Goal: Task Accomplishment & Management: Manage account settings

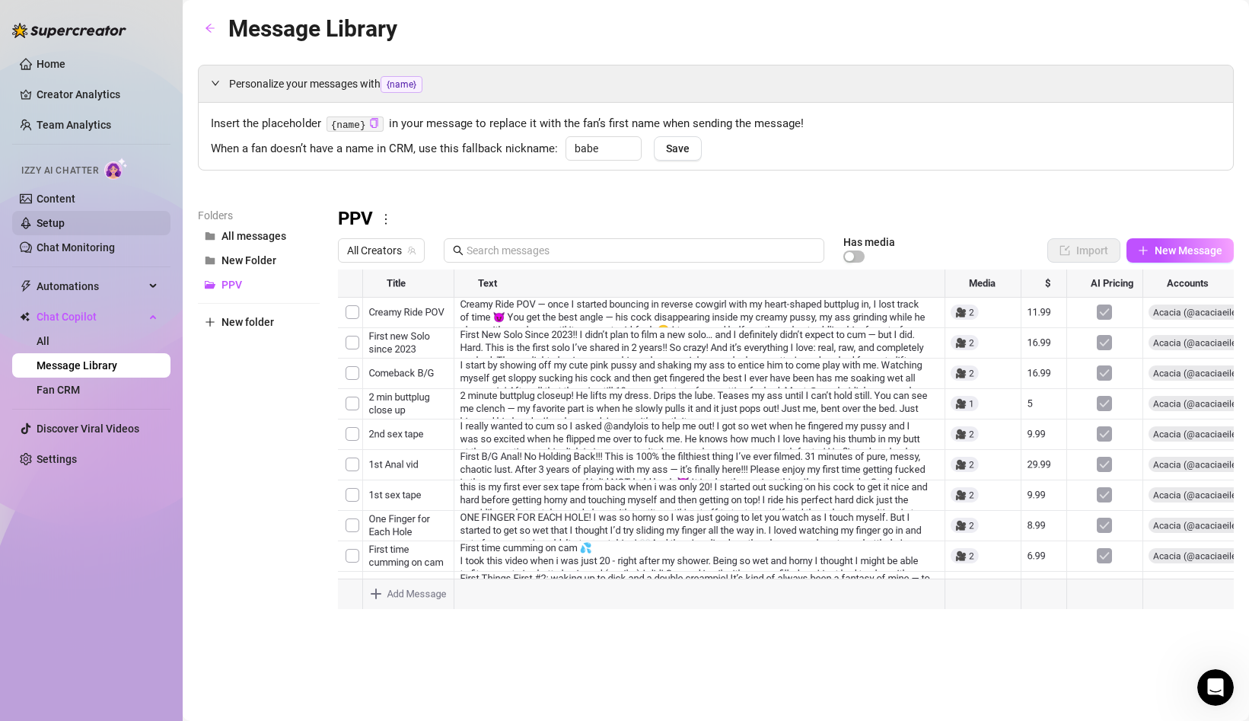
click at [60, 221] on link "Setup" at bounding box center [51, 223] width 28 height 12
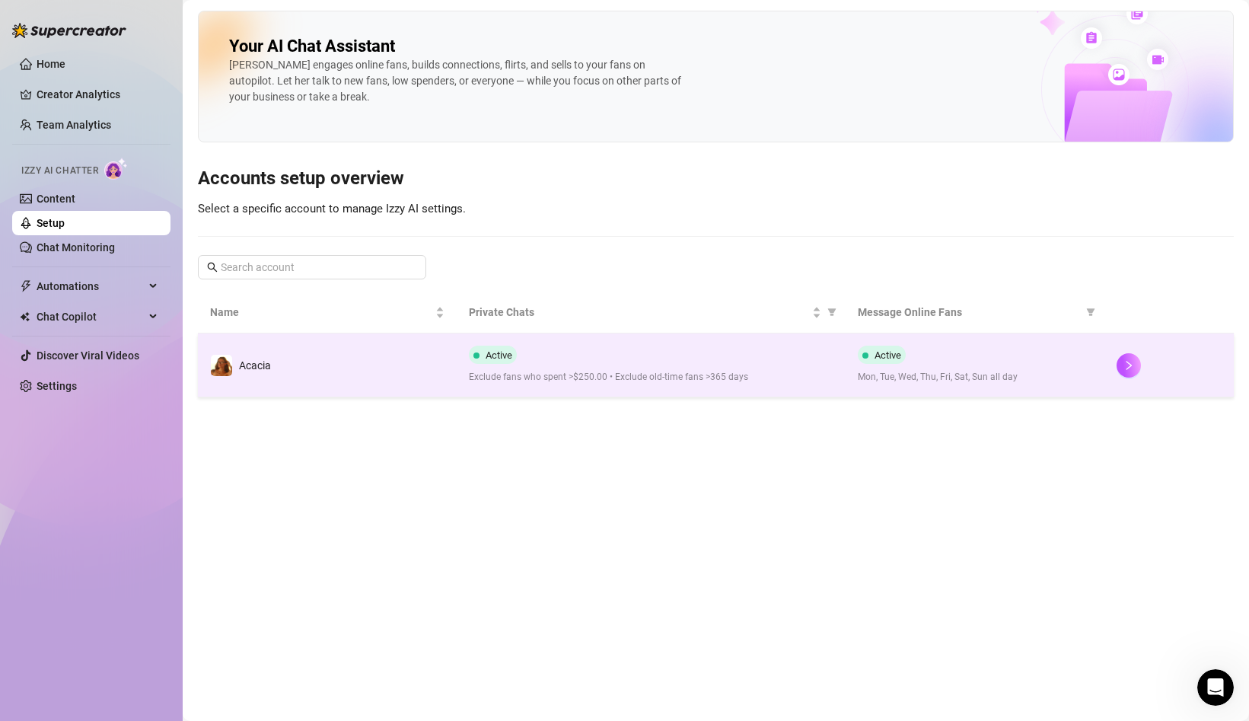
click at [395, 374] on td "Acacia" at bounding box center [327, 365] width 259 height 64
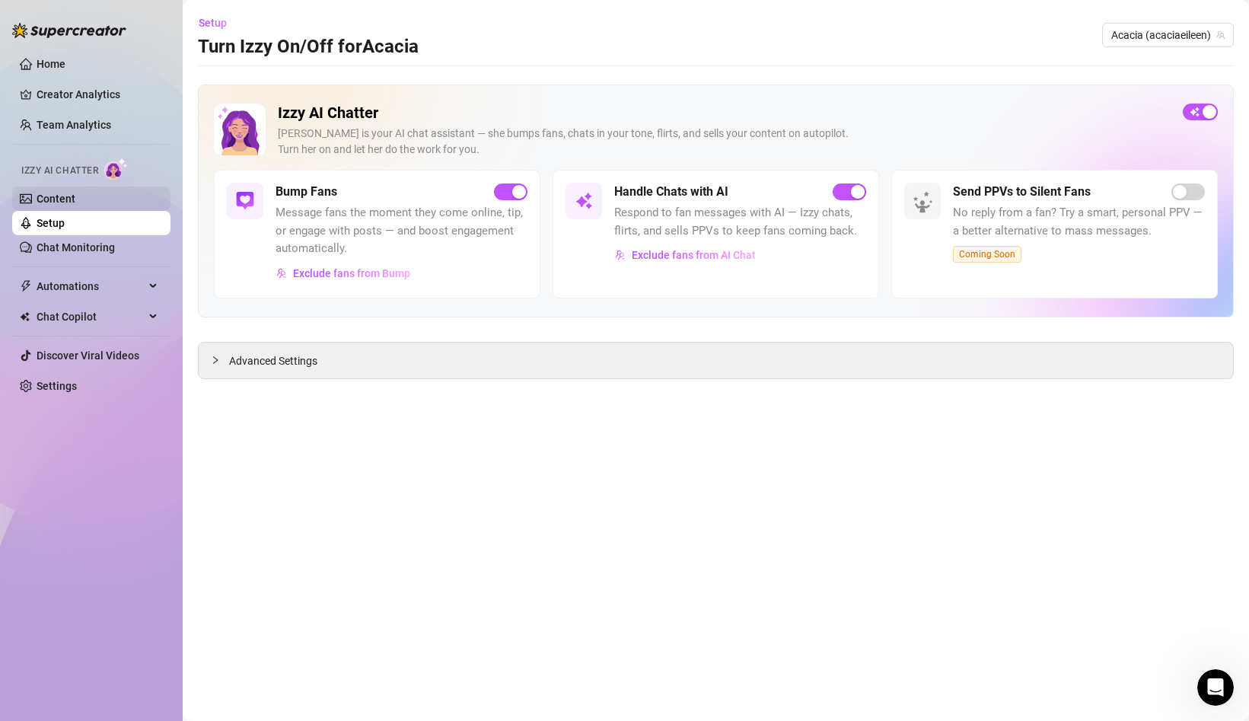
click at [75, 196] on link "Content" at bounding box center [56, 198] width 39 height 12
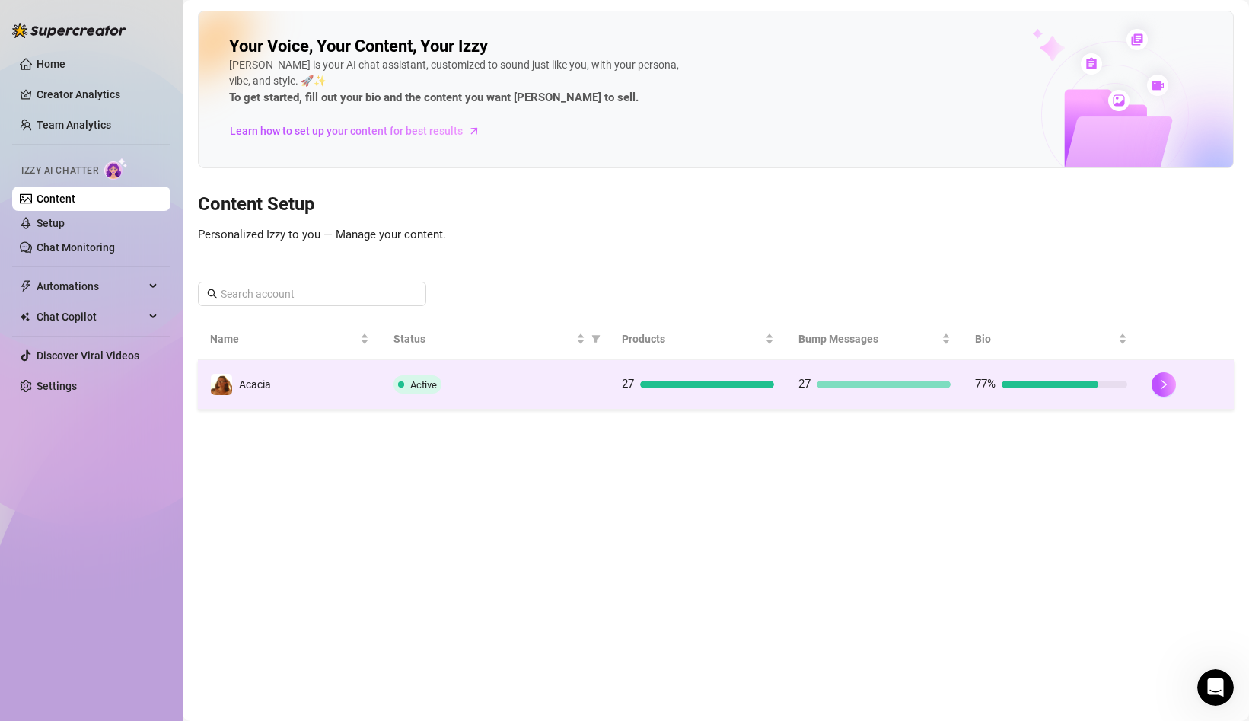
click at [521, 379] on div "Active" at bounding box center [495, 384] width 205 height 18
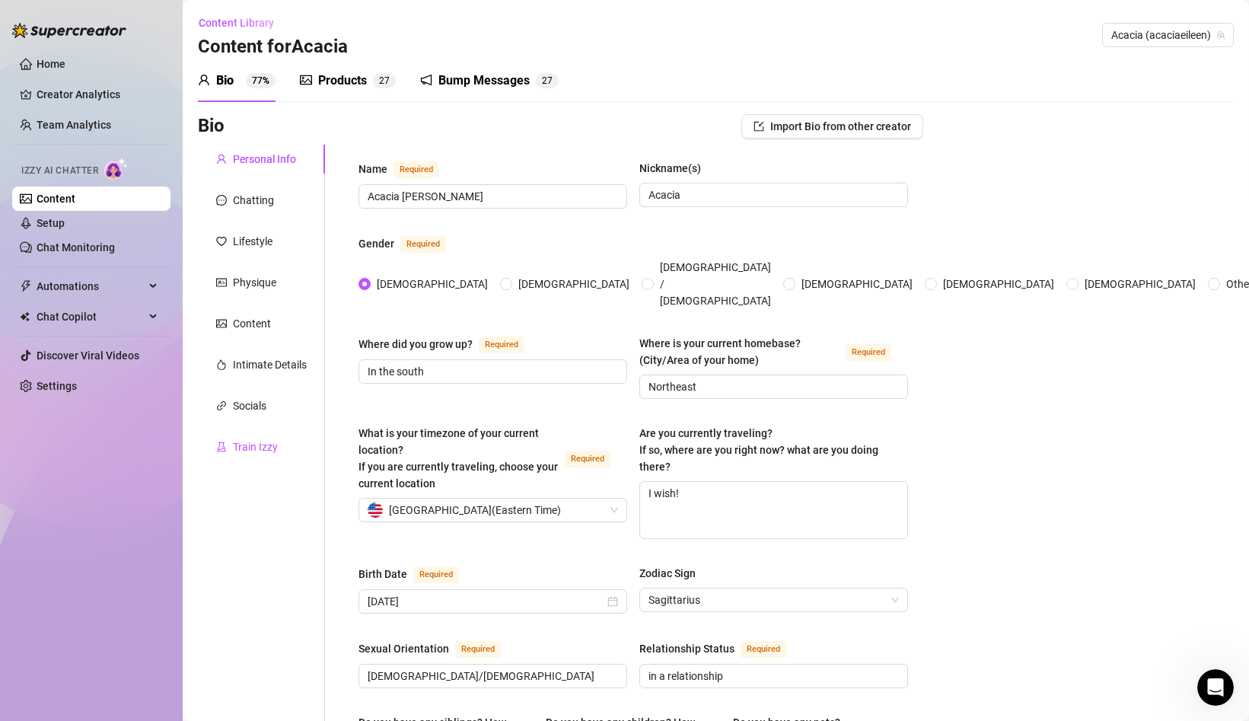
click at [248, 442] on div "Train Izzy" at bounding box center [255, 446] width 45 height 17
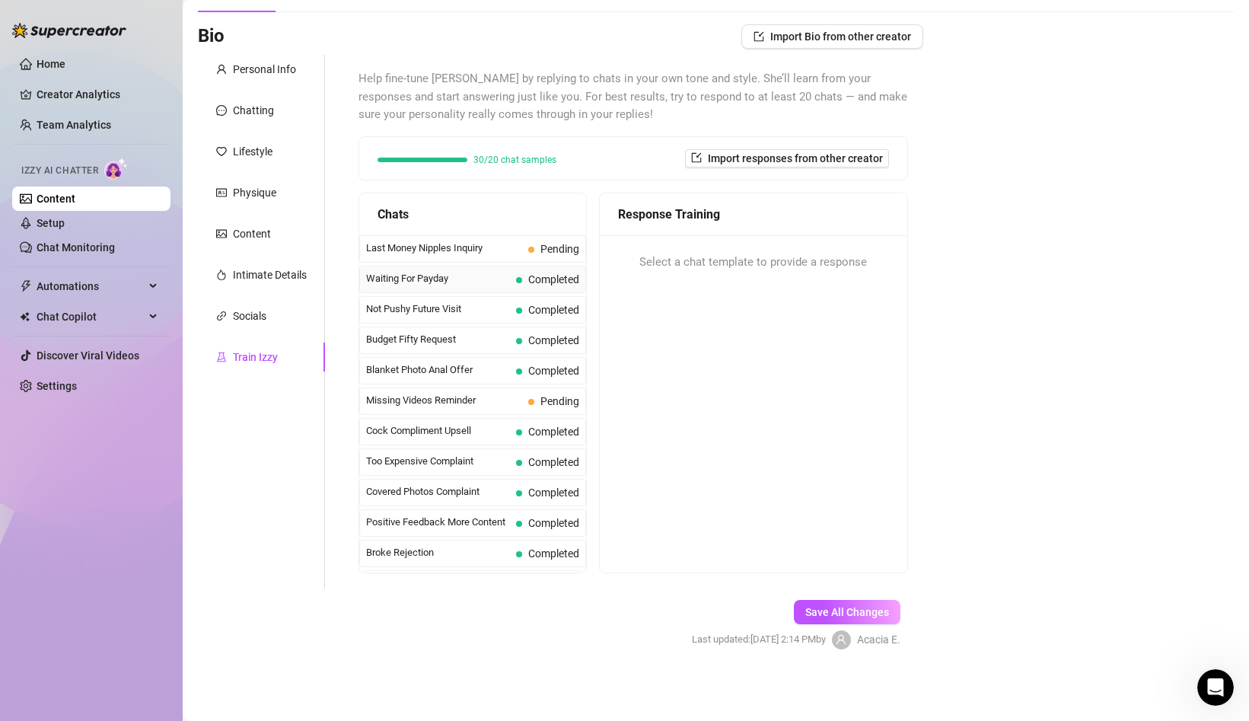
click at [491, 281] on span "Waiting For Payday" at bounding box center [438, 278] width 144 height 15
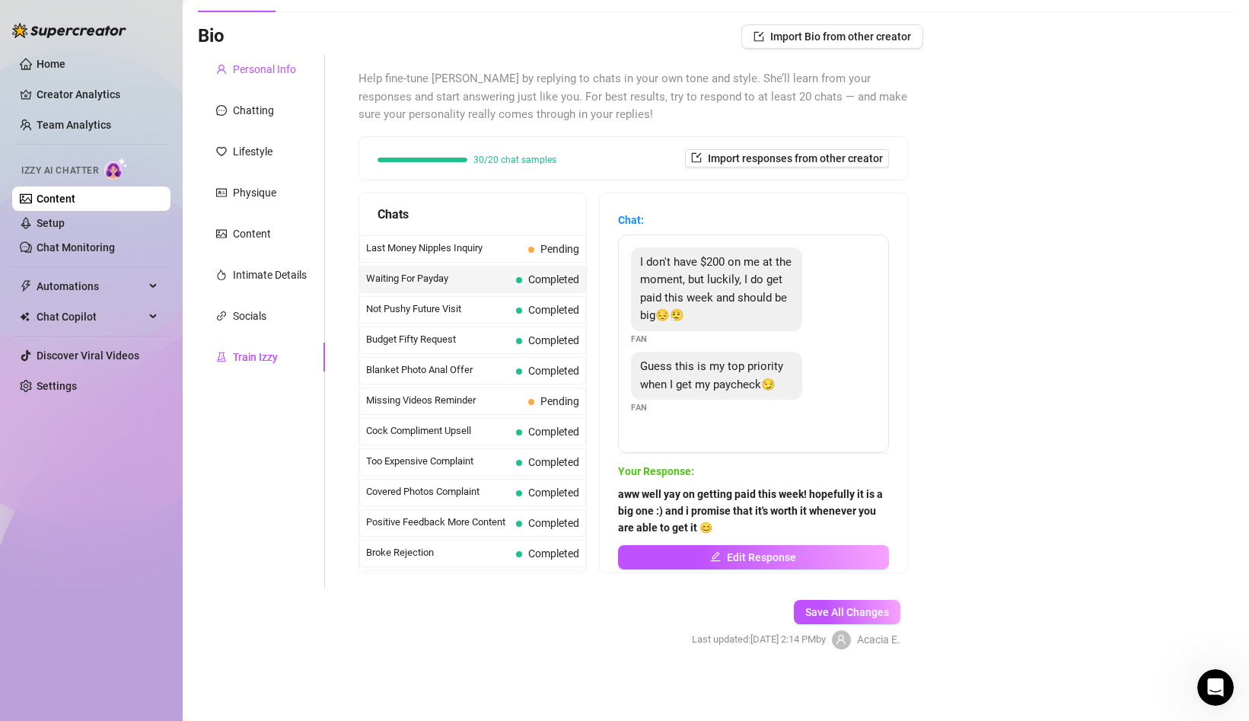
click at [266, 73] on div "Personal Info" at bounding box center [264, 69] width 63 height 17
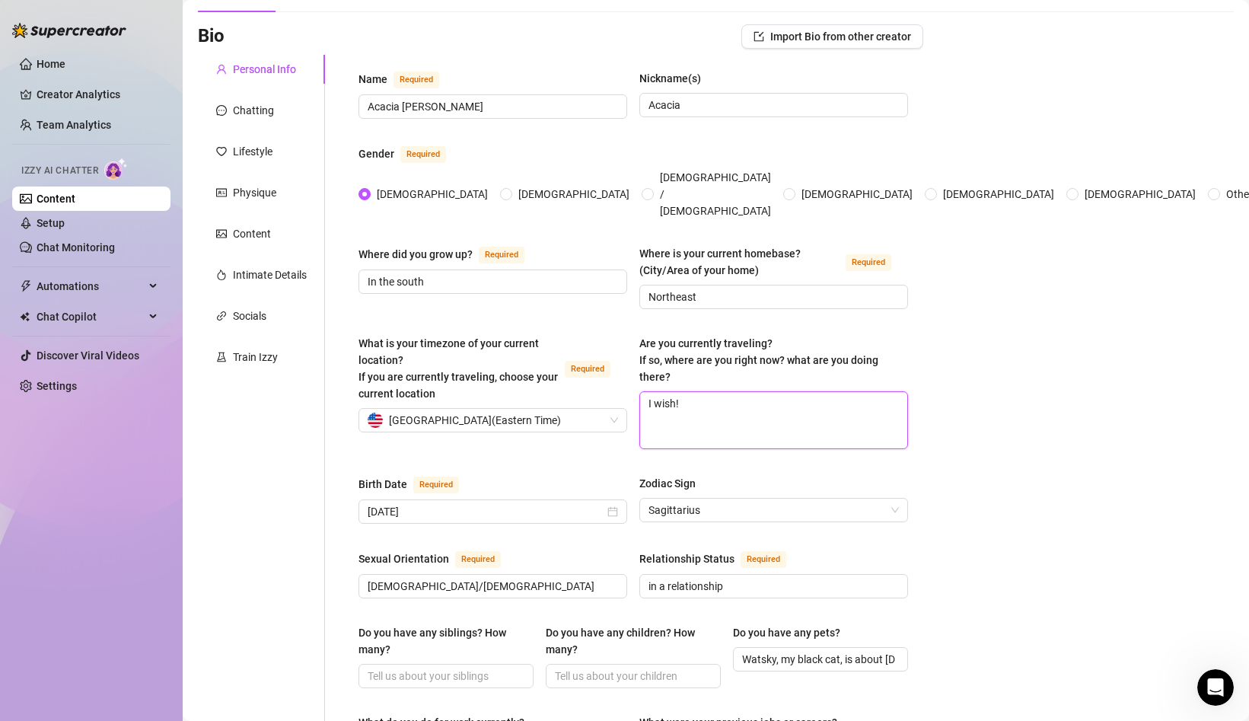
click at [701, 392] on textarea "I wish!" at bounding box center [773, 420] width 267 height 56
type textarea "I wish!"
type textarea "I wish! i"
type textarea "I wish! i l"
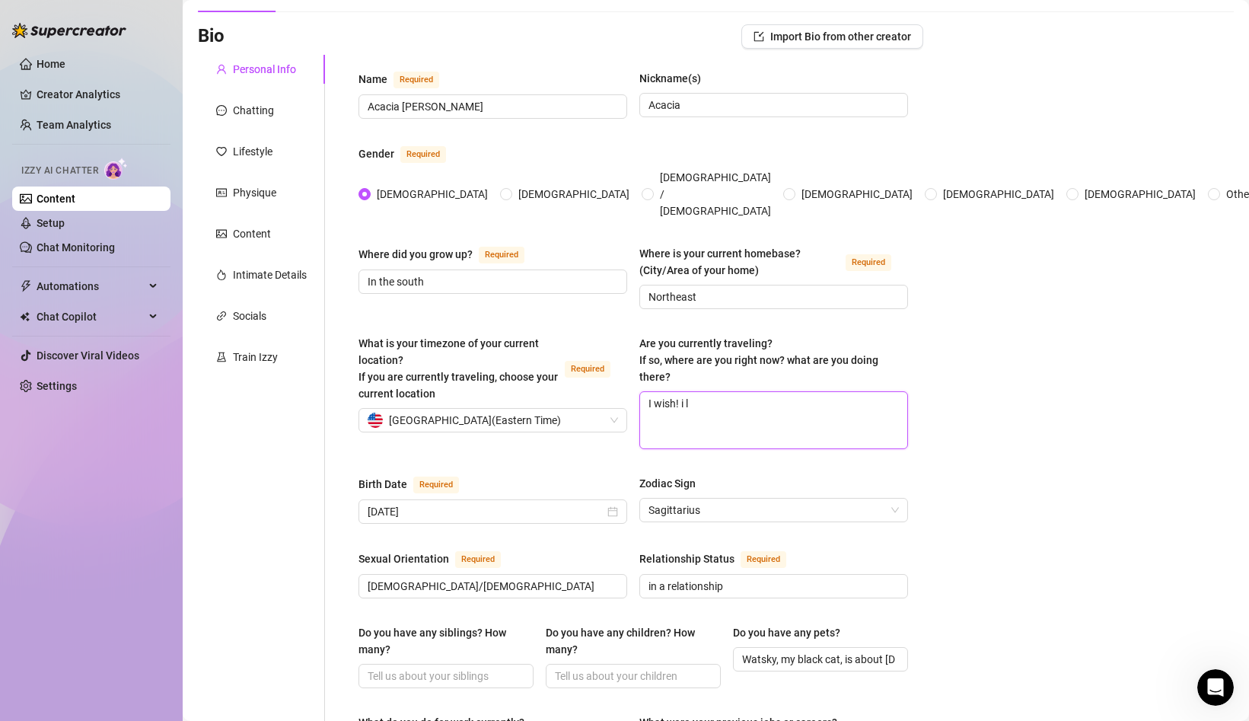
type textarea "I wish! i lo"
type textarea "I wish! i lov"
type textarea "I wish! i love"
type textarea "I wish! i love t"
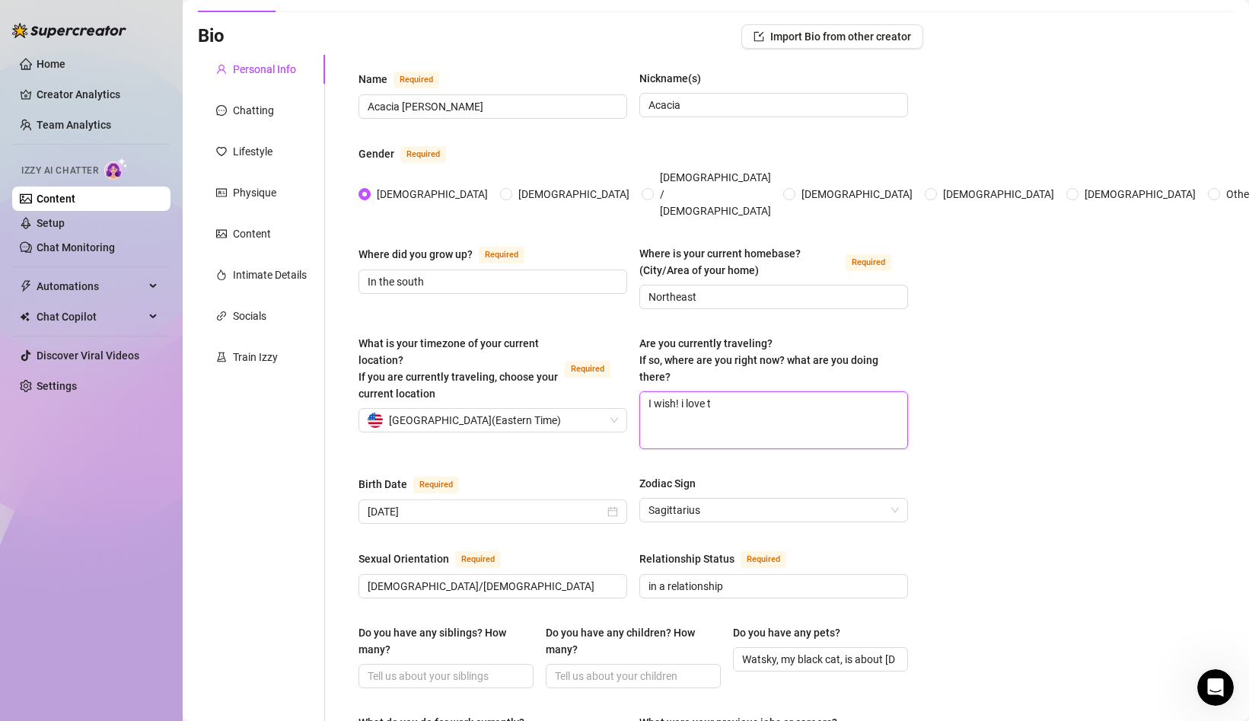
type textarea "I wish! i love tr"
type textarea "I wish! i love tra"
type textarea "I wish! i love trav"
type textarea "I wish! i love travl"
type textarea "I wish! i love trav"
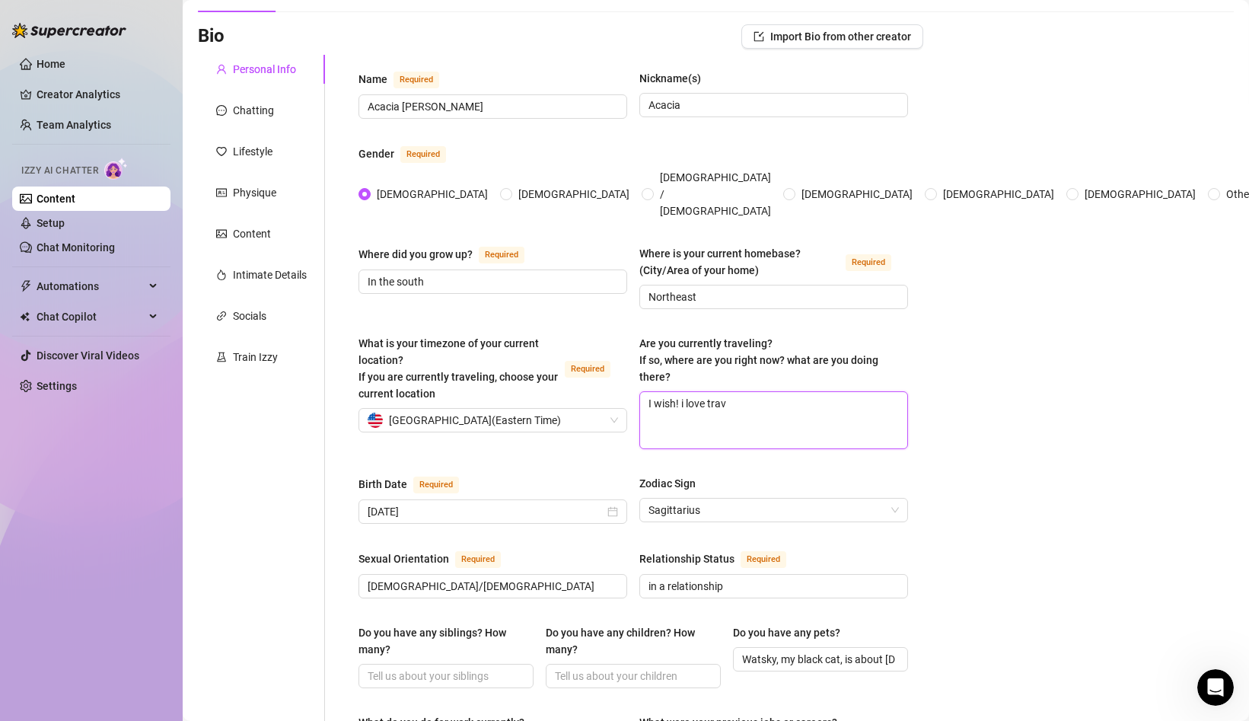
type textarea "I wish! i love trave"
type textarea "I wish! i love travel"
type textarea "I wish! i love traveli"
type textarea "I wish! i love travelin"
type textarea "I wish! i love traveling"
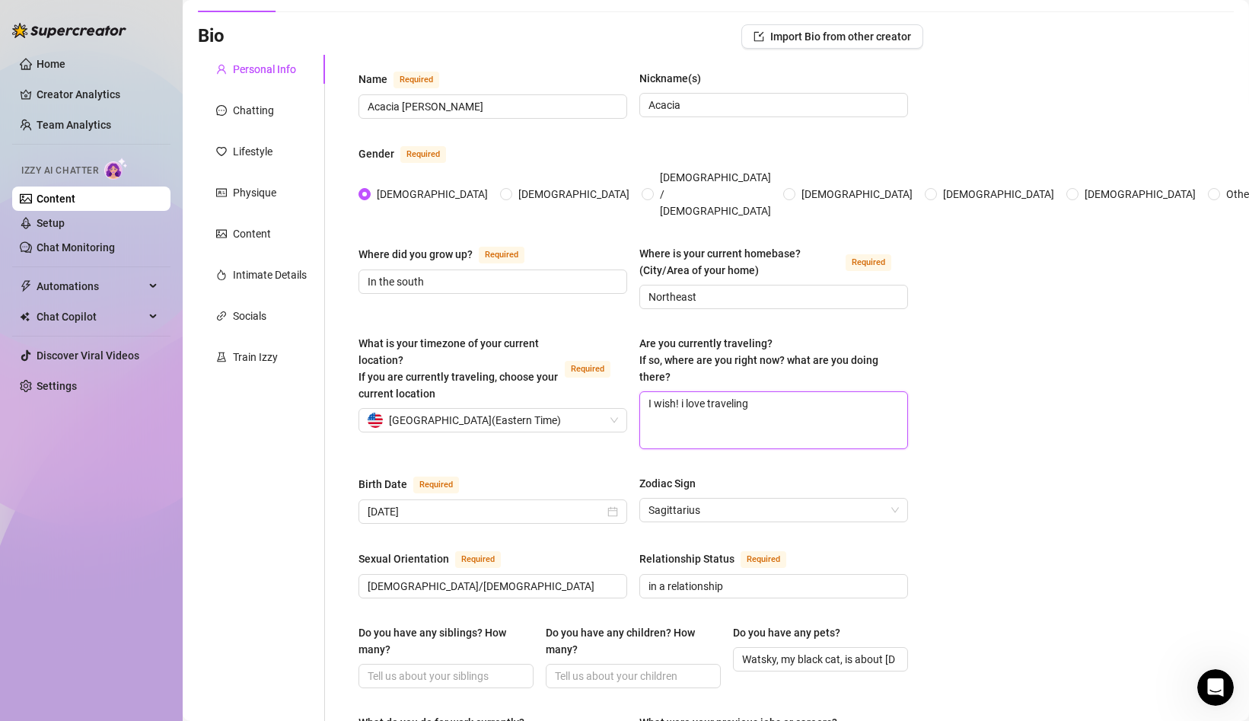
type textarea "I wish! i love traveling"
type textarea "I wish! i love traveling so"
type textarea "I wish! i love traveling so m"
type textarea "I wish! i love traveling so mu"
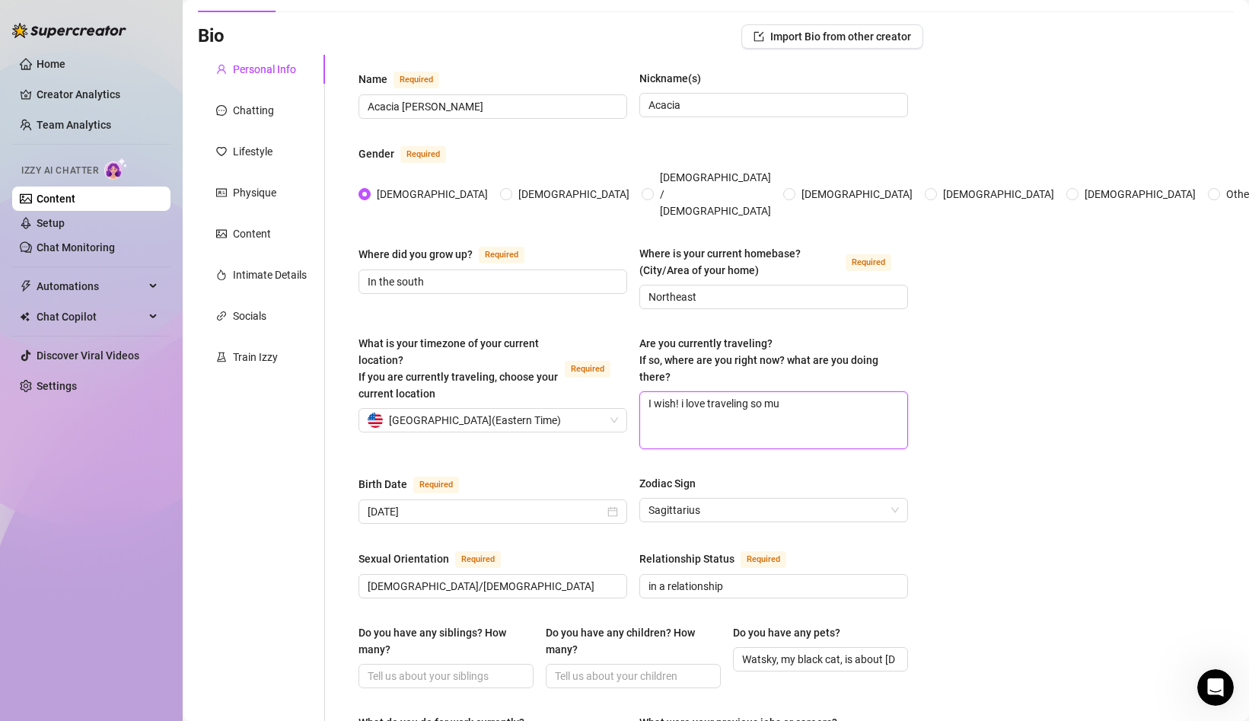
type textarea "I wish! i love traveling so muc"
type textarea "I wish! i love traveling so much"
type textarea "I wish! i love traveling so much a"
type textarea "I wish! i love traveling so much an"
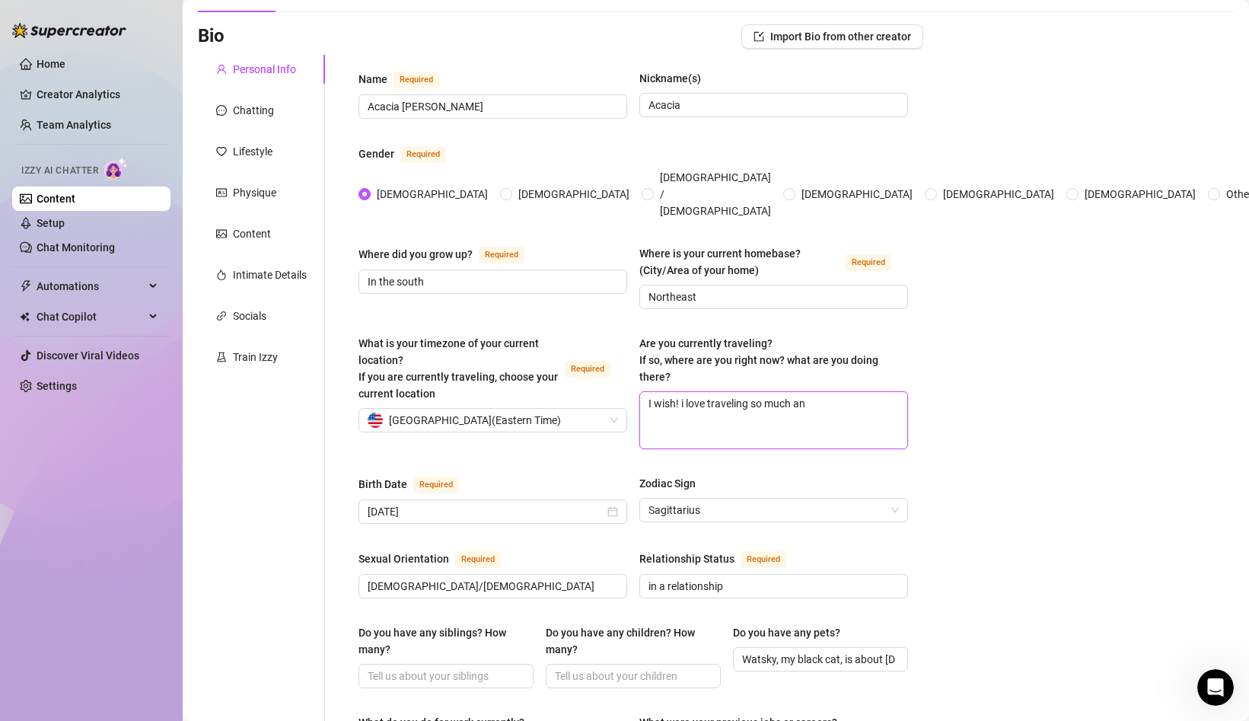
type textarea "I wish! i love traveling so much a"
type textarea "I wish! i love traveling so much"
type textarea "I wish! i love traveling so much,"
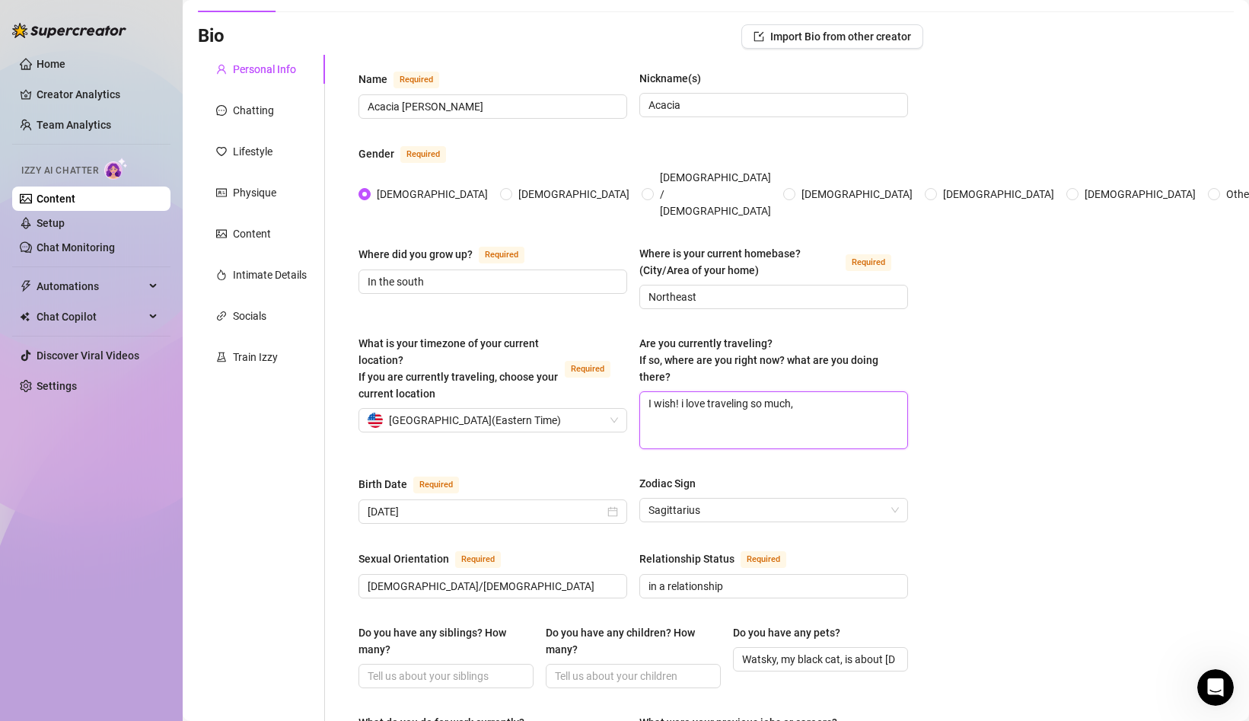
type textarea "I wish! i love traveling so much, i"
type textarea "I wish! i love traveling so much, it"
type textarea "I wish! i love traveling so much, its"
type textarea "I wish! i love traveling so much, its a"
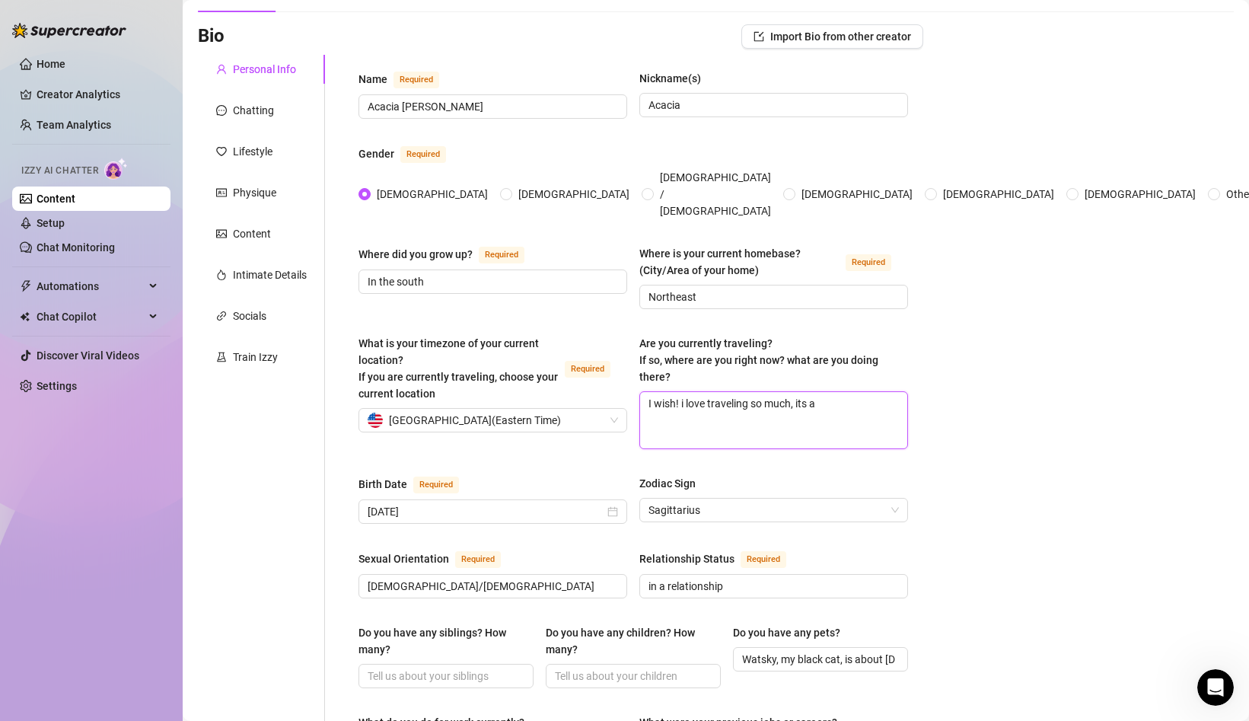
type textarea "I wish! i love traveling so much, its ac"
type textarea "I wish! i love traveling so much, its act"
type textarea "I wish! i love traveling so much, its actu"
type textarea "I wish! i love traveling so much, its actua"
type textarea "I wish! i love traveling so much, its actual"
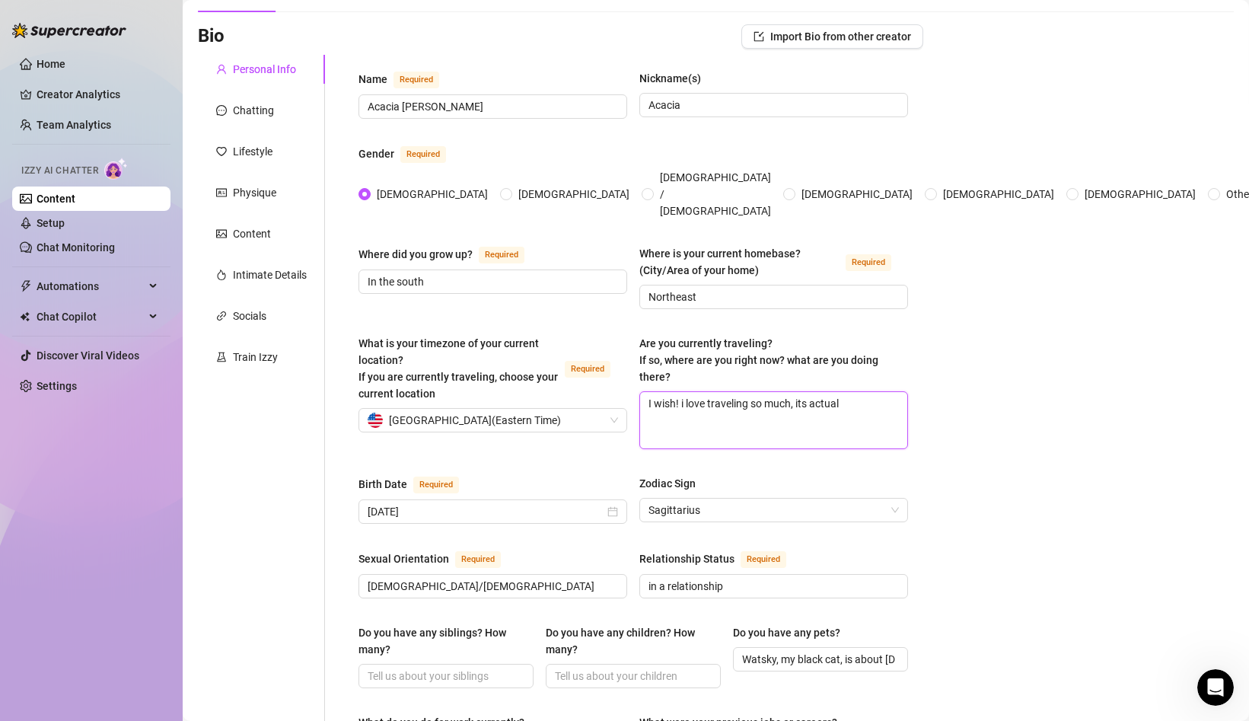
type textarea "I wish! i love traveling so much, its actuall"
type textarea "I wish! i love traveling so much, its actually"
type textarea "I wish! i love traveling so much, its actually o"
type textarea "I wish! i love traveling so much, its actually on"
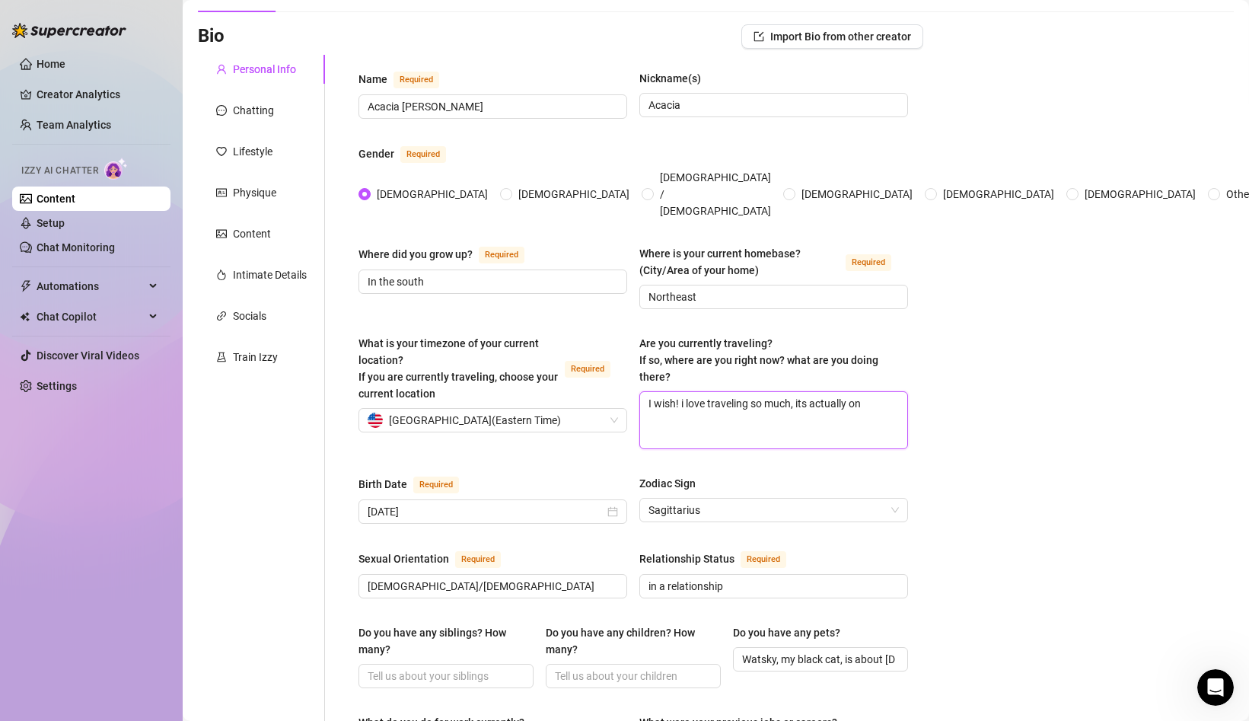
type textarea "I wish! i love traveling so much, its actually one"
type textarea "I wish! i love traveling so much, its actually one o"
type textarea "I wish! i love traveling so much, its actually one of"
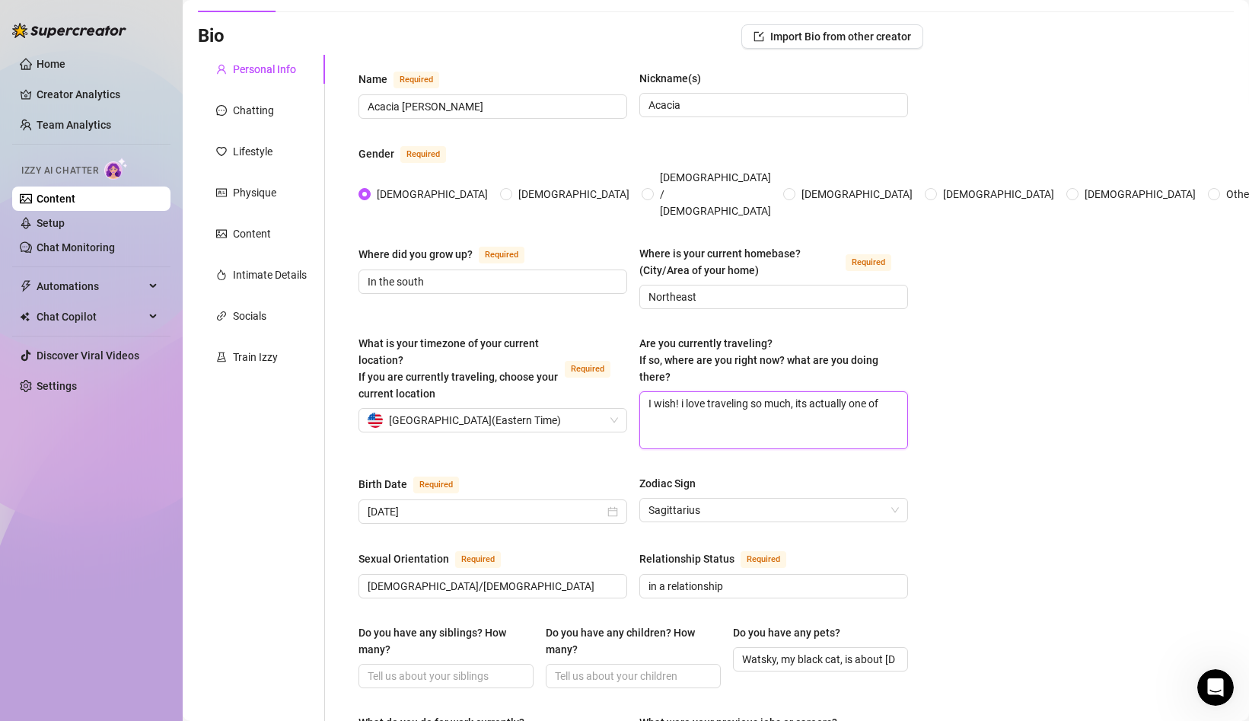
type textarea "I wish! i love traveling so much, its actually one of m"
type textarea "I wish! i love traveling so much, its actually one of my"
type textarea "I wish! i love traveling so much, its actually one of my b"
type textarea "I wish! i love traveling so much, its actually one of my bi"
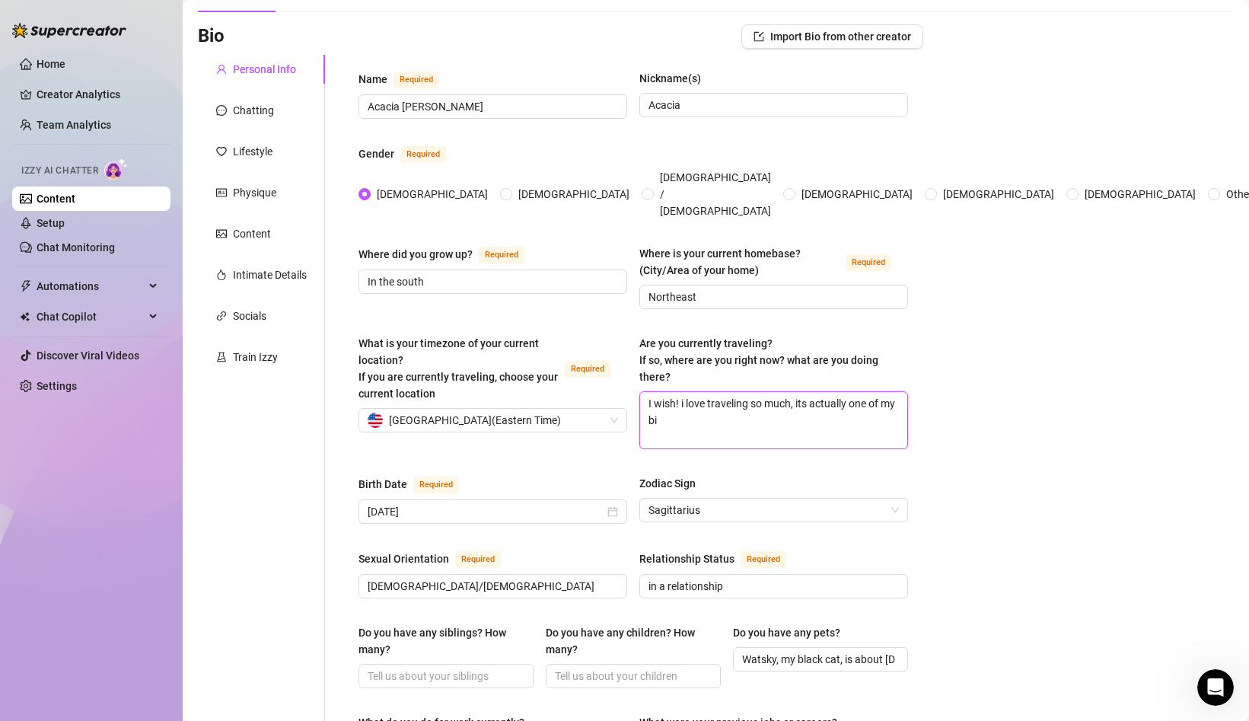
type textarea "I wish! i love traveling so much, its actually one of my big"
type textarea "I wish! i love traveling so much, its actually one of my bigg"
type textarea "I wish! i love traveling so much, its actually one of my bigge"
type textarea "I wish! i love traveling so much, its actually one of my bigges"
type textarea "I wish! i love traveling so much, its actually one of my biggest"
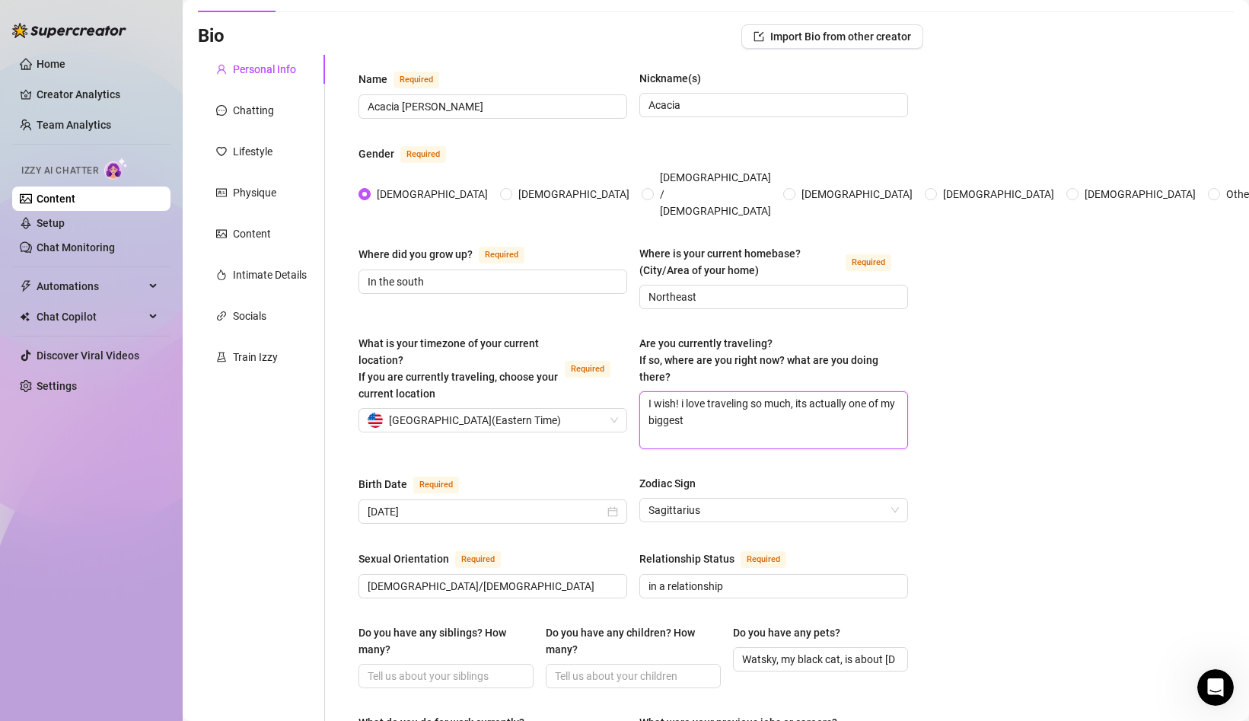
type textarea "I wish! i love traveling so much, its actually one of my biggest"
type textarea "I wish! i love traveling so much, its actually one of my biggest d"
type textarea "I wish! i love traveling so much, its actually one of my biggest dr"
type textarea "I wish! i love traveling so much, its actually one of my biggest dre"
type textarea "I wish! i love traveling so much, its actually one of my biggest dream"
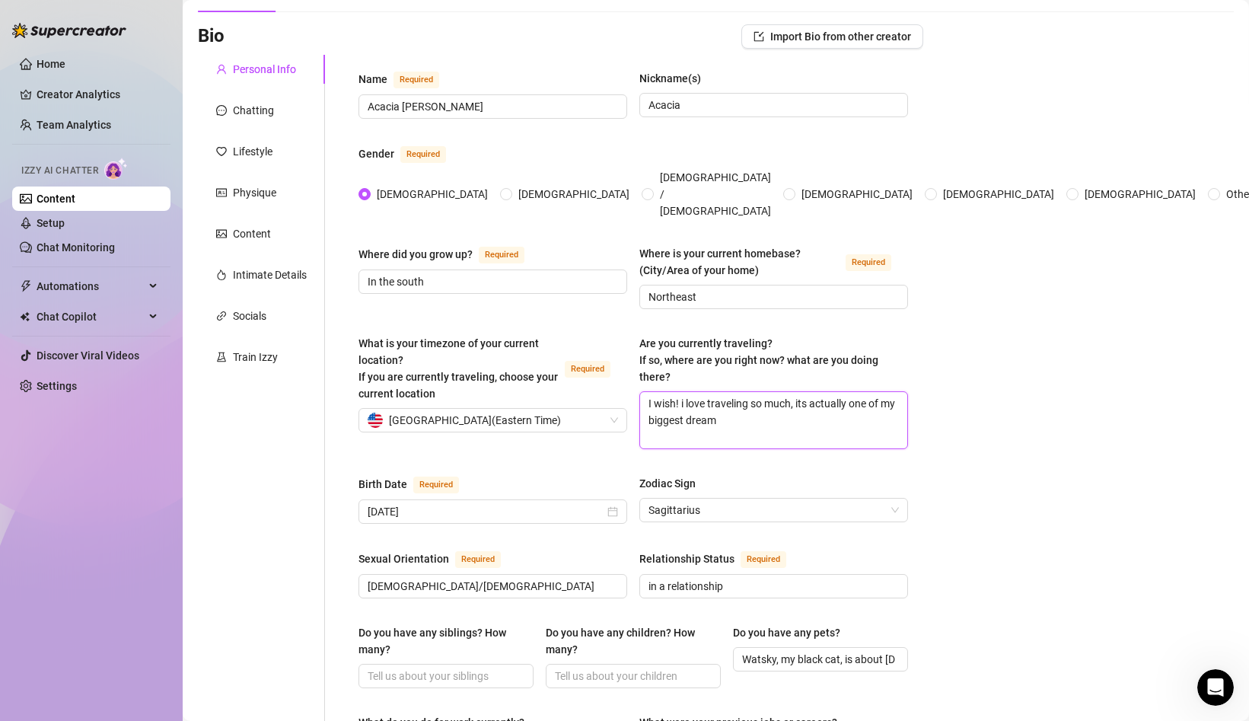
type textarea "I wish! i love traveling so much, its actually one of my biggest dreams"
type textarea "I wish! i love traveling so much, its actually one of my biggest dreams i"
type textarea "I wish! i love traveling so much, its actually one of my biggest dreams in"
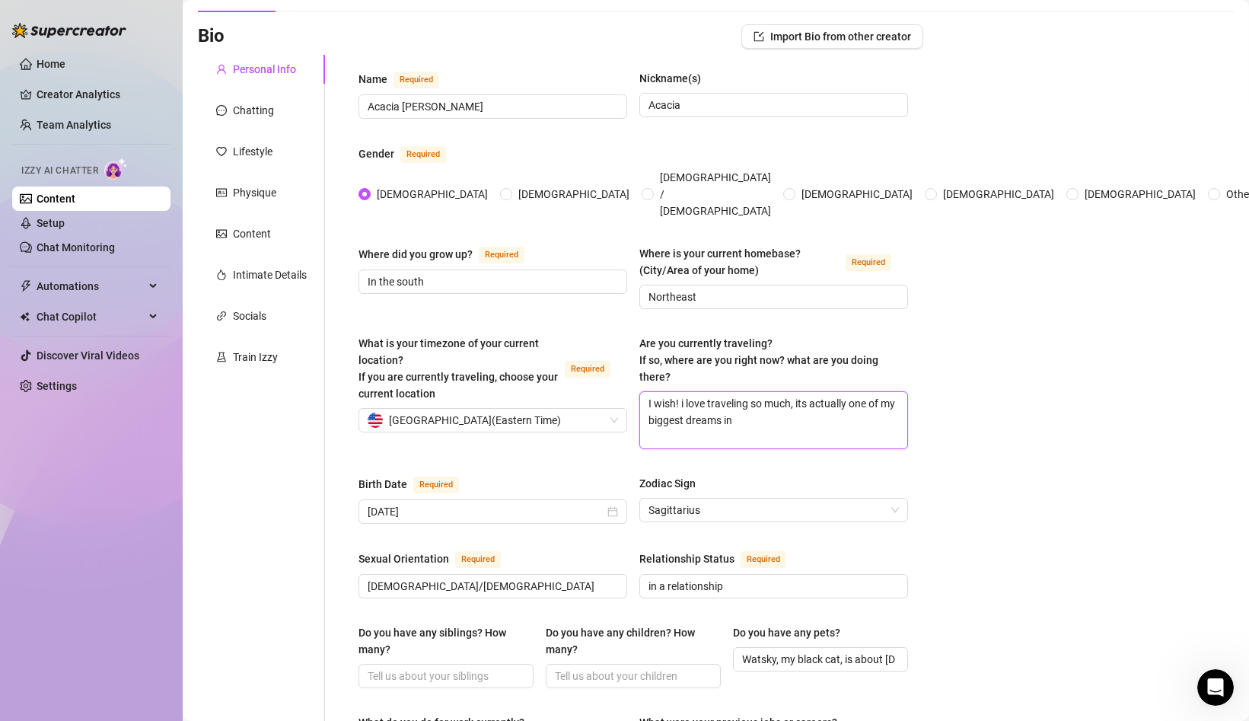
type textarea "I wish! i love traveling so much, its actually one of my biggest dreams in l"
type textarea "I wish! i love traveling so much, its actually one of my biggest dreams in li"
type textarea "I wish! i love traveling so much, its actually one of my biggest dreams in [GEO…"
type textarea "I wish! i love traveling so much, its actually one of my biggest dreams in life"
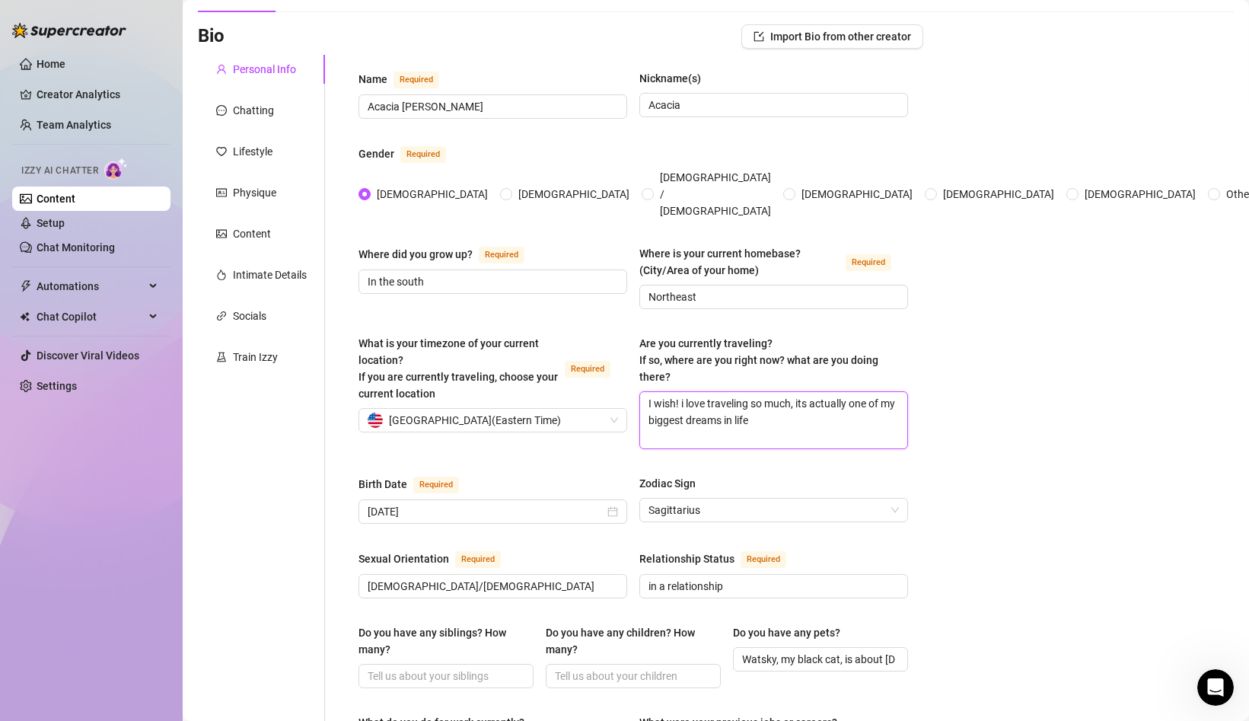
type textarea "I wish! i love traveling so much, its actually one of my biggest dreams in life…"
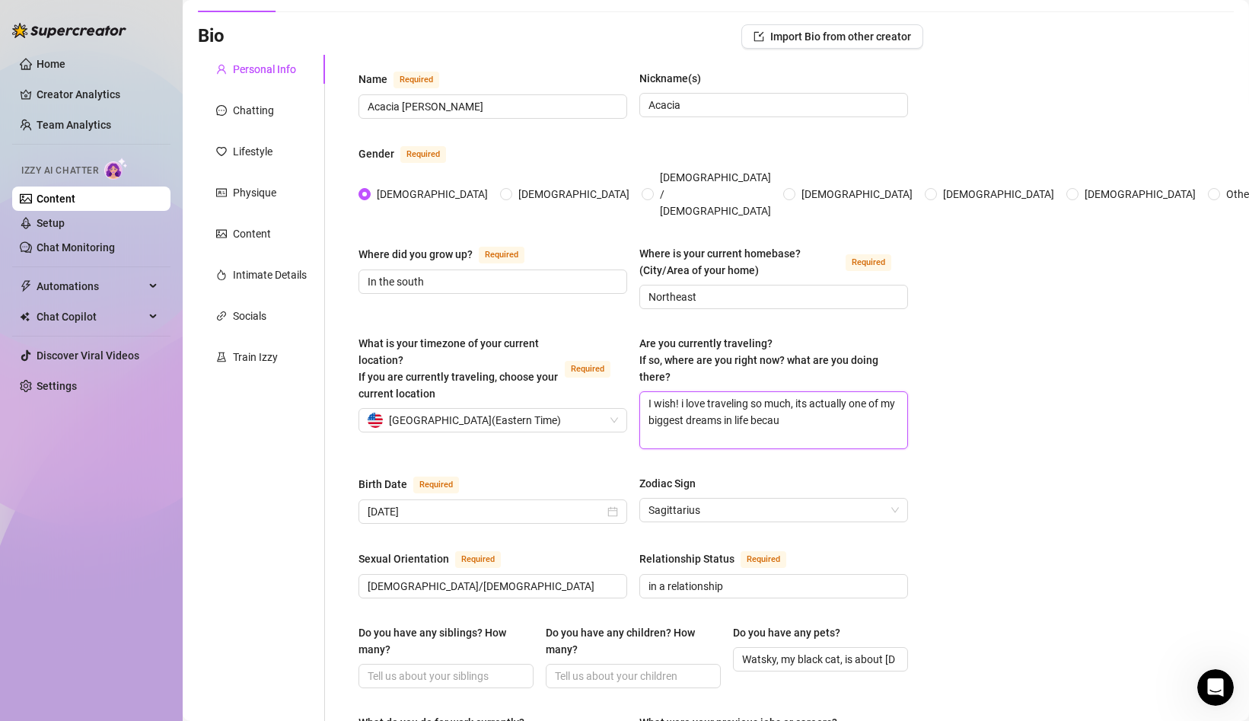
type textarea "I wish! i love traveling so much, its actually one of my biggest dreams in life…"
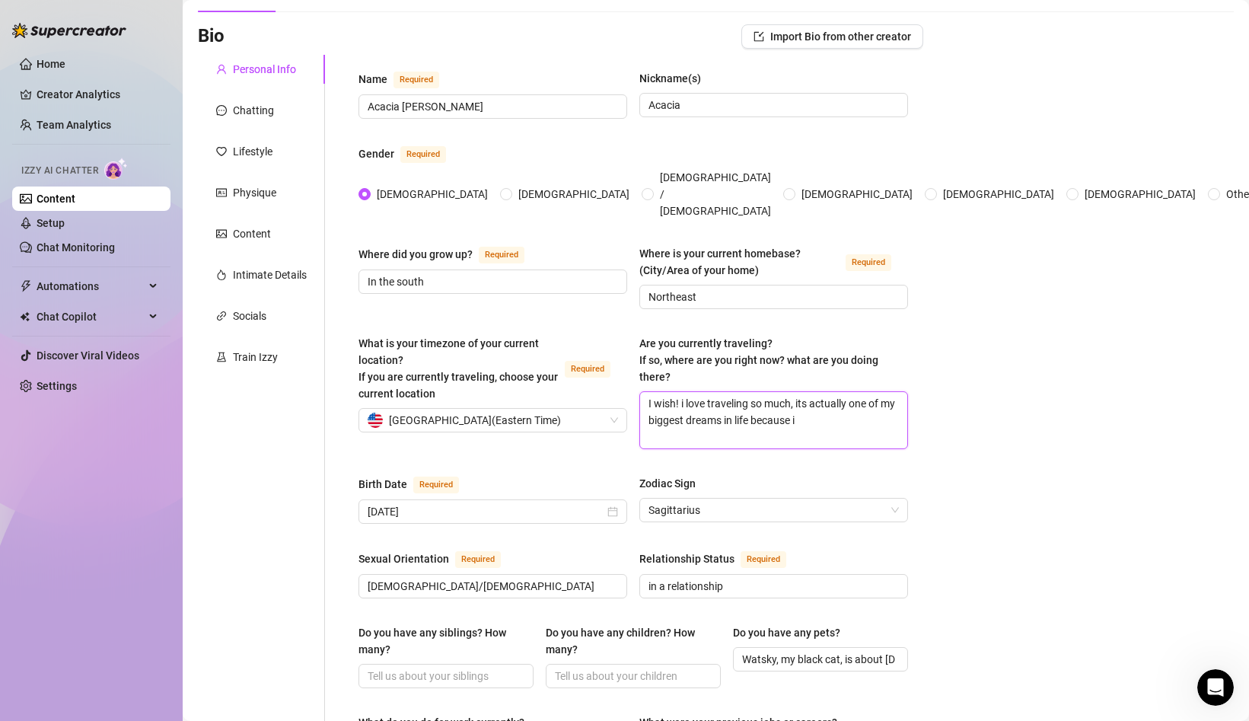
type textarea "I wish! i love traveling so much, its actually one of my biggest dreams in life…"
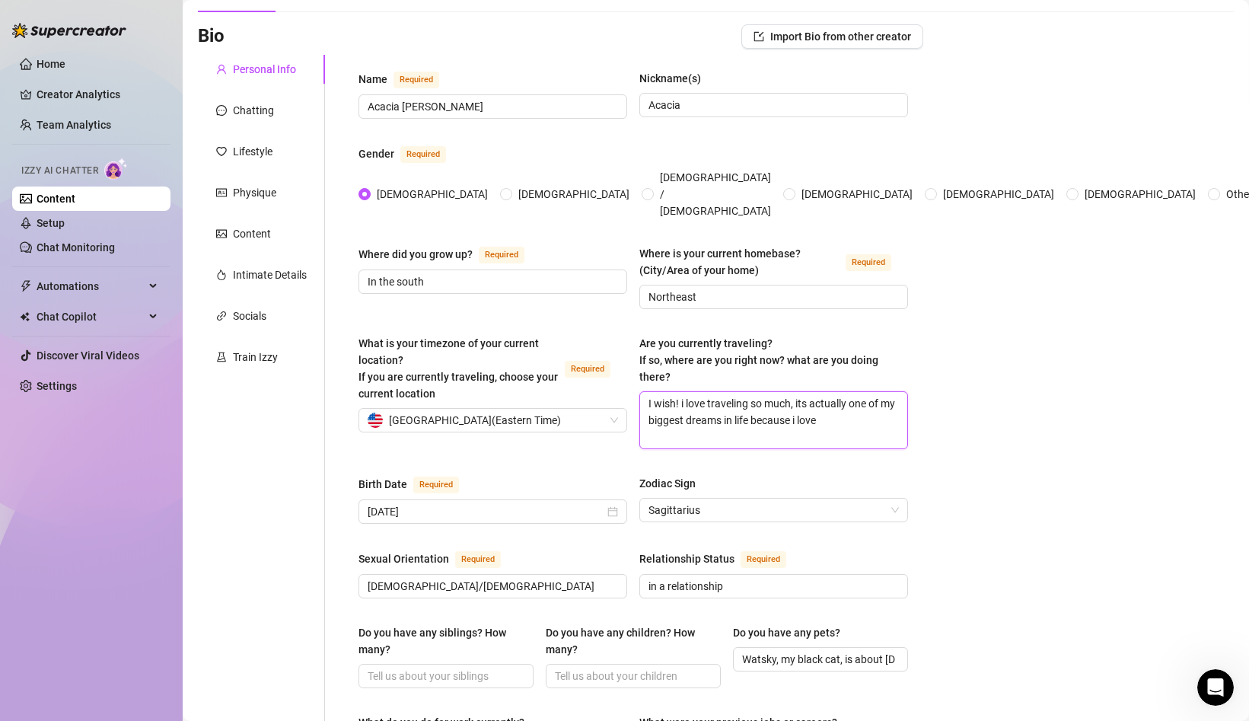
type textarea "I wish! i love traveling so much, its actually one of my biggest dreams in life…"
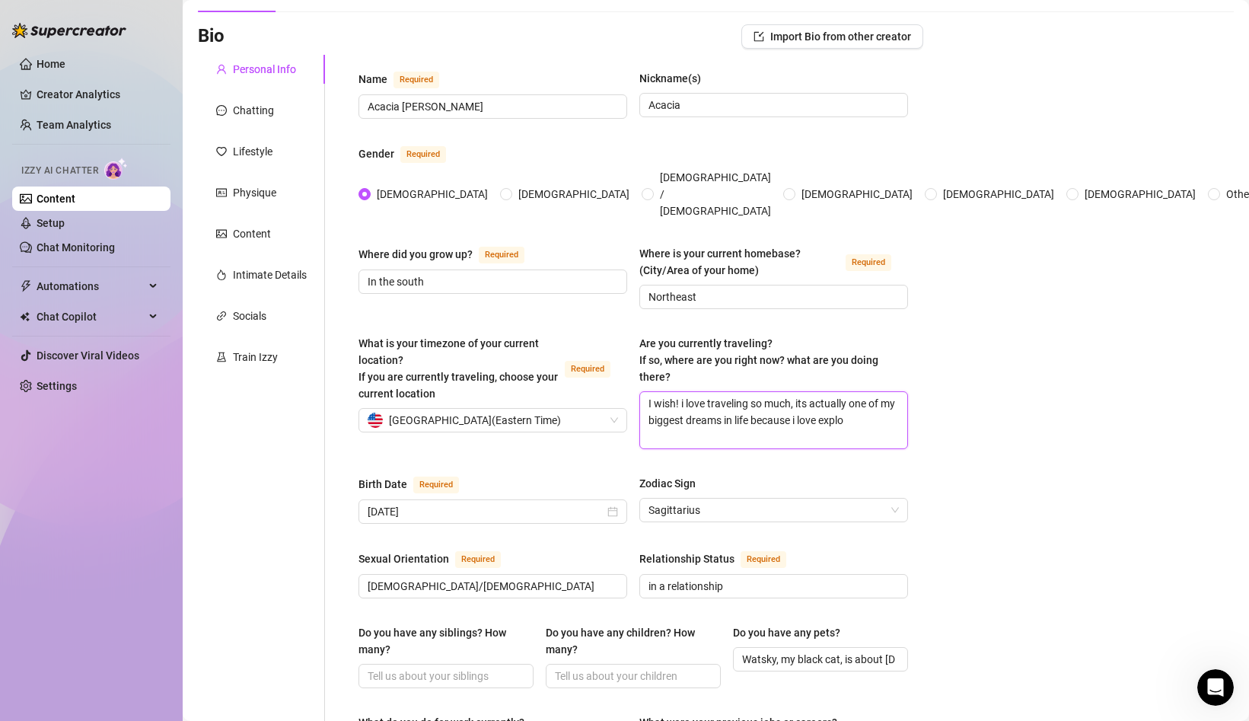
type textarea "I wish! i love traveling so much, its actually one of my biggest dreams in life…"
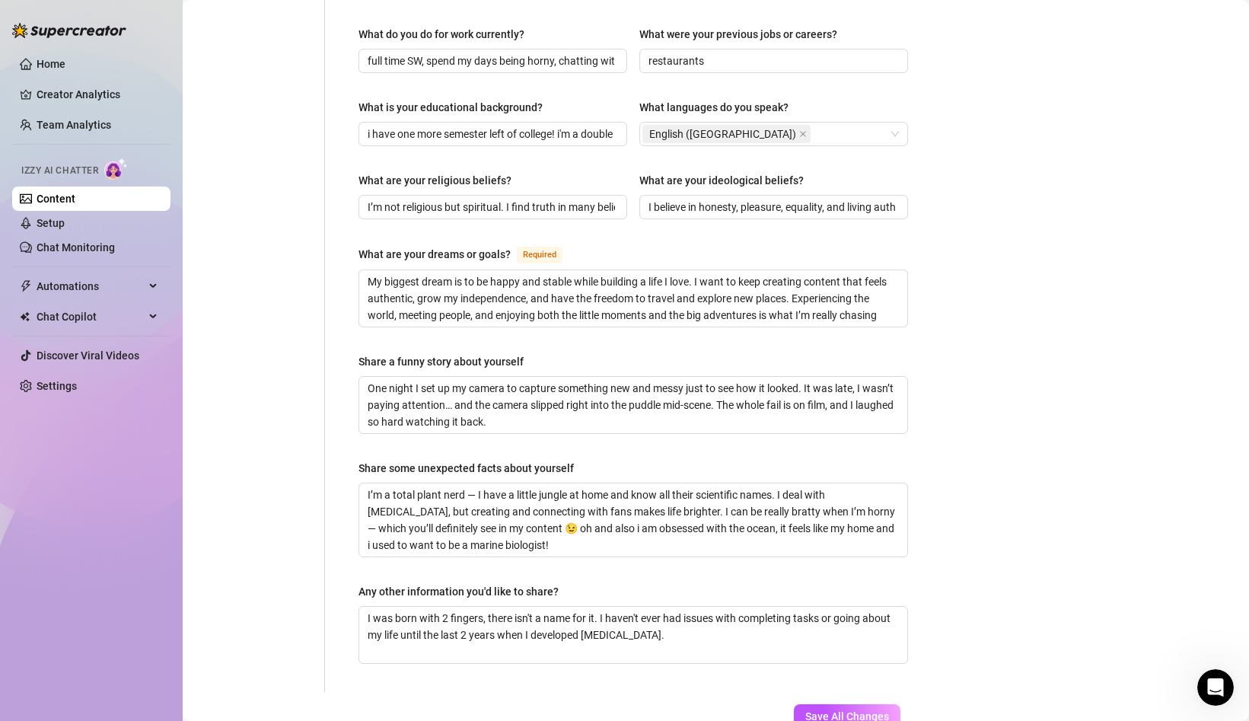
scroll to position [783, 0]
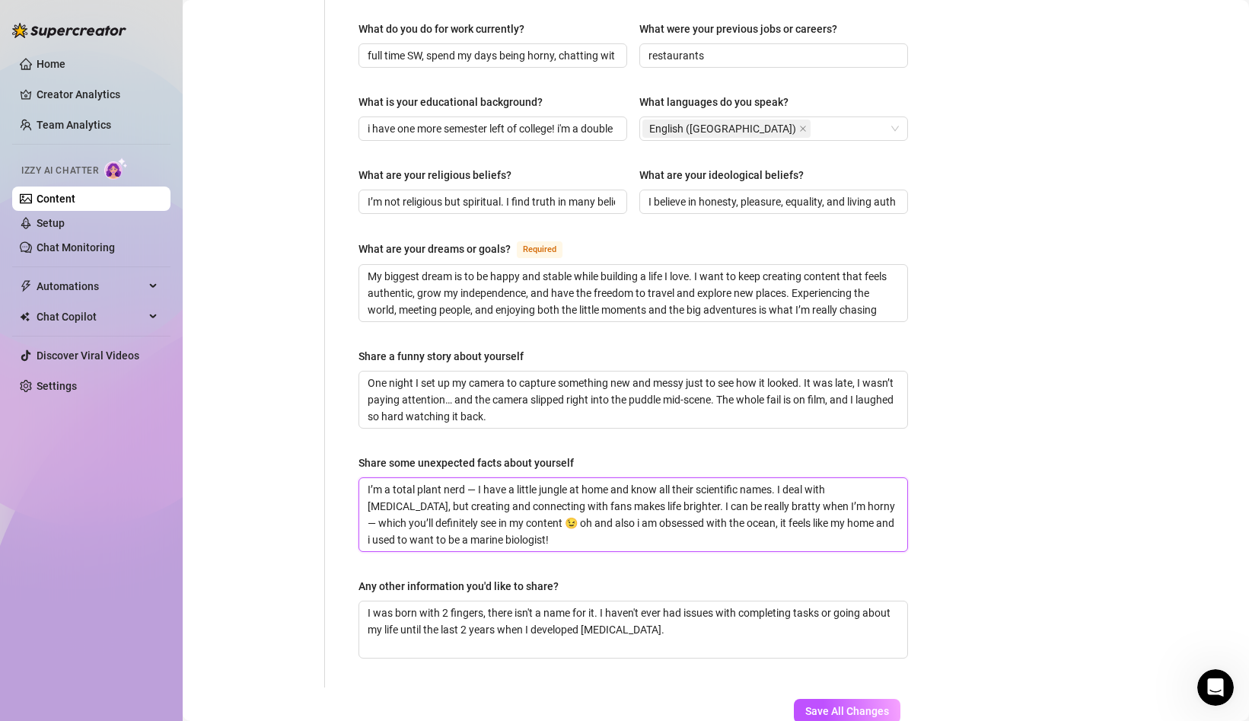
click at [366, 478] on textarea "I’m a total plant nerd — I have a little jungle at home and know all their scie…" at bounding box center [633, 514] width 548 height 73
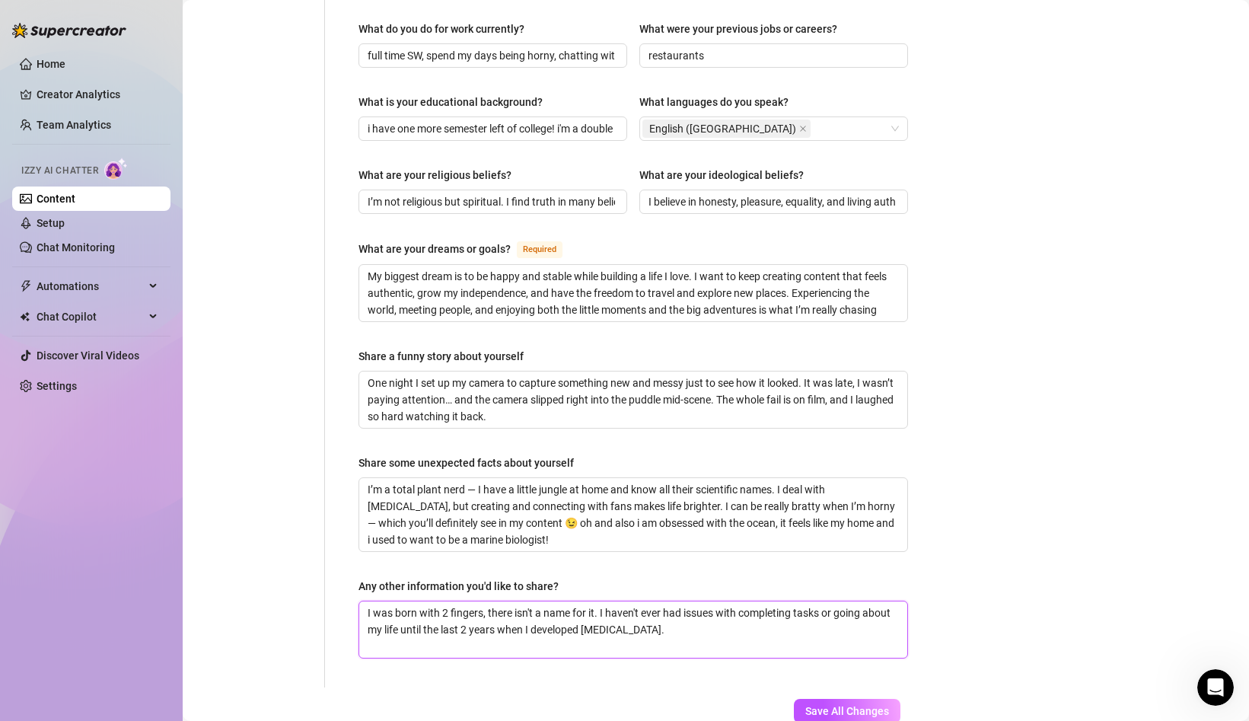
click at [714, 604] on textarea "I was born with 2 fingers, there isn't a name for it. I haven't ever had issues…" at bounding box center [633, 629] width 548 height 56
drag, startPoint x: 773, startPoint y: 628, endPoint x: 759, endPoint y: 628, distance: 13.7
click at [759, 628] on textarea "I was born with 2 fingers, there isn't a name for it. I haven't ever had issues…" at bounding box center [633, 629] width 548 height 56
click at [893, 629] on textarea "I was born with 2 fingers, there isn't a name for it. I haven't ever had issues…" at bounding box center [633, 629] width 548 height 56
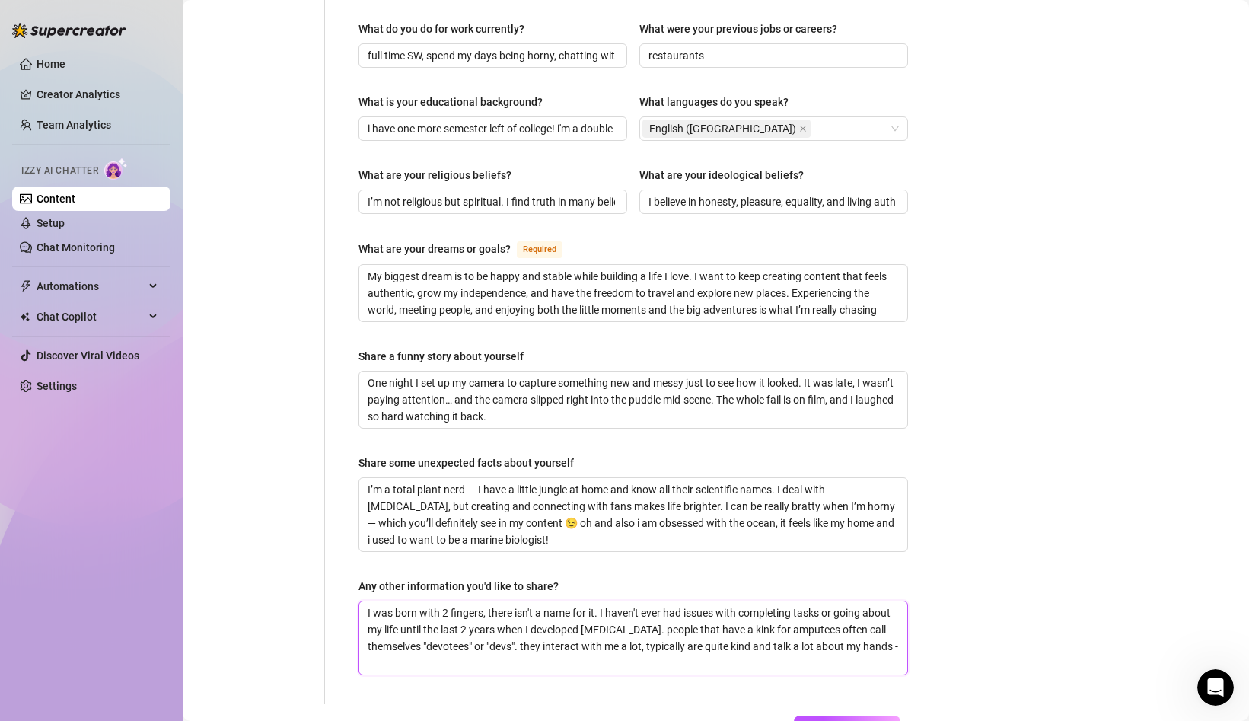
scroll to position [0, 0]
click at [376, 642] on textarea "I was born with 2 fingers, there isn't a name for it. I haven't ever had issues…" at bounding box center [633, 637] width 548 height 73
click at [464, 641] on textarea "I was born with 2 fingers, there isn't a name for it. I haven't ever had issues…" at bounding box center [633, 637] width 548 height 73
click at [537, 647] on textarea "I was born with 2 fingers, there isn't a name for it. I haven't ever had issues…" at bounding box center [633, 637] width 548 height 73
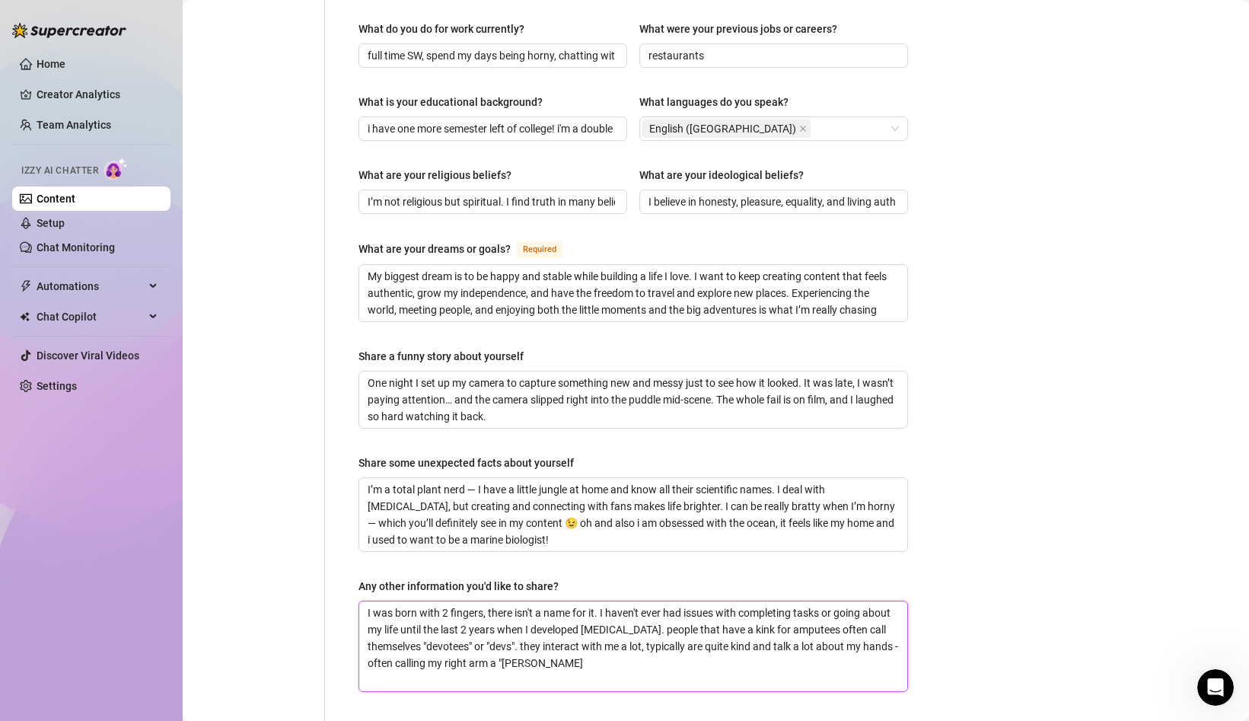
click at [531, 641] on textarea "I was born with 2 fingers, there isn't a name for it. I haven't ever had issues…" at bounding box center [633, 646] width 548 height 90
click at [542, 641] on textarea "I was born with 2 fingers, there isn't a name for it. I haven't ever had issues…" at bounding box center [633, 646] width 548 height 90
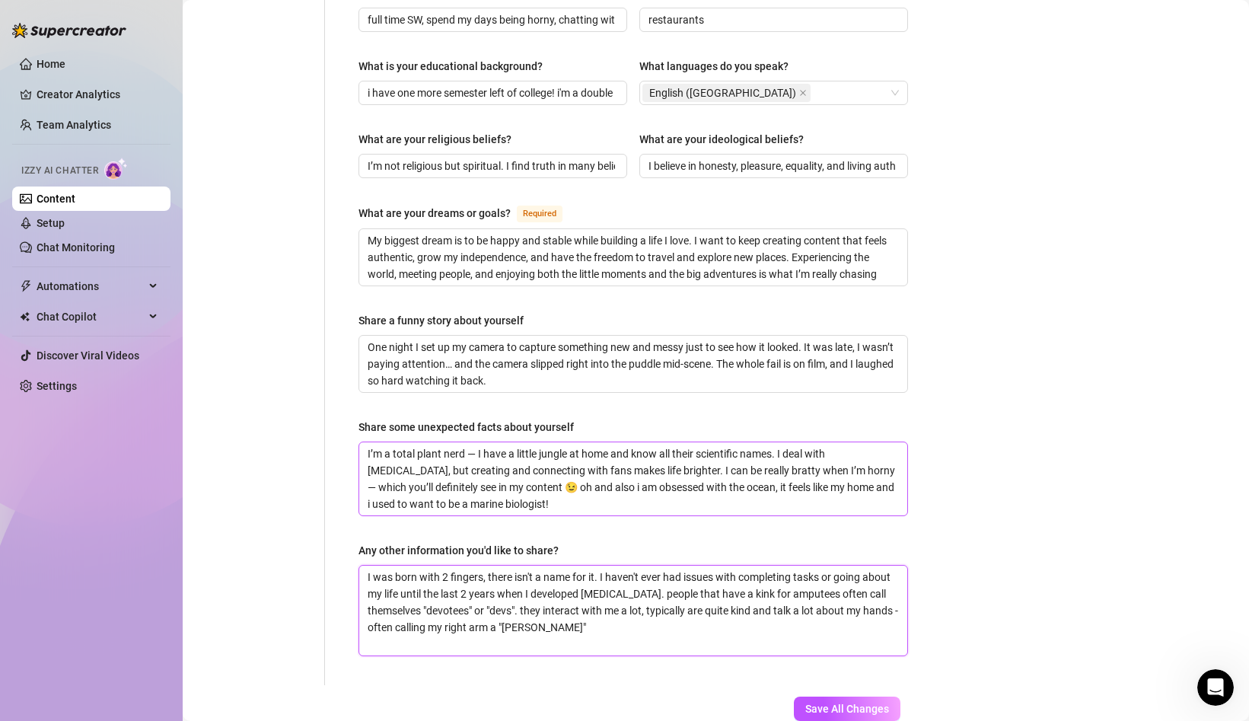
scroll to position [820, 0]
click at [535, 622] on textarea "I was born with 2 fingers, there isn't a name for it. I haven't ever had issues…" at bounding box center [633, 609] width 548 height 90
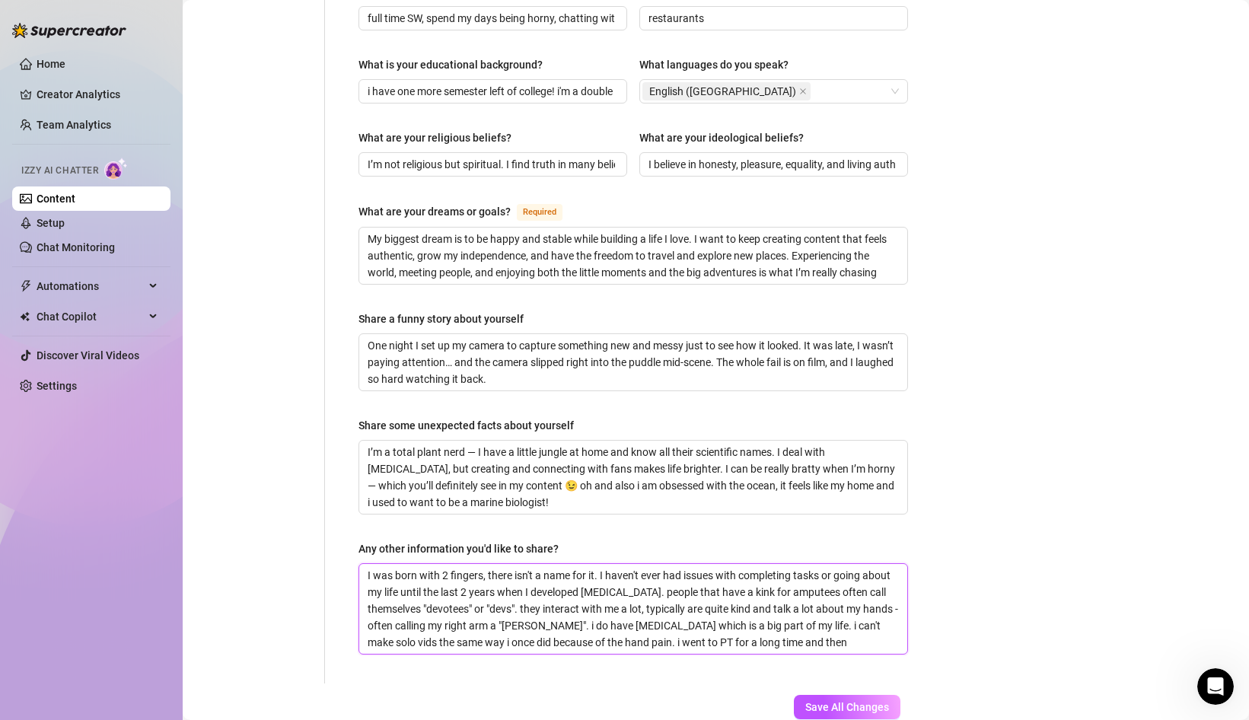
drag, startPoint x: 367, startPoint y: 555, endPoint x: 798, endPoint y: 627, distance: 437.3
click at [798, 627] on textarea "I was born with 2 fingers, there isn't a name for it. I haven't ever had issues…" at bounding box center [633, 609] width 548 height 90
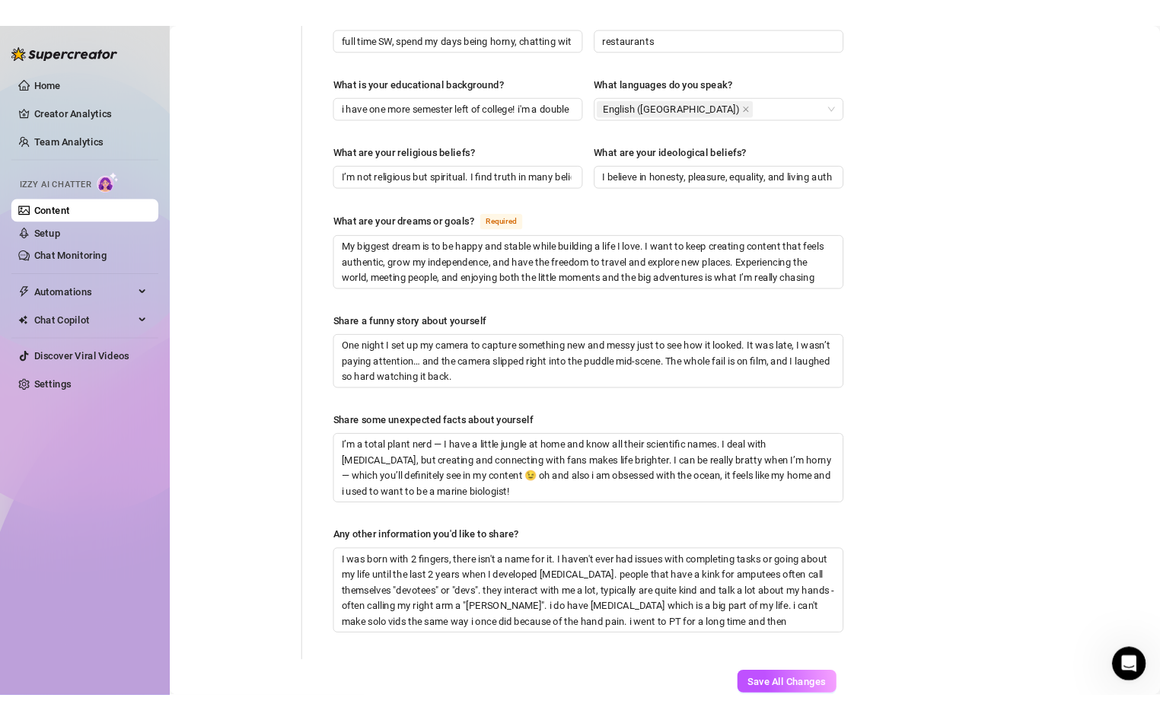
scroll to position [896, 0]
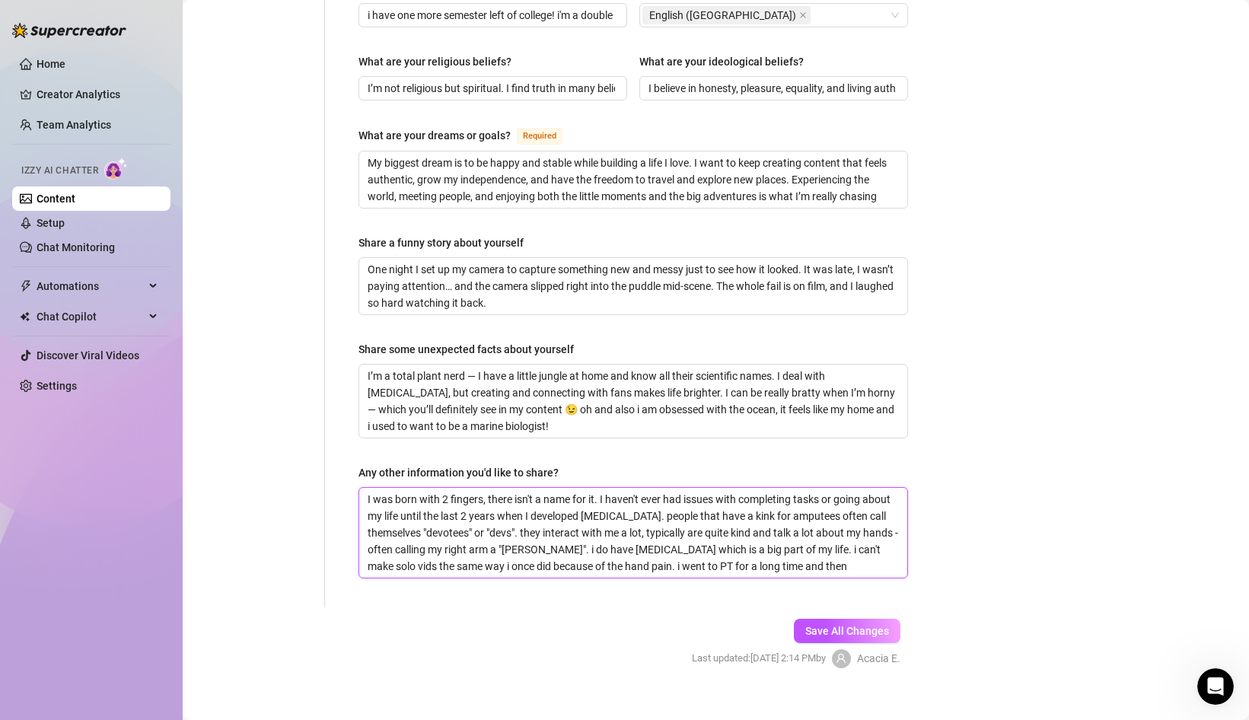
click at [583, 511] on textarea "I was born with 2 fingers, there isn't a name for it. I haven't ever had issues…" at bounding box center [633, 533] width 548 height 90
drag, startPoint x: 784, startPoint y: 544, endPoint x: 611, endPoint y: 552, distance: 173.6
click at [611, 552] on textarea "I was born with 2 fingers, there isn't a name for it. I haven't ever had issues…" at bounding box center [633, 533] width 548 height 90
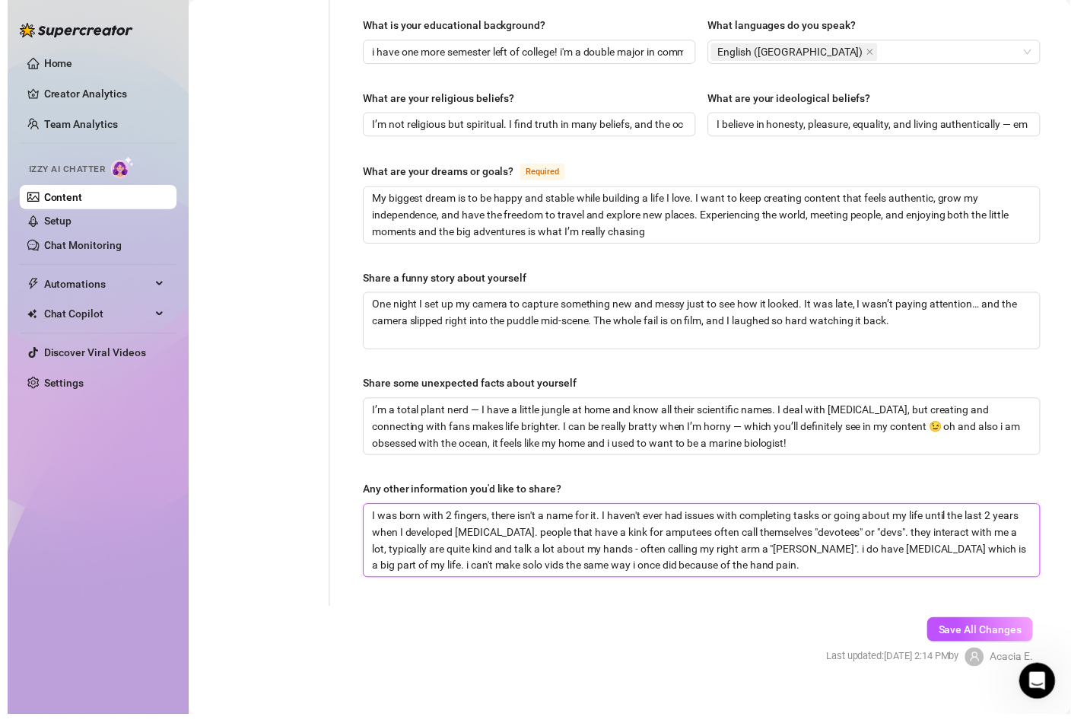
scroll to position [820, 0]
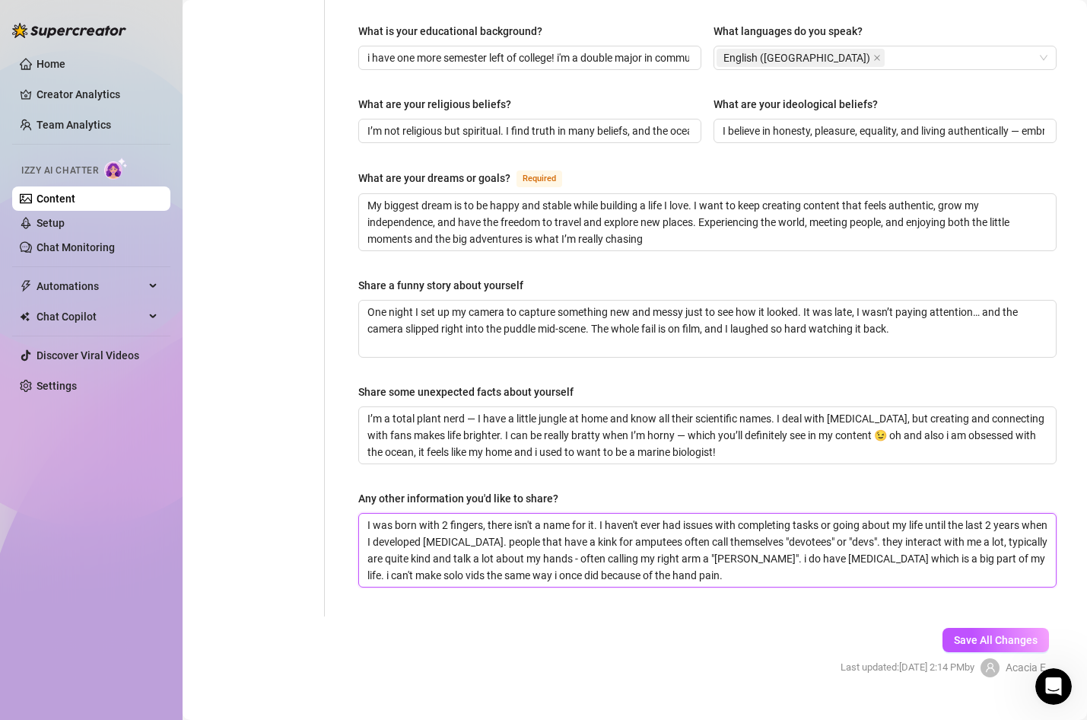
click at [515, 514] on textarea "I was born with 2 fingers, there isn't a name for it. I haven't ever had issues…" at bounding box center [707, 550] width 697 height 73
paste textarea "I can’t always film solos the same way I used to because of the pain, but I sti…"
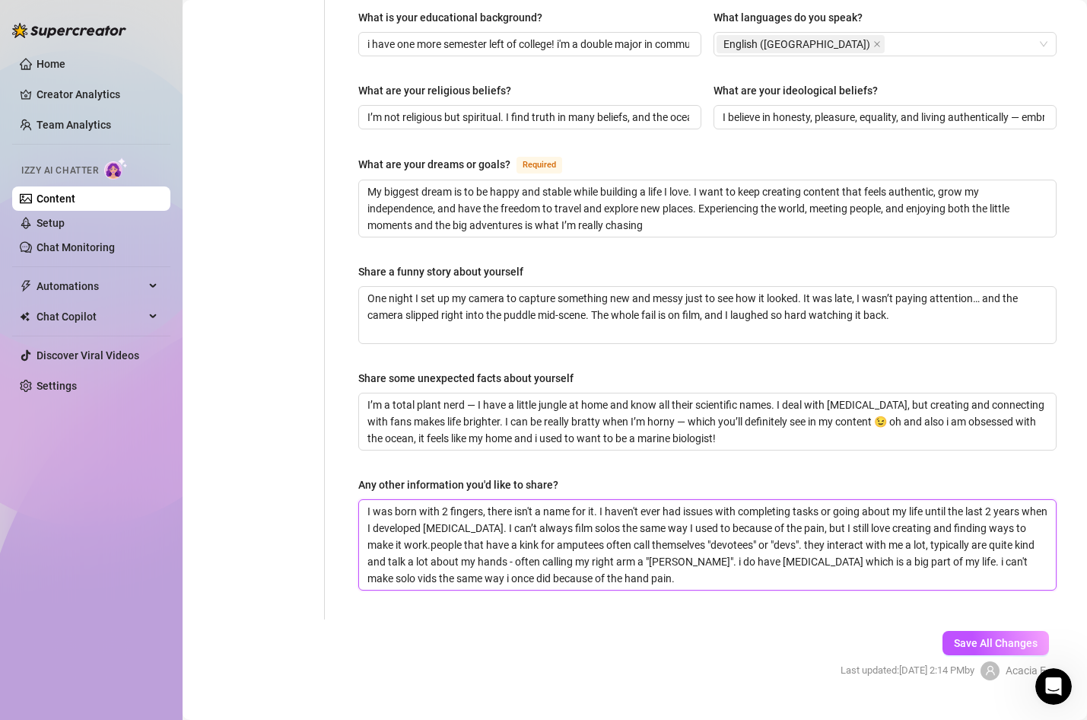
scroll to position [837, 0]
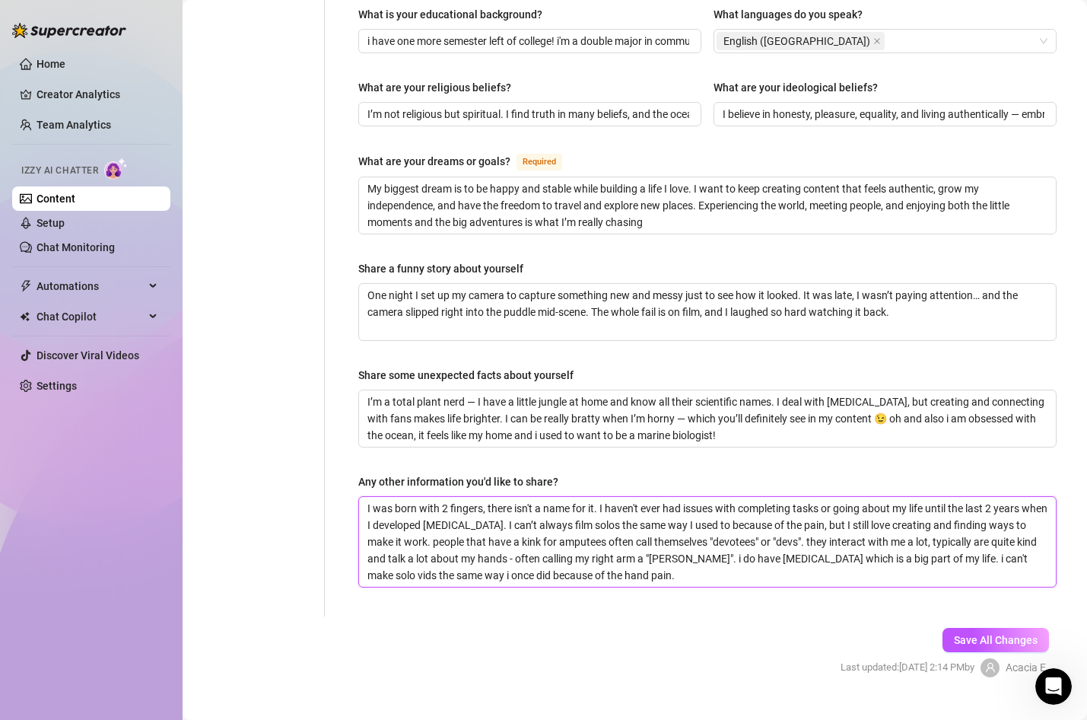
drag, startPoint x: 436, startPoint y: 511, endPoint x: 685, endPoint y: 533, distance: 249.7
click at [685, 533] on textarea "I was born with 2 fingers, there isn't a name for it. I haven't ever had issues…" at bounding box center [707, 542] width 697 height 90
paste textarea "Some fans who are into amputees (they usually call themselves devotees or ‘devs…"
drag, startPoint x: 999, startPoint y: 548, endPoint x: 414, endPoint y: 548, distance: 585.1
click at [414, 548] on textarea "I was born with 2 fingers, there isn't a name for it. I haven't ever had issues…" at bounding box center [707, 542] width 697 height 90
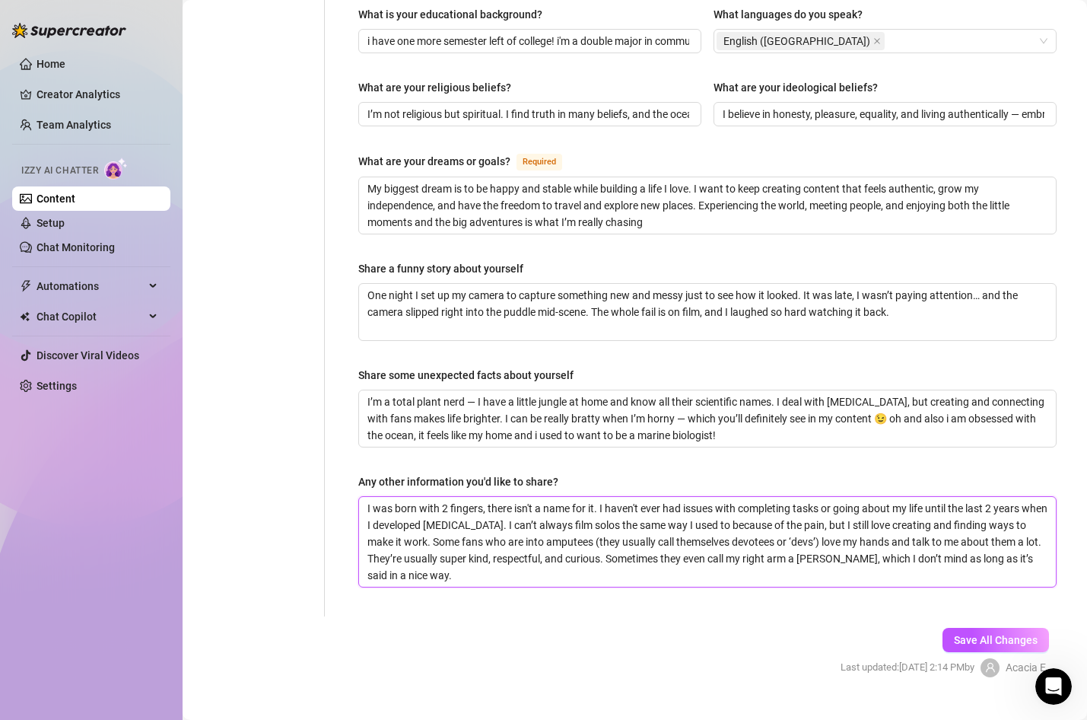
click at [453, 549] on textarea "I was born with 2 fingers, there isn't a name for it. I haven't ever had issues…" at bounding box center [707, 542] width 697 height 90
paste textarea "My hands are part of me, and part of what makes me unique. I’m open to talking …"
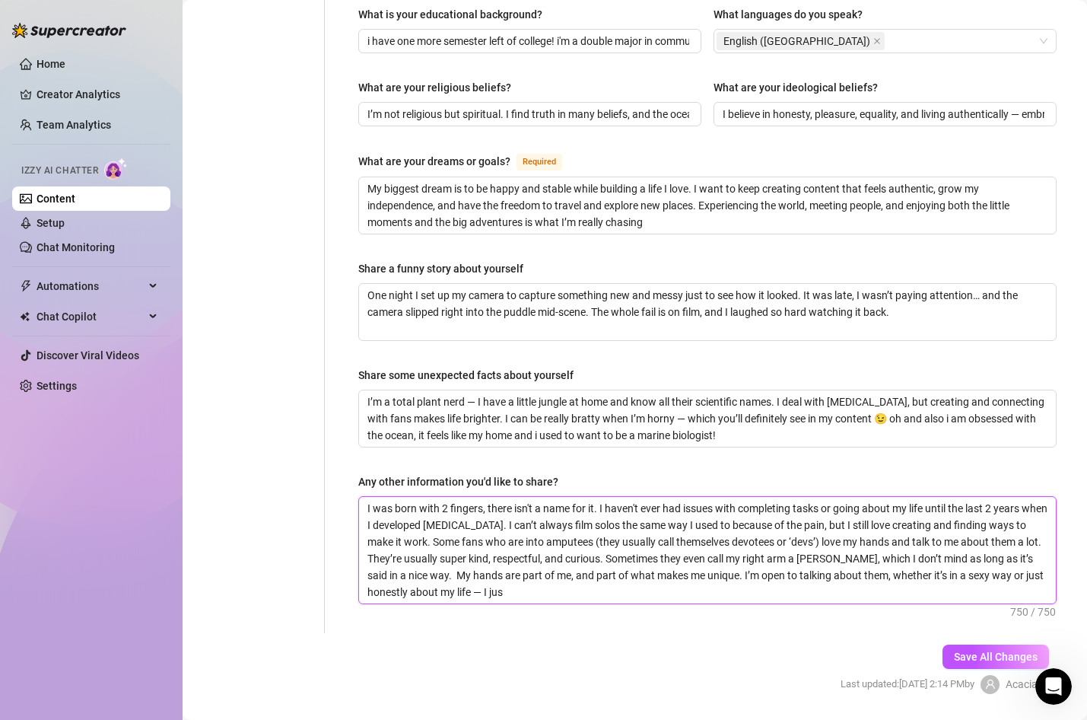
scroll to position [0, 0]
drag, startPoint x: 577, startPoint y: 547, endPoint x: 489, endPoint y: 551, distance: 87.6
click at [489, 551] on textarea "I was born with 2 fingers, there isn't a name for it. I haven't ever had issues…" at bounding box center [707, 550] width 697 height 107
click at [557, 547] on textarea "I was born with 2 fingers, there isn't a name for it. I haven't ever had issues…" at bounding box center [707, 550] width 697 height 107
drag, startPoint x: 557, startPoint y: 547, endPoint x: 483, endPoint y: 549, distance: 73.8
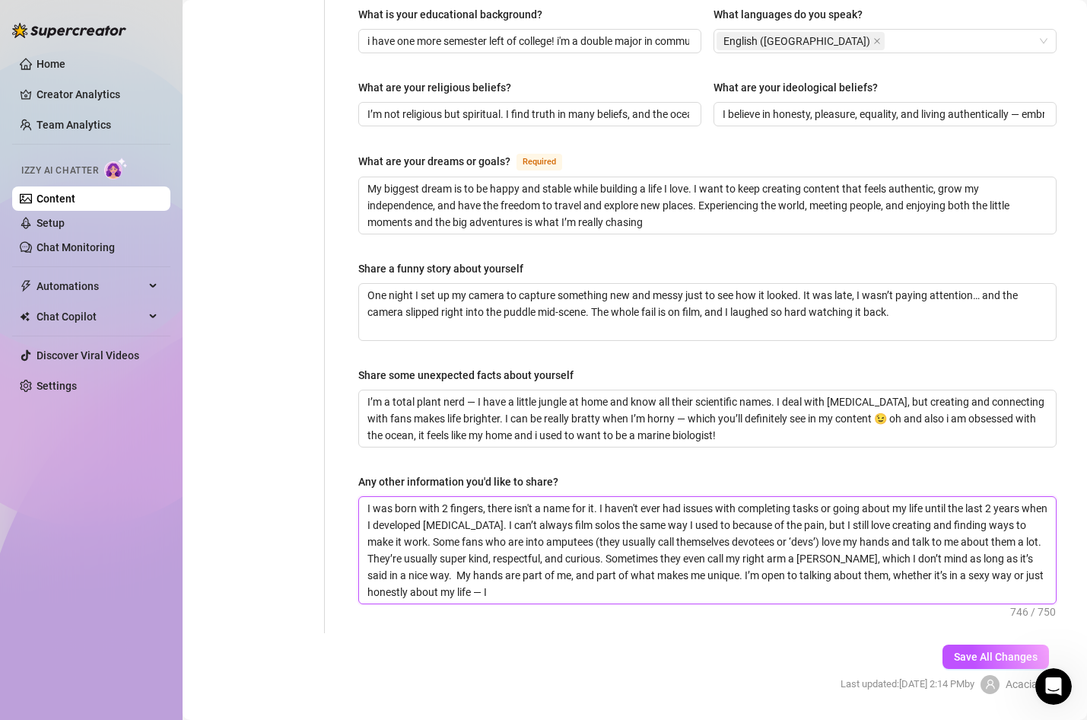
click at [483, 549] on textarea "I was born with 2 fingers, there isn't a name for it. I haven't ever had issues…" at bounding box center [707, 550] width 697 height 107
drag, startPoint x: 783, startPoint y: 543, endPoint x: 800, endPoint y: 572, distance: 33.8
click at [800, 572] on textarea "I was born with 2 fingers, there isn't a name for it. I haven't ever had issues…" at bounding box center [707, 550] width 697 height 107
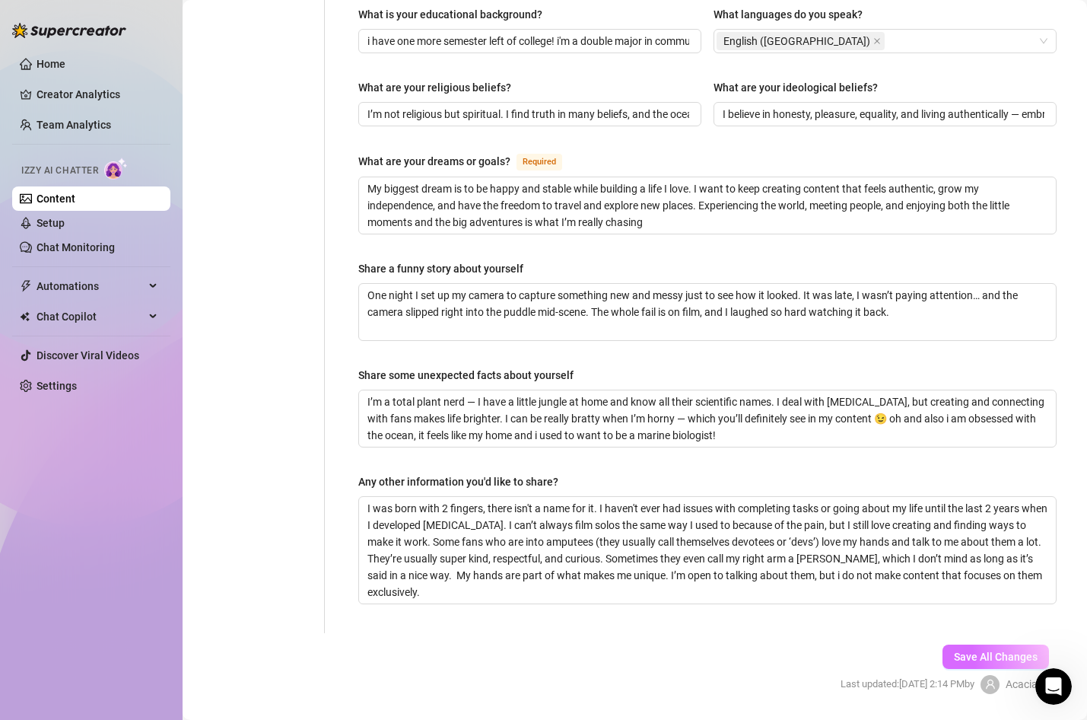
click at [999, 651] on span "Save All Changes" at bounding box center [996, 657] width 84 height 12
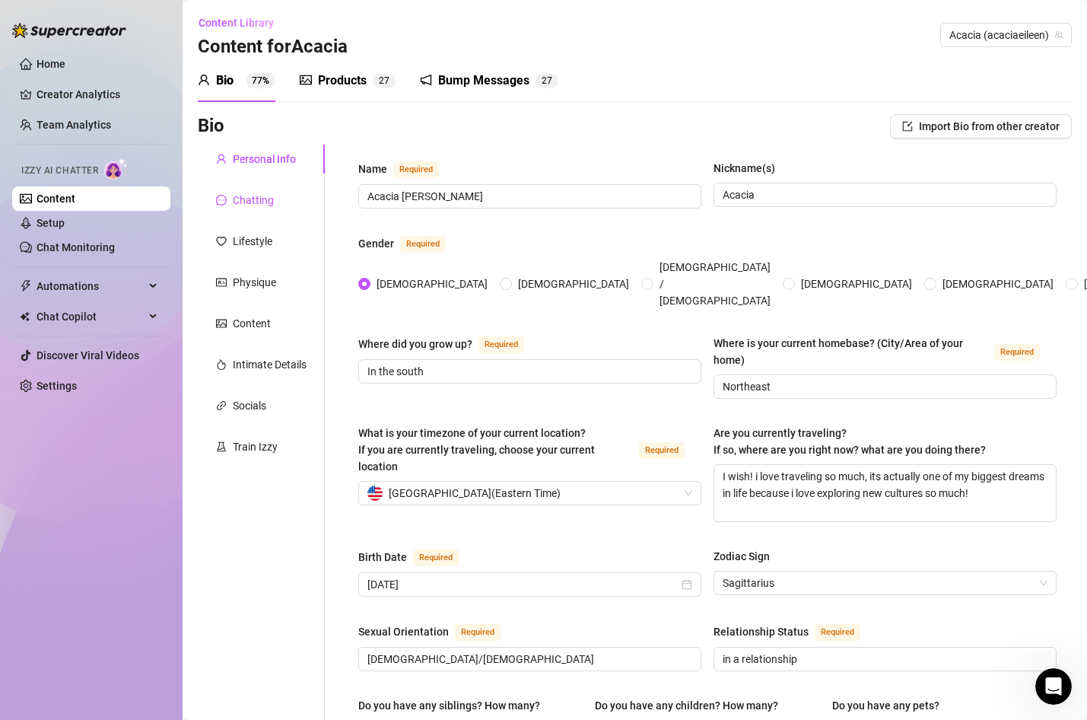
click at [266, 199] on div "Chatting" at bounding box center [253, 200] width 41 height 17
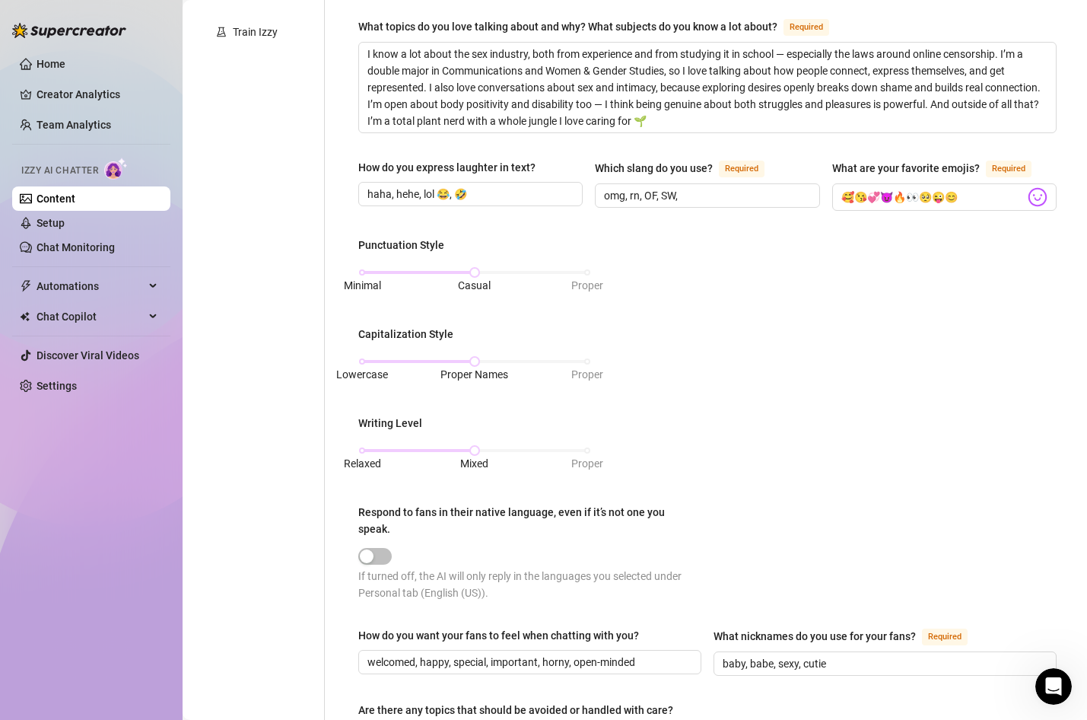
scroll to position [416, 0]
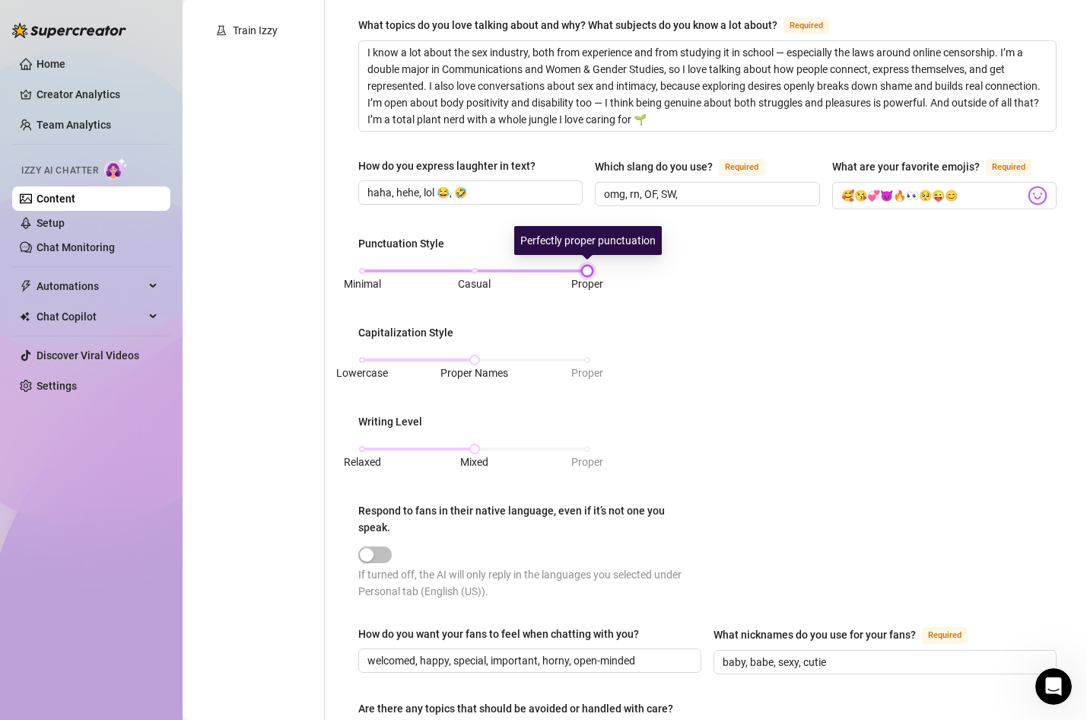
click at [587, 271] on div "Minimal Casual Proper" at bounding box center [474, 270] width 225 height 9
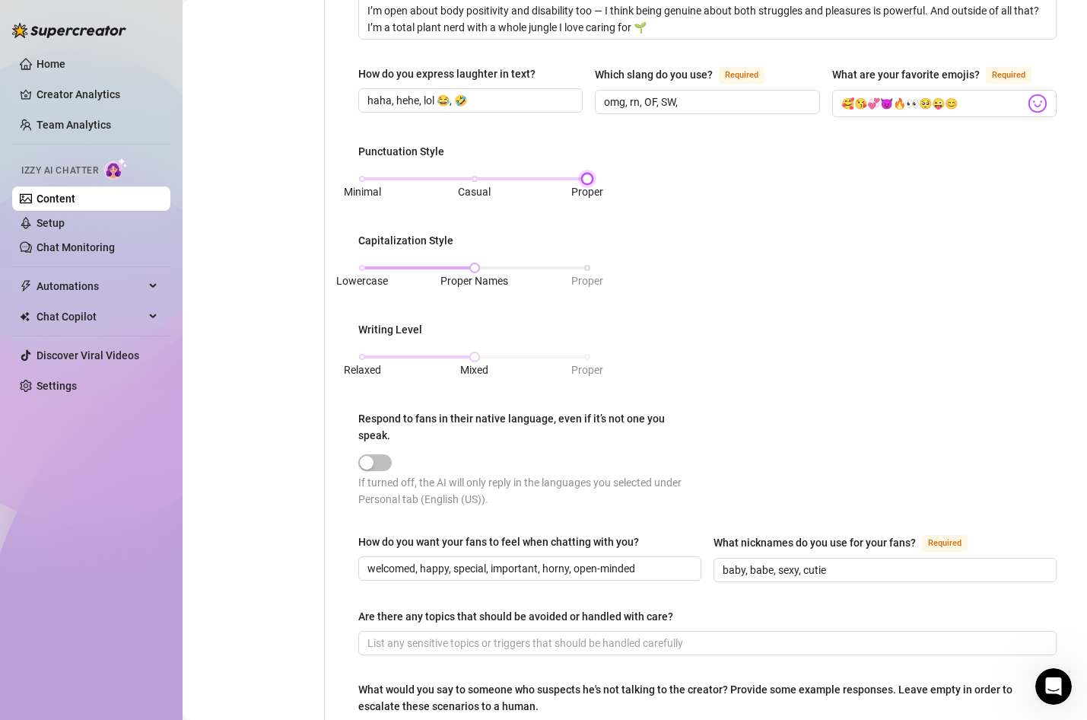
scroll to position [509, 0]
click at [479, 177] on div "Minimal Casual Proper" at bounding box center [474, 177] width 225 height 9
click at [587, 354] on div "Relaxed Mixed Proper" at bounding box center [474, 356] width 225 height 9
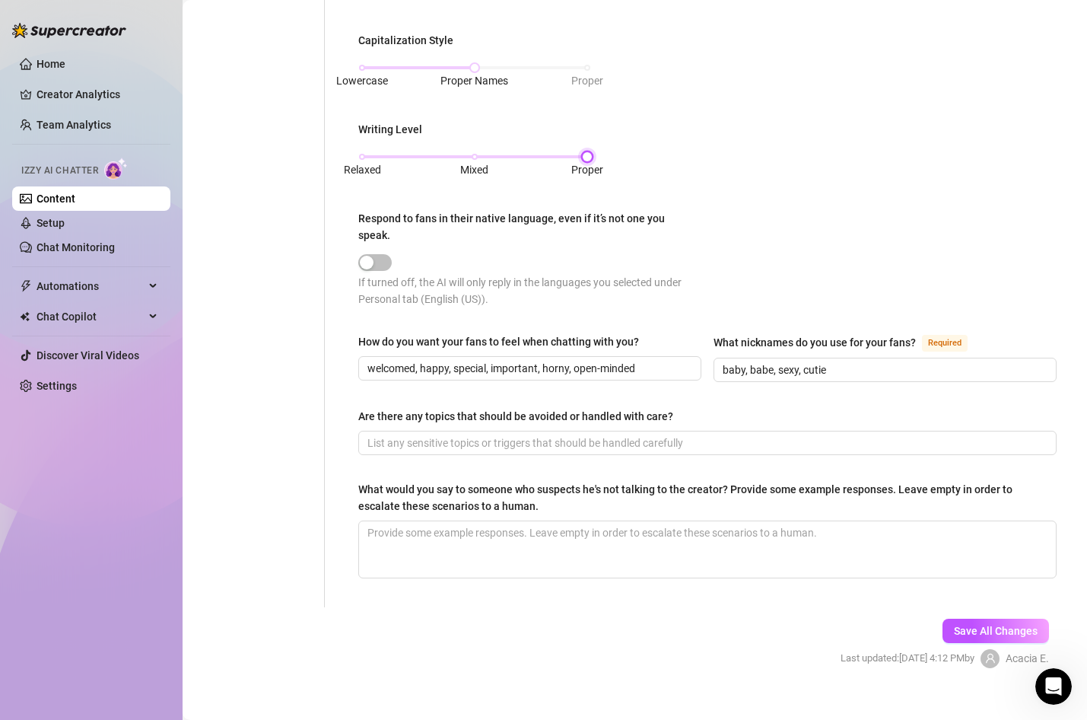
scroll to position [706, 0]
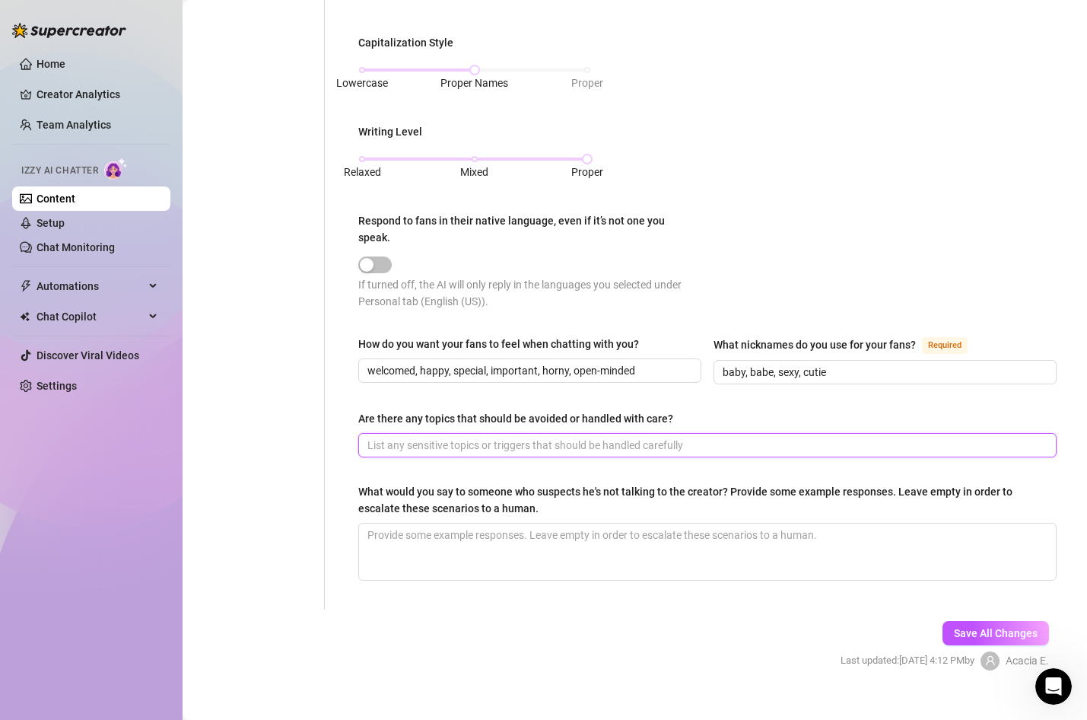
click at [531, 437] on input "Are there any topics that should be avoided or handled with care?" at bounding box center [705, 445] width 677 height 17
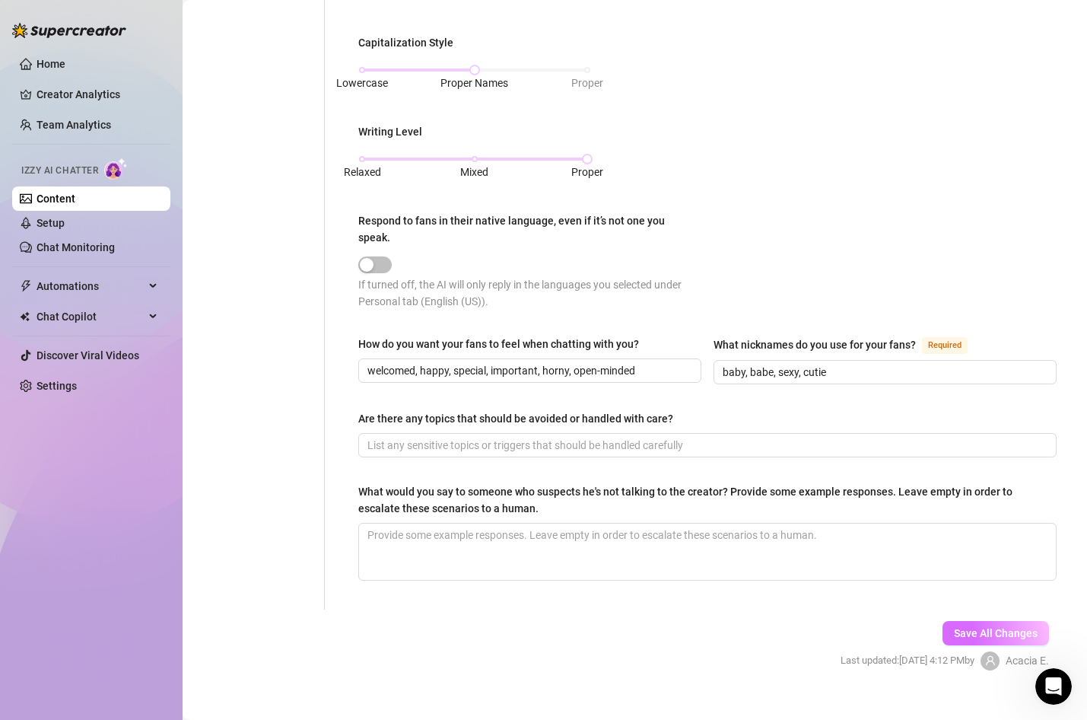
click at [969, 627] on span "Save All Changes" at bounding box center [996, 633] width 84 height 12
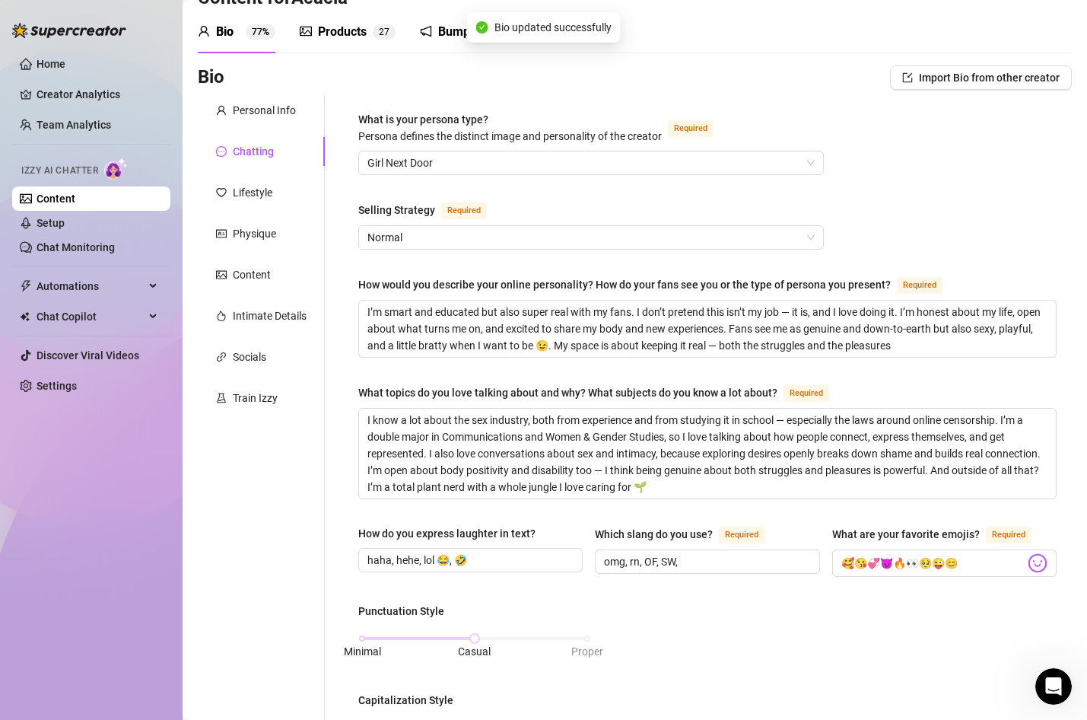
scroll to position [40, 0]
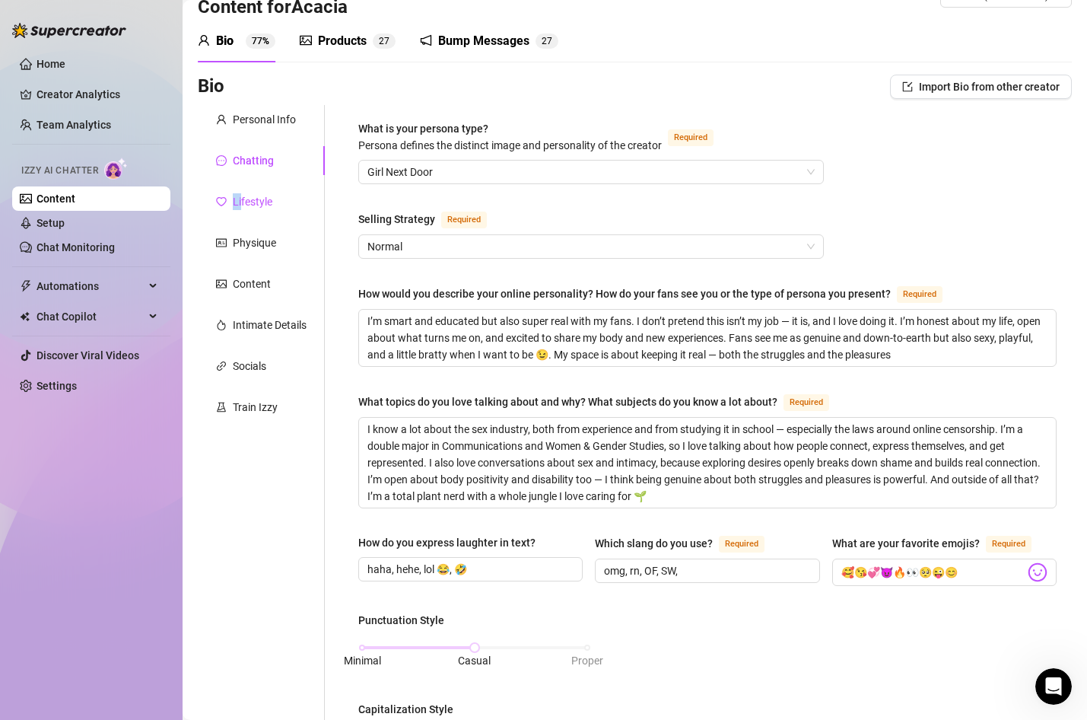
click at [243, 193] on div "Lifestyle" at bounding box center [253, 201] width 40 height 17
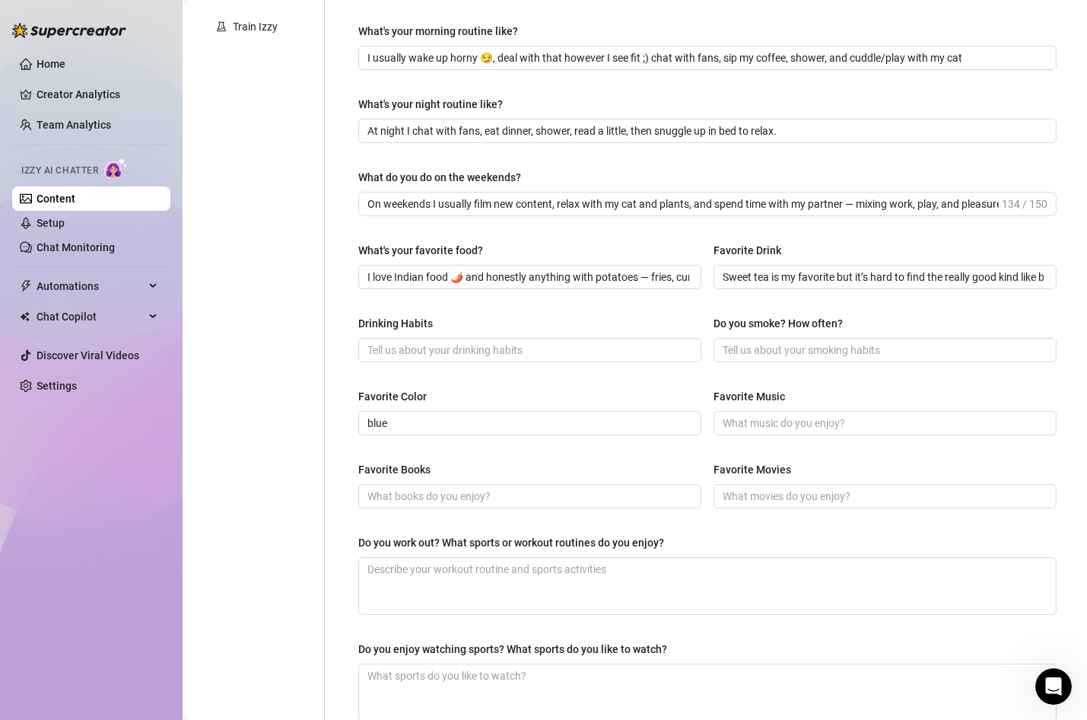
scroll to position [422, 0]
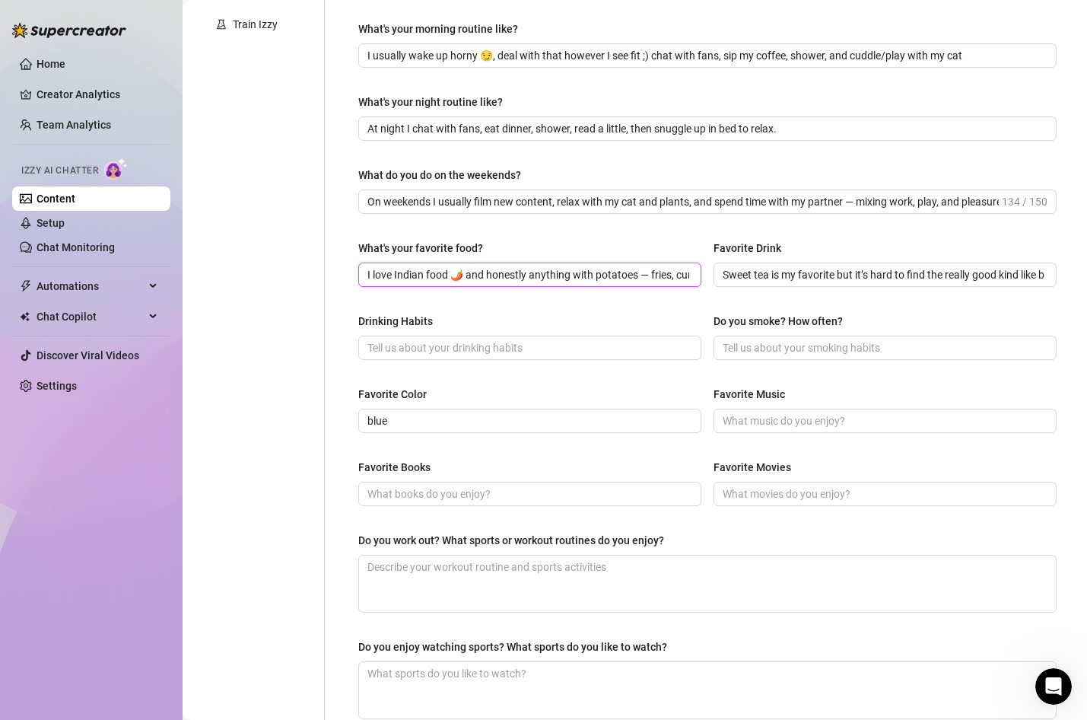
click at [682, 274] on input "I love Indian food 🌶️ and honestly anything with potatoes — fries, curry, roast…" at bounding box center [528, 274] width 322 height 17
drag, startPoint x: 682, startPoint y: 274, endPoint x: 711, endPoint y: 274, distance: 29.7
click at [712, 274] on div "What's your favorite food? I love Indian food 🌶️ and honestly anything with pot…" at bounding box center [707, 270] width 698 height 61
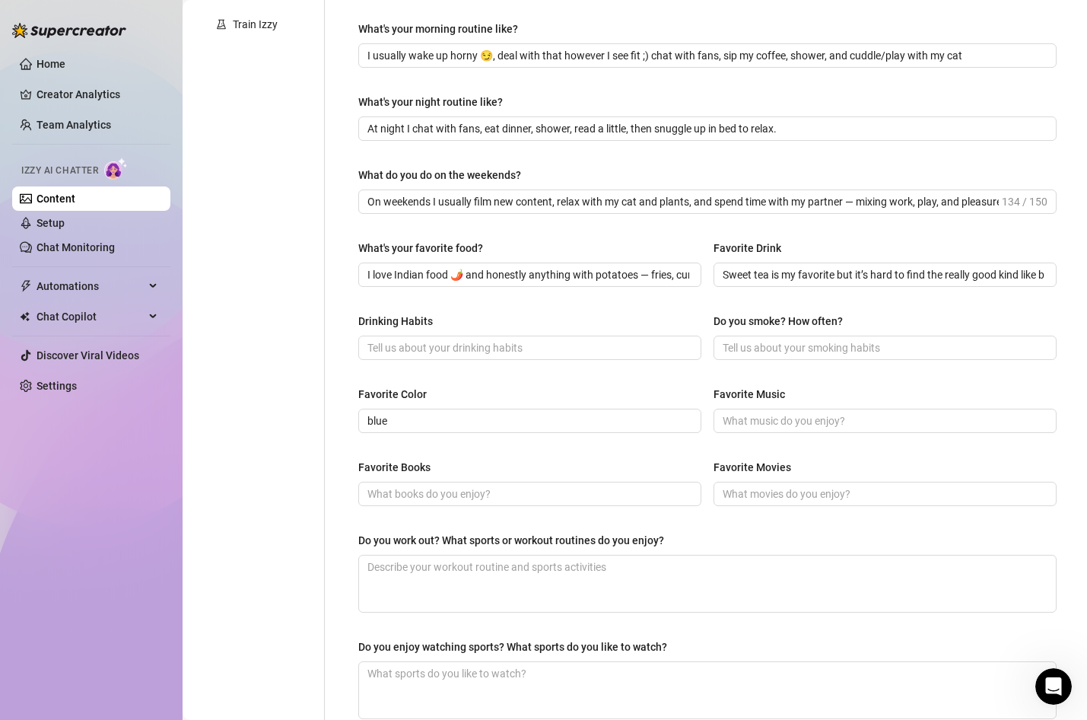
click at [632, 313] on div "Drinking Habits" at bounding box center [529, 324] width 343 height 23
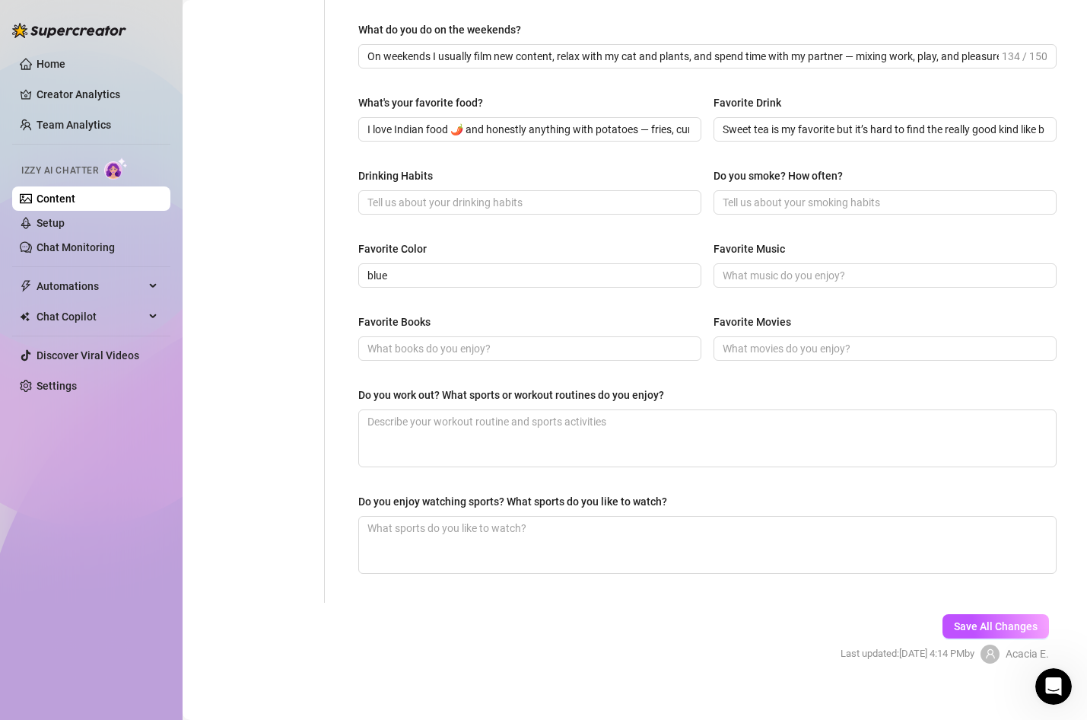
scroll to position [582, 0]
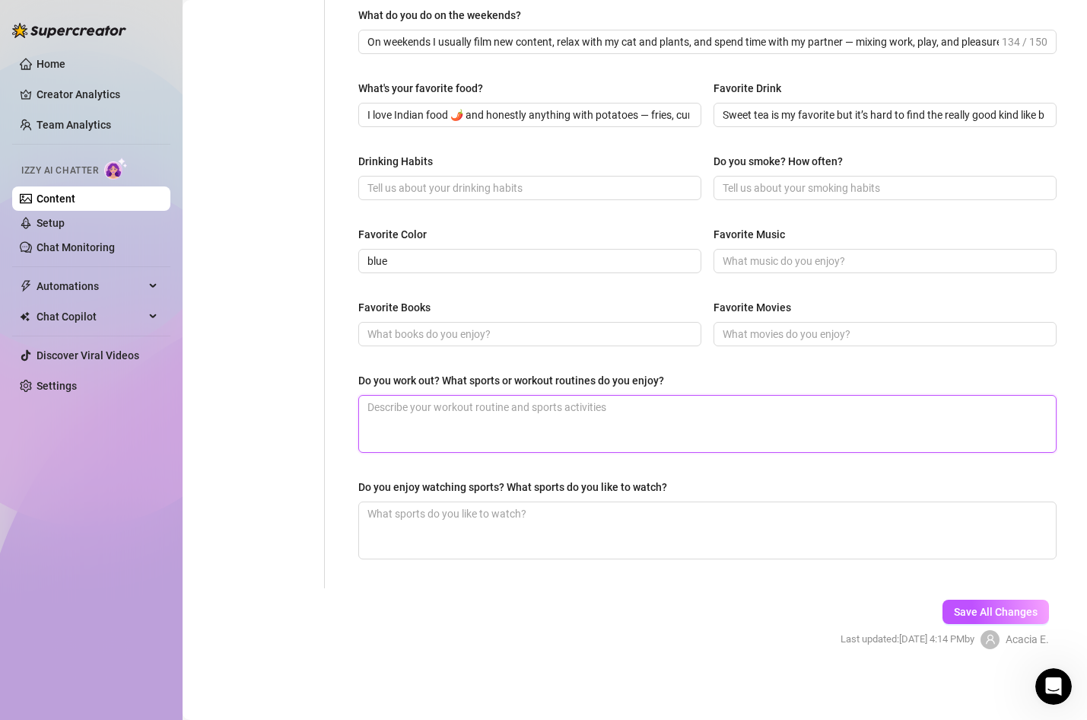
click at [602, 421] on textarea "Do you work out? What sports or workout routines do you enjoy?" at bounding box center [707, 424] width 697 height 56
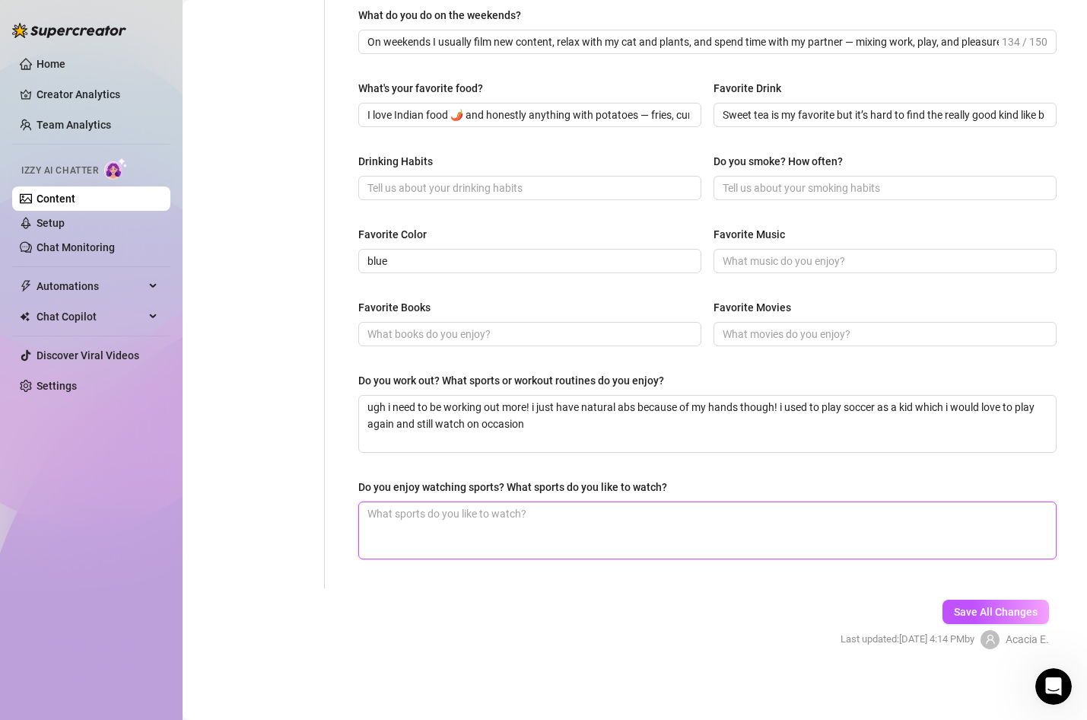
click at [573, 523] on textarea "Do you enjoy watching sports? What sports do you like to watch?" at bounding box center [707, 530] width 697 height 56
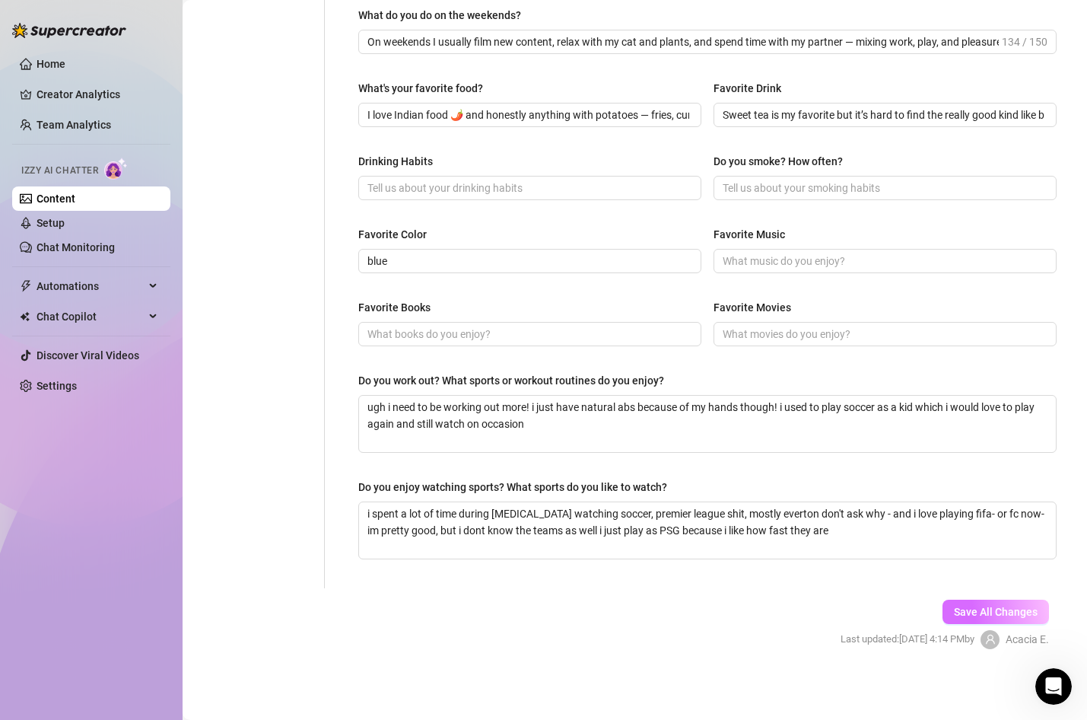
click at [963, 609] on span "Save All Changes" at bounding box center [996, 612] width 84 height 12
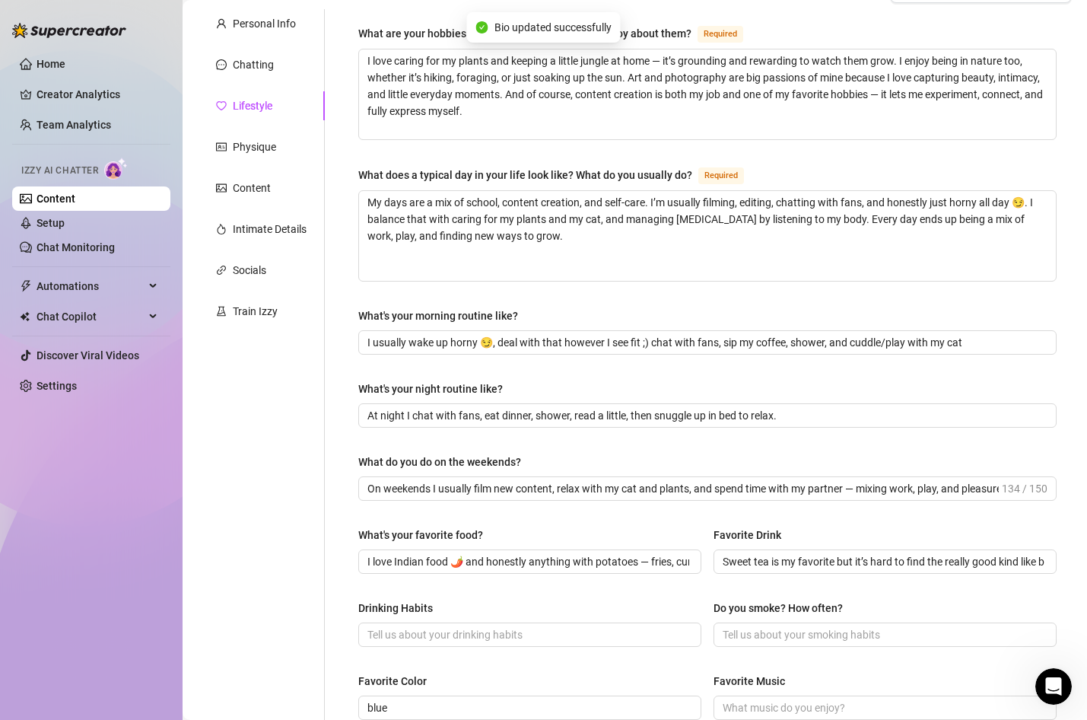
scroll to position [0, 0]
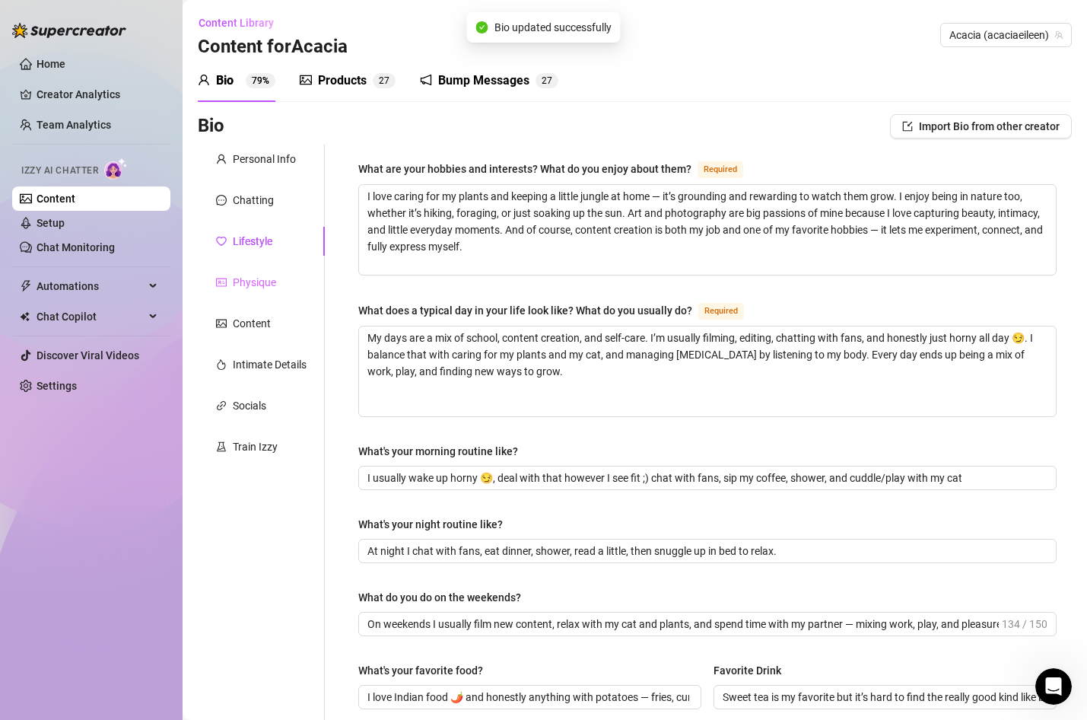
click at [253, 293] on div "Physique" at bounding box center [261, 282] width 127 height 29
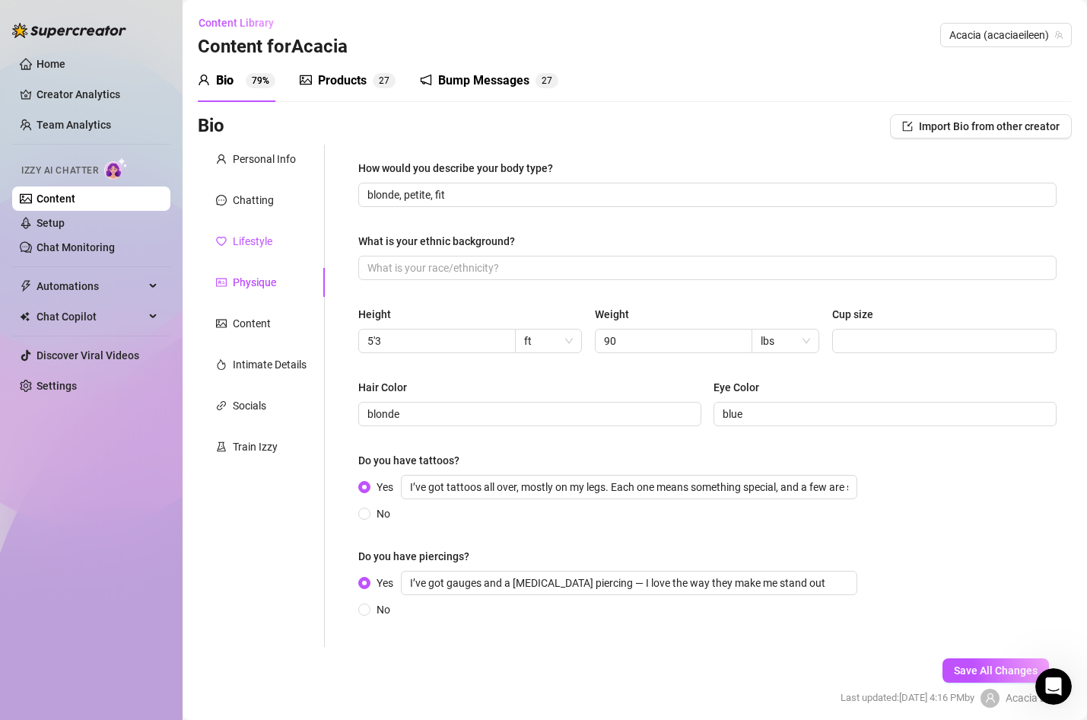
click at [251, 237] on div "Lifestyle" at bounding box center [253, 241] width 40 height 17
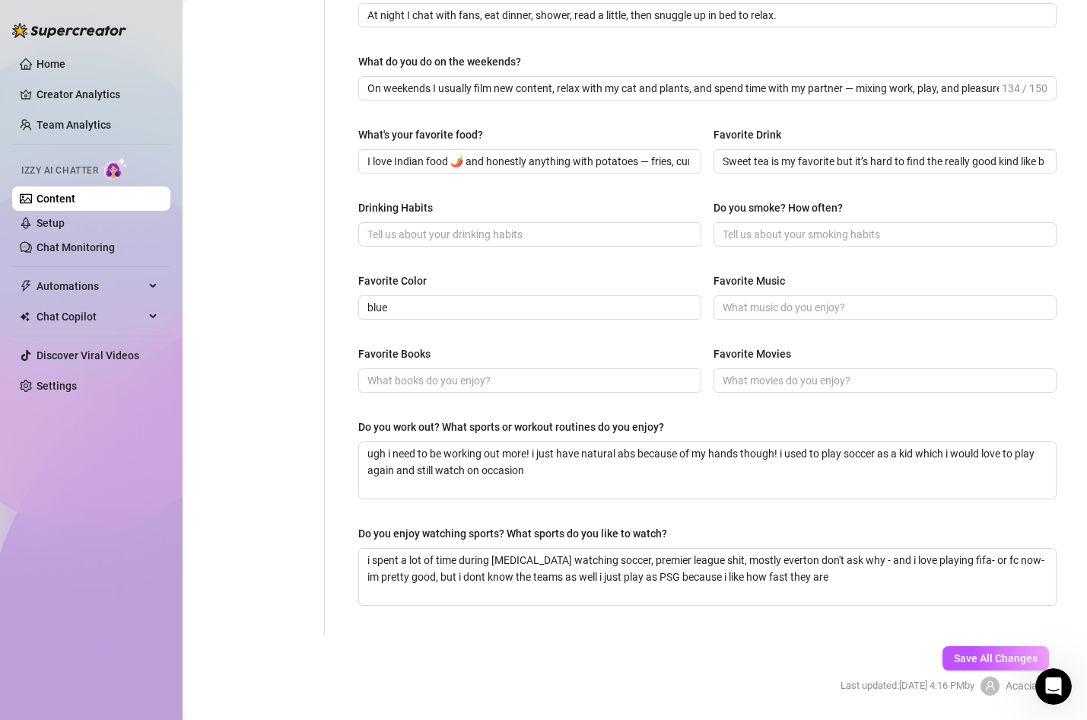
scroll to position [562, 0]
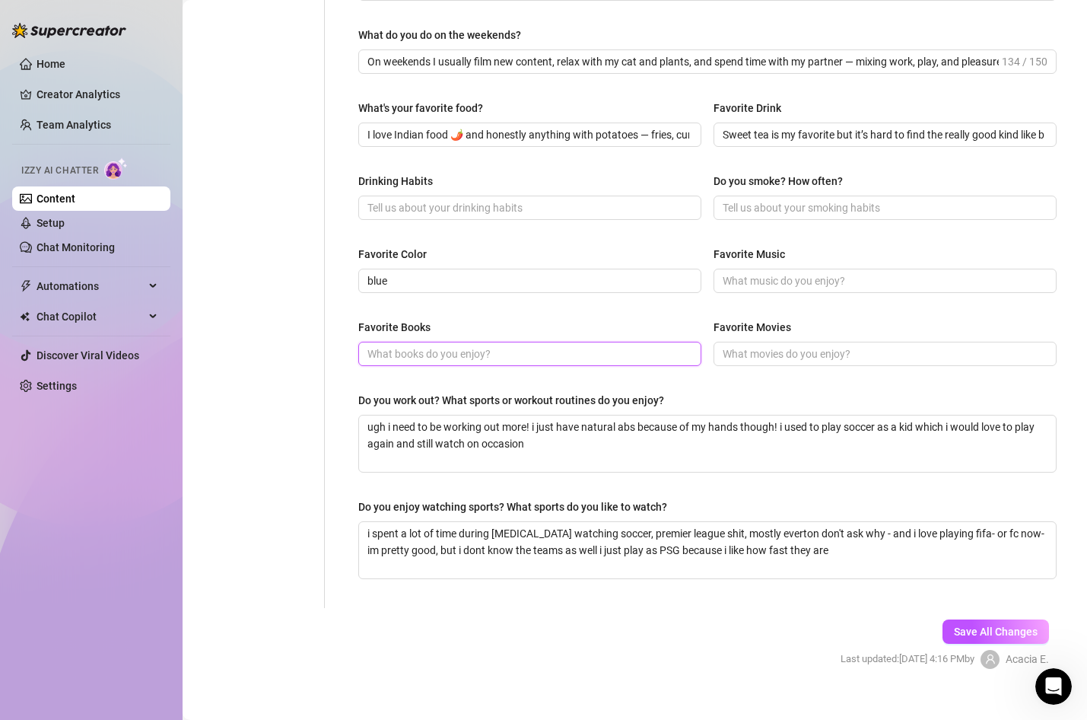
click at [450, 355] on input "Favorite Books" at bounding box center [528, 353] width 322 height 17
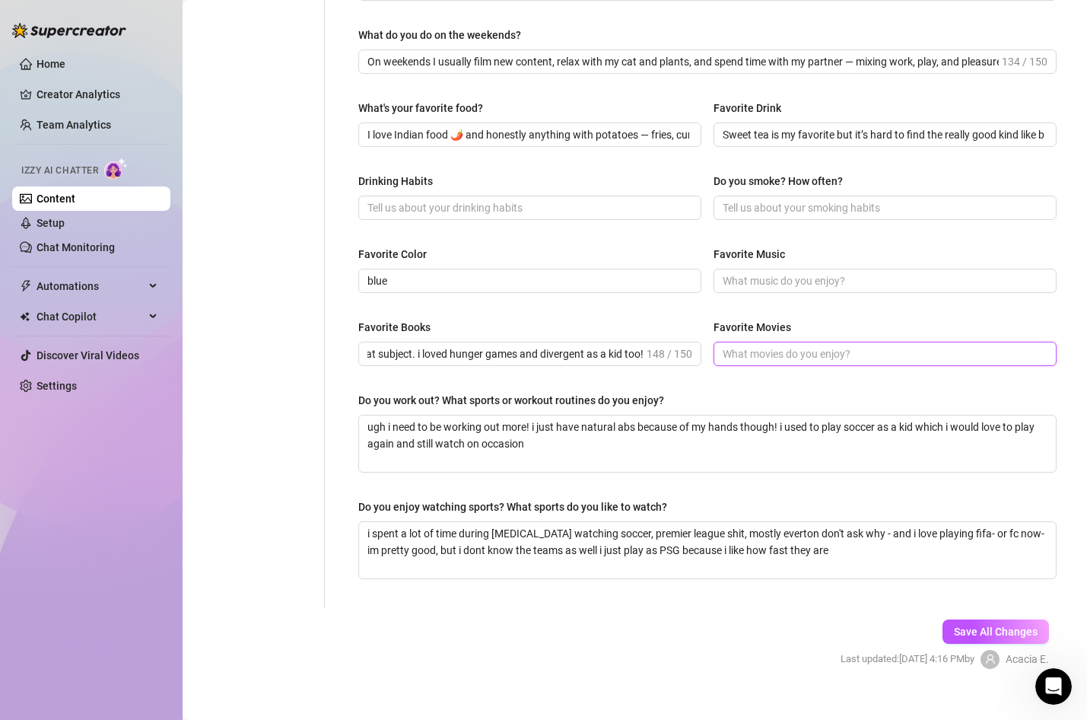
scroll to position [0, 0]
click at [724, 348] on input "Favorite Movies" at bounding box center [884, 353] width 322 height 17
click at [763, 272] on input "Favorite Music" at bounding box center [884, 280] width 322 height 17
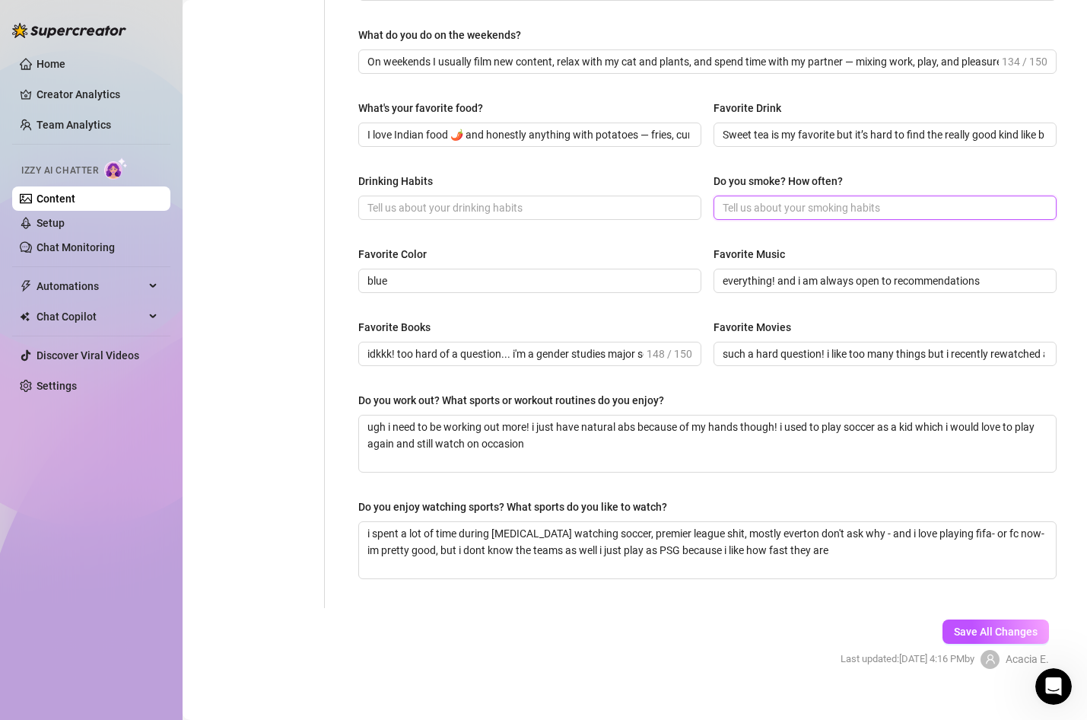
click at [746, 206] on input "Do you smoke? How often?" at bounding box center [884, 207] width 322 height 17
click at [974, 622] on button "Save All Changes" at bounding box center [996, 631] width 107 height 24
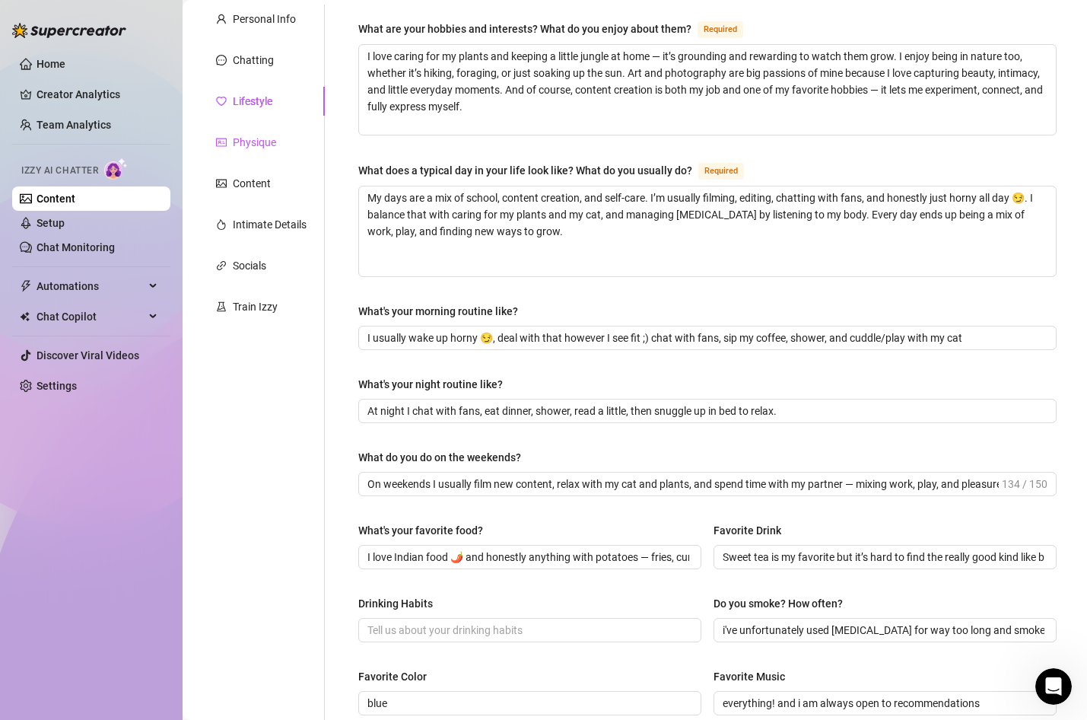
click at [272, 141] on div "Physique" at bounding box center [254, 142] width 43 height 17
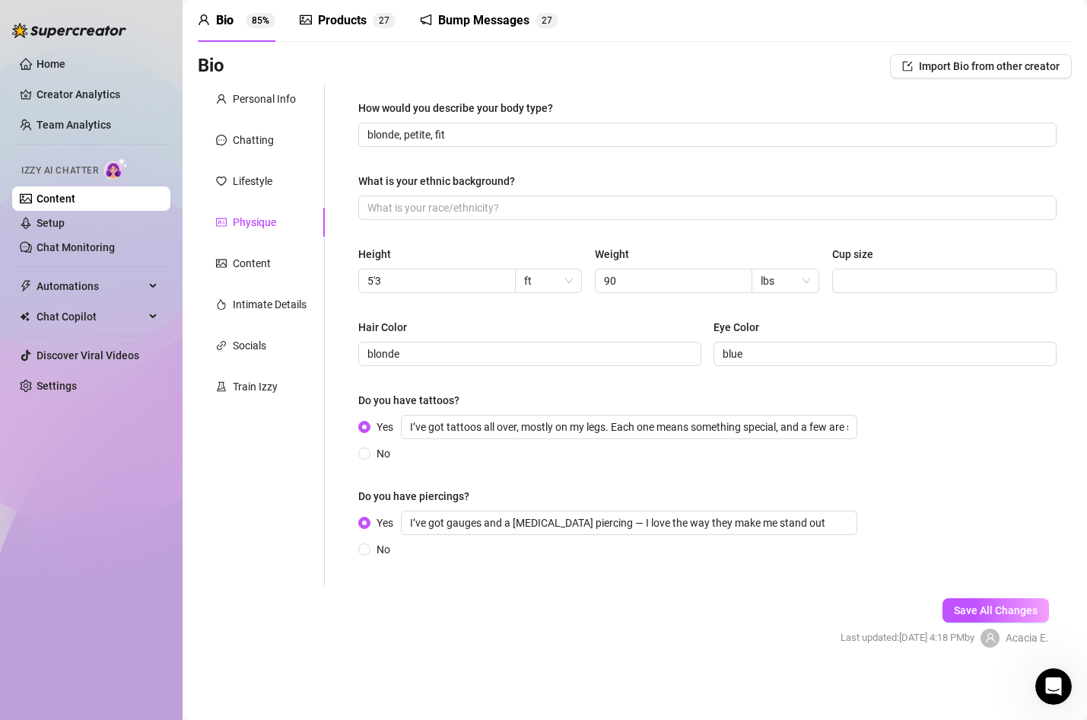
scroll to position [60, 0]
click at [485, 133] on input "blonde, petite, fit" at bounding box center [705, 134] width 677 height 17
click at [255, 254] on div "Content" at bounding box center [261, 263] width 127 height 29
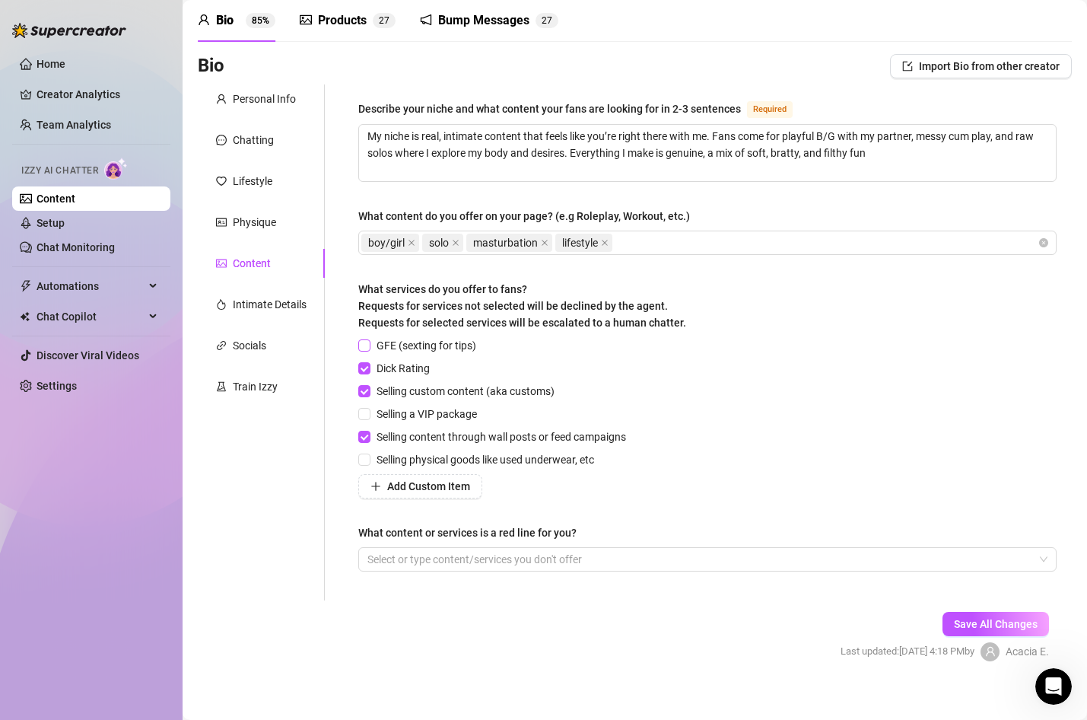
click at [372, 345] on span "GFE (sexting for tips)" at bounding box center [427, 345] width 112 height 17
click at [369, 345] on input "GFE (sexting for tips)" at bounding box center [363, 344] width 11 height 11
click at [963, 622] on span "Save All Changes" at bounding box center [996, 624] width 84 height 12
click at [252, 316] on div "Intimate Details" at bounding box center [261, 304] width 127 height 29
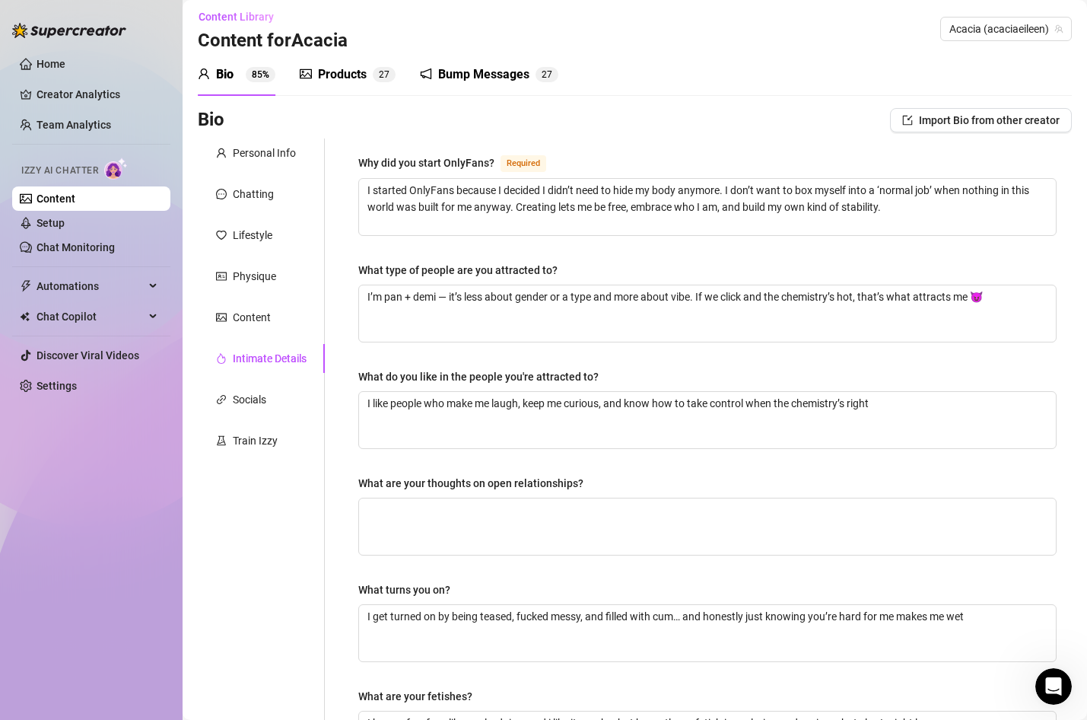
scroll to position [0, 0]
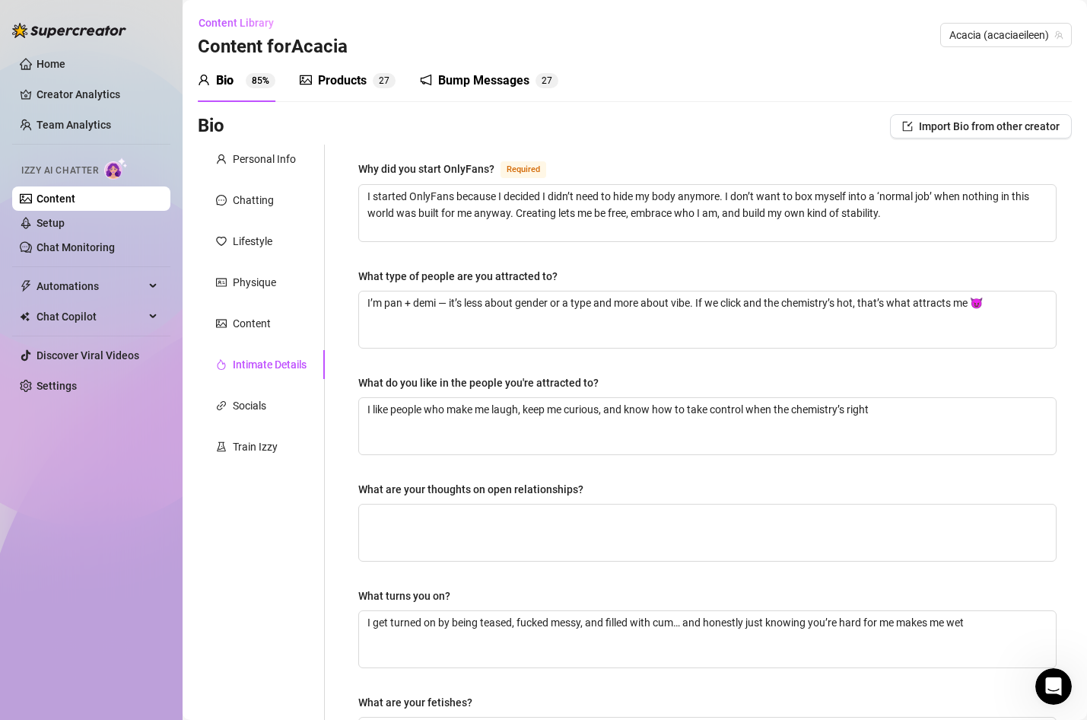
click at [75, 198] on link "Content" at bounding box center [56, 198] width 39 height 12
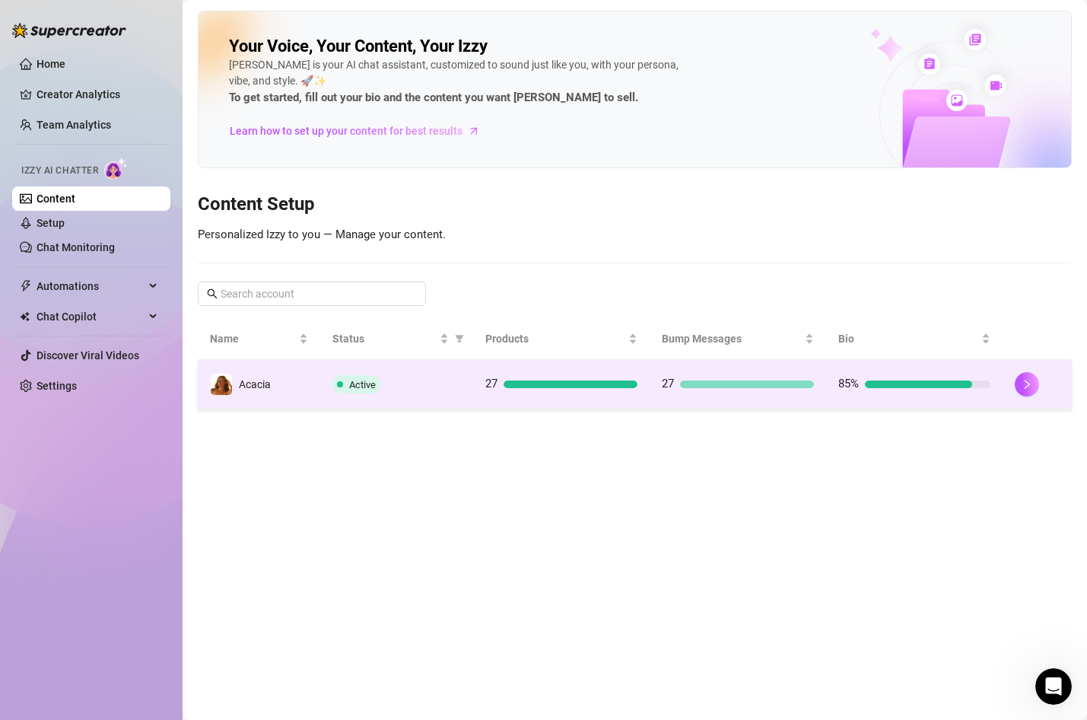
click at [436, 380] on div "Active" at bounding box center [396, 384] width 129 height 18
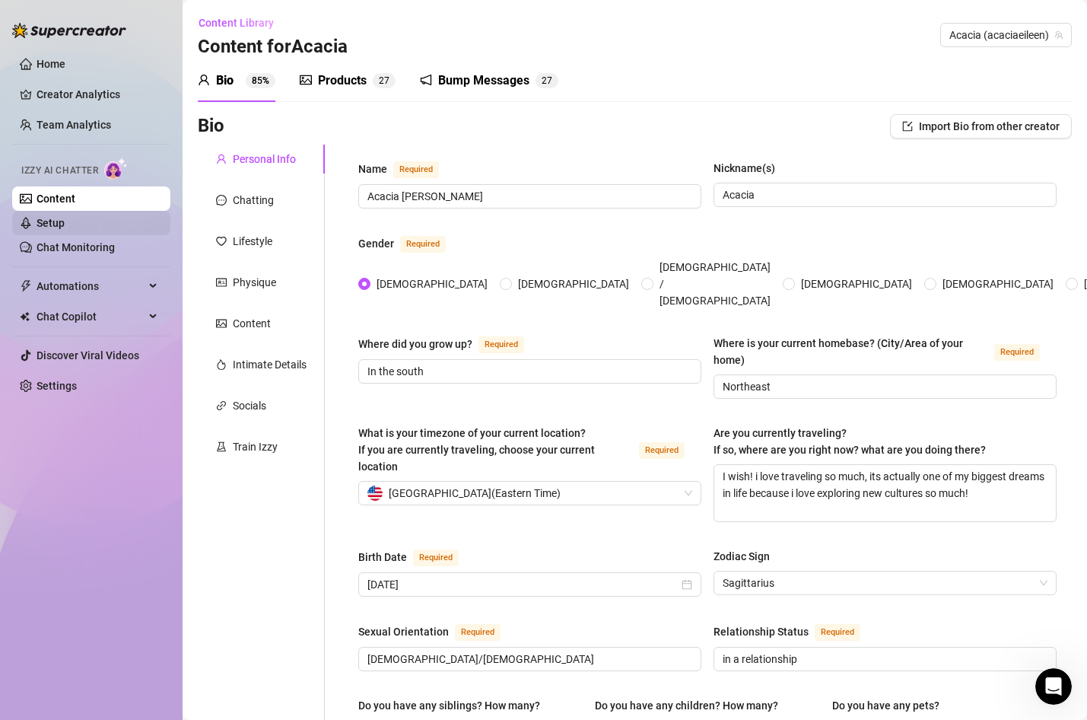
click at [65, 226] on link "Setup" at bounding box center [51, 223] width 28 height 12
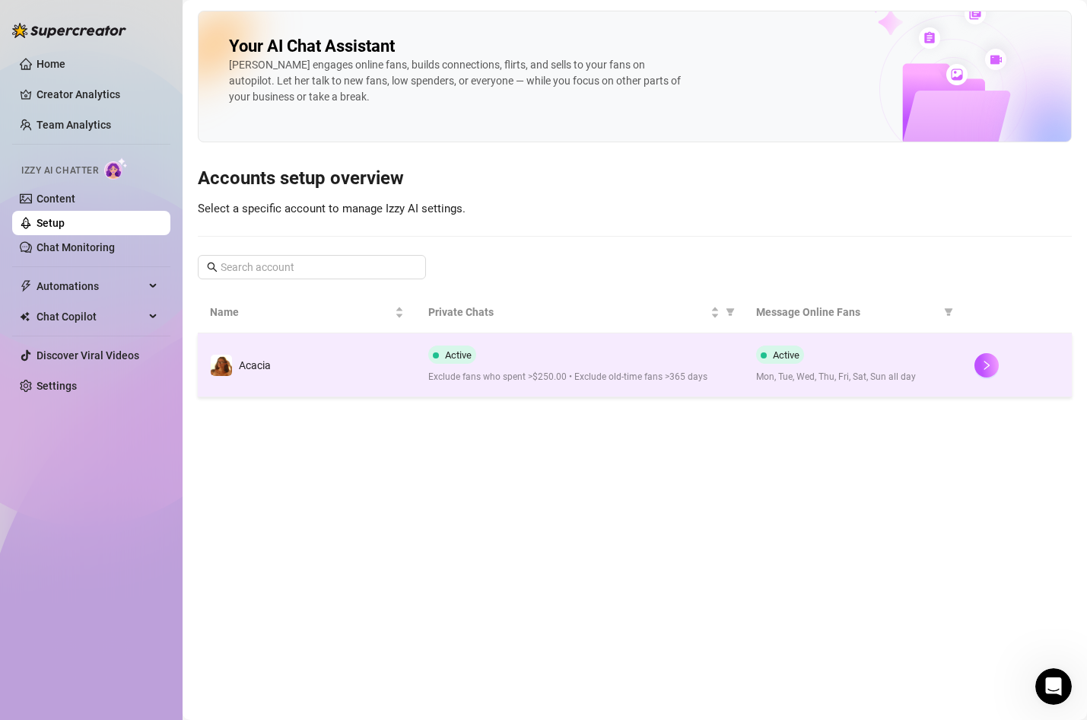
click at [299, 360] on td "Acacia" at bounding box center [307, 365] width 218 height 64
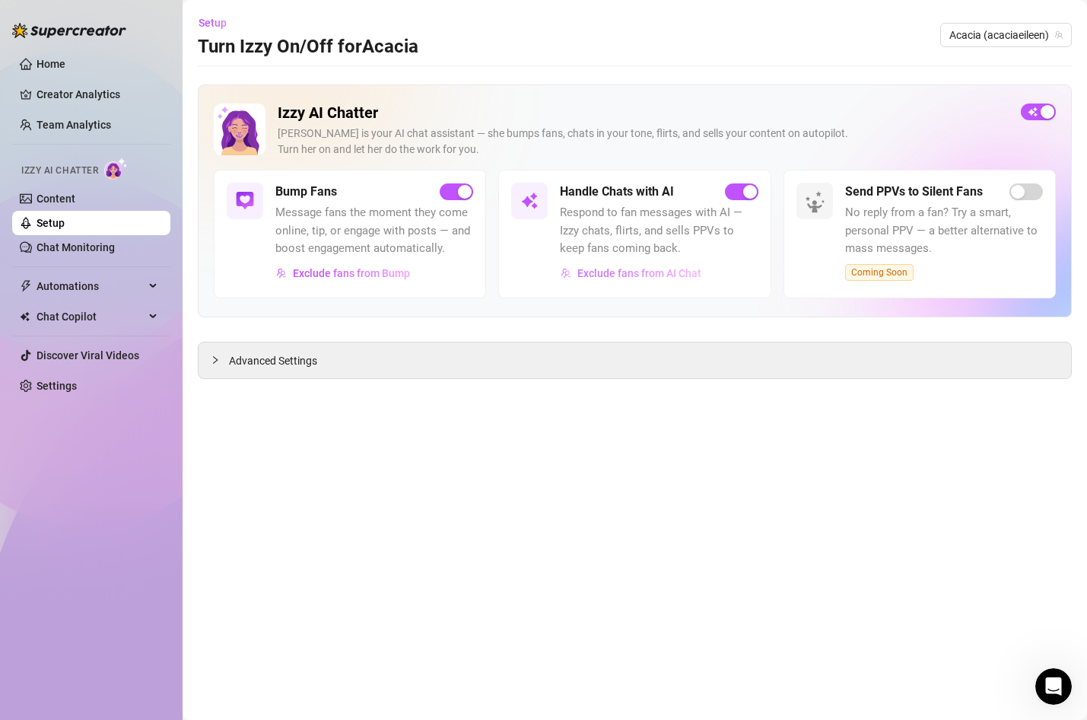
click at [667, 279] on button "Exclude fans from AI Chat" at bounding box center [631, 273] width 142 height 24
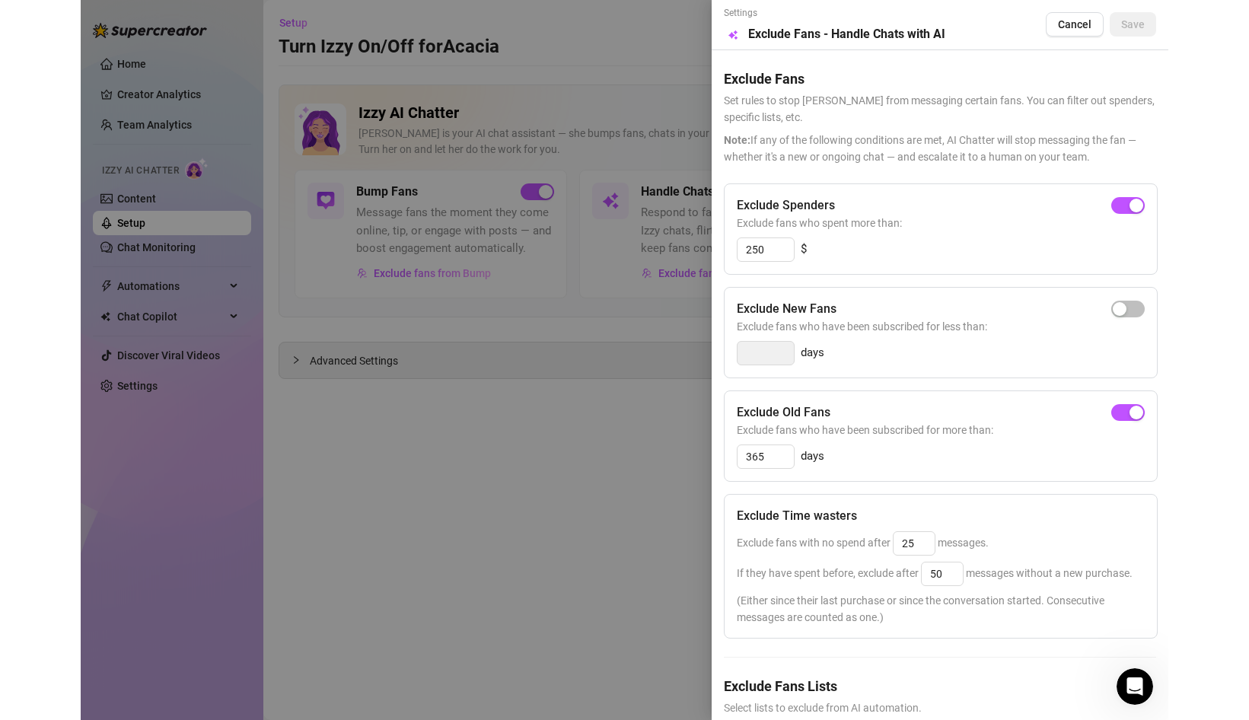
scroll to position [63, 0]
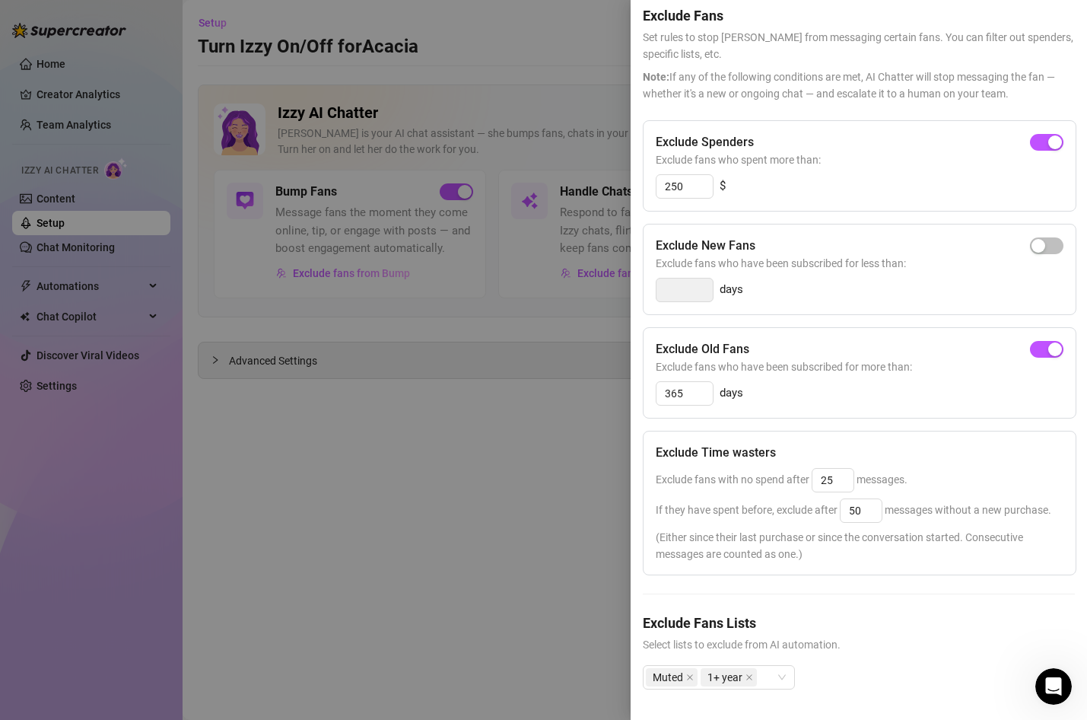
click at [410, 609] on div at bounding box center [543, 360] width 1087 height 720
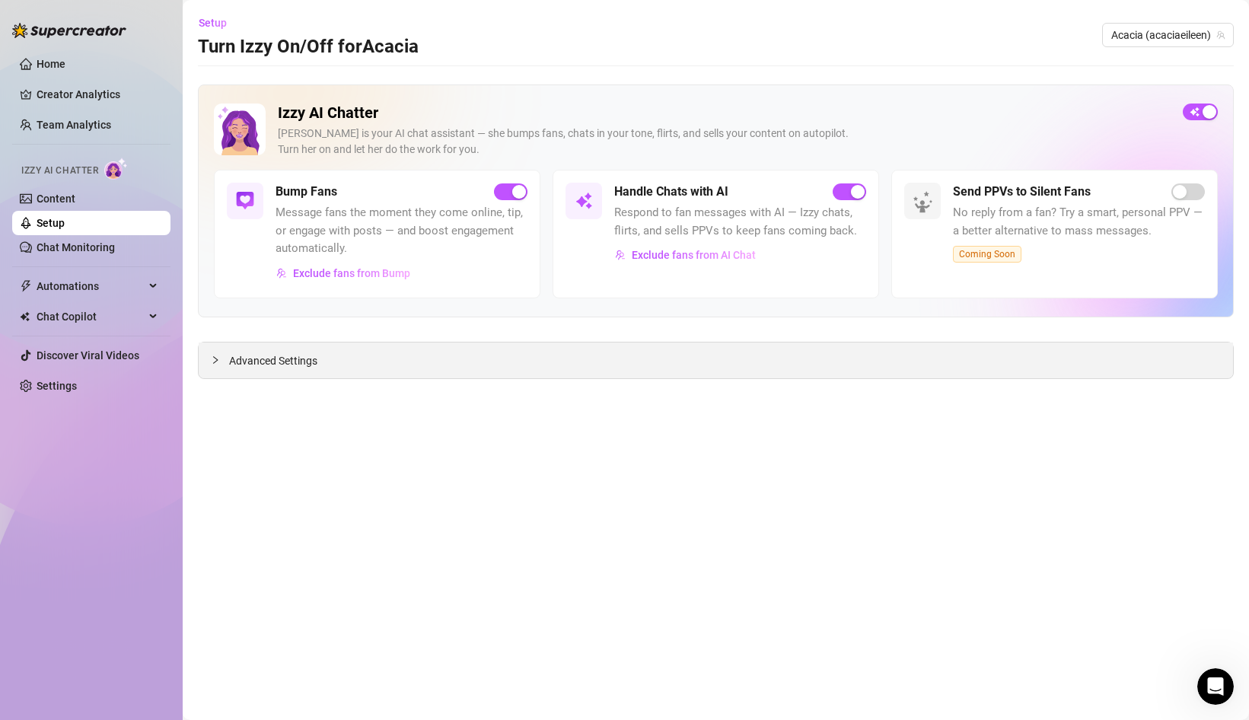
click at [223, 358] on div at bounding box center [220, 360] width 18 height 17
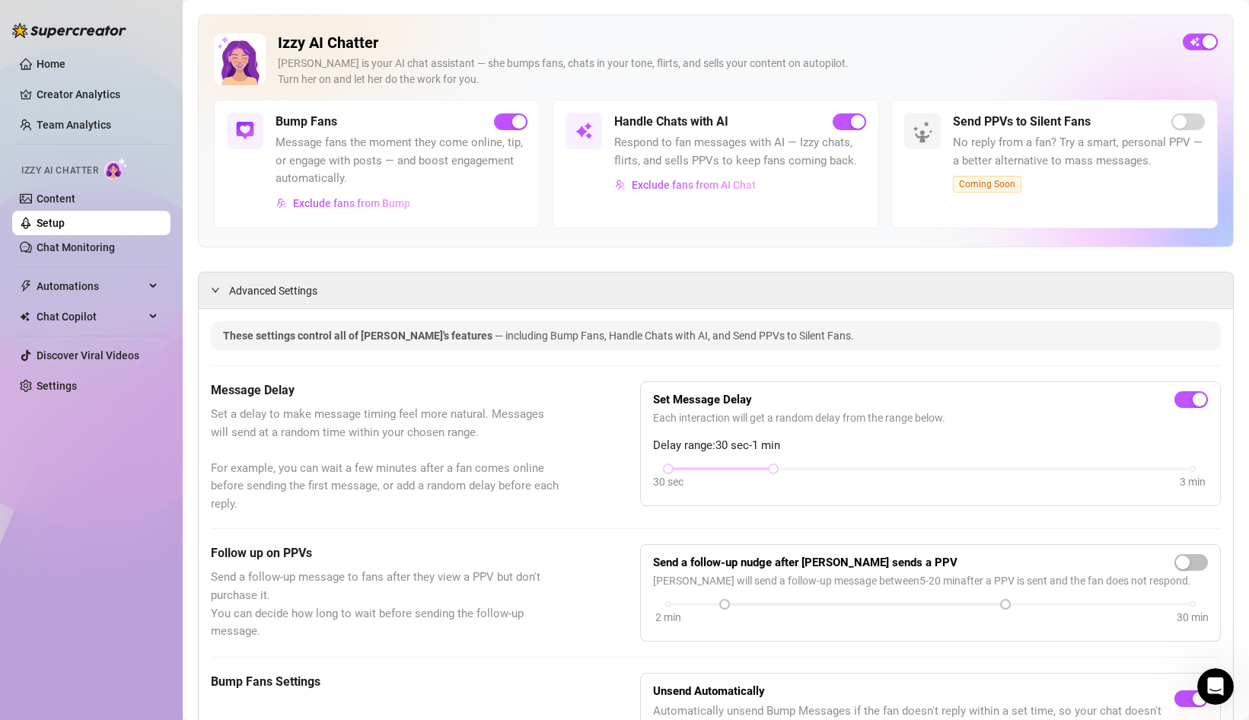
scroll to position [61, 0]
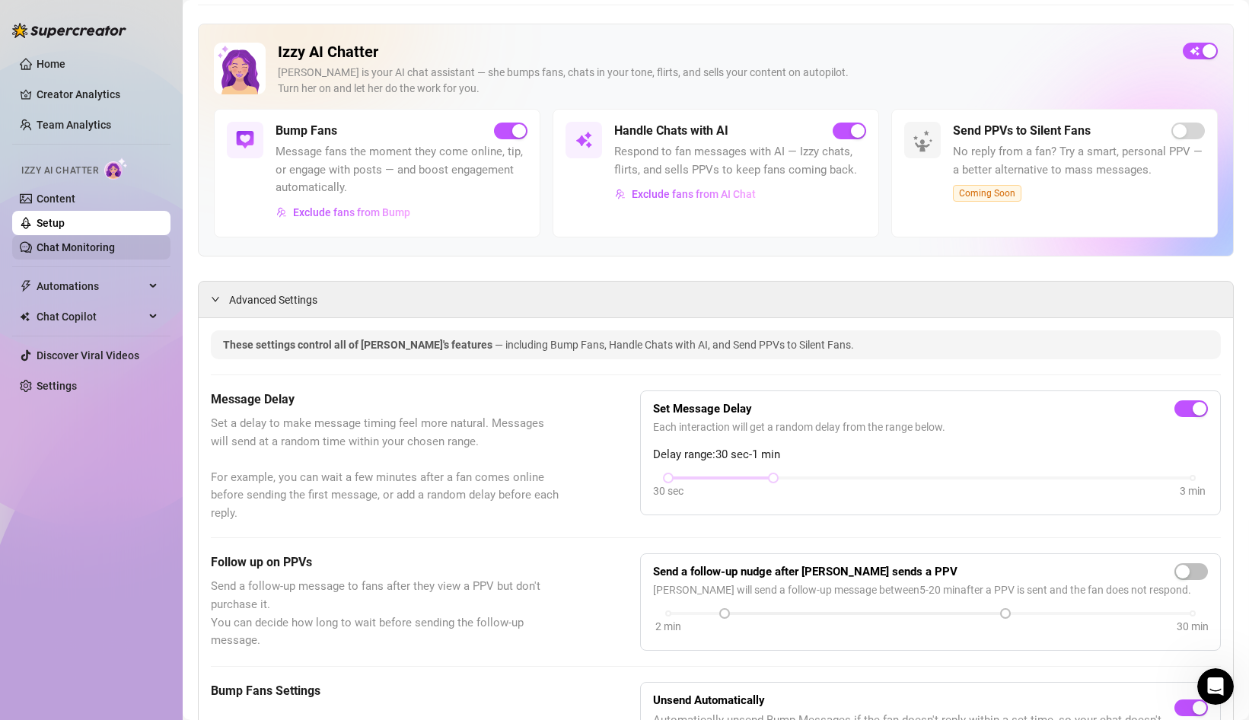
click at [72, 252] on link "Chat Monitoring" at bounding box center [76, 247] width 78 height 12
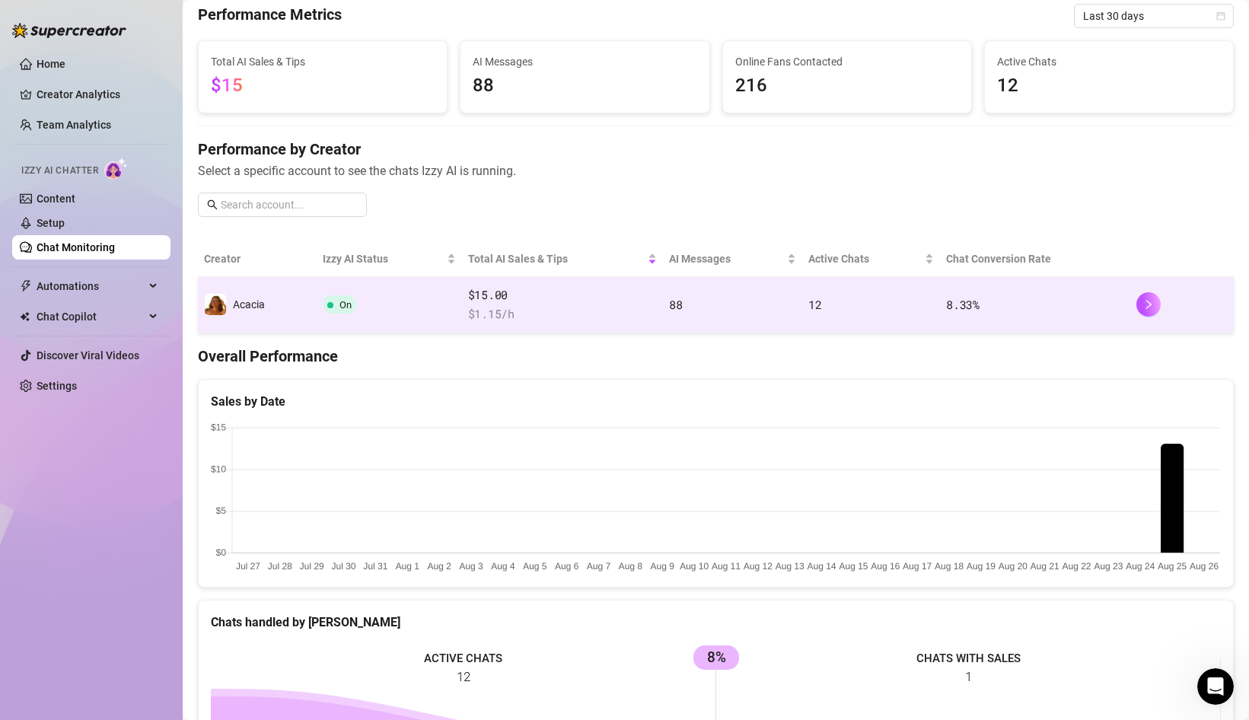
click at [674, 302] on span "88" at bounding box center [675, 304] width 13 height 15
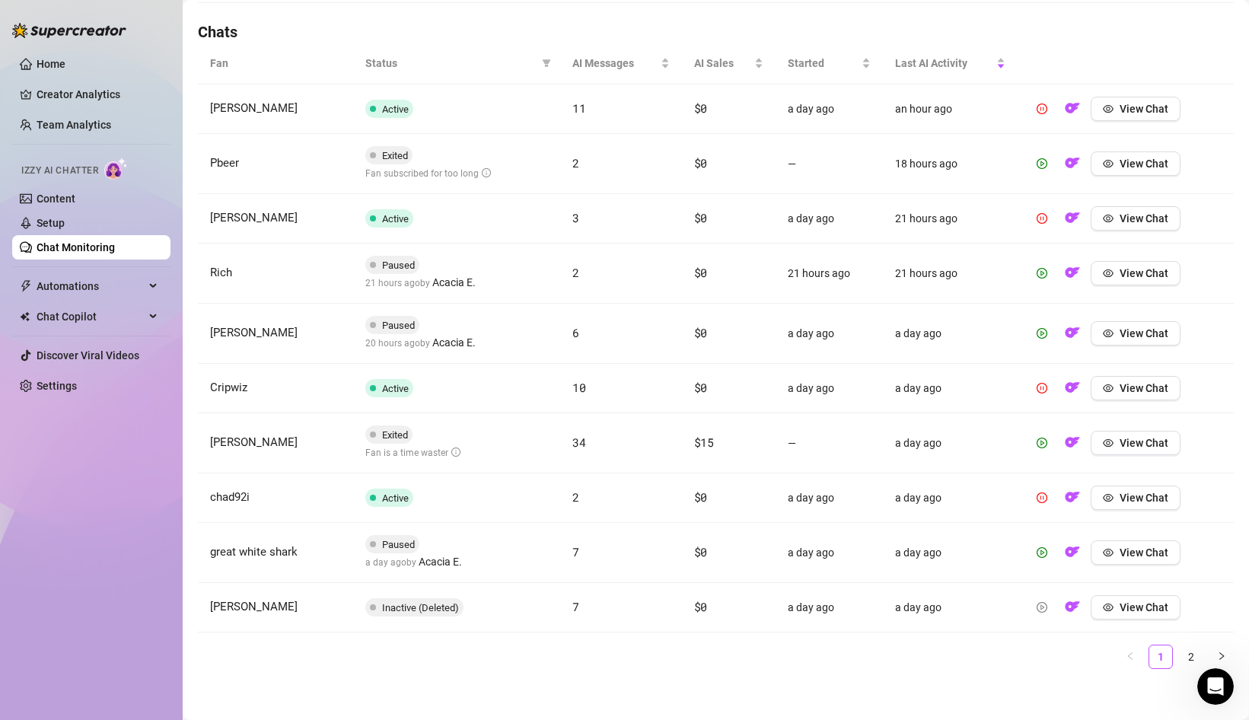
scroll to position [530, 0]
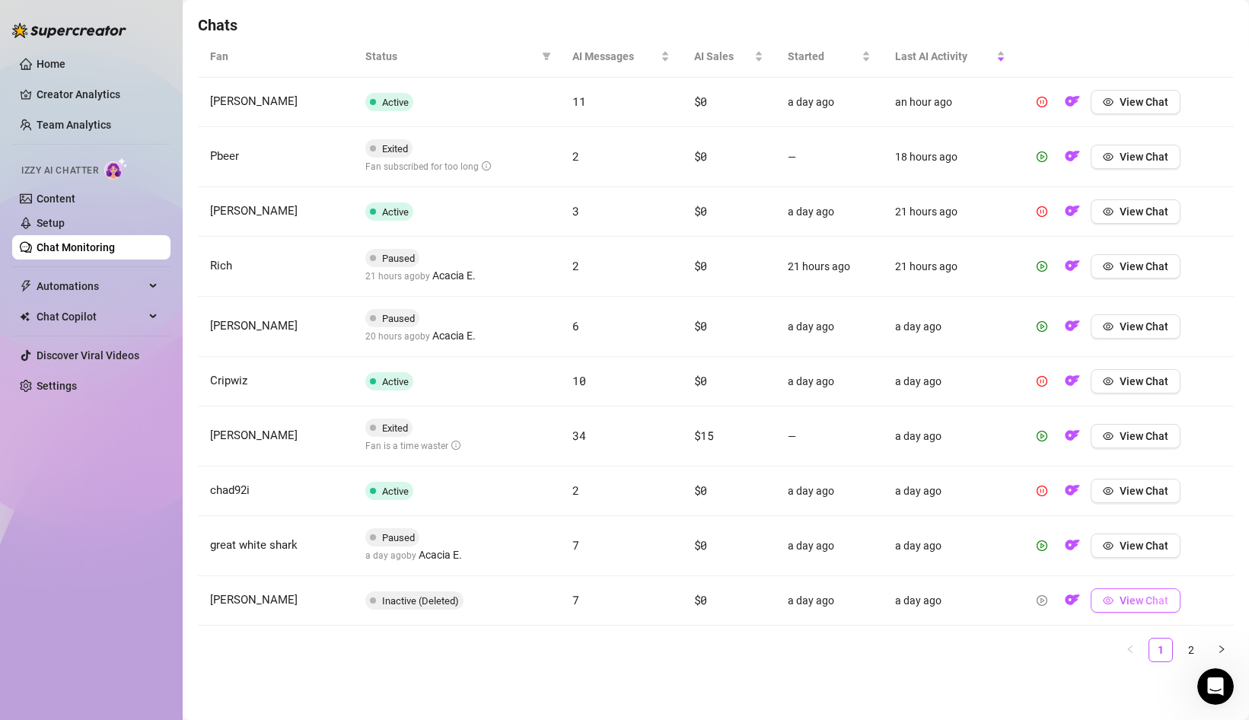
click at [1129, 608] on button "View Chat" at bounding box center [1135, 600] width 90 height 24
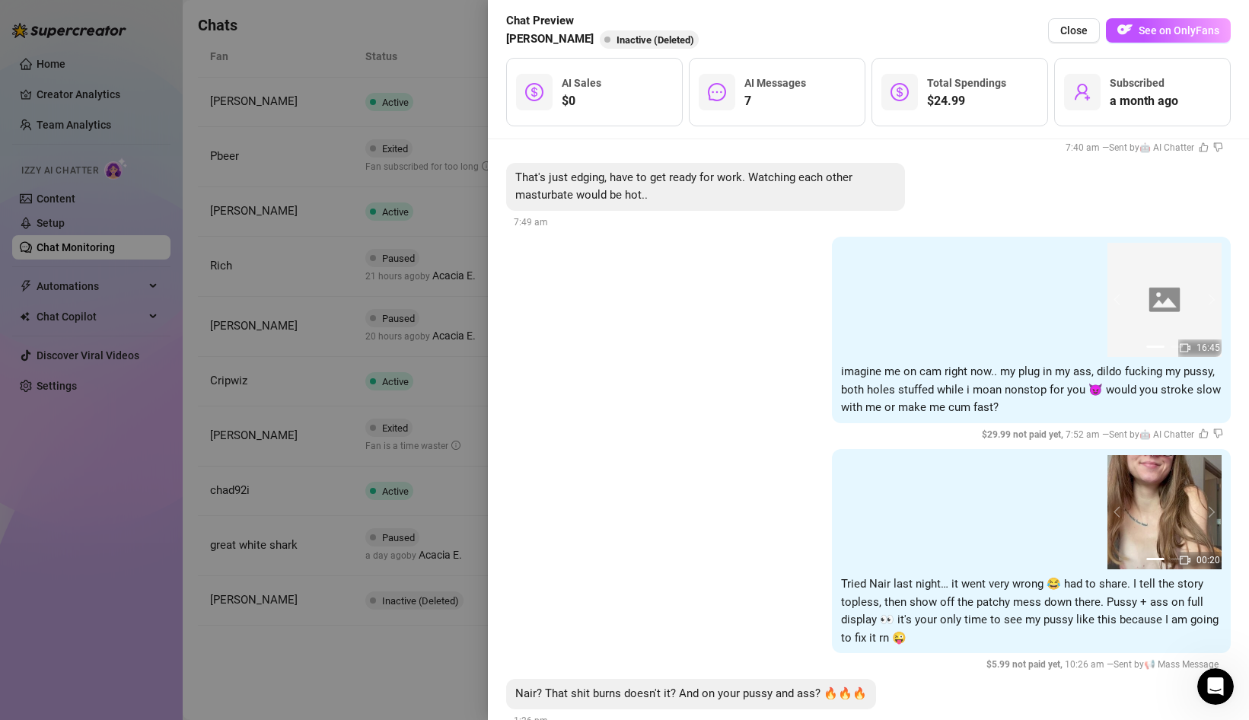
scroll to position [6825, 0]
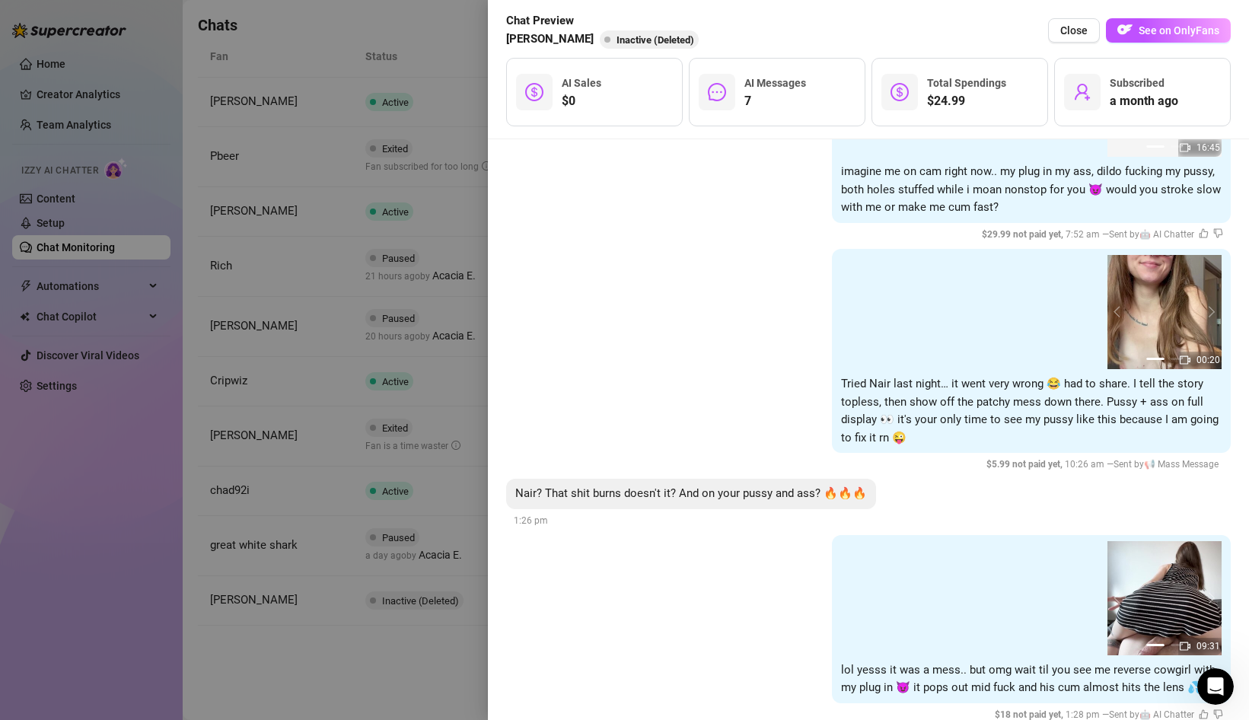
click at [313, 326] on div at bounding box center [624, 360] width 1249 height 720
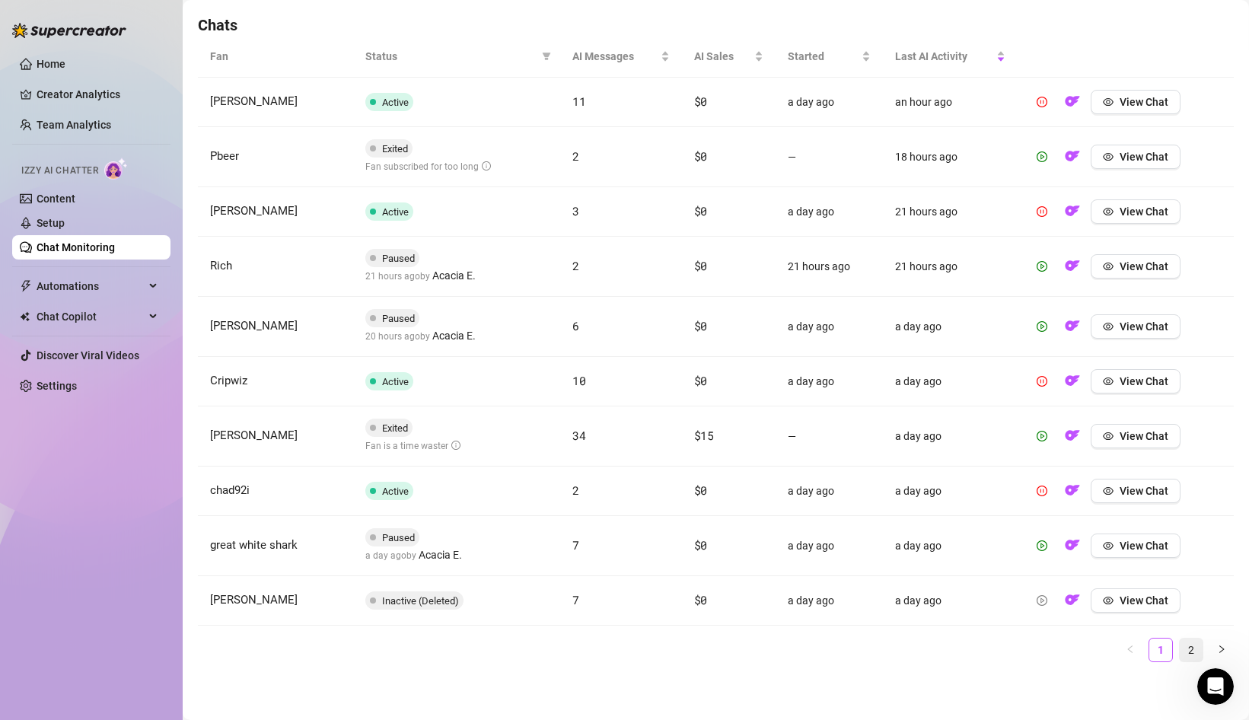
click at [1195, 650] on link "2" at bounding box center [1190, 649] width 23 height 23
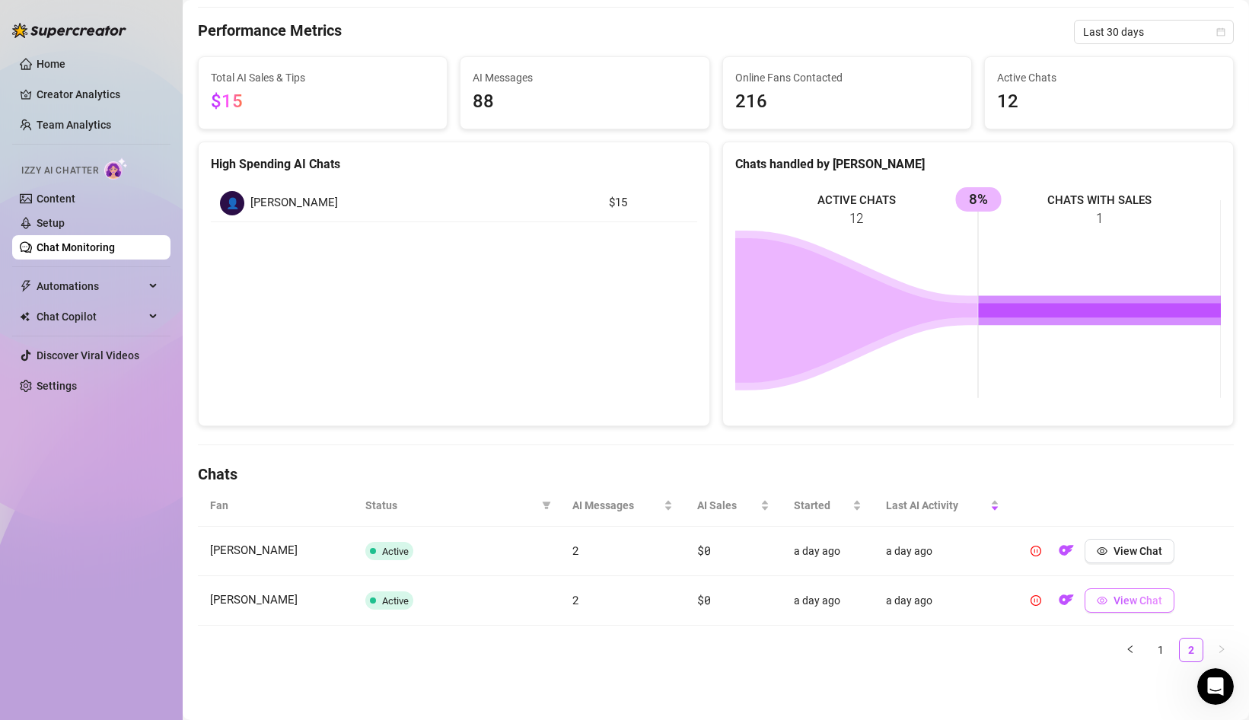
click at [1127, 602] on span "View Chat" at bounding box center [1137, 600] width 49 height 12
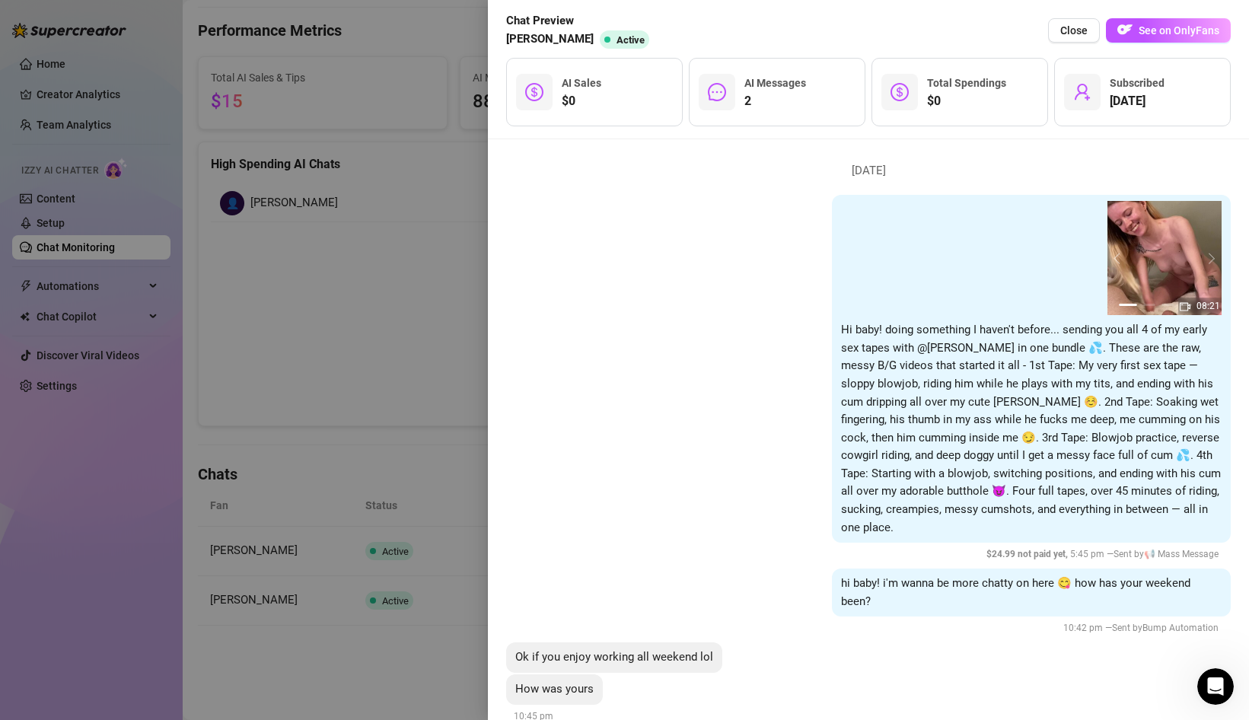
scroll to position [4470, 0]
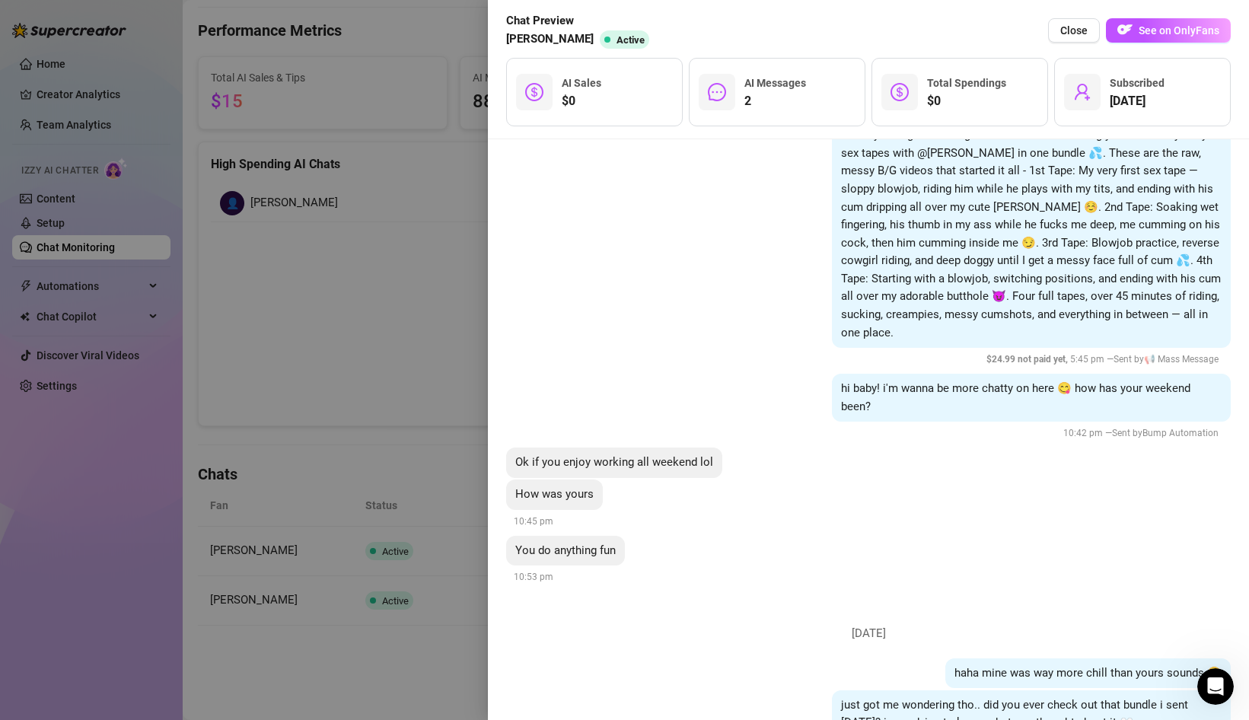
click at [387, 667] on div at bounding box center [624, 360] width 1249 height 720
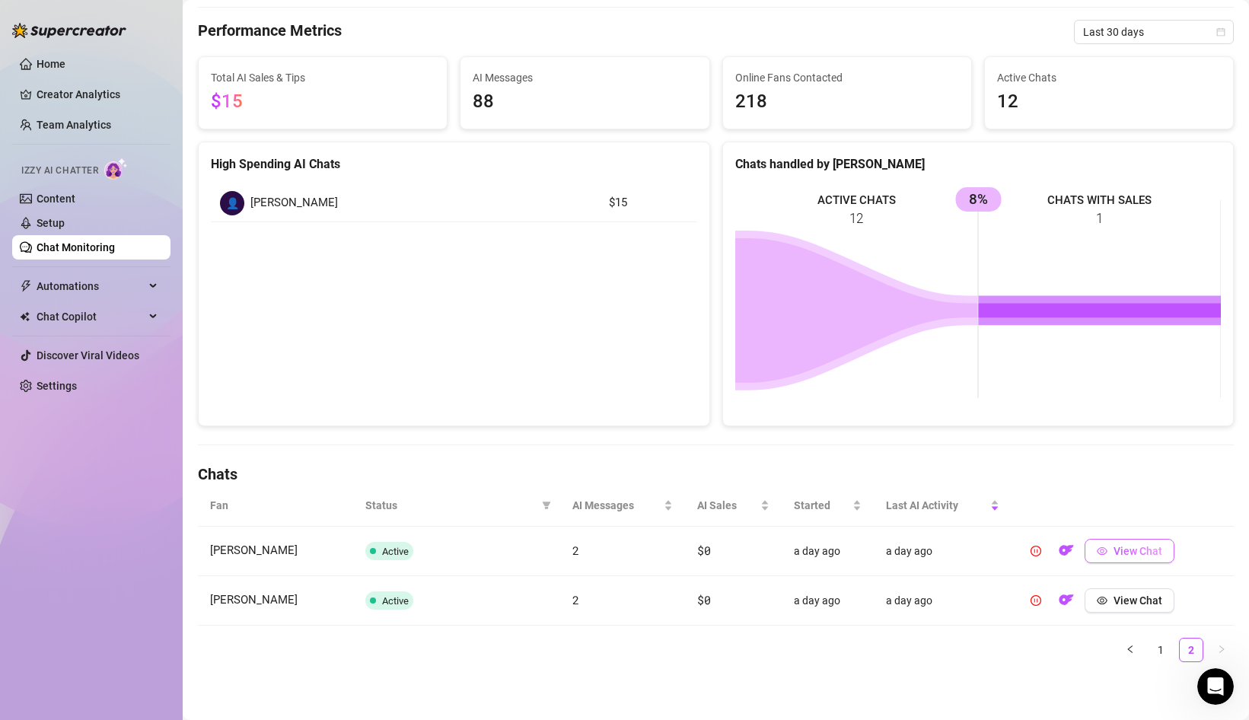
click at [1121, 546] on span "View Chat" at bounding box center [1137, 551] width 49 height 12
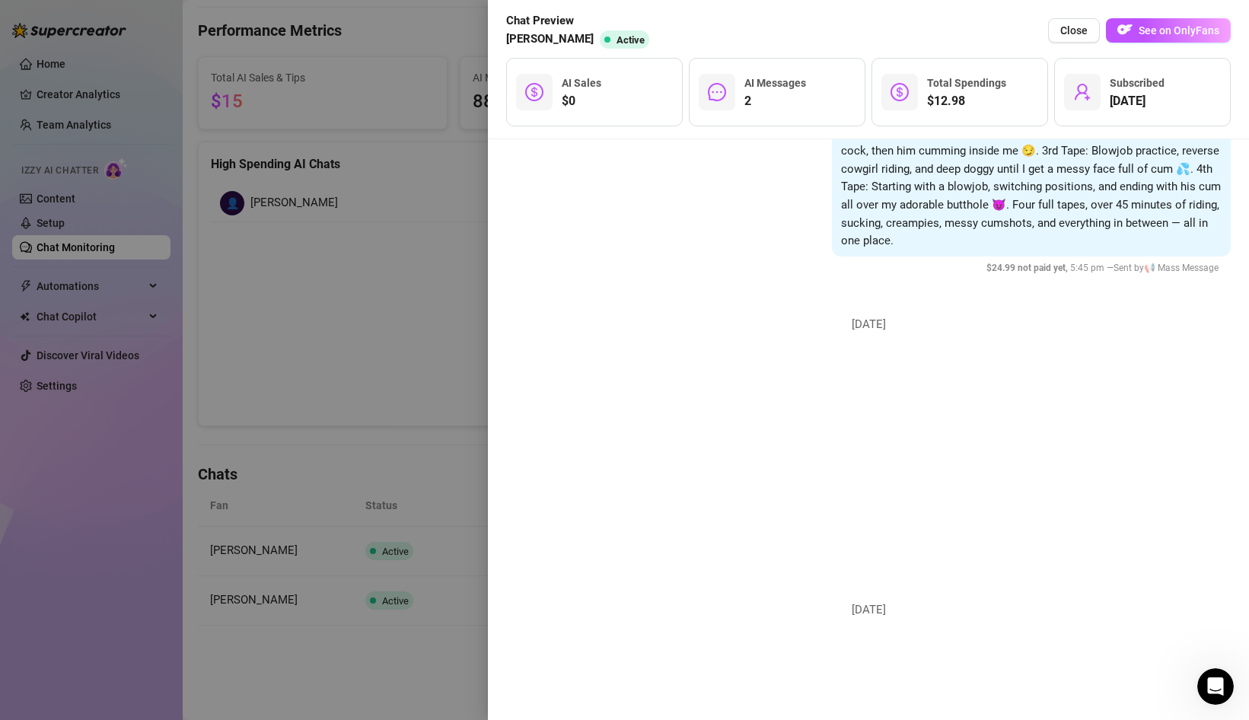
scroll to position [1803, 0]
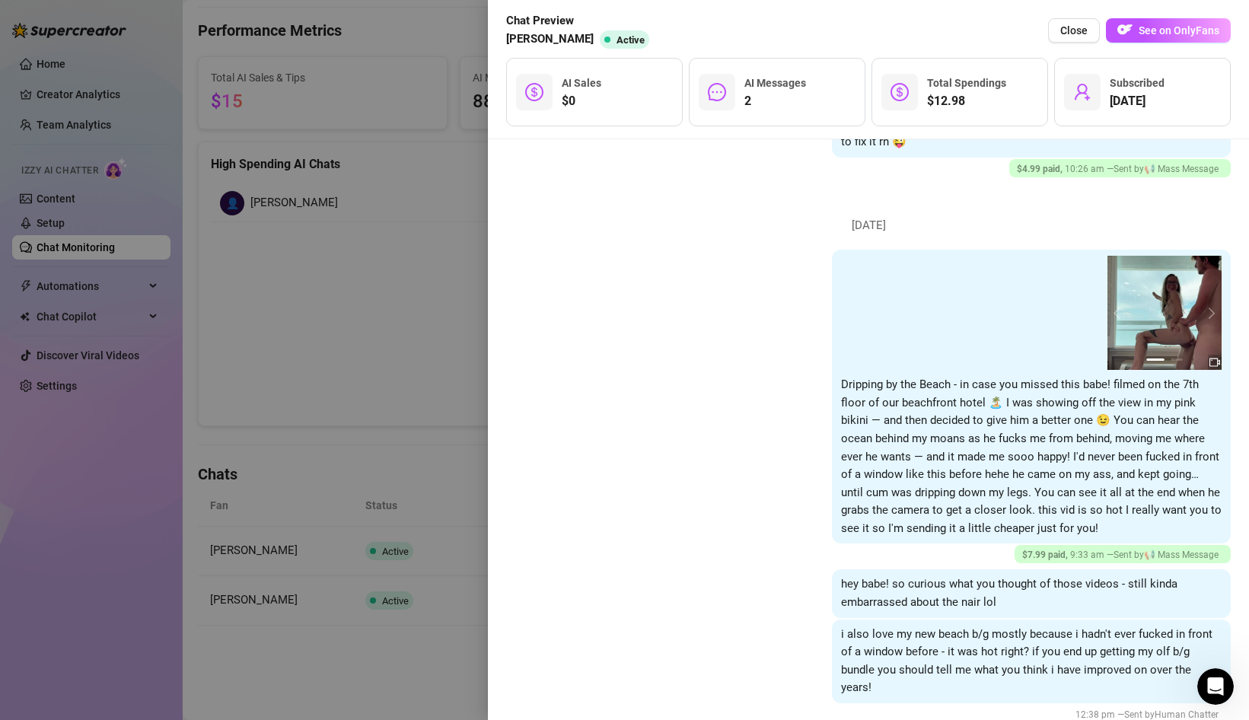
click at [419, 440] on div at bounding box center [624, 360] width 1249 height 720
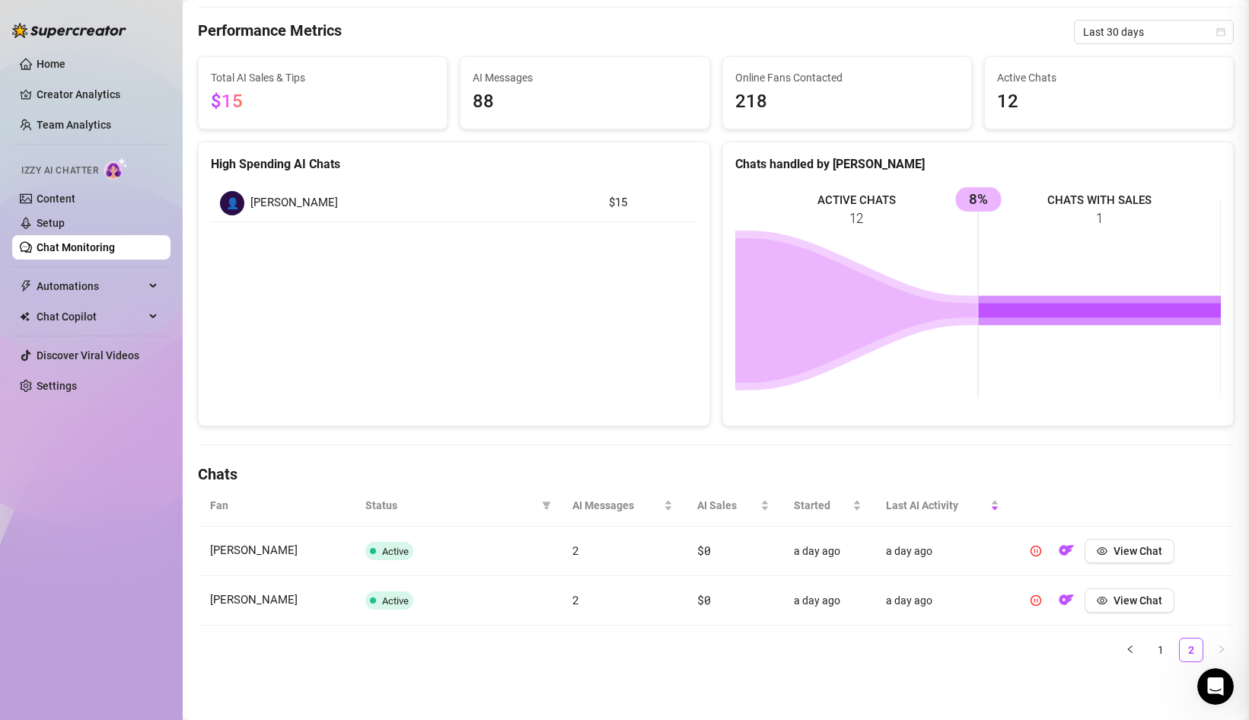
scroll to position [0, 0]
click at [1163, 650] on link "1" at bounding box center [1160, 649] width 23 height 23
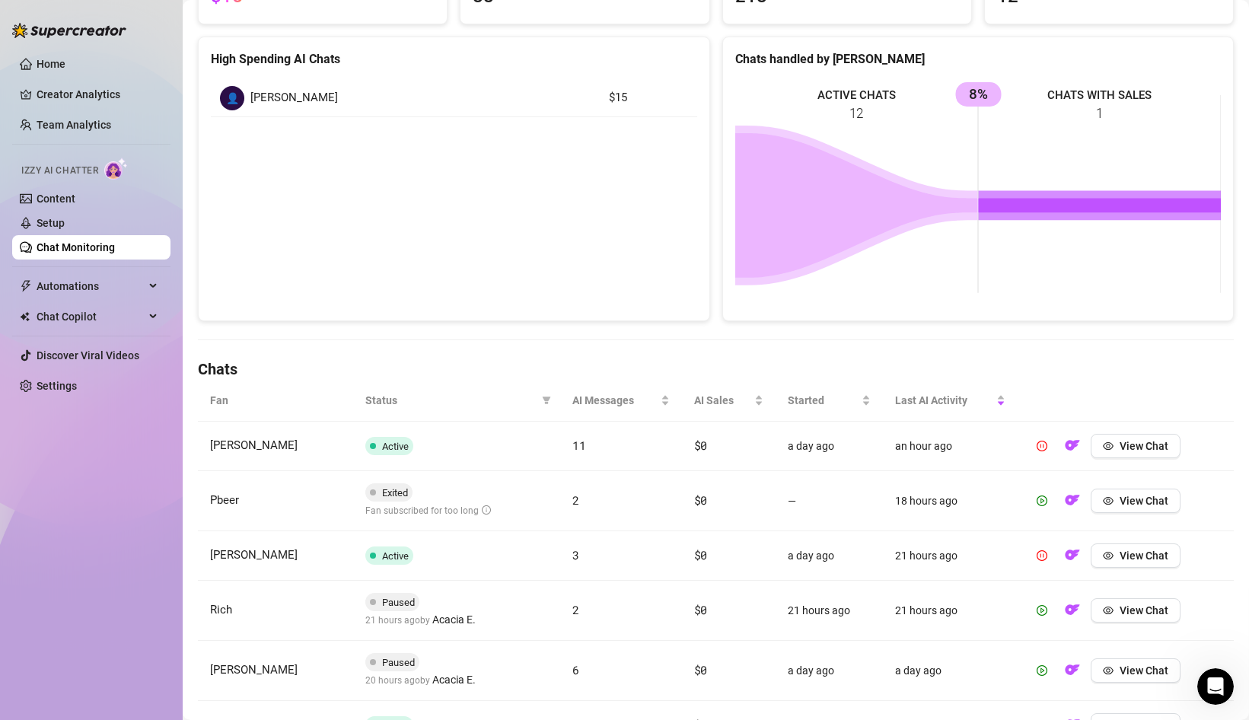
scroll to position [530, 0]
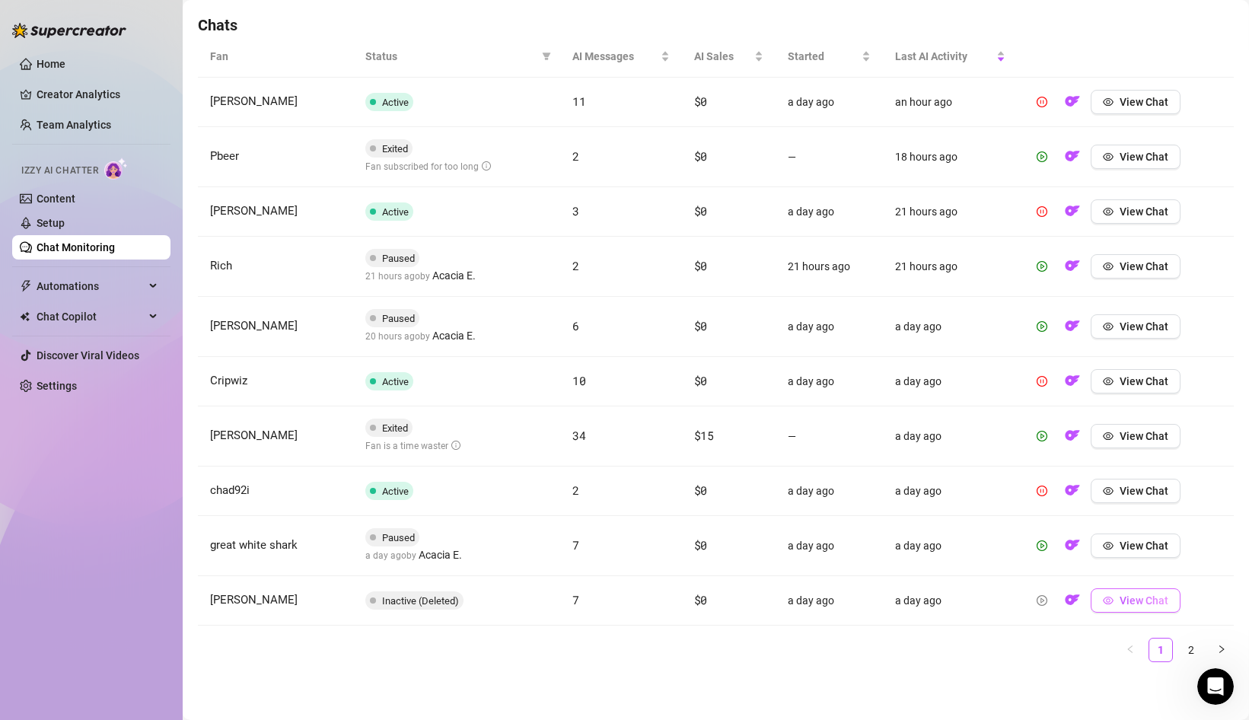
click at [1134, 603] on span "View Chat" at bounding box center [1143, 600] width 49 height 12
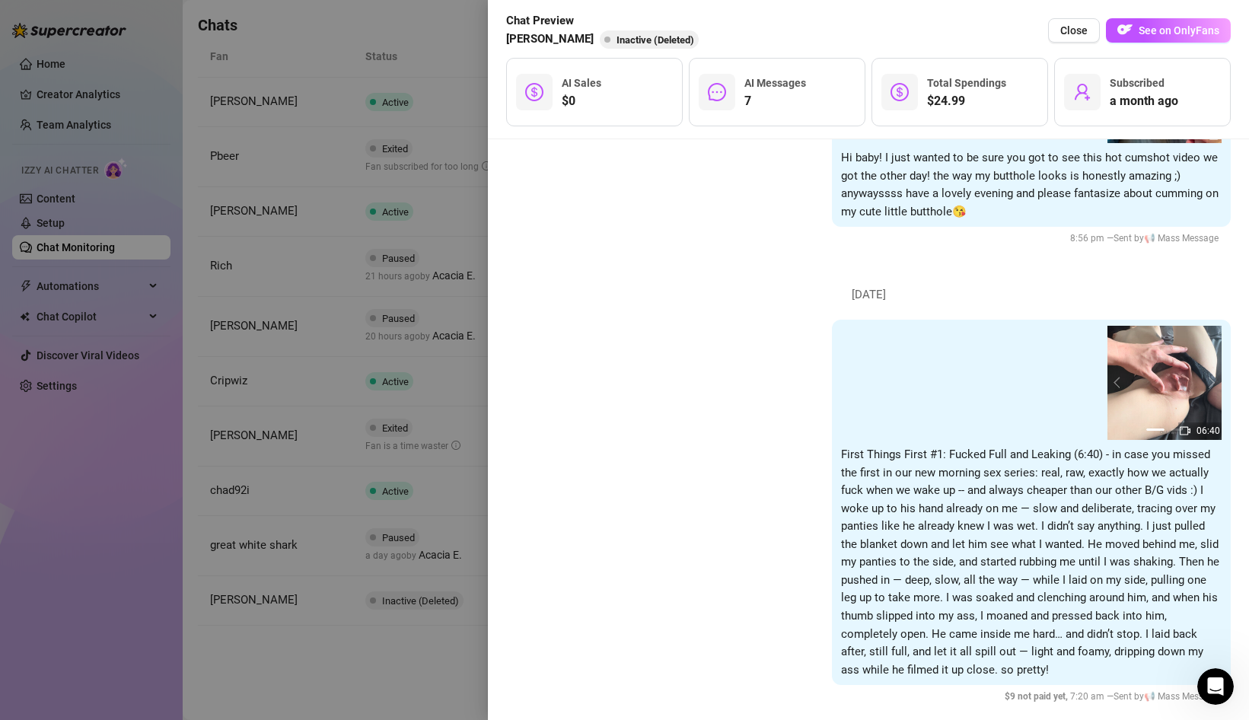
scroll to position [1866, 0]
click at [361, 649] on div at bounding box center [624, 360] width 1249 height 720
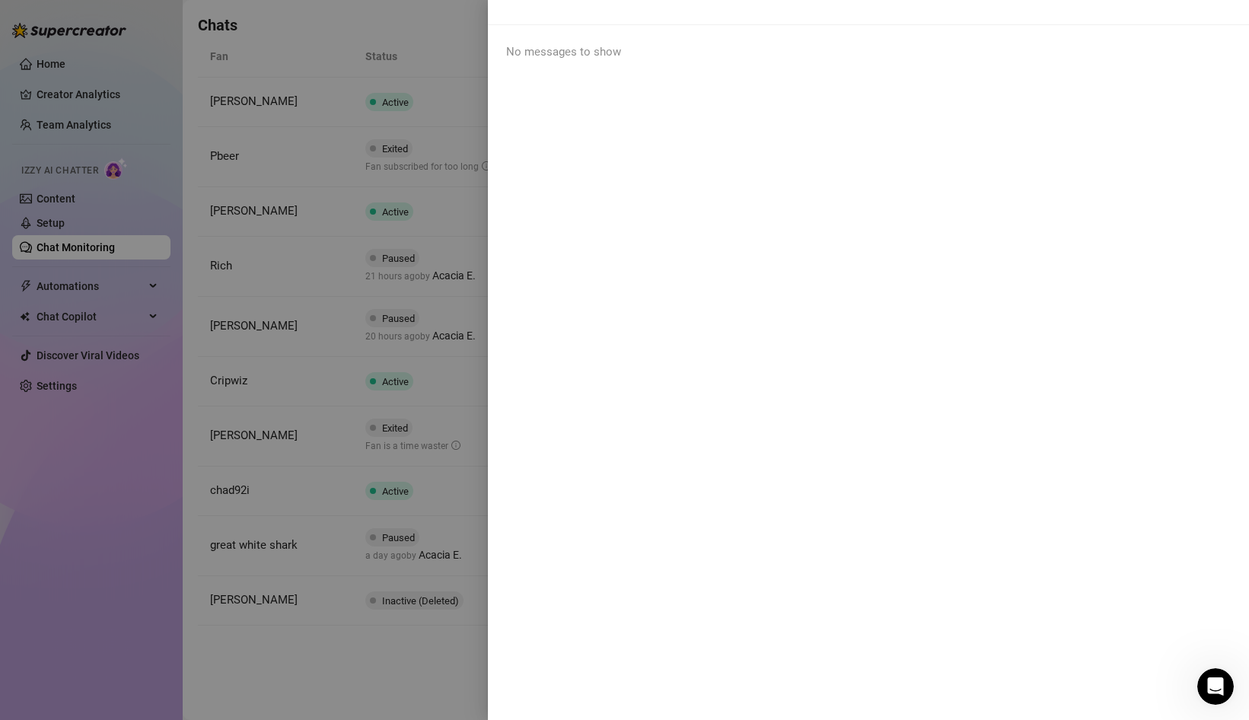
scroll to position [0, 0]
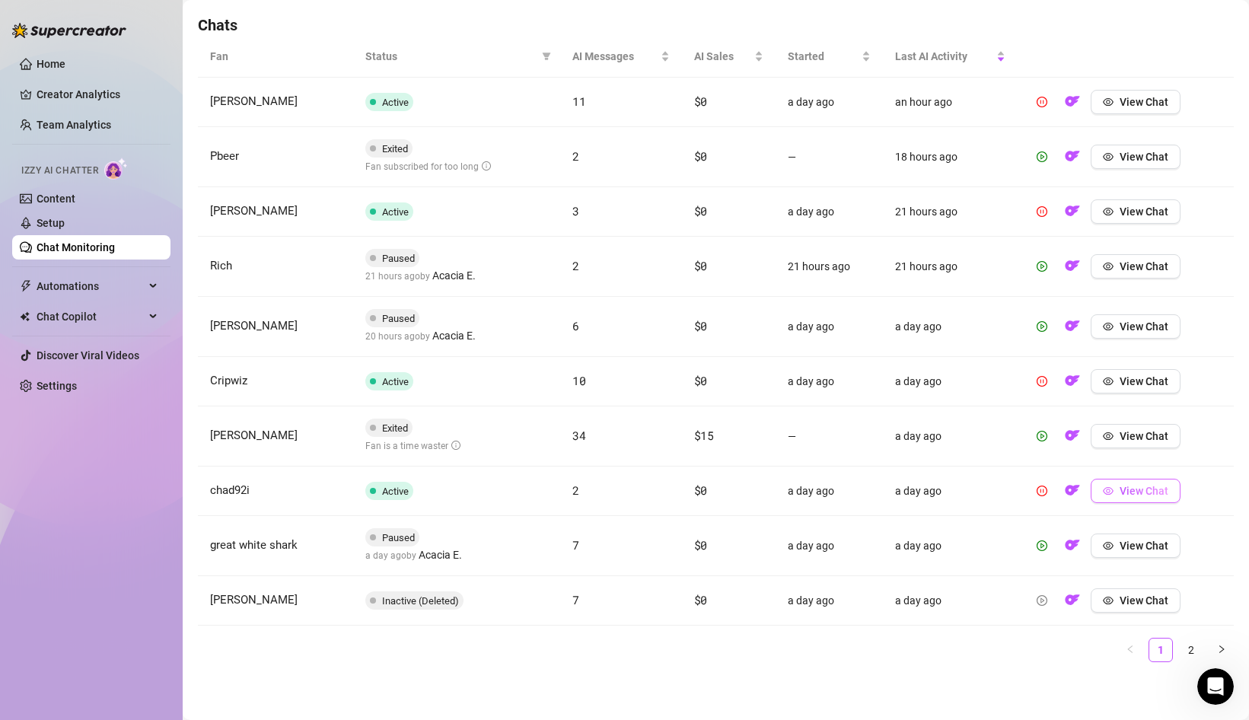
click at [1132, 496] on span "View Chat" at bounding box center [1143, 491] width 49 height 12
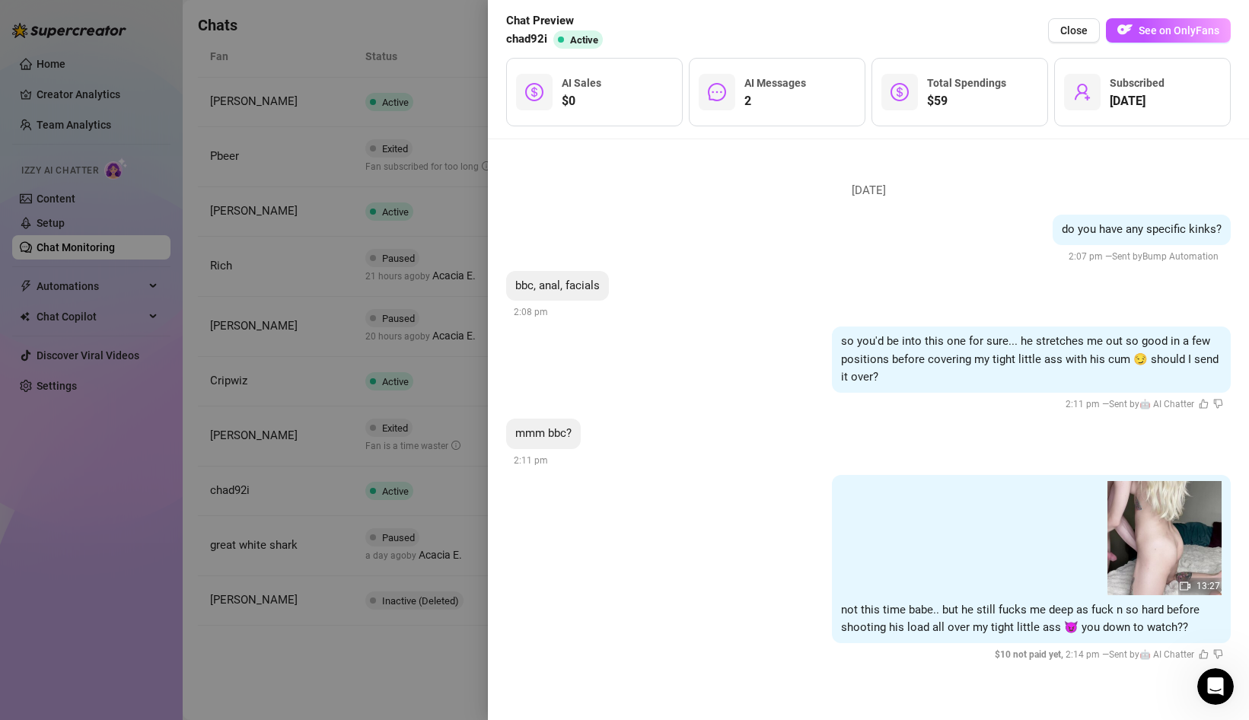
click at [380, 647] on div at bounding box center [624, 360] width 1249 height 720
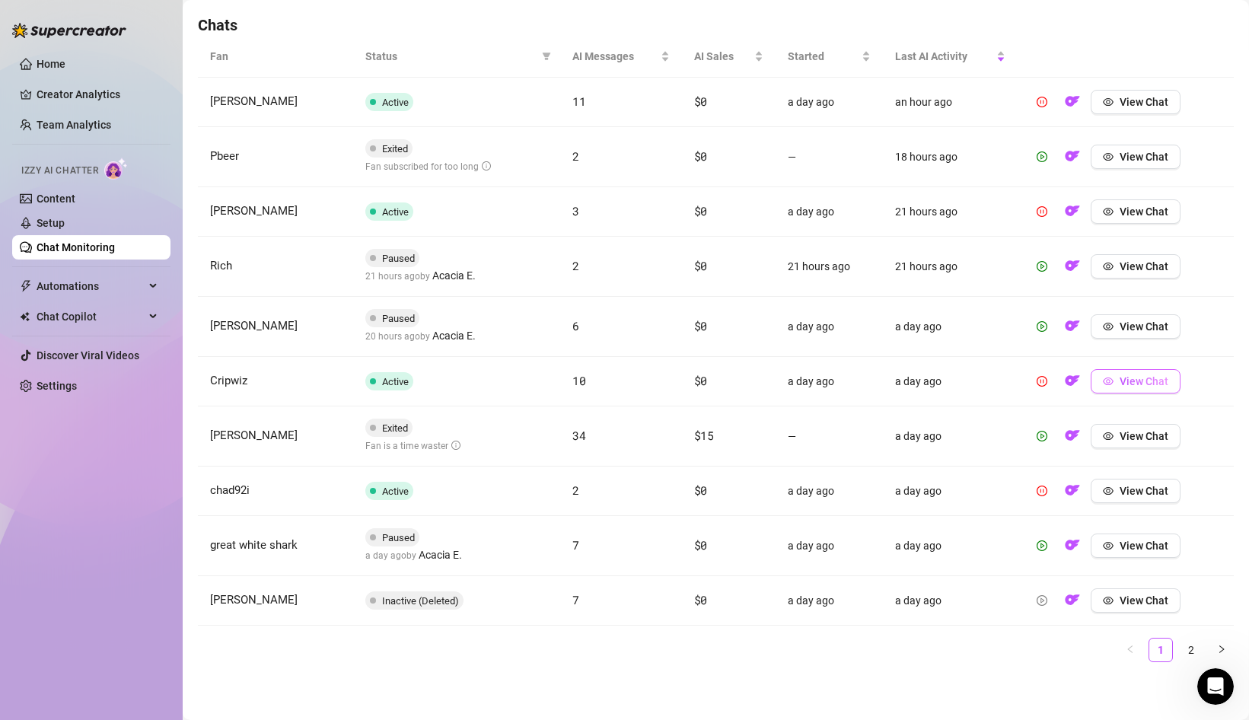
click at [1115, 376] on button "View Chat" at bounding box center [1135, 381] width 90 height 24
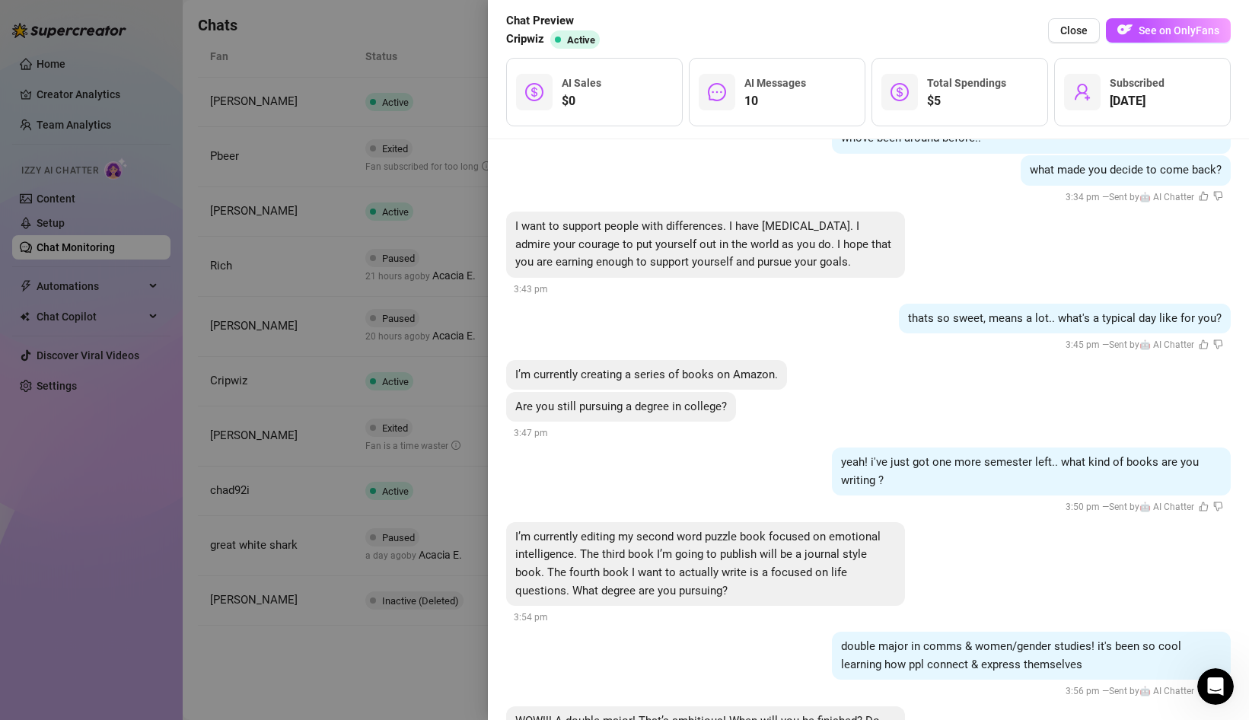
scroll to position [370, 0]
click at [1202, 501] on icon "like" at bounding box center [1203, 506] width 10 height 10
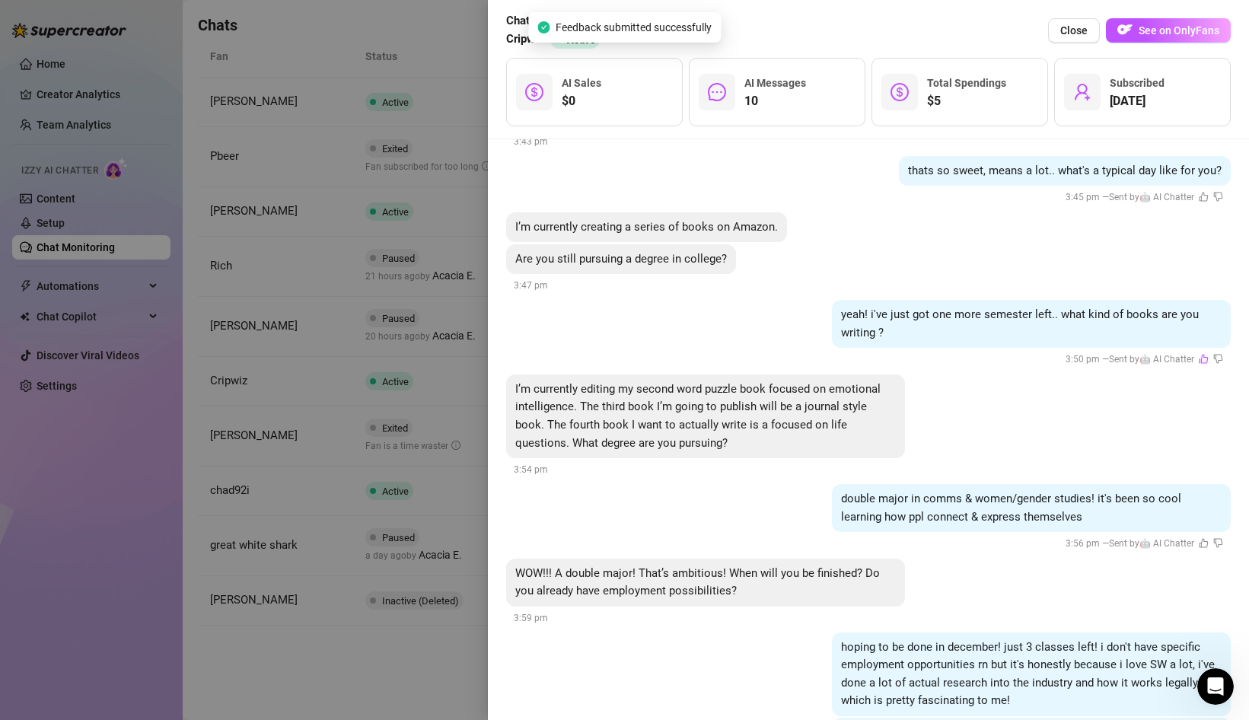
scroll to position [522, 0]
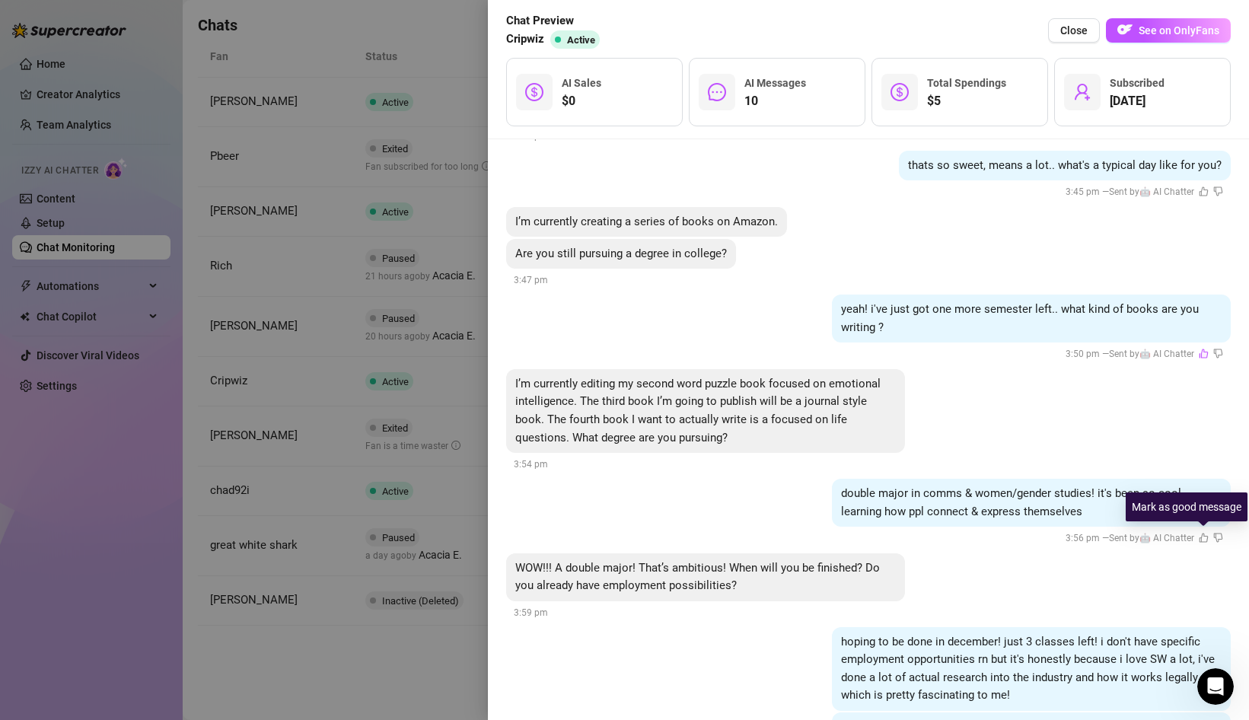
click at [1201, 538] on icon "like" at bounding box center [1203, 538] width 10 height 10
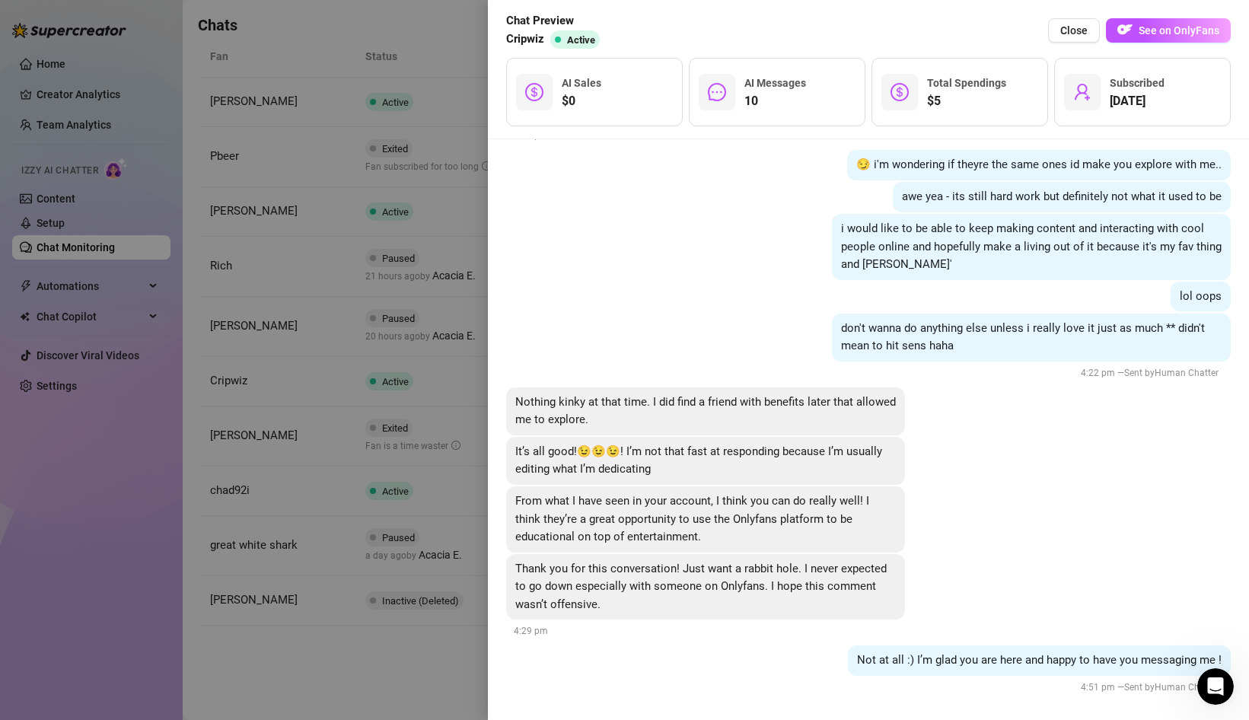
scroll to position [1874, 0]
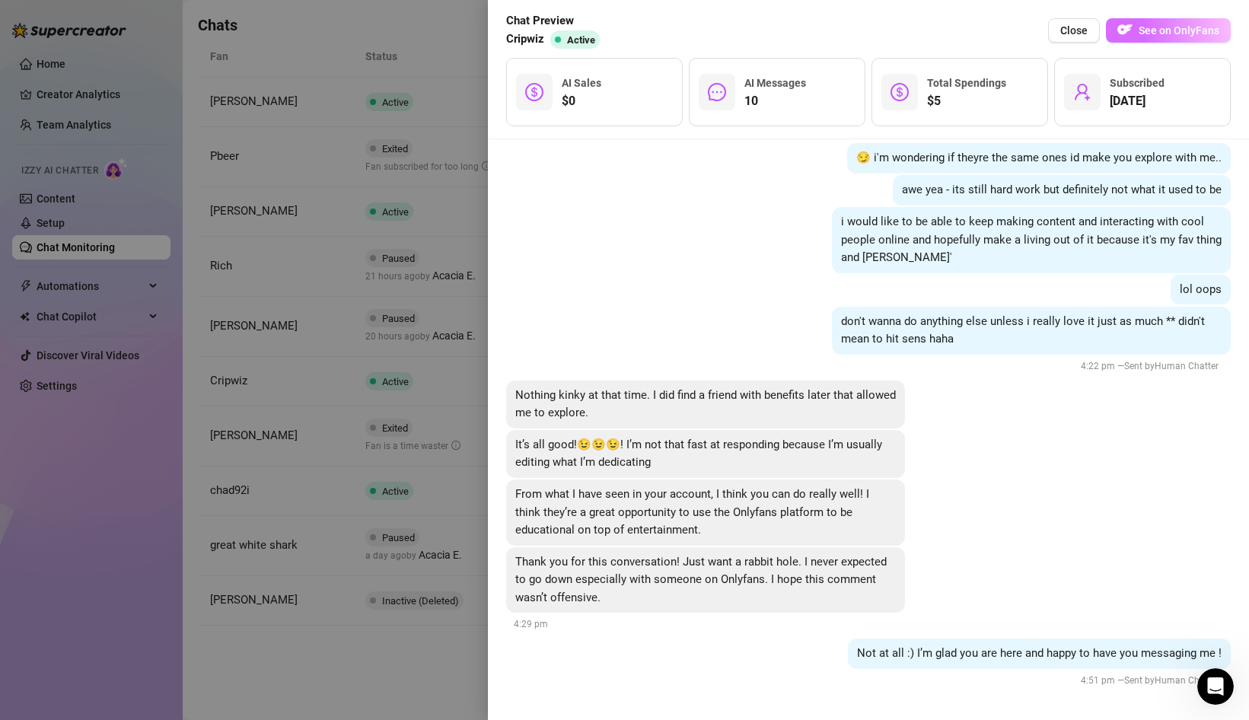
click at [1149, 37] on button "See on OnlyFans" at bounding box center [1167, 30] width 125 height 24
click at [167, 92] on div at bounding box center [624, 360] width 1249 height 720
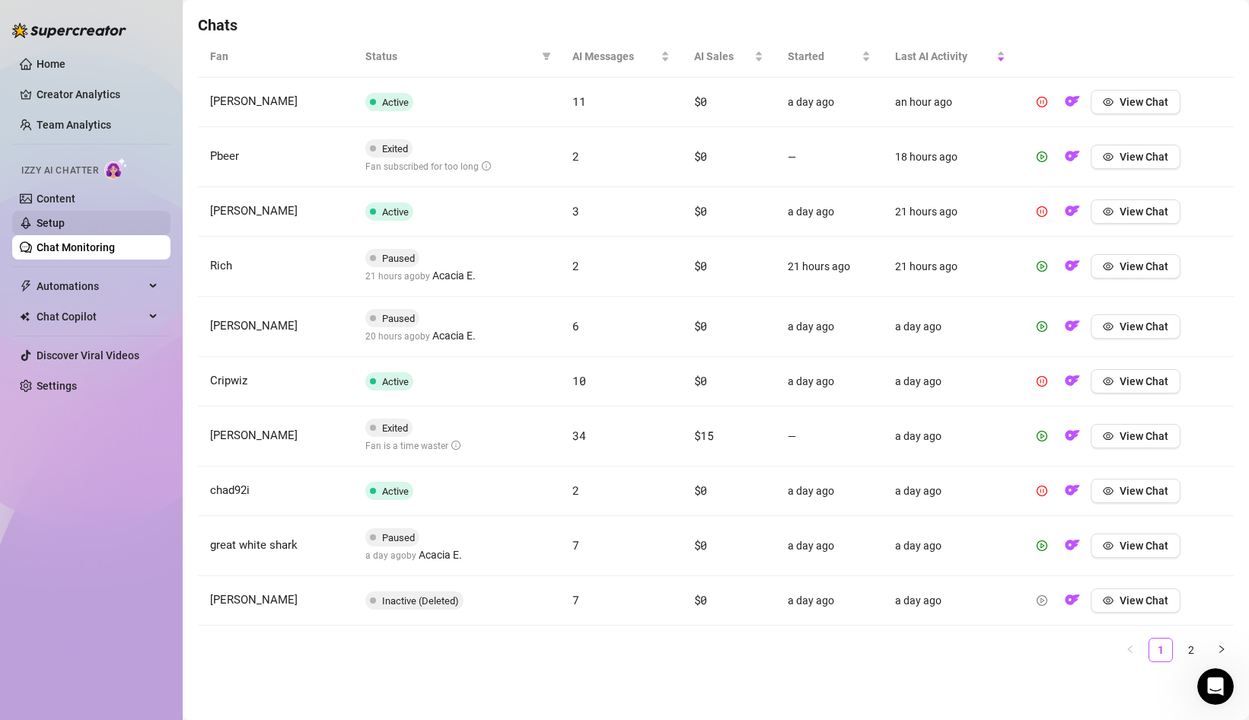
click at [65, 229] on link "Setup" at bounding box center [51, 223] width 28 height 12
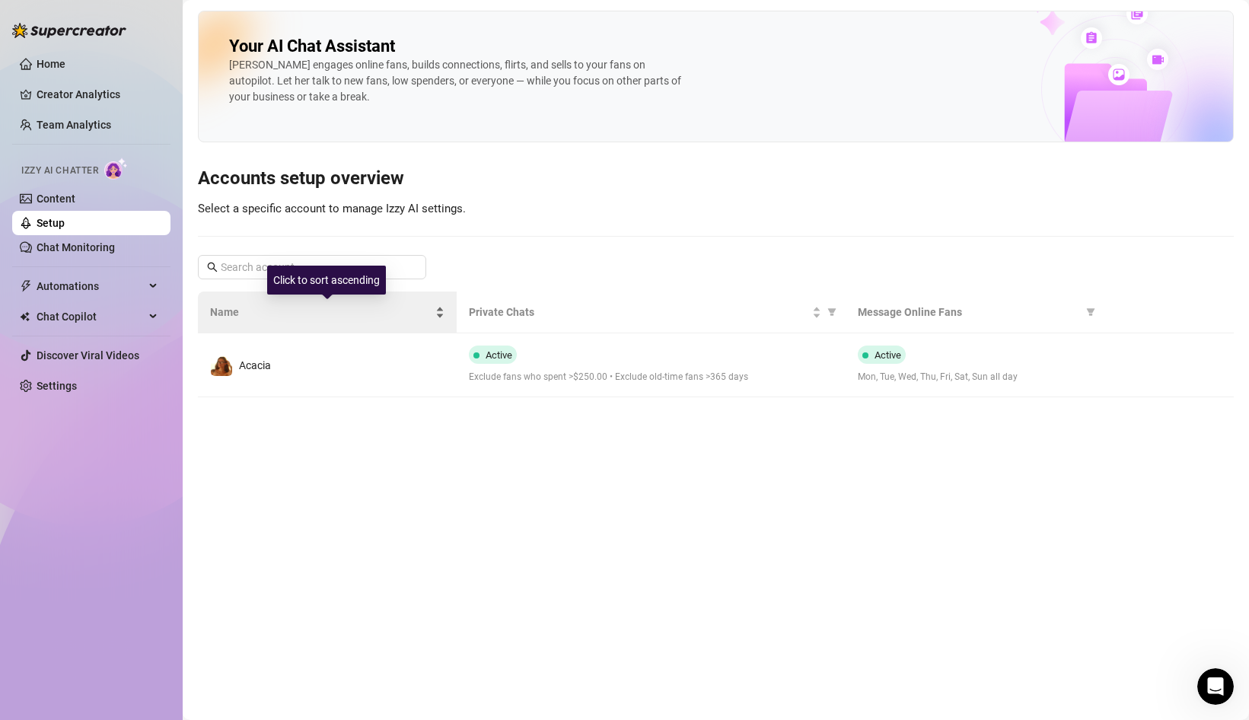
click at [393, 320] on div "Name" at bounding box center [327, 312] width 234 height 17
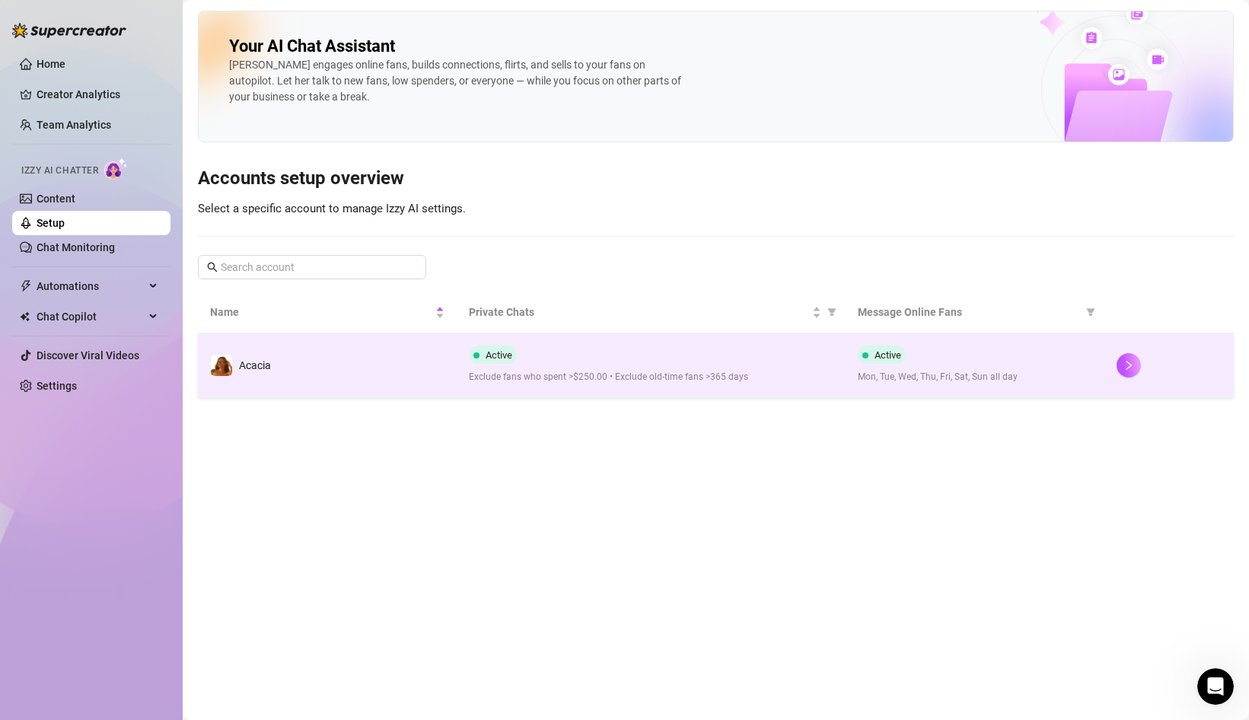
click at [390, 353] on td "Acacia" at bounding box center [327, 365] width 259 height 64
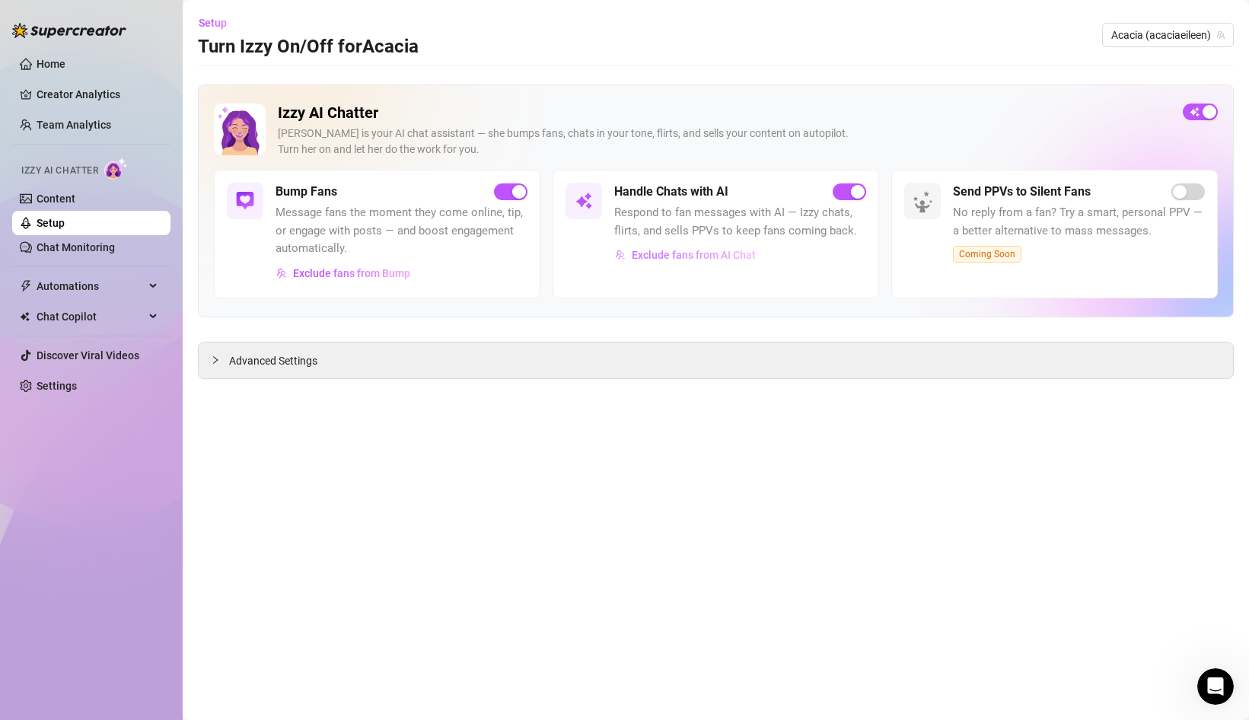
click at [696, 257] on span "Exclude fans from AI Chat" at bounding box center [693, 255] width 124 height 12
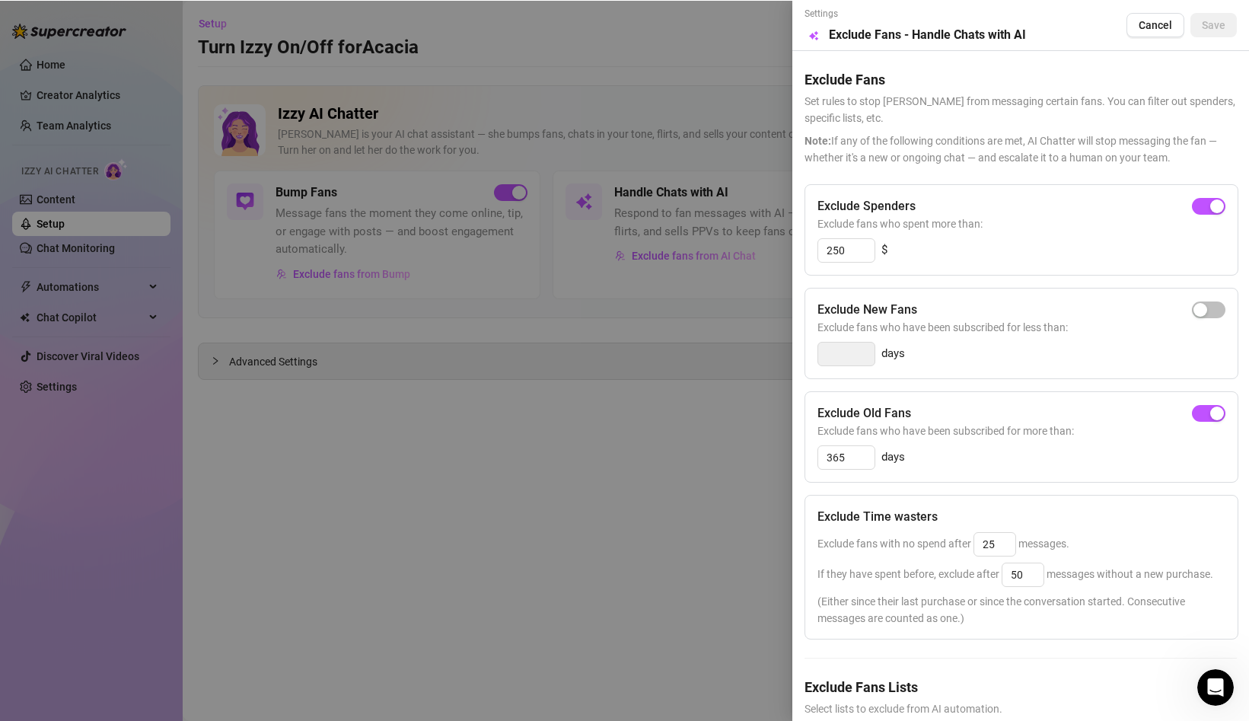
scroll to position [63, 0]
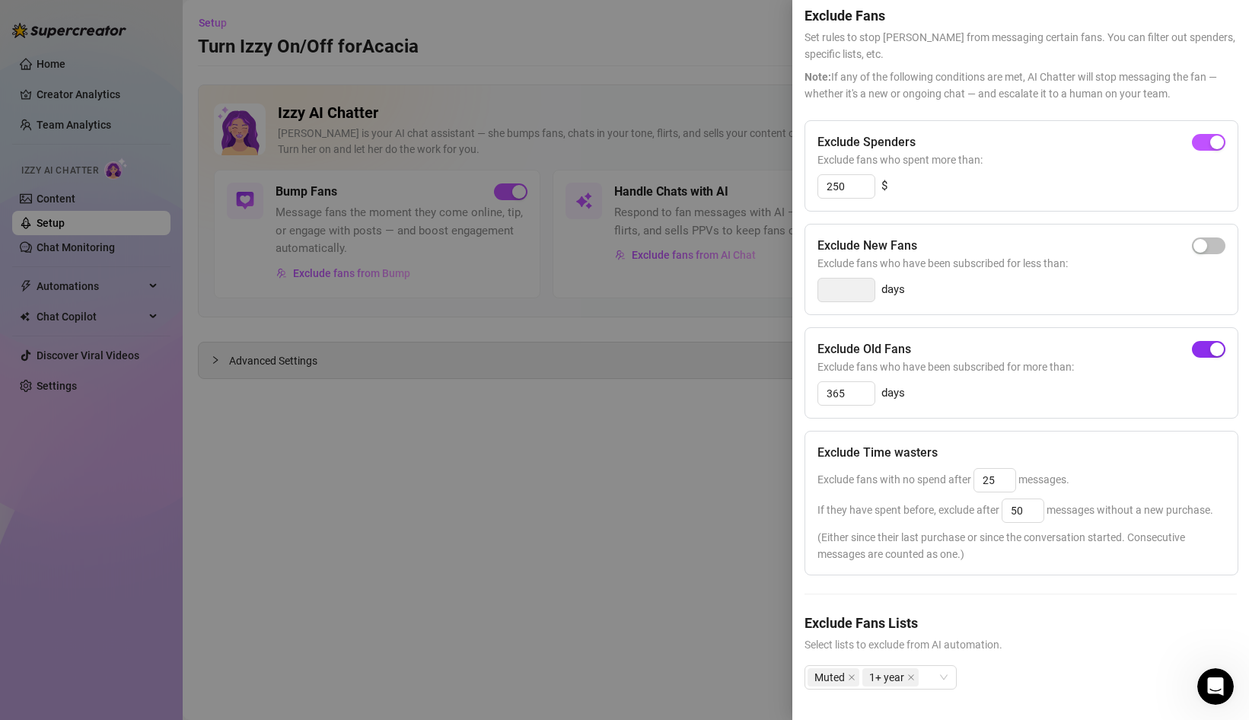
click at [1218, 355] on div "button" at bounding box center [1217, 349] width 14 height 14
click at [649, 510] on div at bounding box center [624, 360] width 1249 height 720
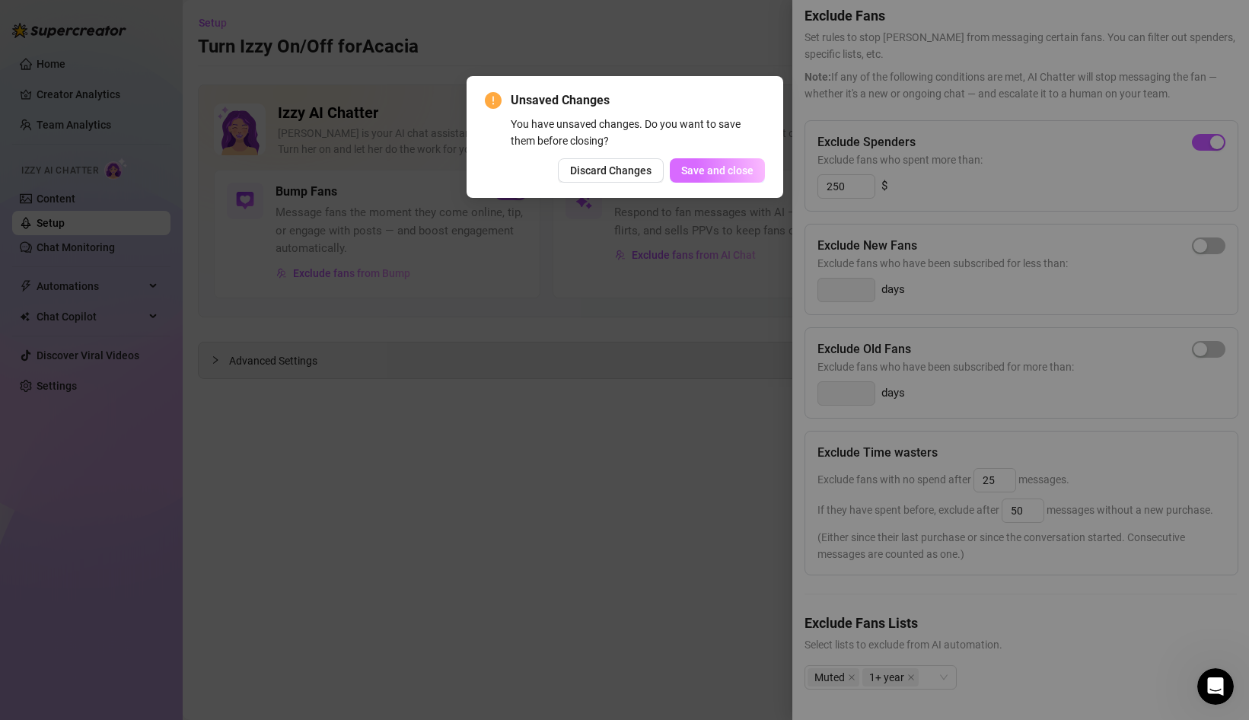
click at [713, 167] on span "Save and close" at bounding box center [717, 170] width 72 height 12
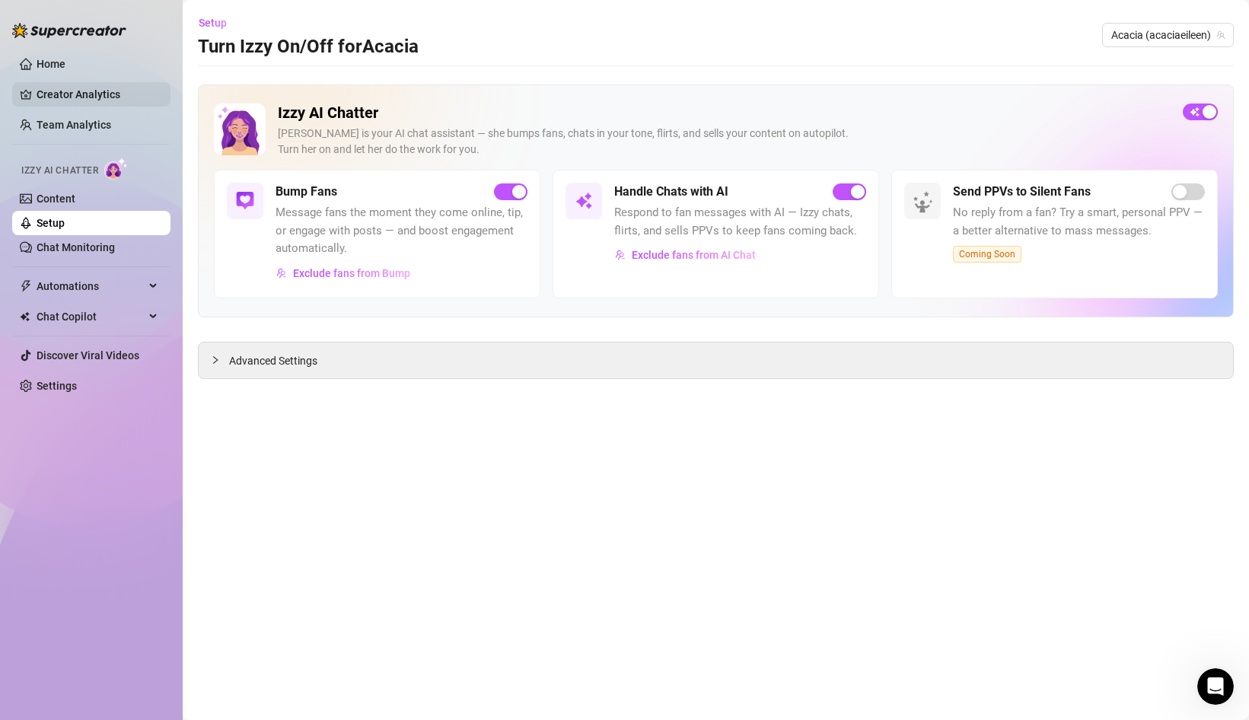
click at [107, 91] on link "Creator Analytics" at bounding box center [98, 94] width 122 height 24
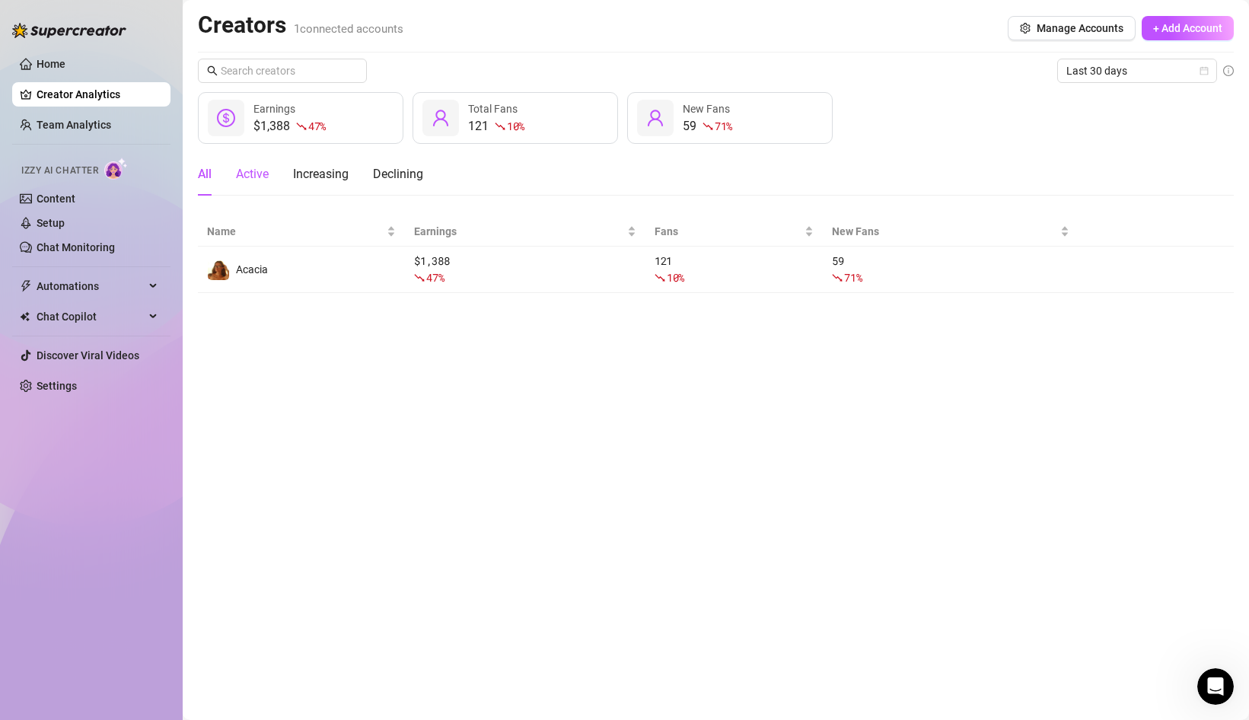
click at [255, 177] on div "Active" at bounding box center [252, 174] width 33 height 18
click at [313, 169] on div "Increasing" at bounding box center [321, 174] width 56 height 18
click at [206, 176] on div "All" at bounding box center [205, 174] width 14 height 18
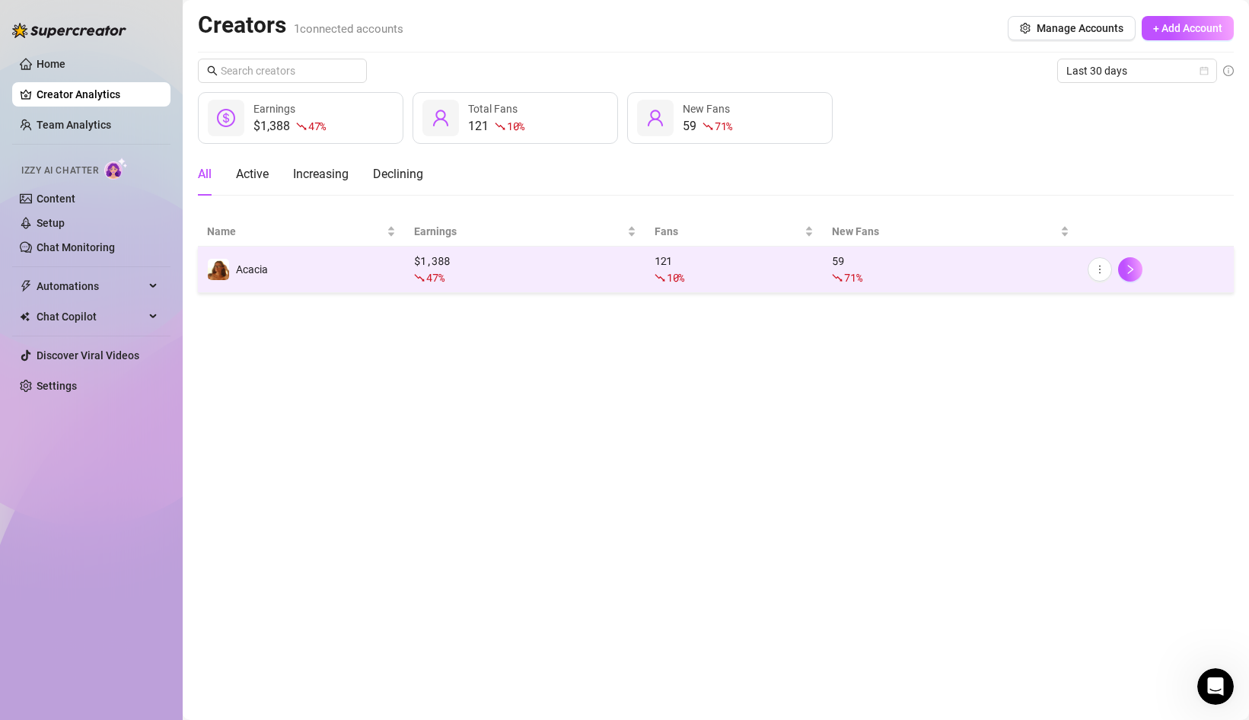
click at [274, 267] on td "Acacia" at bounding box center [301, 270] width 207 height 46
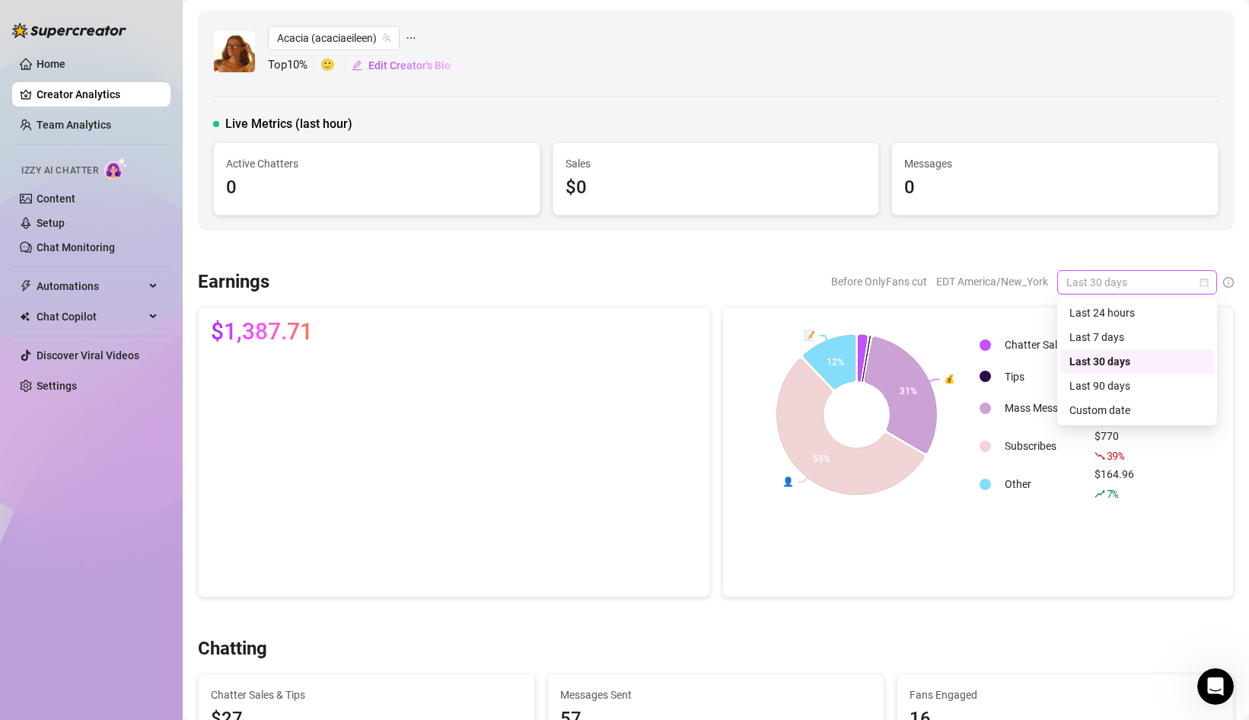
click at [1091, 274] on span "Last 30 days" at bounding box center [1137, 282] width 142 height 23
click at [1095, 335] on div "Last 7 days" at bounding box center [1136, 337] width 135 height 17
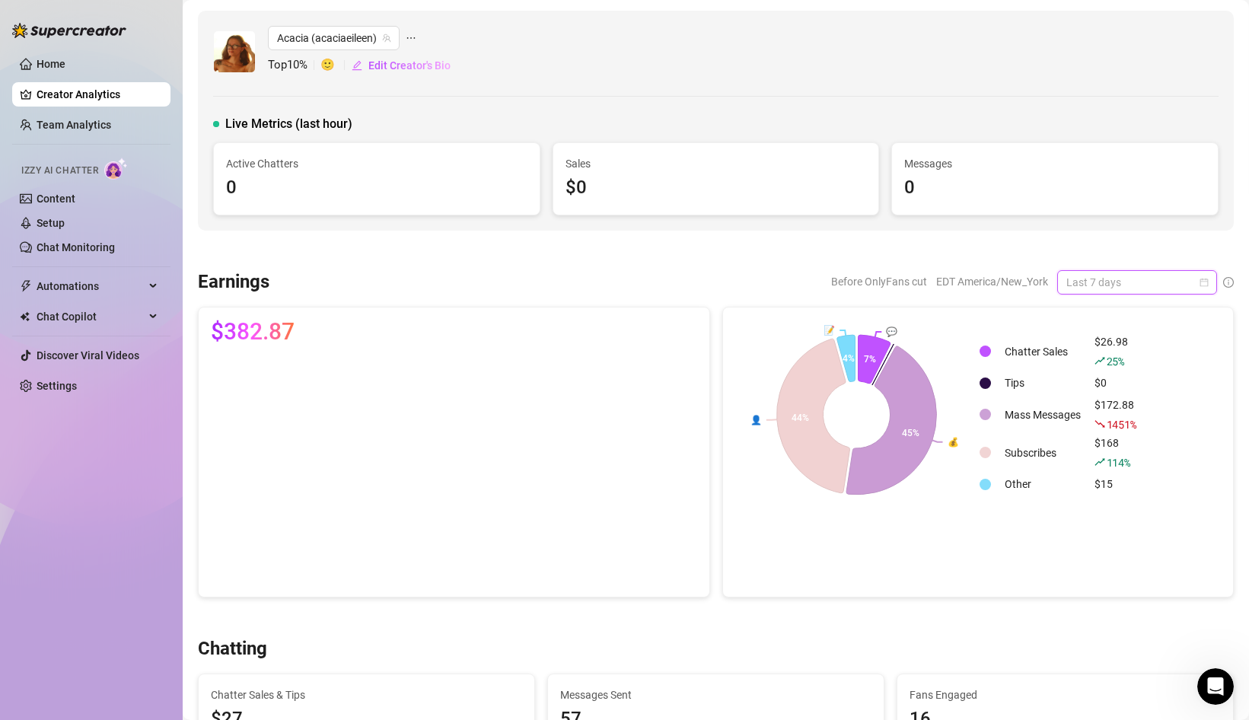
click at [1105, 286] on span "Last 7 days" at bounding box center [1137, 282] width 142 height 23
click at [1102, 317] on div "Last 24 hours" at bounding box center [1136, 312] width 135 height 17
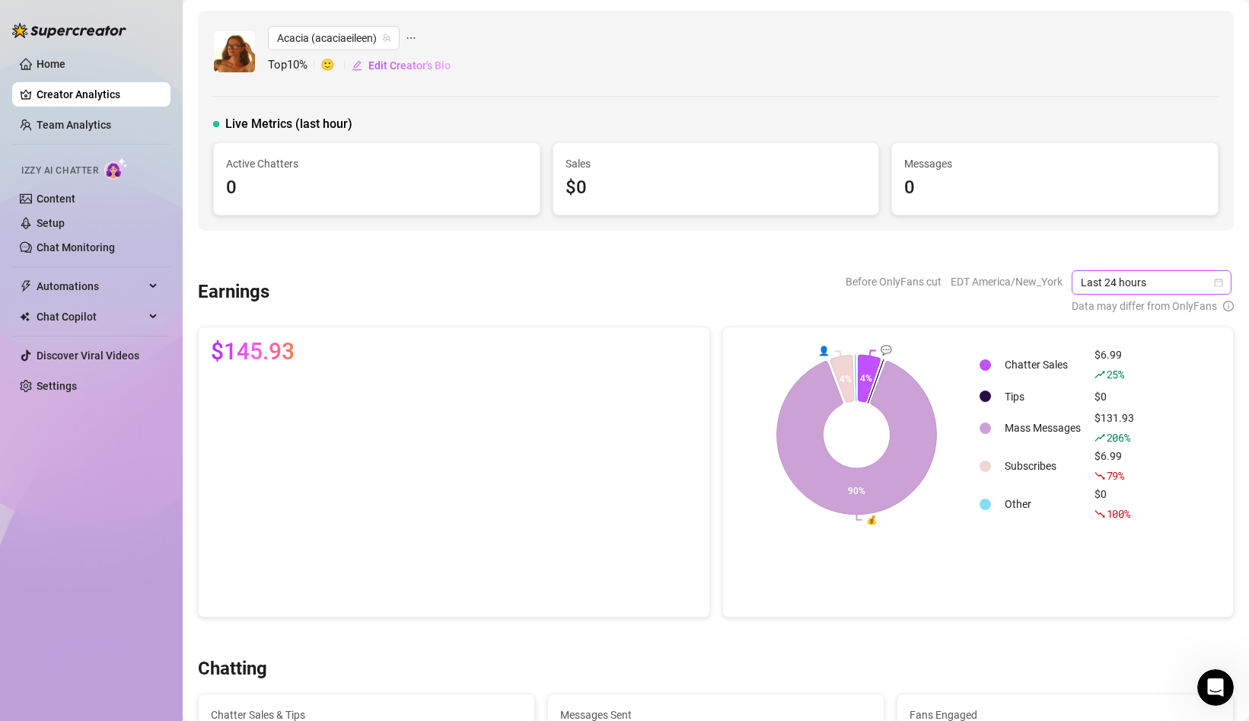
click at [1140, 282] on span "Last 24 hours" at bounding box center [1151, 282] width 142 height 23
click at [1127, 328] on div "Last 7 days" at bounding box center [1153, 337] width 154 height 24
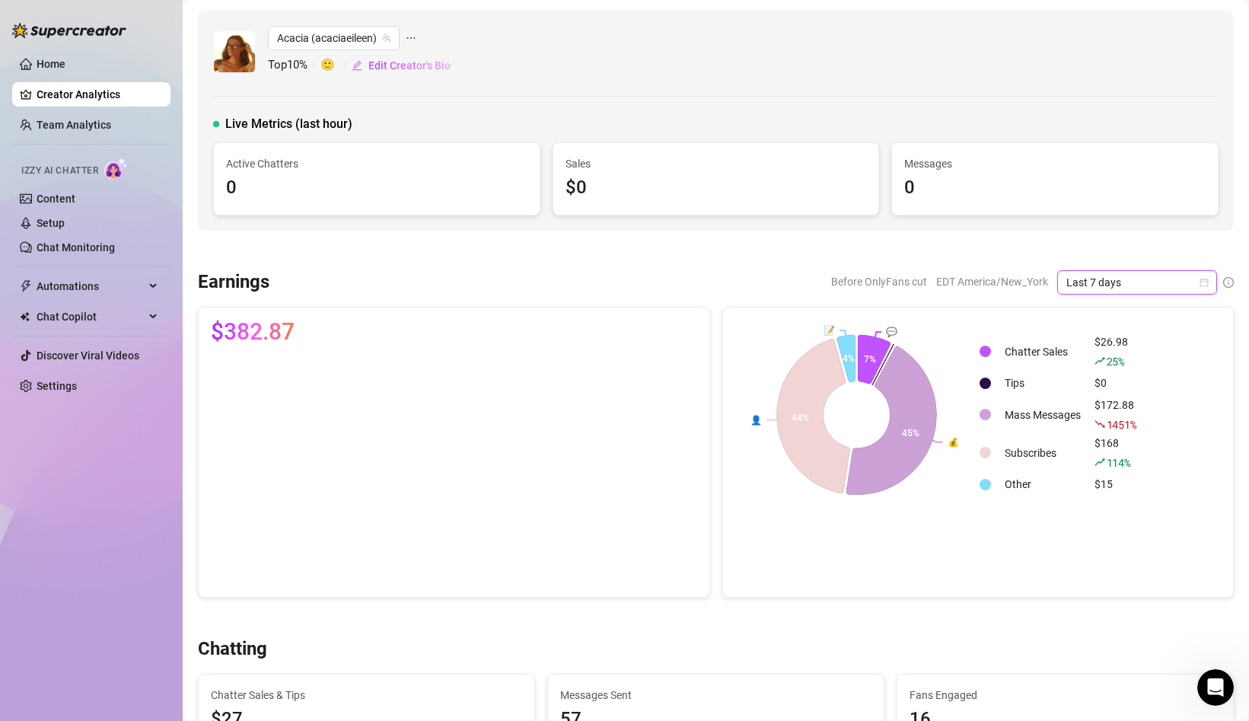
click at [1120, 287] on span "Last 7 days" at bounding box center [1137, 282] width 142 height 23
click at [1115, 387] on div "Last 90 days" at bounding box center [1136, 385] width 135 height 17
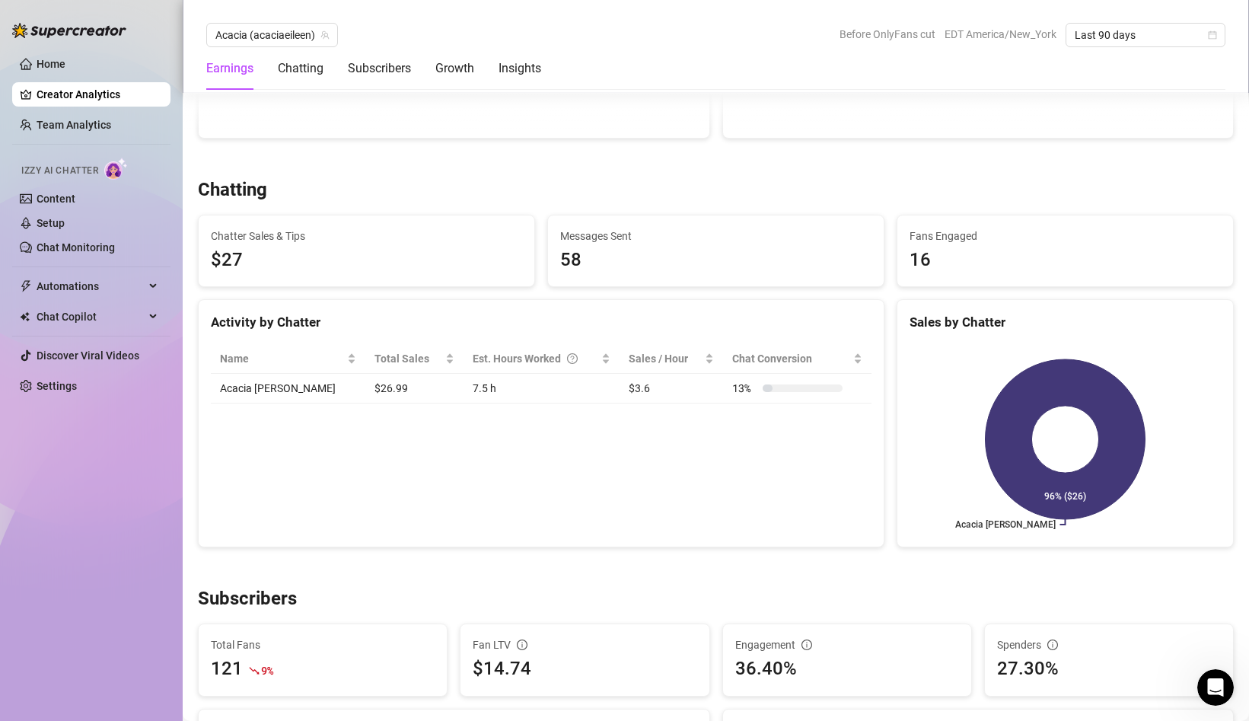
scroll to position [461, 0]
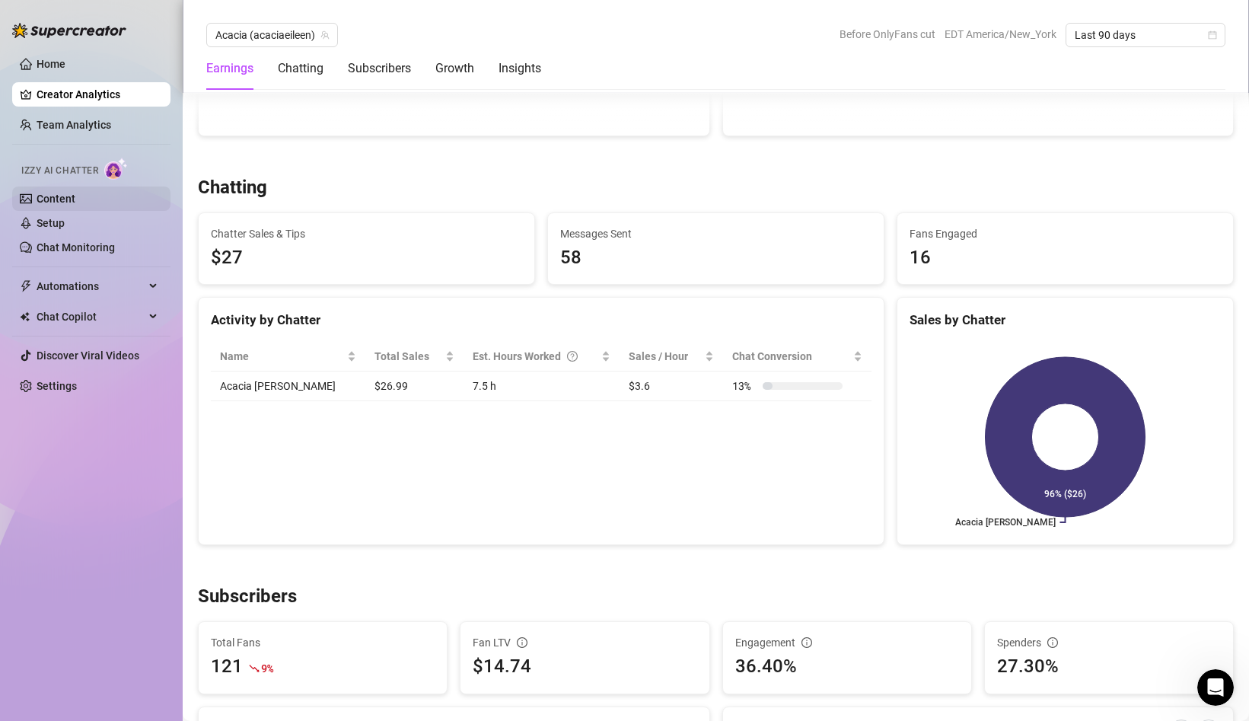
click at [75, 196] on link "Content" at bounding box center [56, 198] width 39 height 12
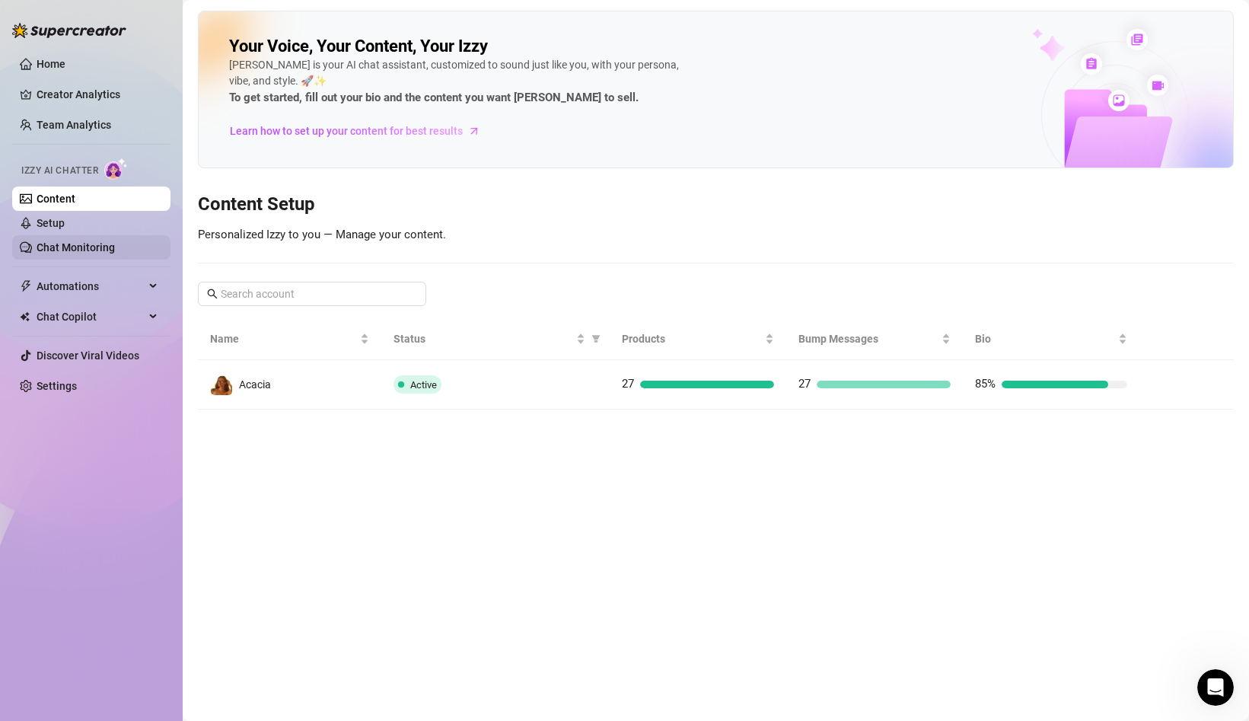
click at [103, 235] on ul "Content Setup Chat Monitoring" at bounding box center [91, 222] width 158 height 73
click at [110, 253] on link "Chat Monitoring" at bounding box center [76, 247] width 78 height 12
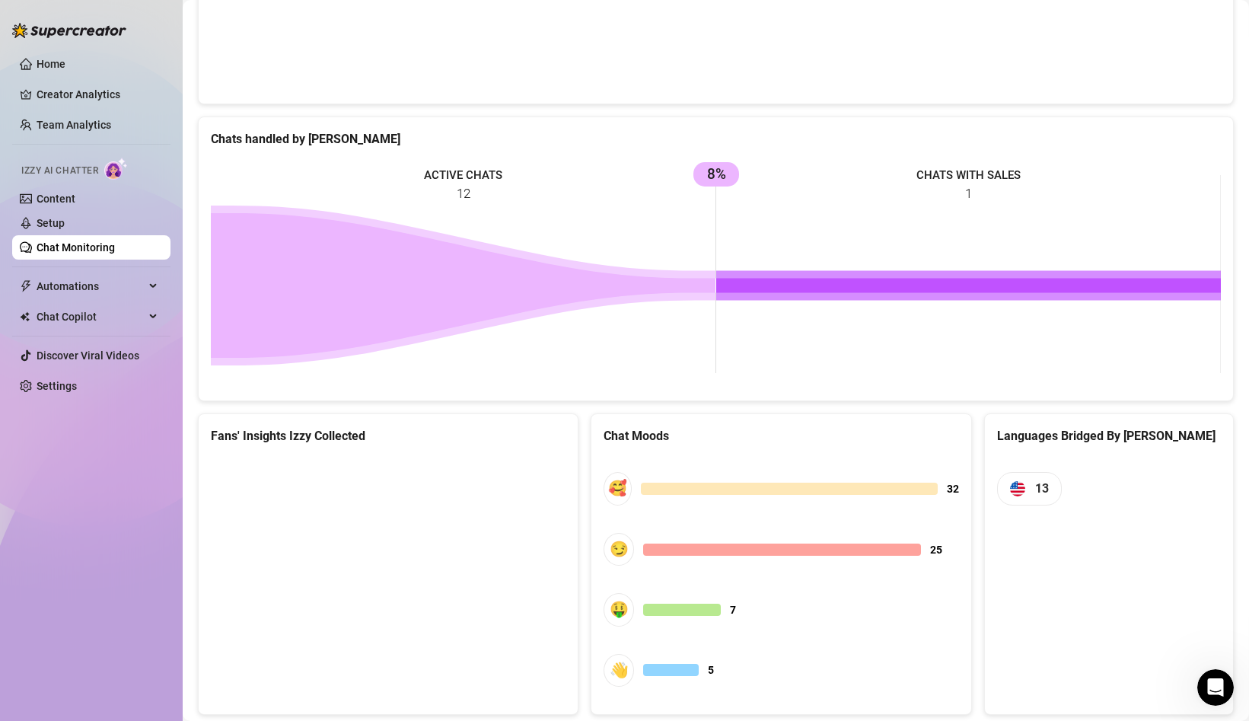
scroll to position [584, 0]
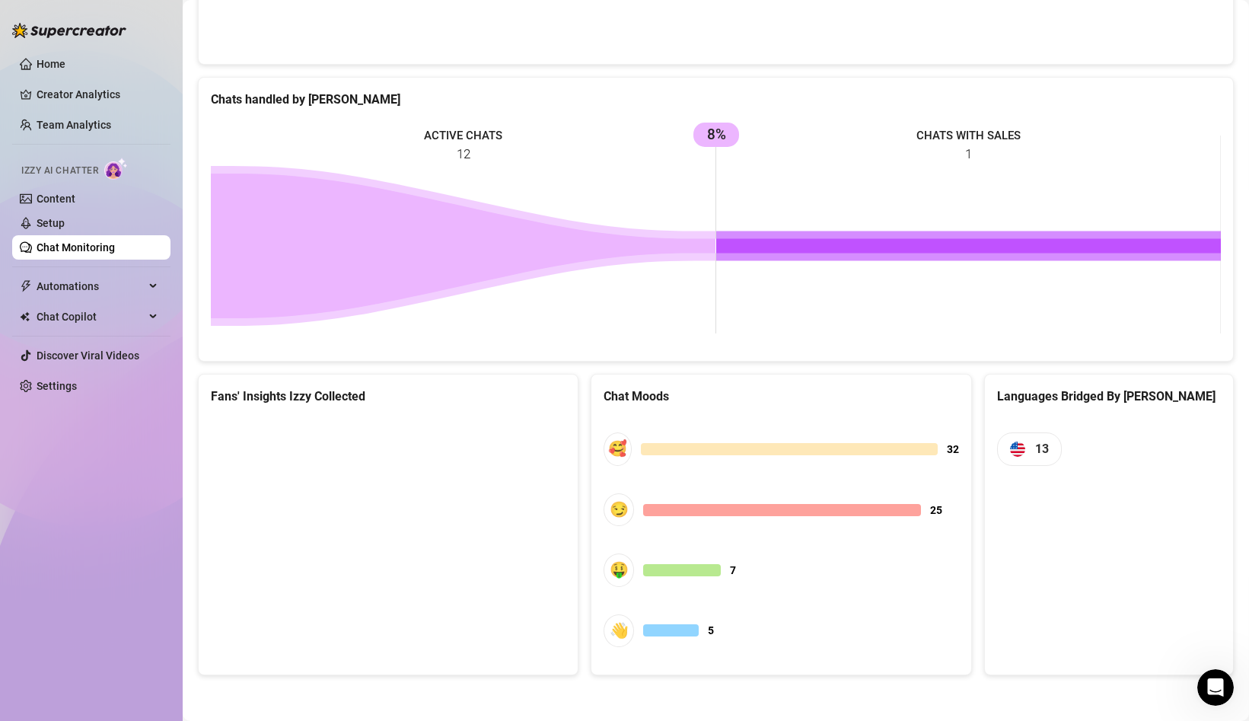
click at [312, 460] on canvas at bounding box center [388, 531] width 355 height 228
click at [309, 466] on canvas at bounding box center [388, 531] width 355 height 228
click at [426, 579] on canvas at bounding box center [388, 531] width 355 height 228
click at [1038, 454] on span "13" at bounding box center [1042, 448] width 14 height 19
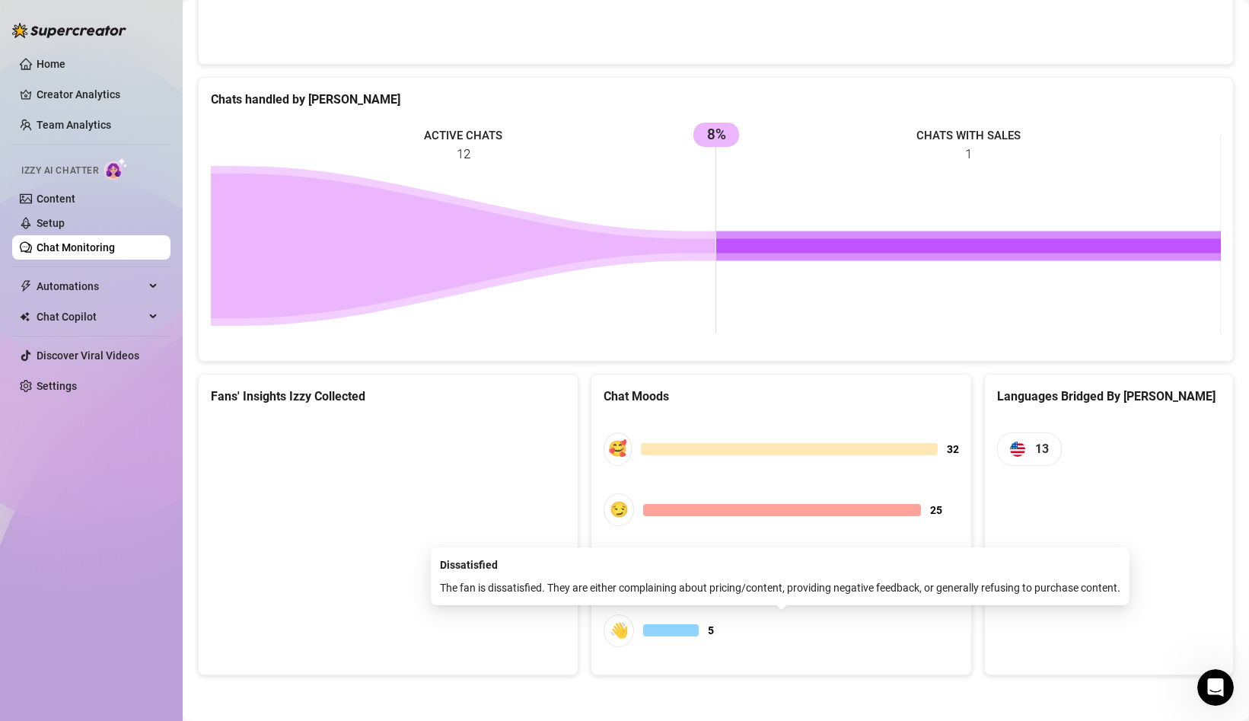
click at [676, 637] on span "👋 5" at bounding box center [780, 630] width 355 height 33
click at [643, 633] on div at bounding box center [671, 630] width 56 height 12
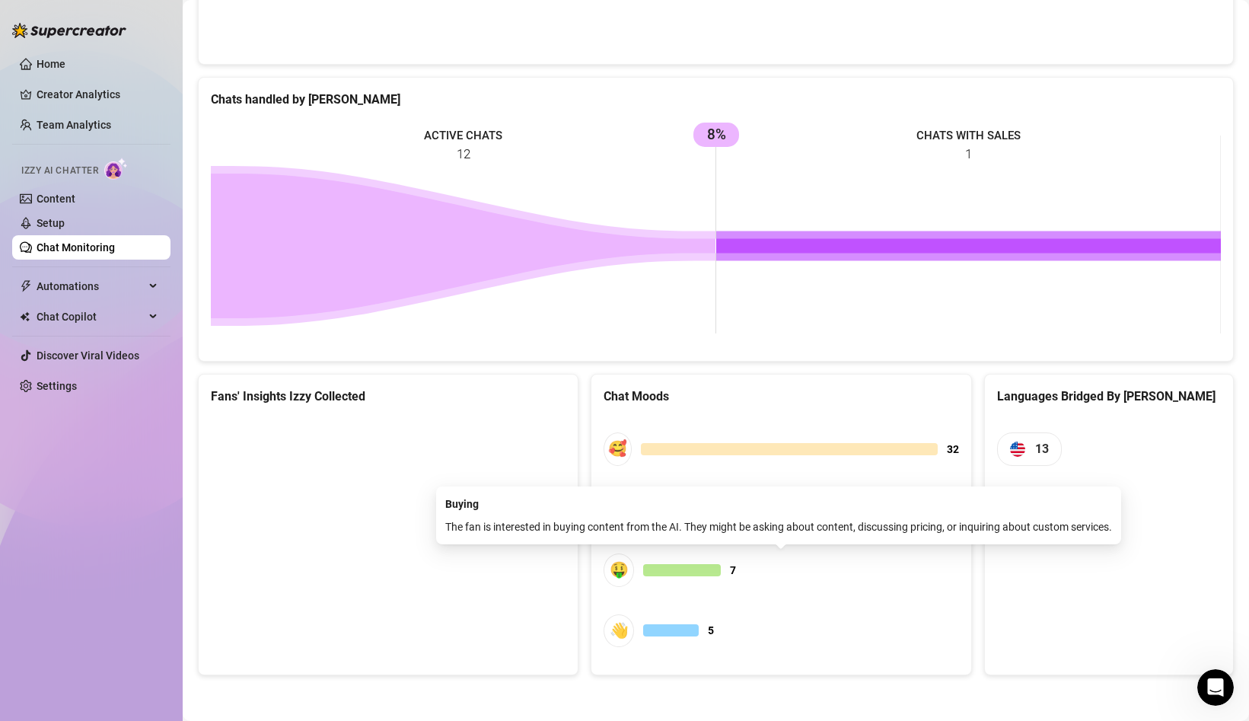
click at [633, 573] on div "🤑" at bounding box center [618, 569] width 30 height 33
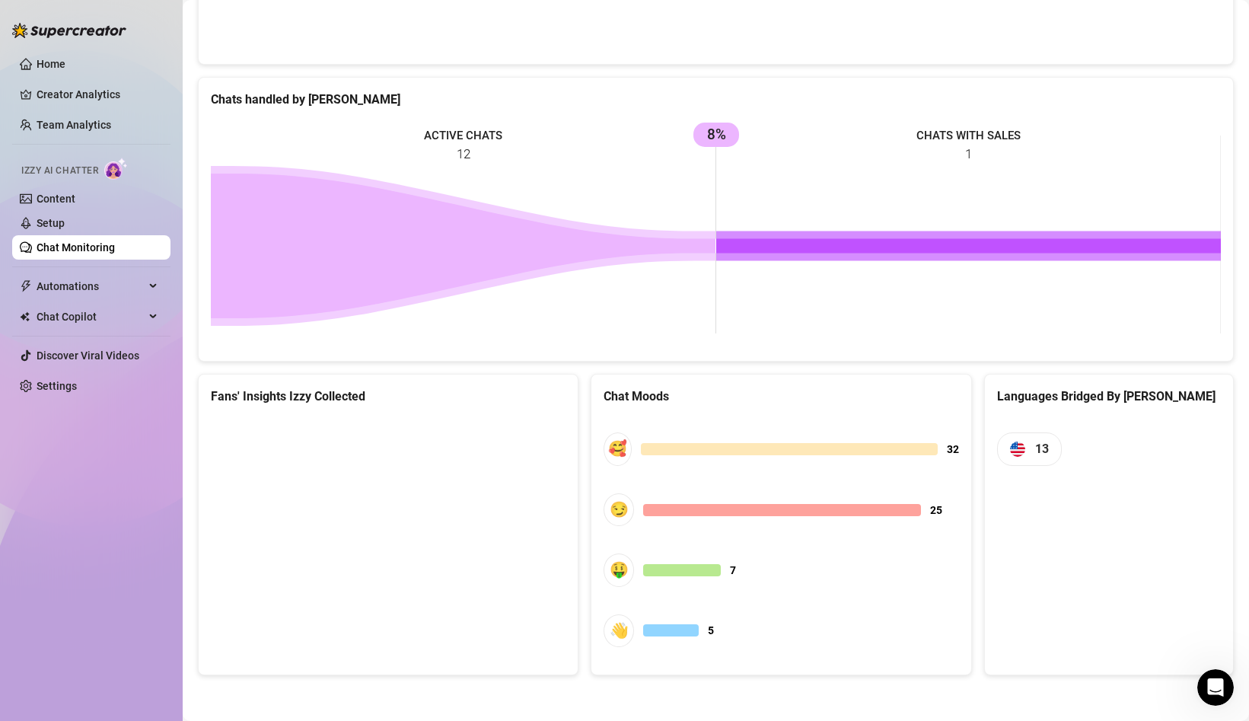
click at [616, 614] on div "👋" at bounding box center [618, 630] width 30 height 33
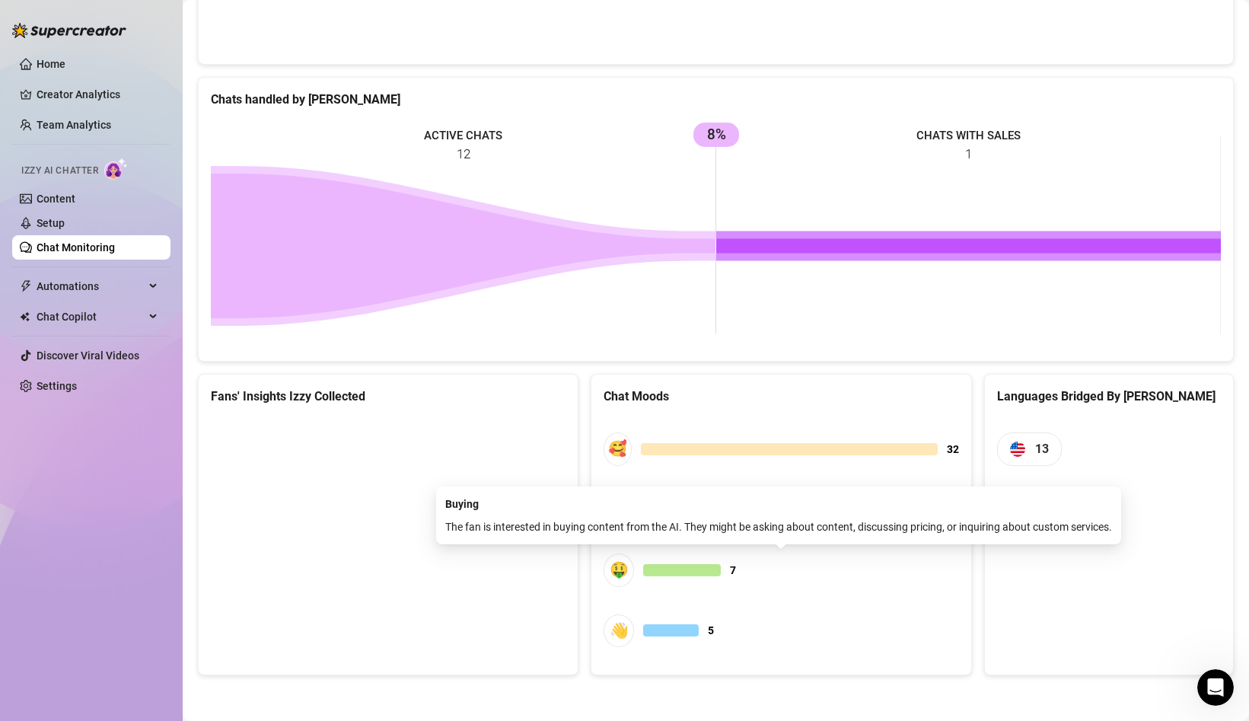
click at [679, 581] on span "🤑 7" at bounding box center [780, 569] width 355 height 33
click at [701, 508] on div "Buying" at bounding box center [778, 503] width 666 height 17
click at [698, 456] on span "🥰 32" at bounding box center [780, 448] width 355 height 33
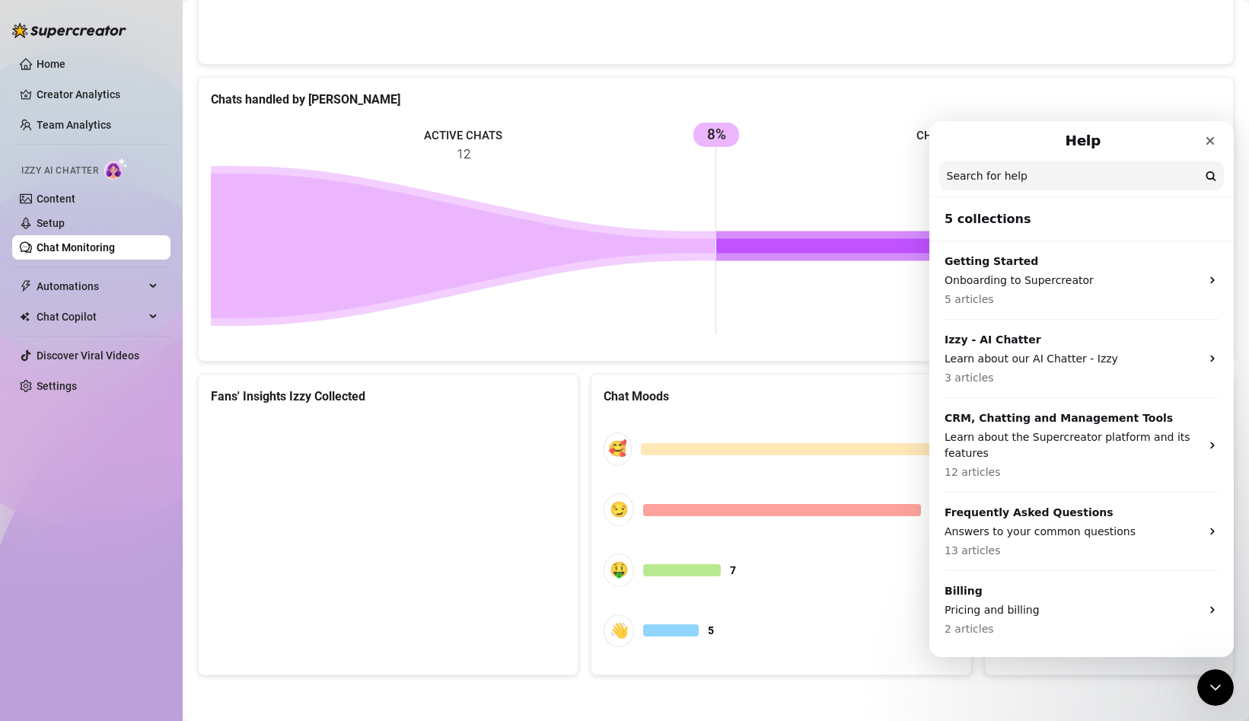
click at [1084, 627] on p "2 articles" at bounding box center [1072, 629] width 256 height 16
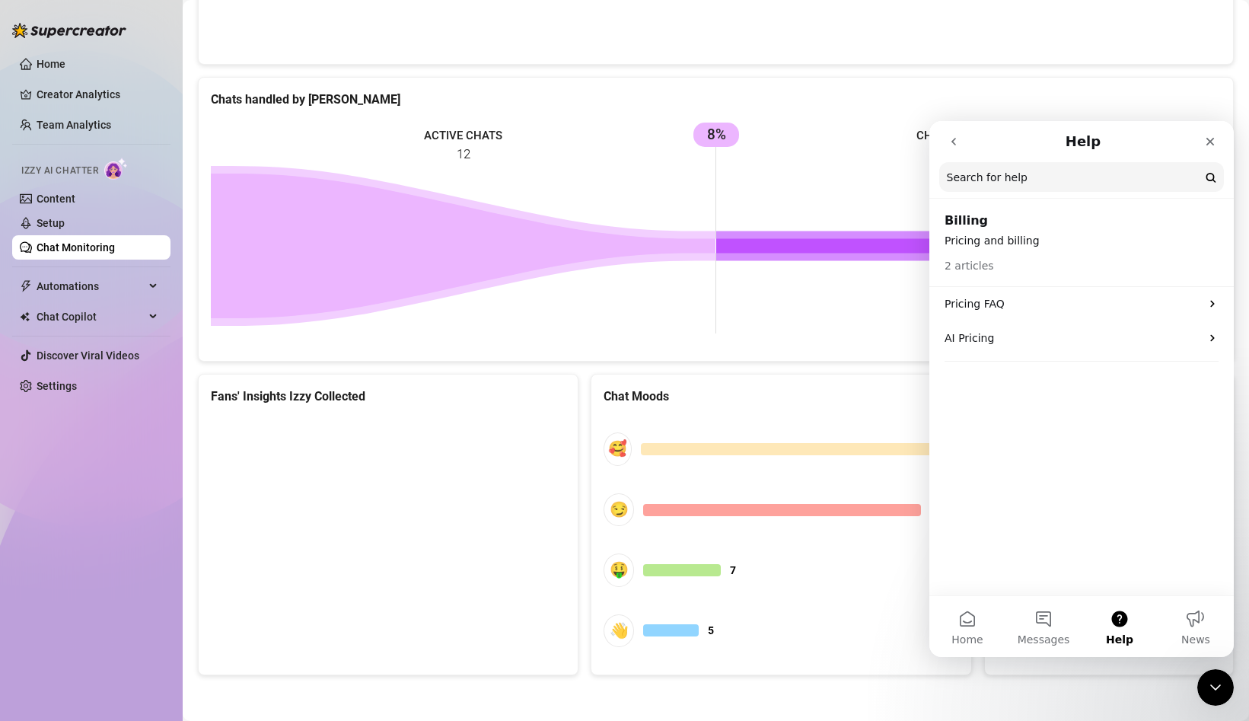
click at [954, 143] on icon "go back" at bounding box center [953, 142] width 5 height 8
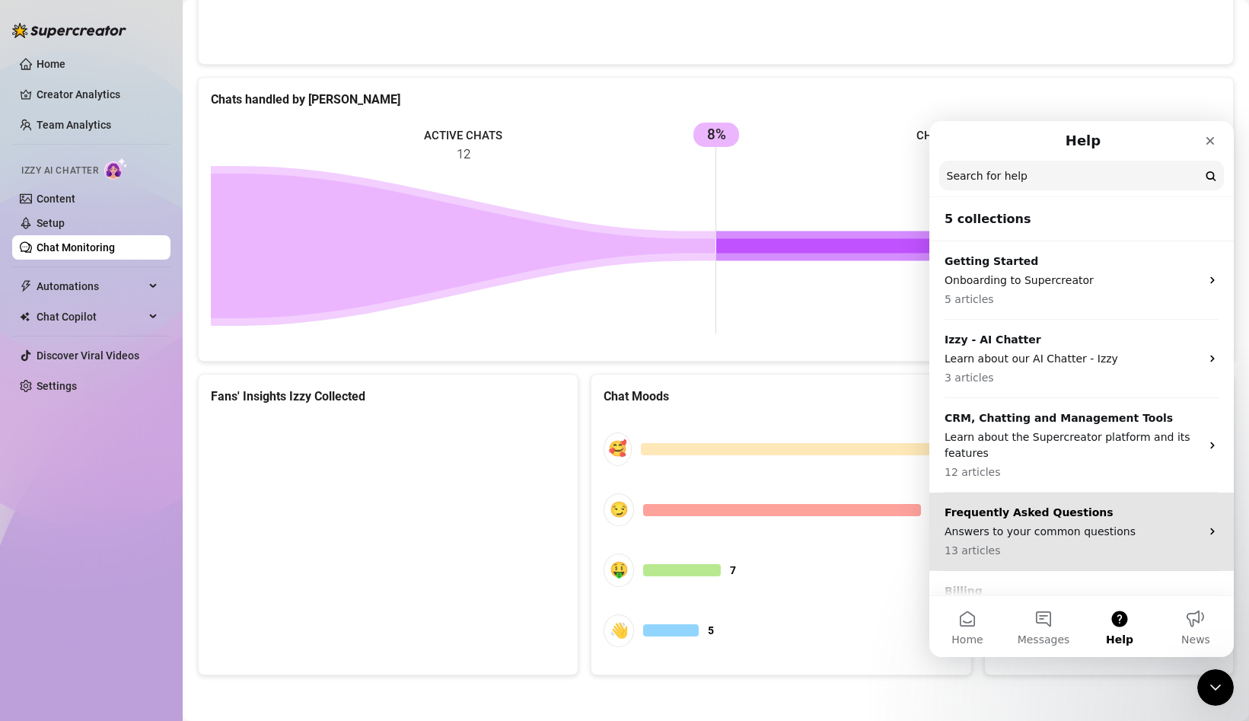
scroll to position [53, 0]
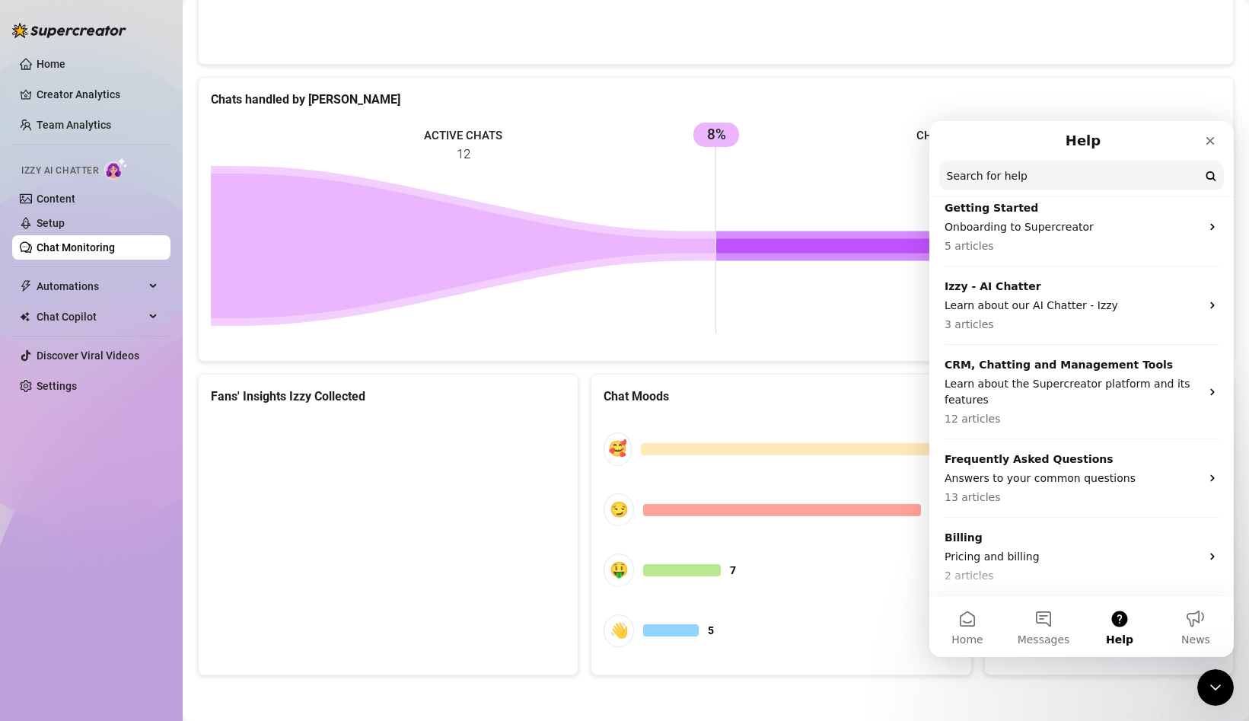
click at [651, 237] on icon at bounding box center [463, 245] width 504 height 145
click at [1220, 142] on div "Close" at bounding box center [1209, 140] width 27 height 27
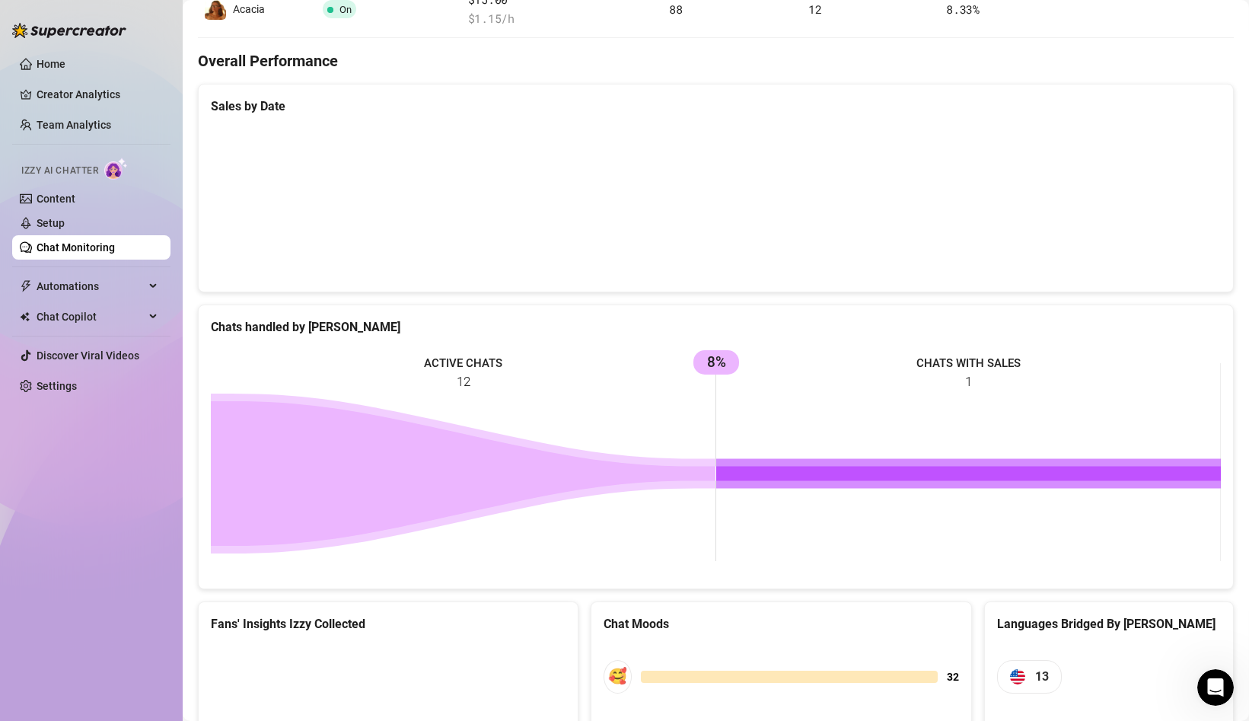
scroll to position [0, 0]
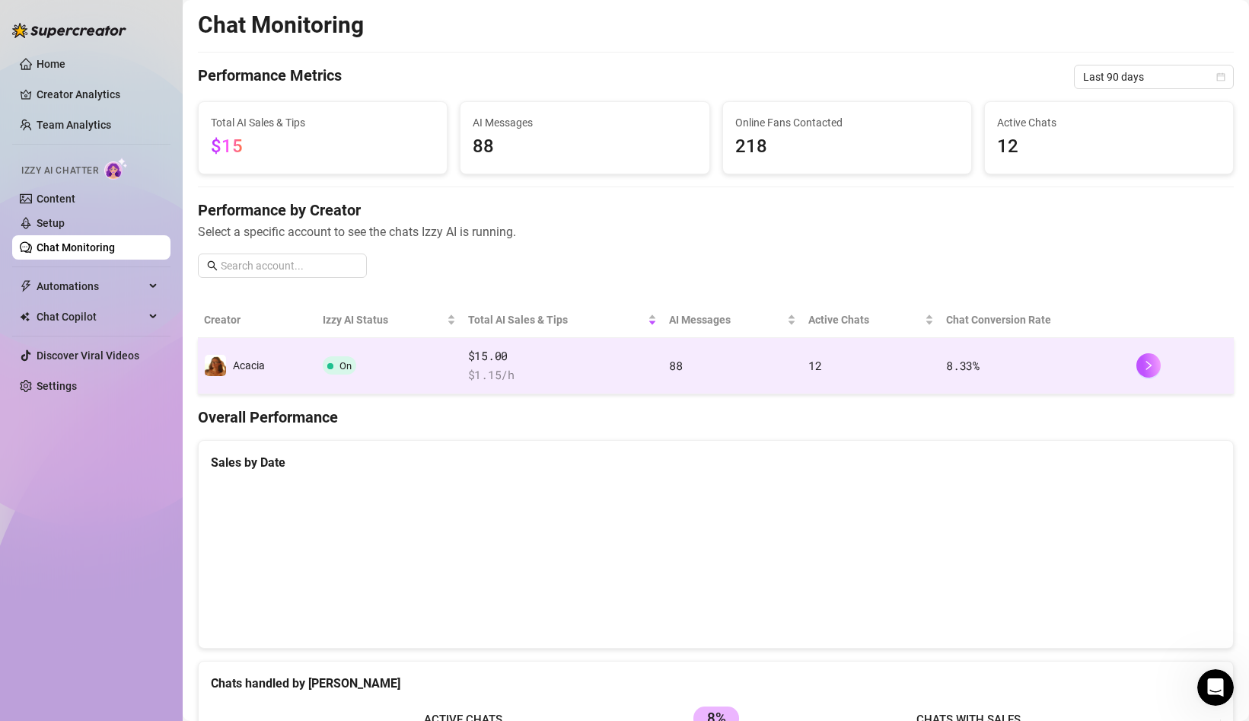
click at [340, 374] on span "On" at bounding box center [339, 365] width 33 height 18
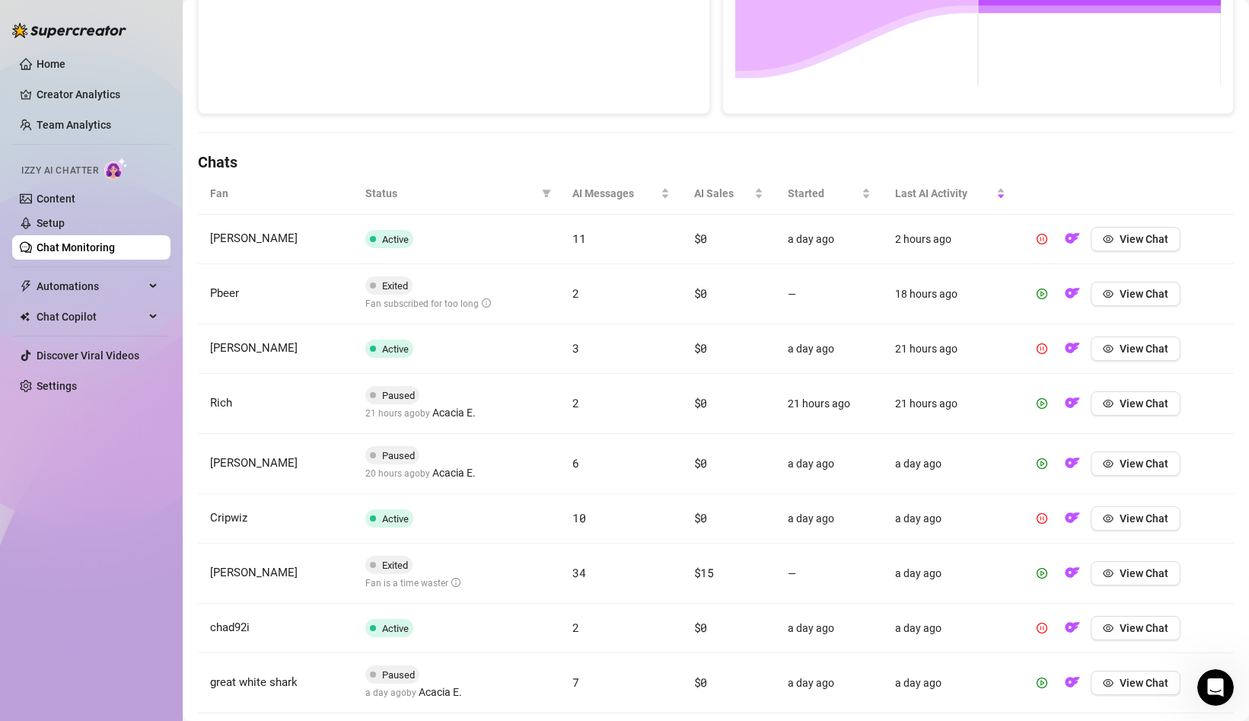
scroll to position [530, 0]
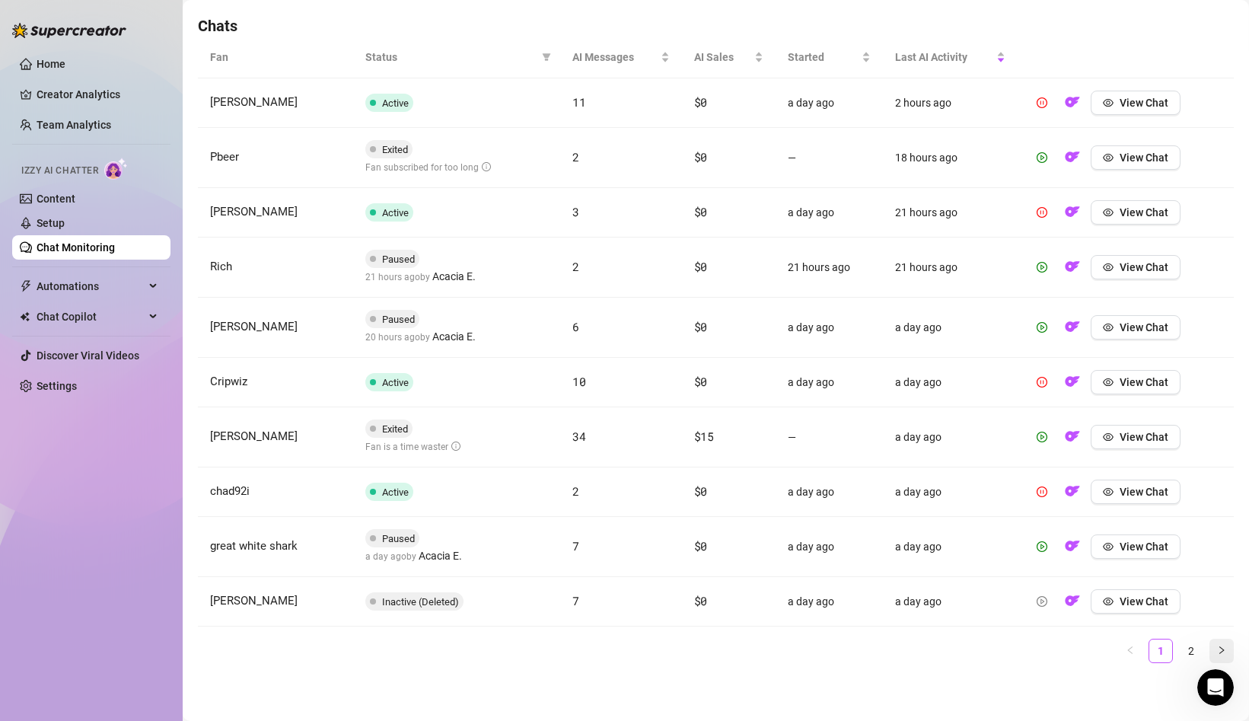
click at [1220, 645] on icon "right" at bounding box center [1221, 649] width 9 height 9
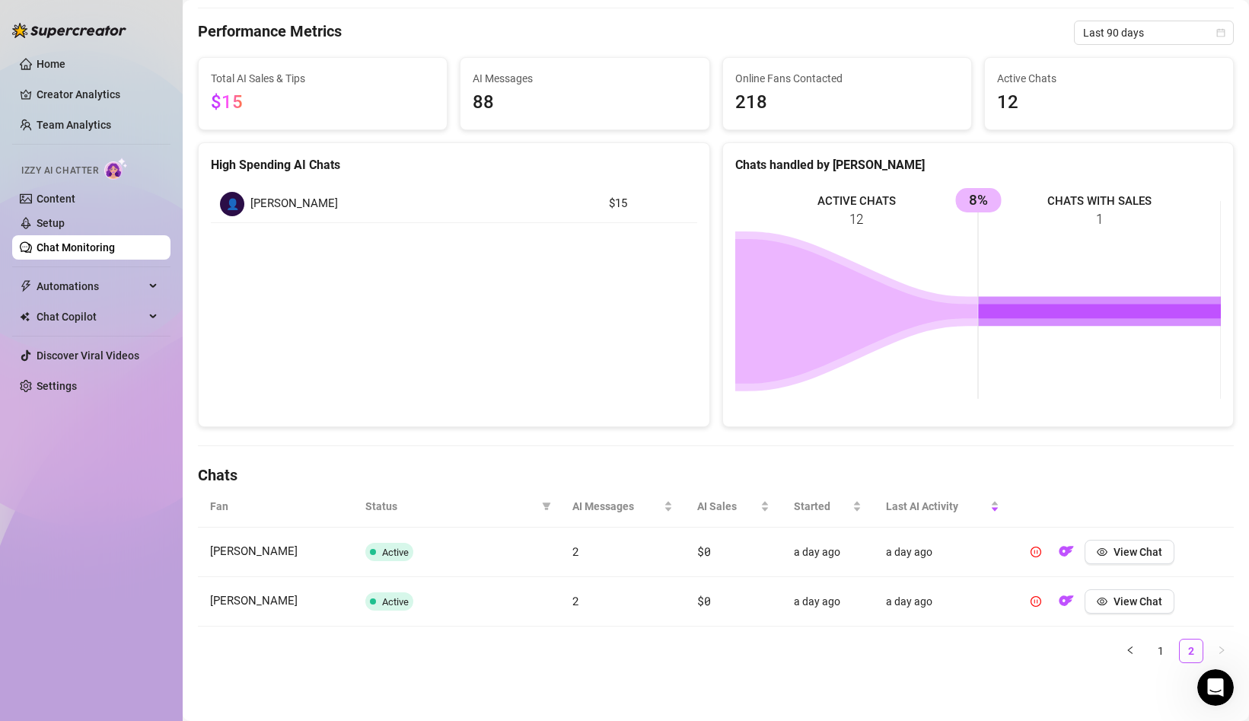
scroll to position [81, 0]
click at [1160, 647] on link "1" at bounding box center [1160, 650] width 23 height 23
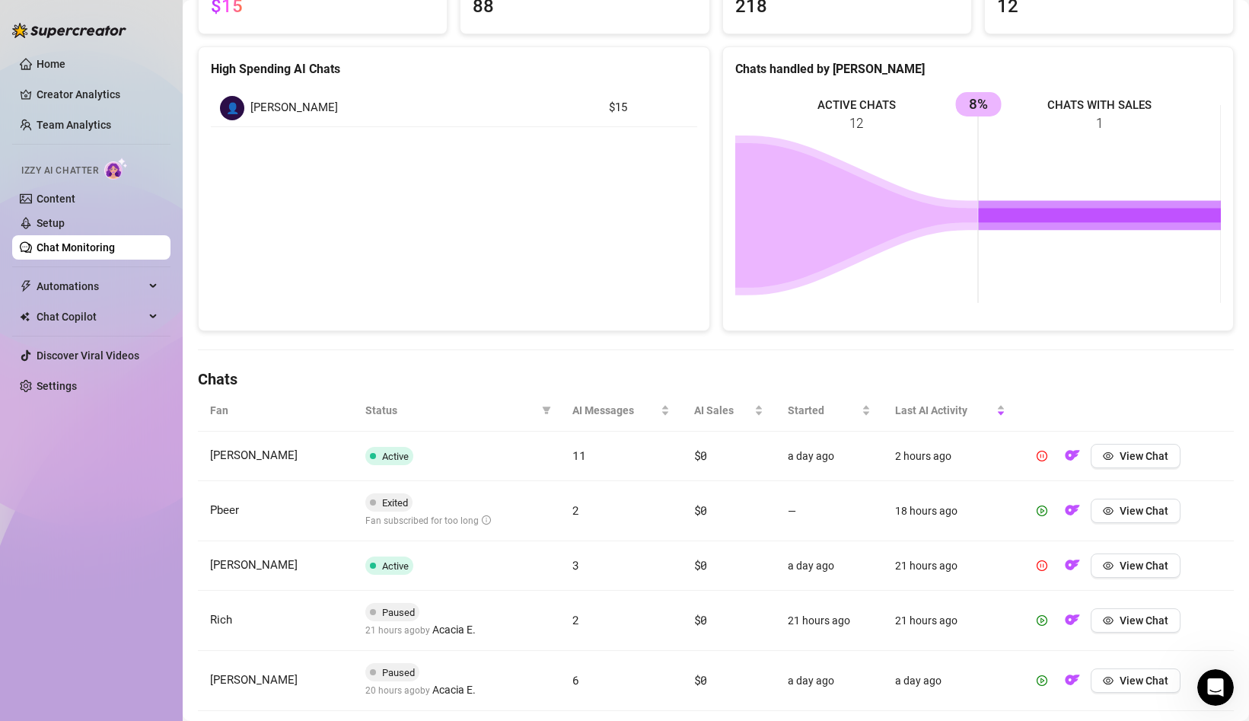
scroll to position [186, 0]
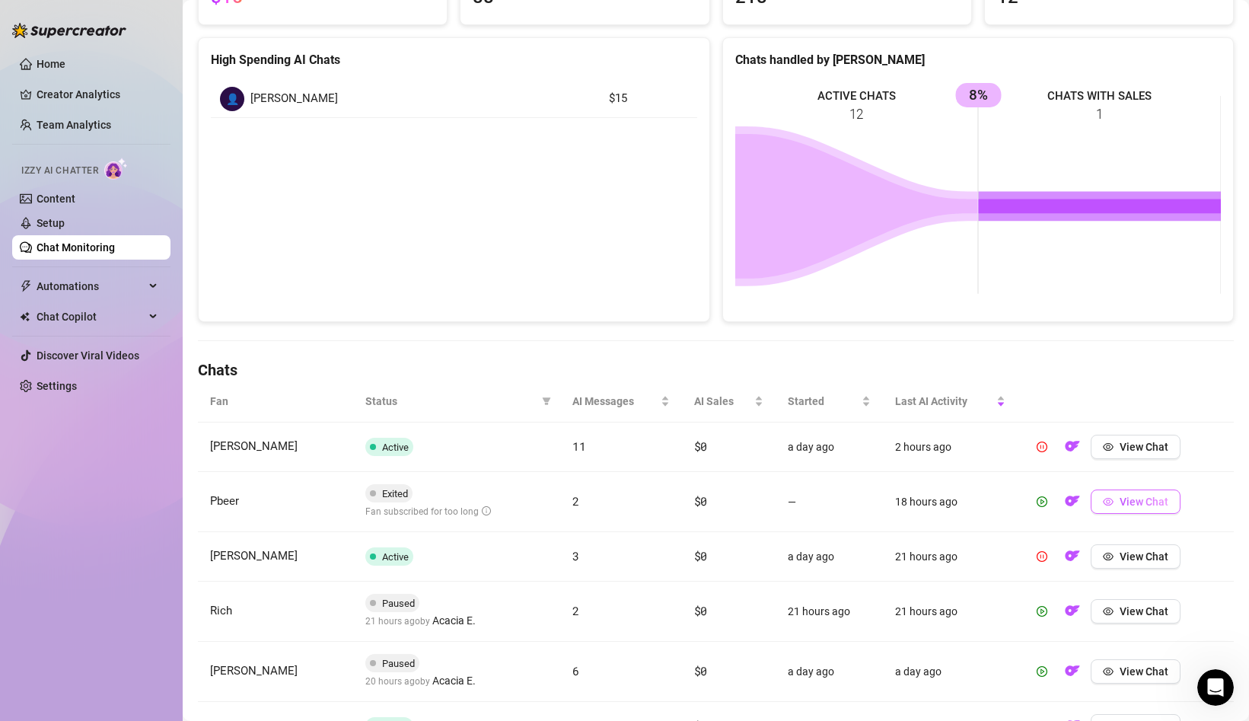
click at [1118, 505] on button "View Chat" at bounding box center [1135, 501] width 90 height 24
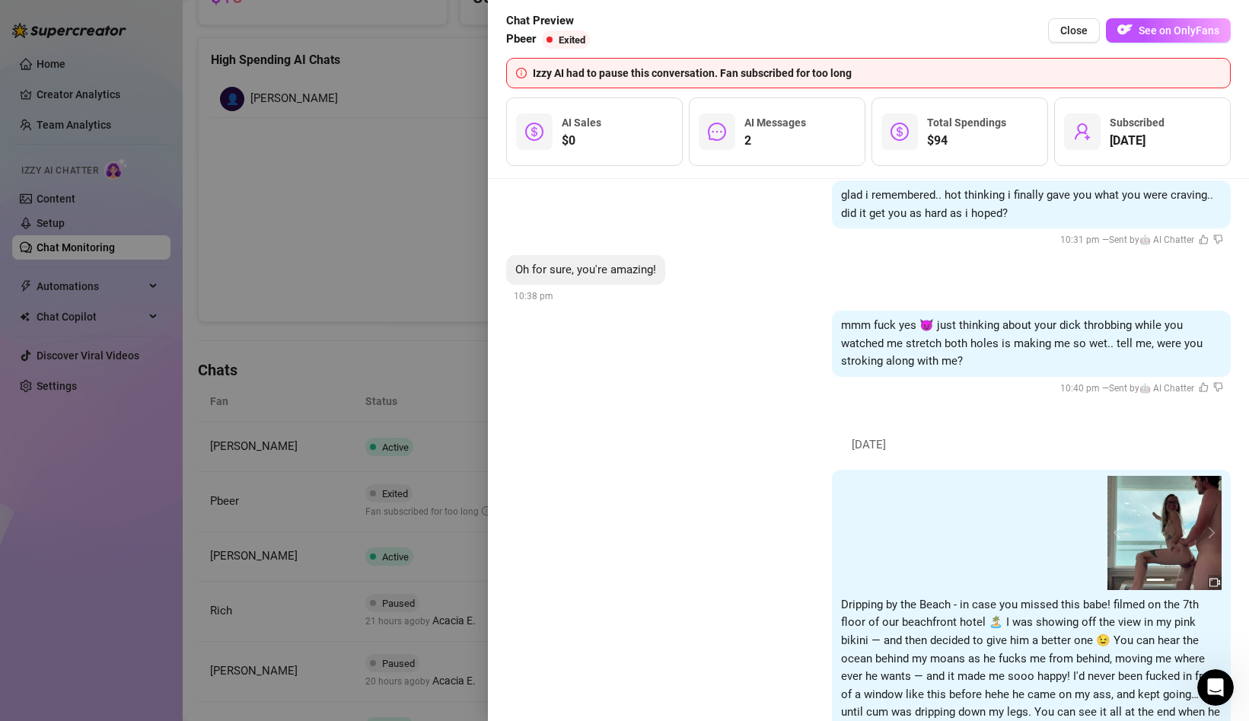
scroll to position [1008, 0]
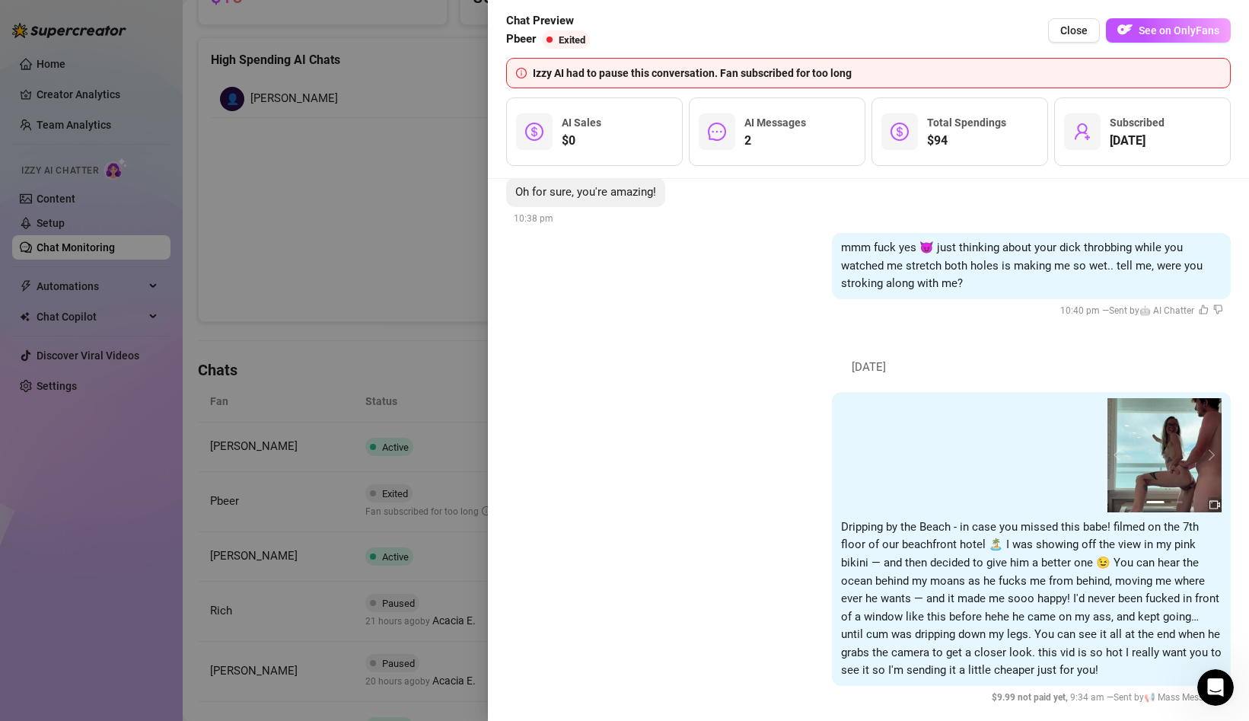
click at [560, 37] on span "Exited" at bounding box center [571, 39] width 27 height 11
click at [1085, 36] on span "Close" at bounding box center [1073, 30] width 27 height 12
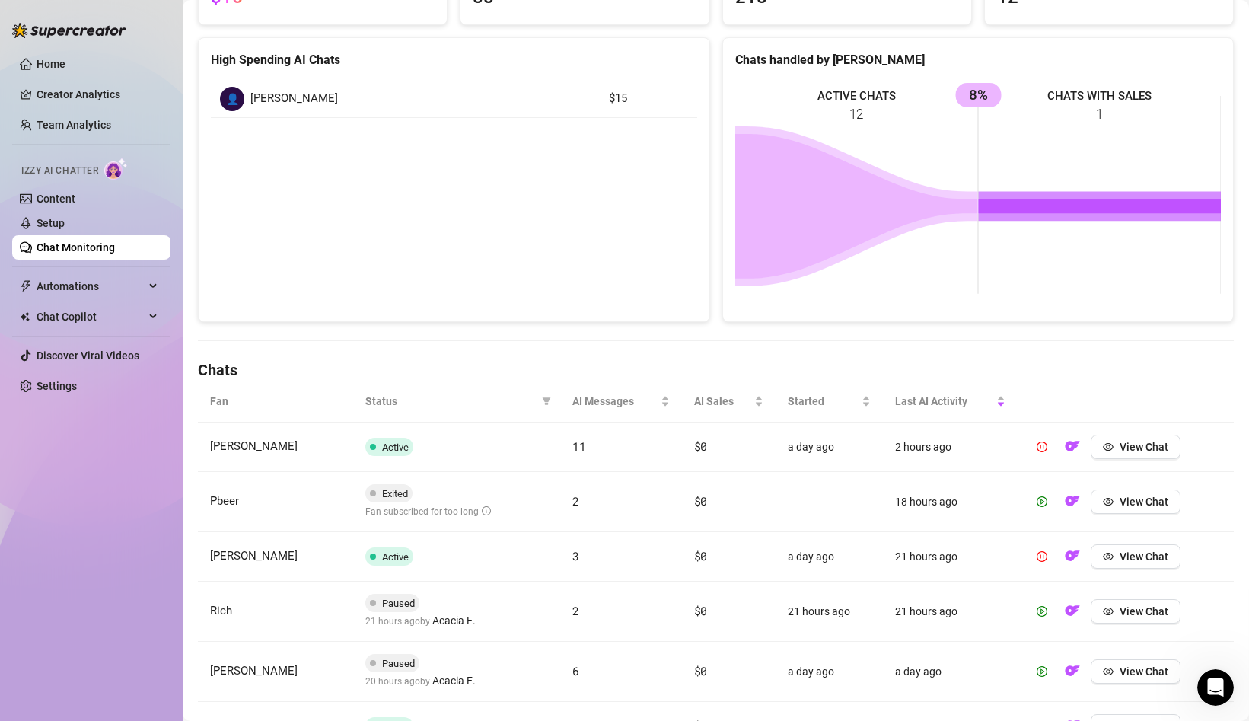
click at [692, 270] on div "High Spending AI Chats 👤 [PERSON_NAME] $15" at bounding box center [454, 179] width 512 height 285
click at [1045, 501] on icon "play-circle" at bounding box center [1041, 501] width 11 height 11
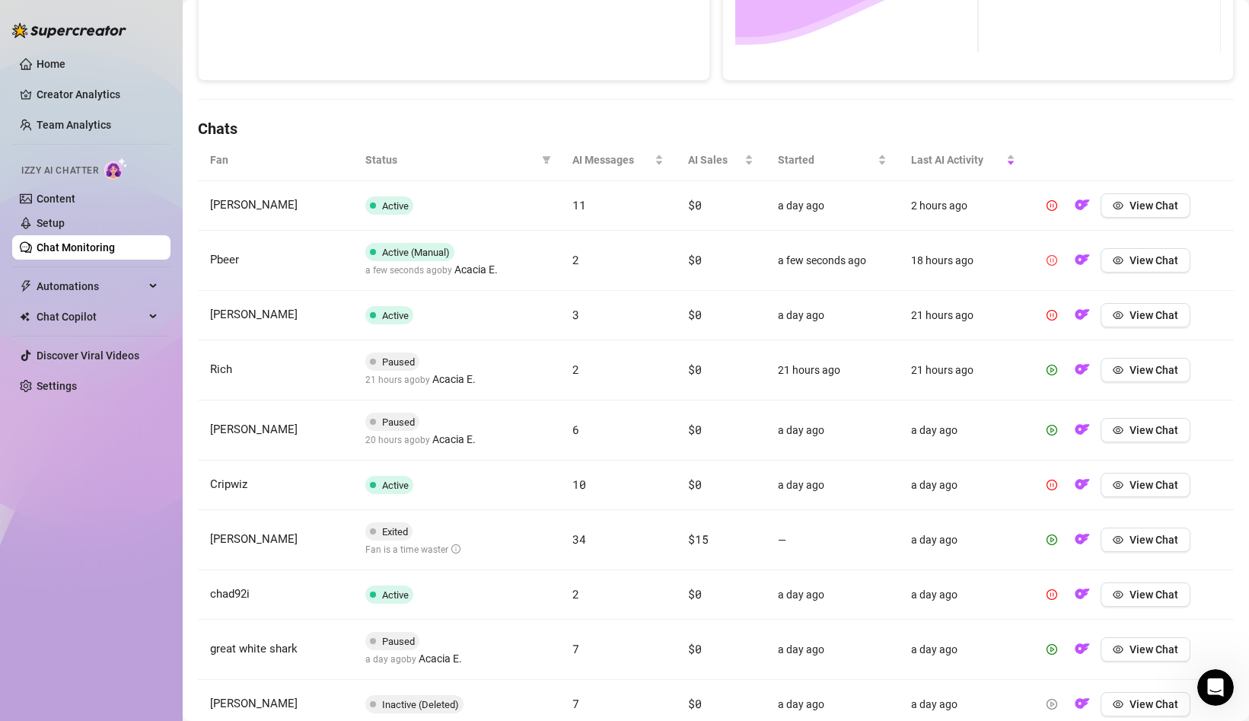
scroll to position [432, 0]
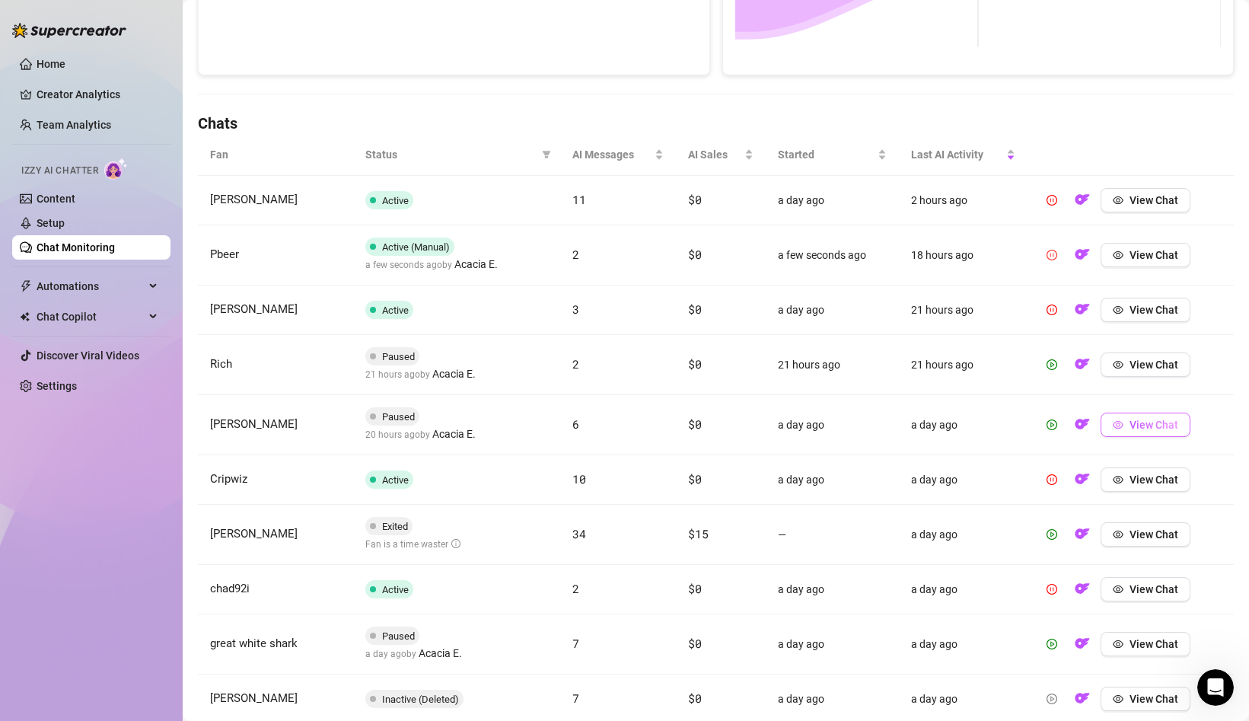
click at [1147, 431] on button "View Chat" at bounding box center [1145, 424] width 90 height 24
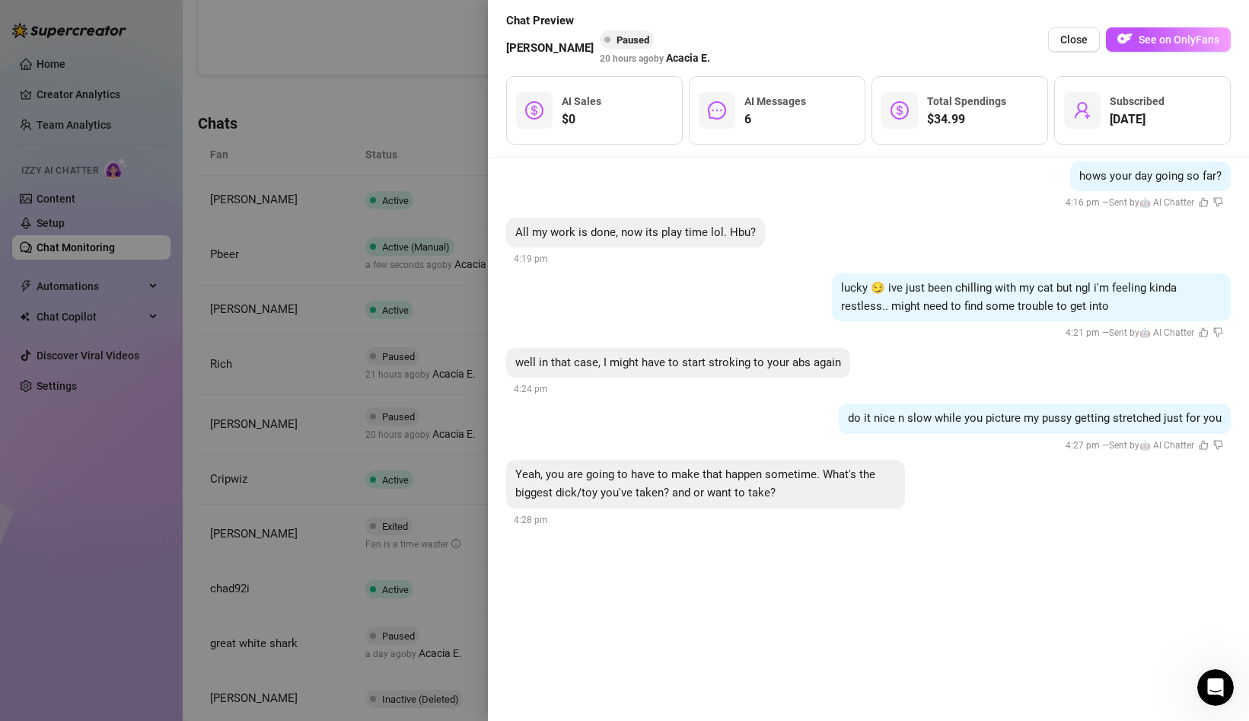
scroll to position [6326, 0]
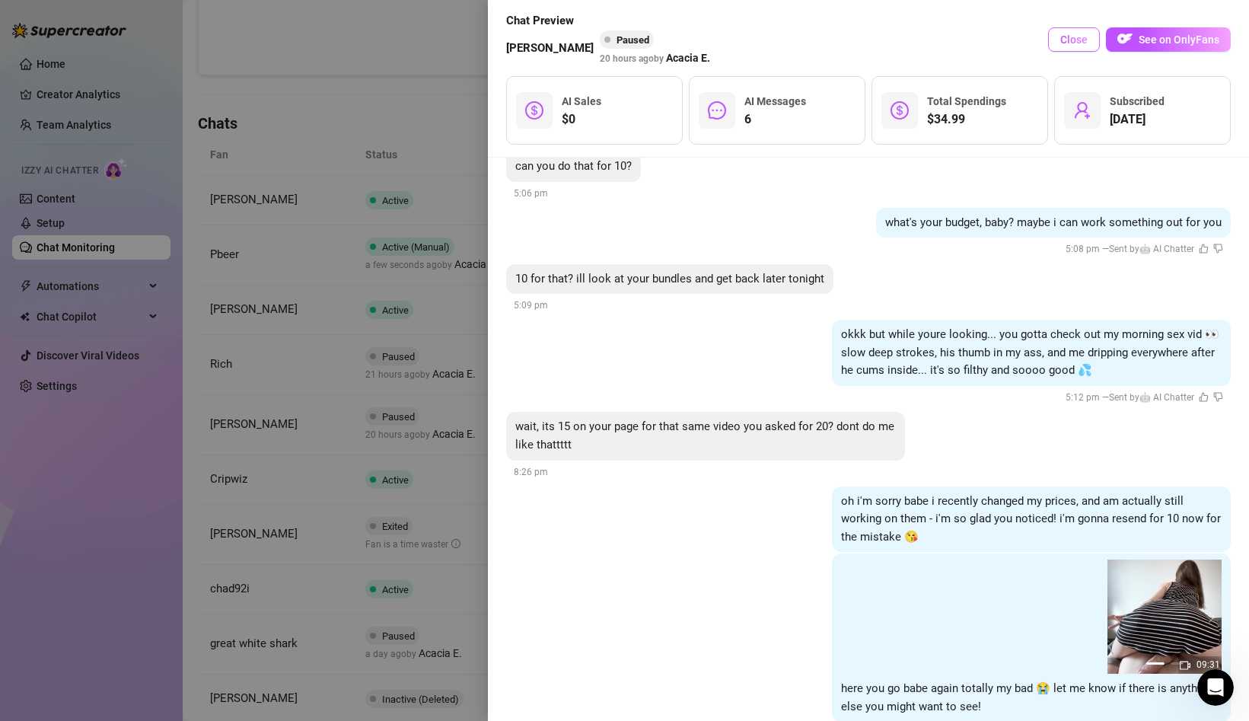
click at [1074, 38] on span "Close" at bounding box center [1073, 39] width 27 height 12
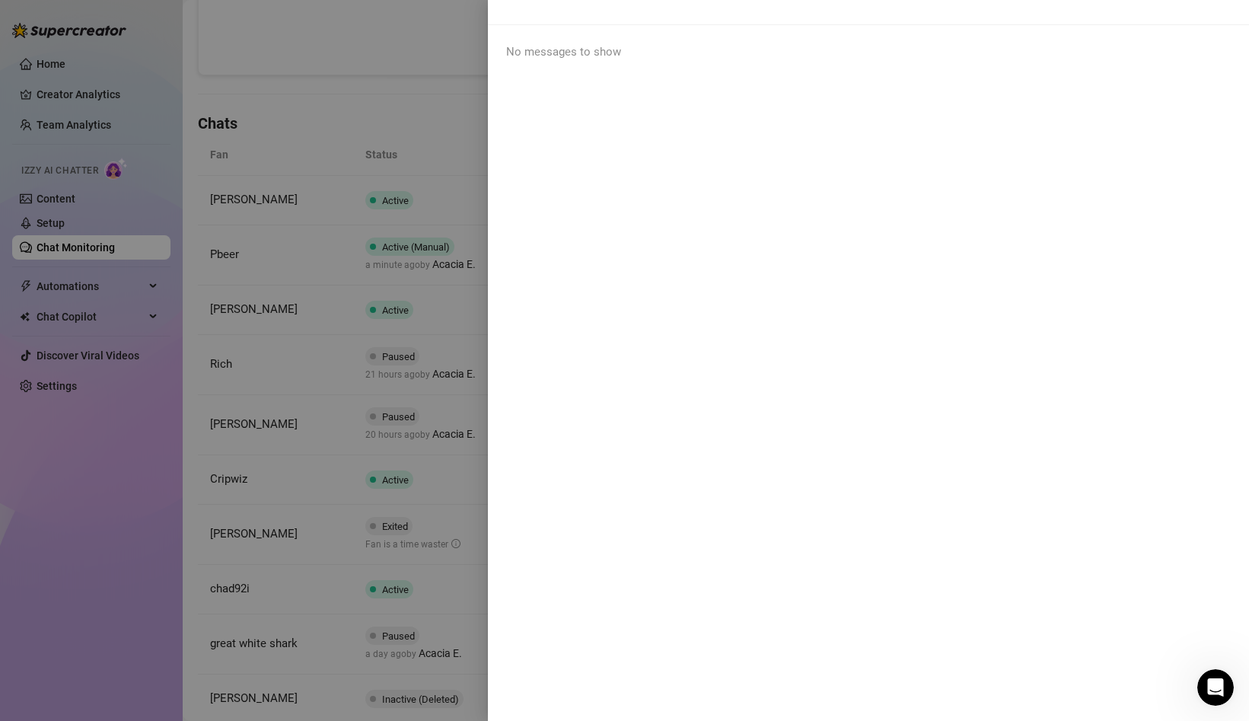
scroll to position [0, 0]
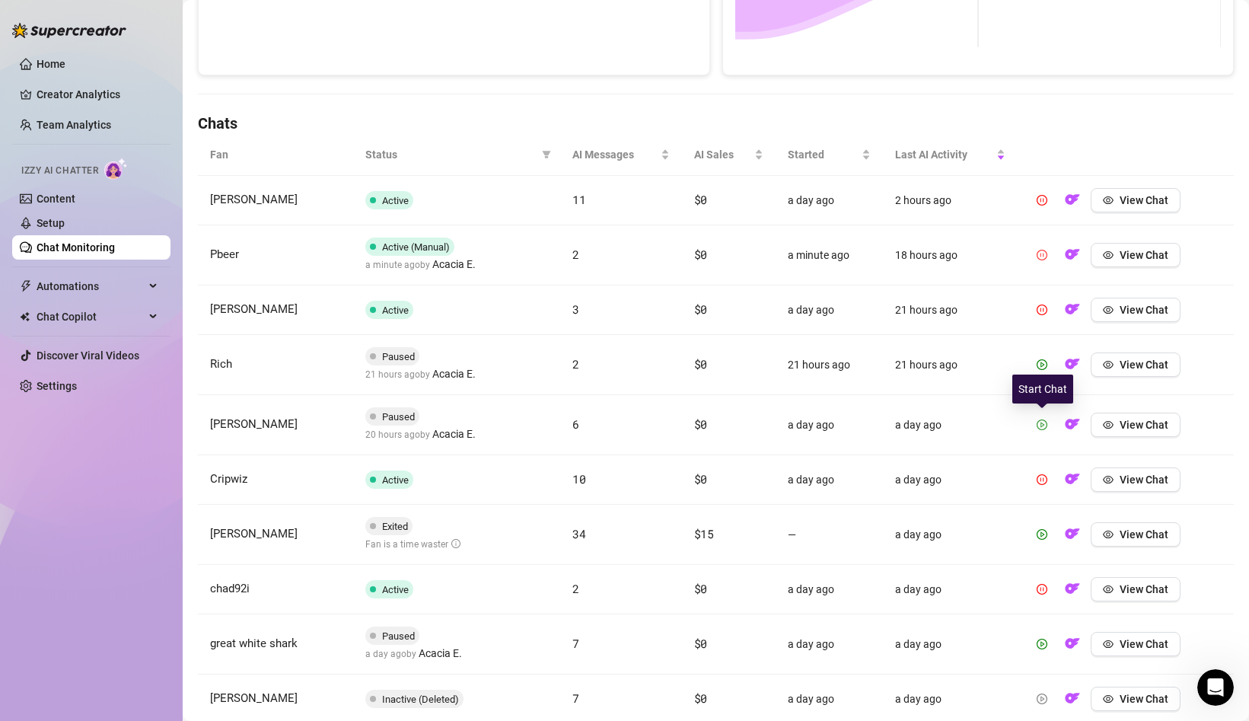
click at [1045, 427] on icon "play-circle" at bounding box center [1041, 424] width 11 height 11
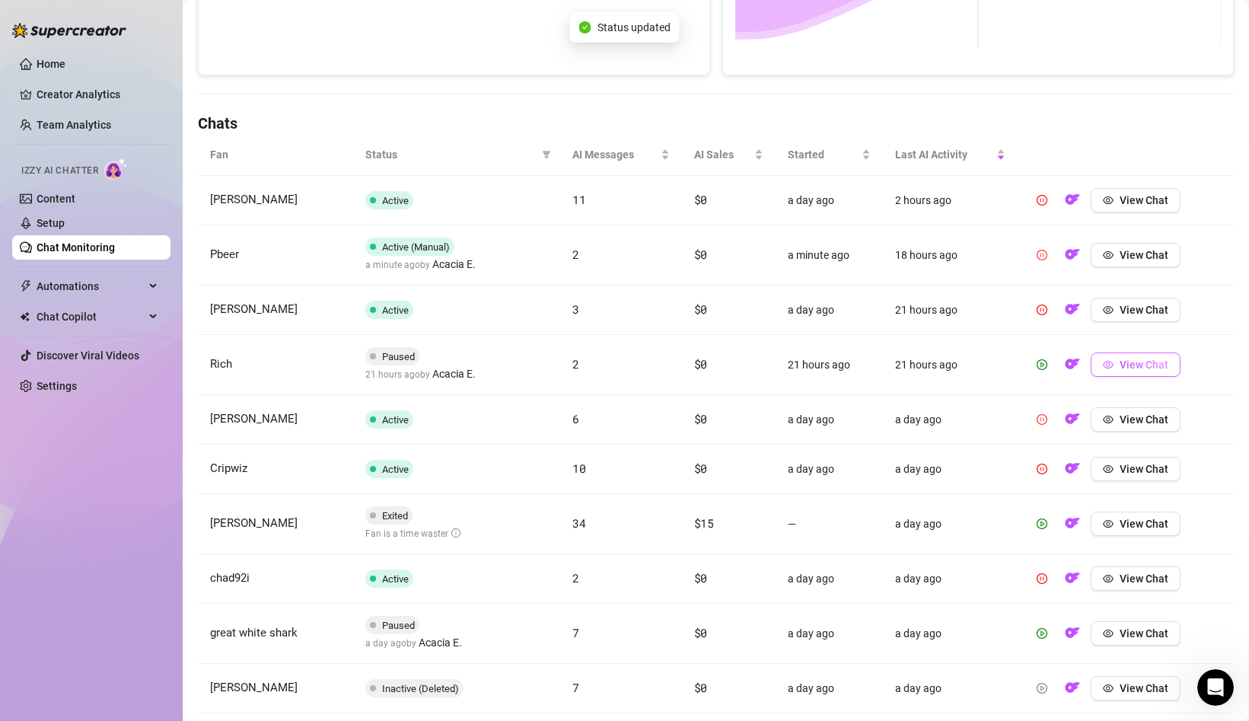
click at [1153, 365] on span "View Chat" at bounding box center [1143, 364] width 49 height 12
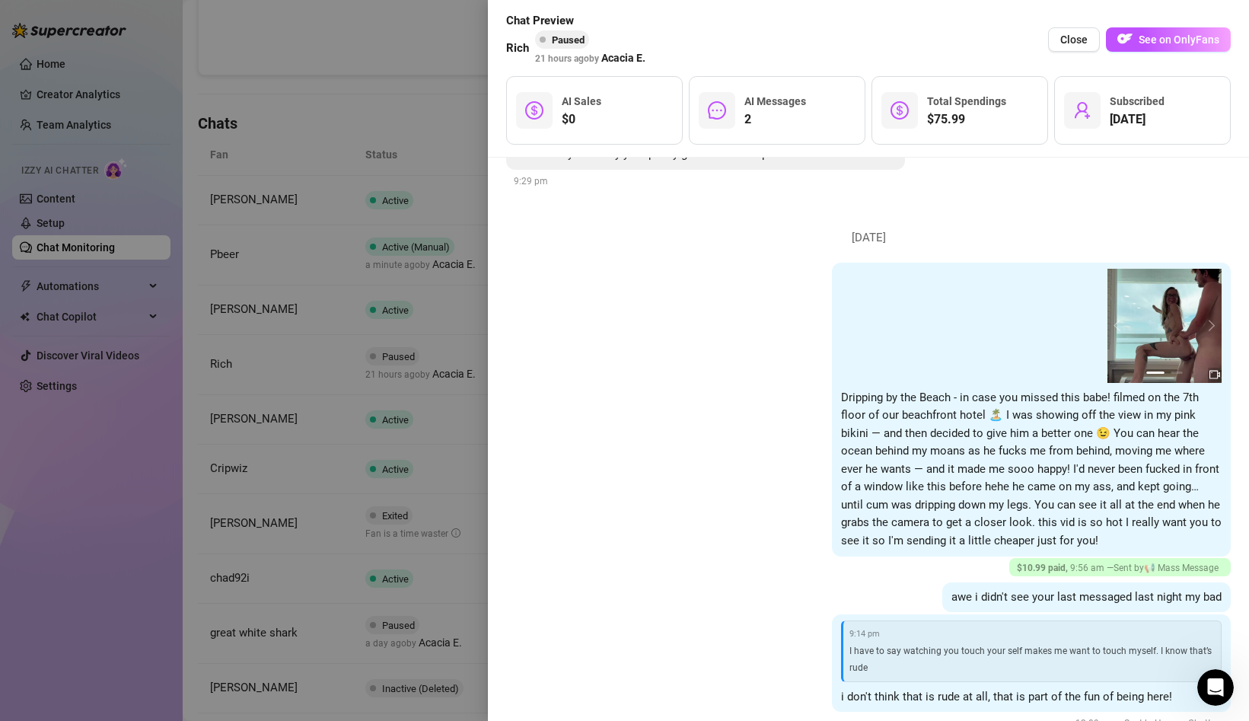
scroll to position [4704, 0]
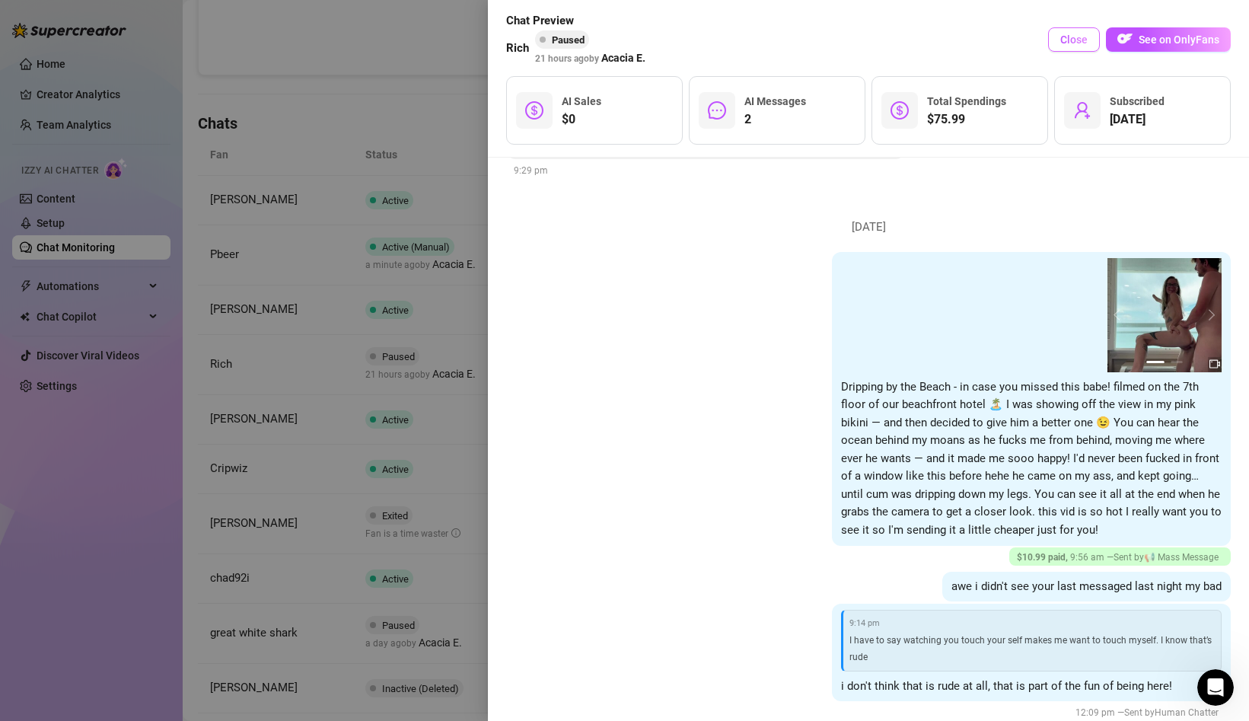
click at [1081, 37] on span "Close" at bounding box center [1073, 39] width 27 height 12
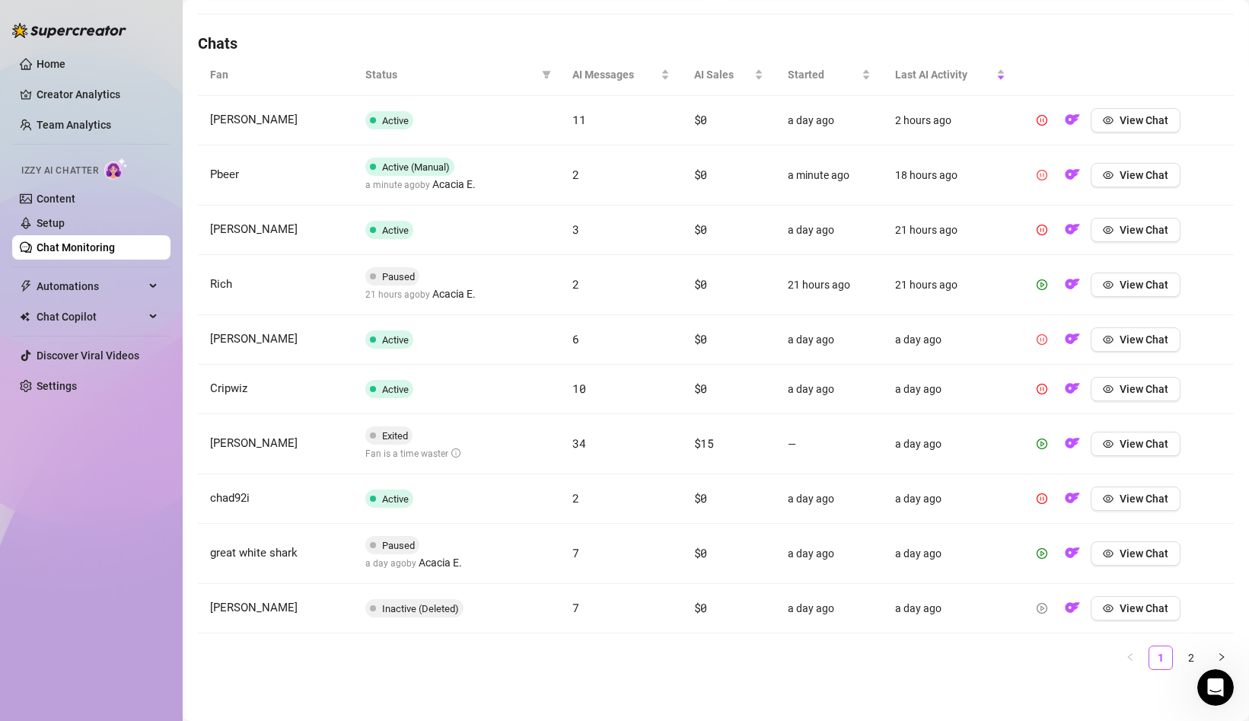
scroll to position [519, 0]
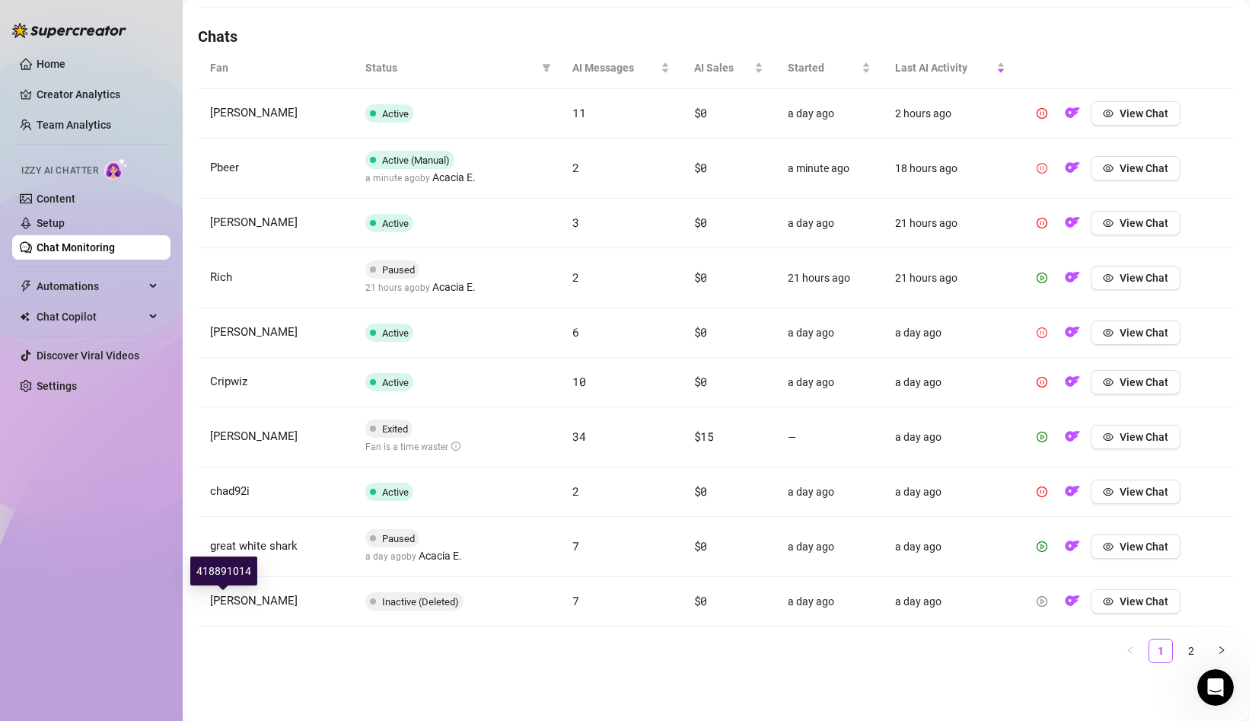
click at [227, 606] on span "[PERSON_NAME]" at bounding box center [253, 600] width 87 height 14
click at [65, 218] on link "Setup" at bounding box center [51, 223] width 28 height 12
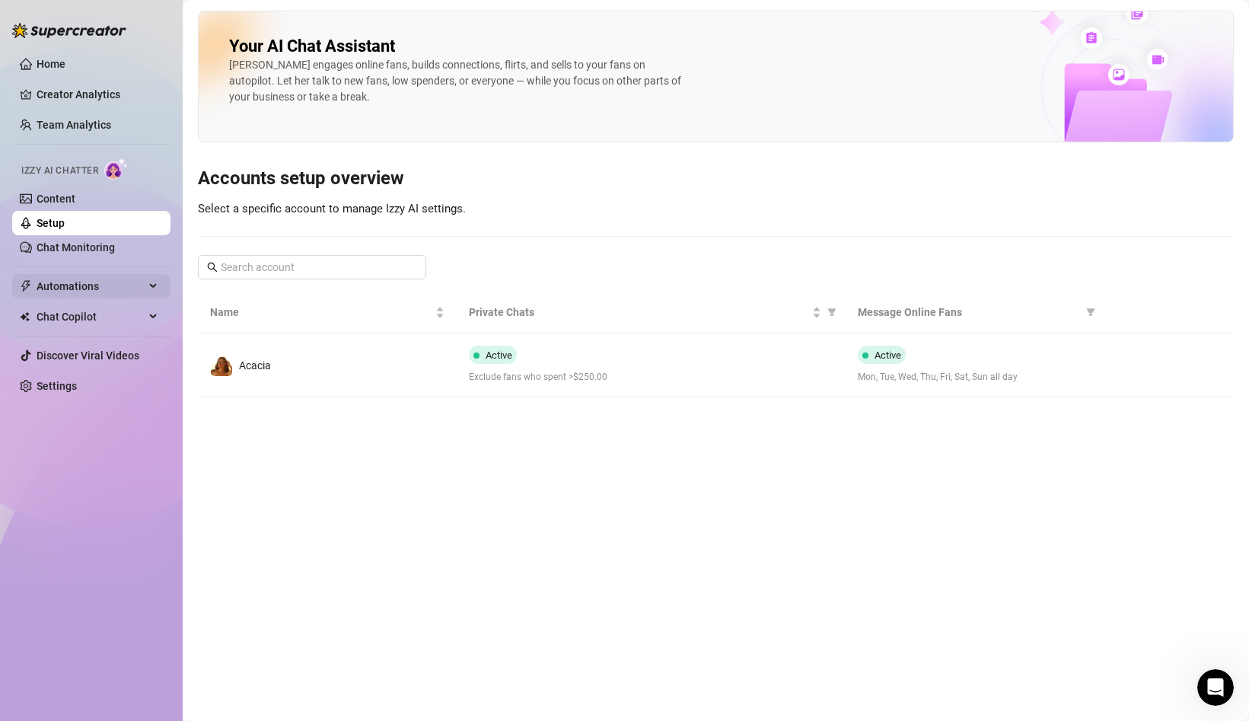
click at [107, 285] on span "Automations" at bounding box center [91, 286] width 108 height 24
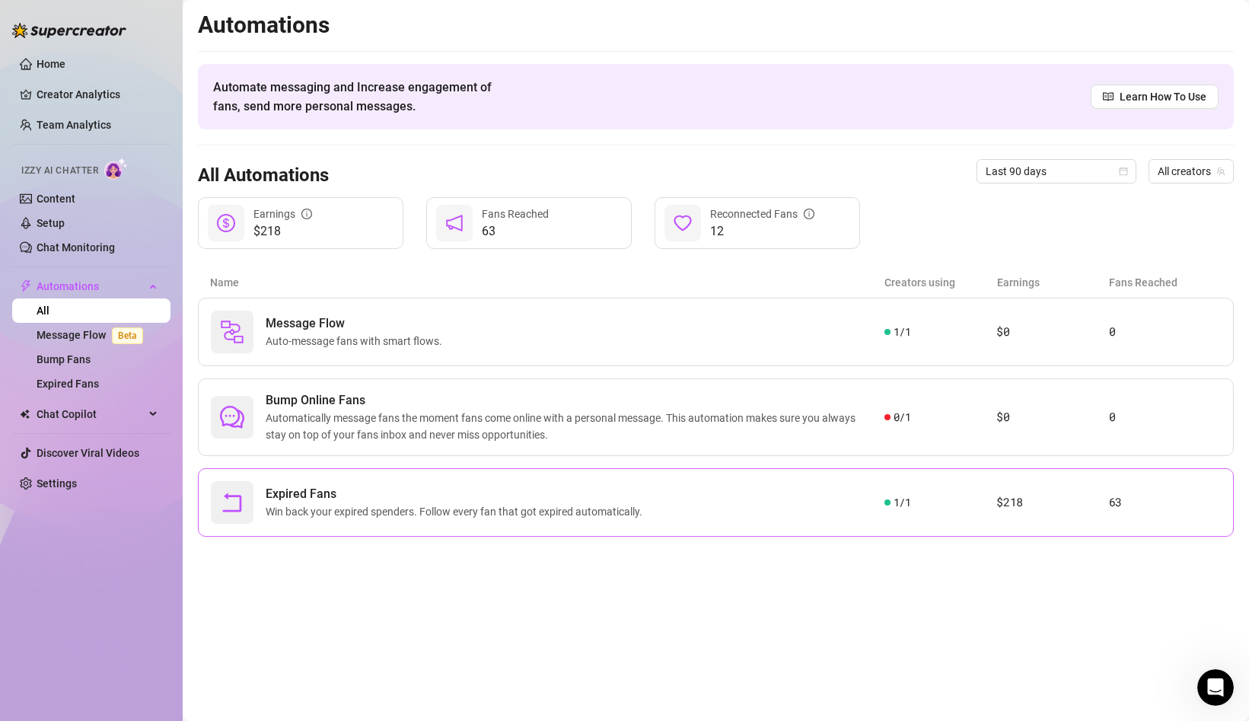
click at [986, 489] on div "Expired Fans Win back your expired spenders. Follow every fan that got expired …" at bounding box center [715, 502] width 1035 height 68
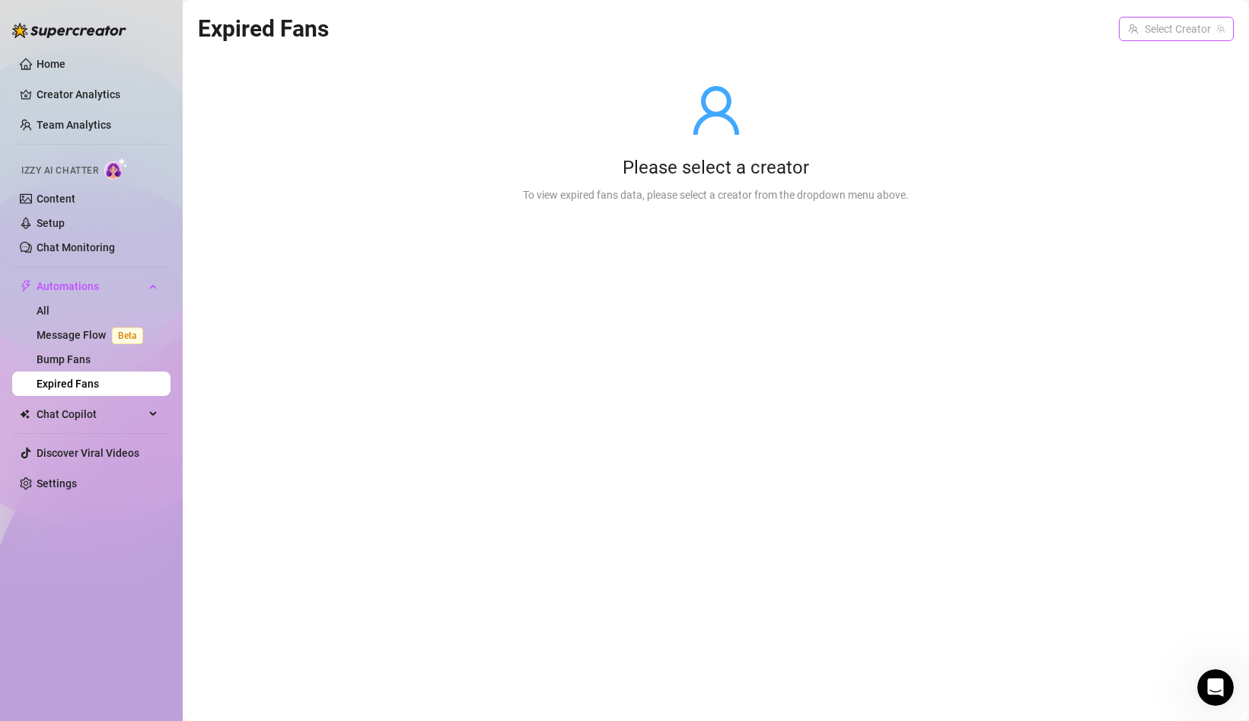
click at [1185, 20] on input "search" at bounding box center [1169, 28] width 83 height 23
click at [1172, 52] on span "( acaciaeileen )" at bounding box center [1188, 60] width 65 height 17
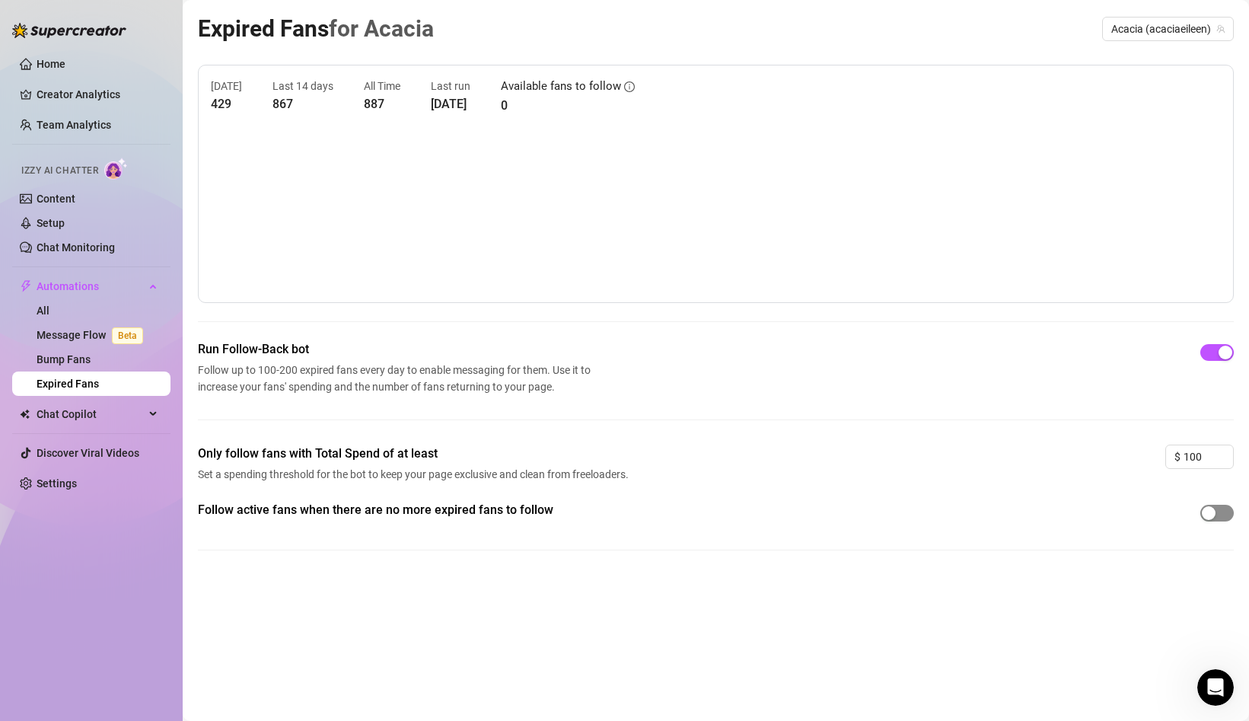
click at [1209, 517] on div "button" at bounding box center [1208, 513] width 14 height 14
click at [1218, 516] on div "button" at bounding box center [1225, 513] width 14 height 14
click at [110, 412] on span "Chat Copilot" at bounding box center [91, 414] width 108 height 24
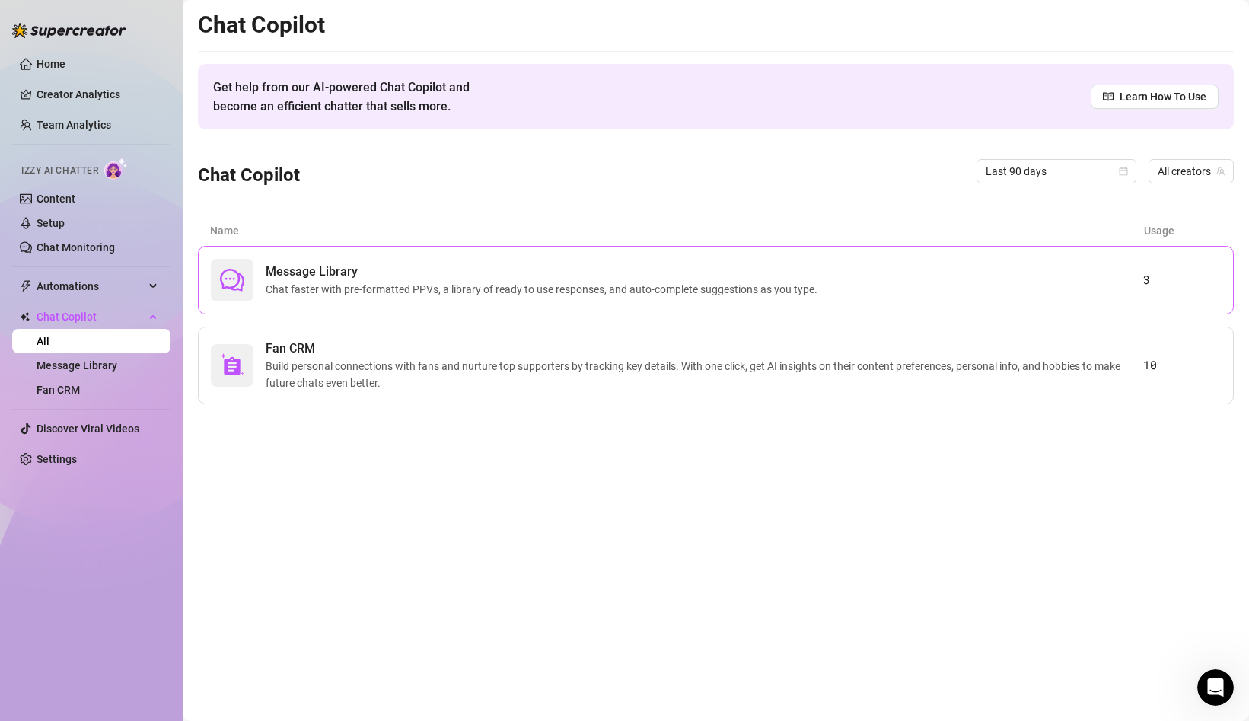
click at [306, 288] on span "Chat faster with pre-formatted PPVs, a library of ready to use responses, and a…" at bounding box center [545, 289] width 558 height 17
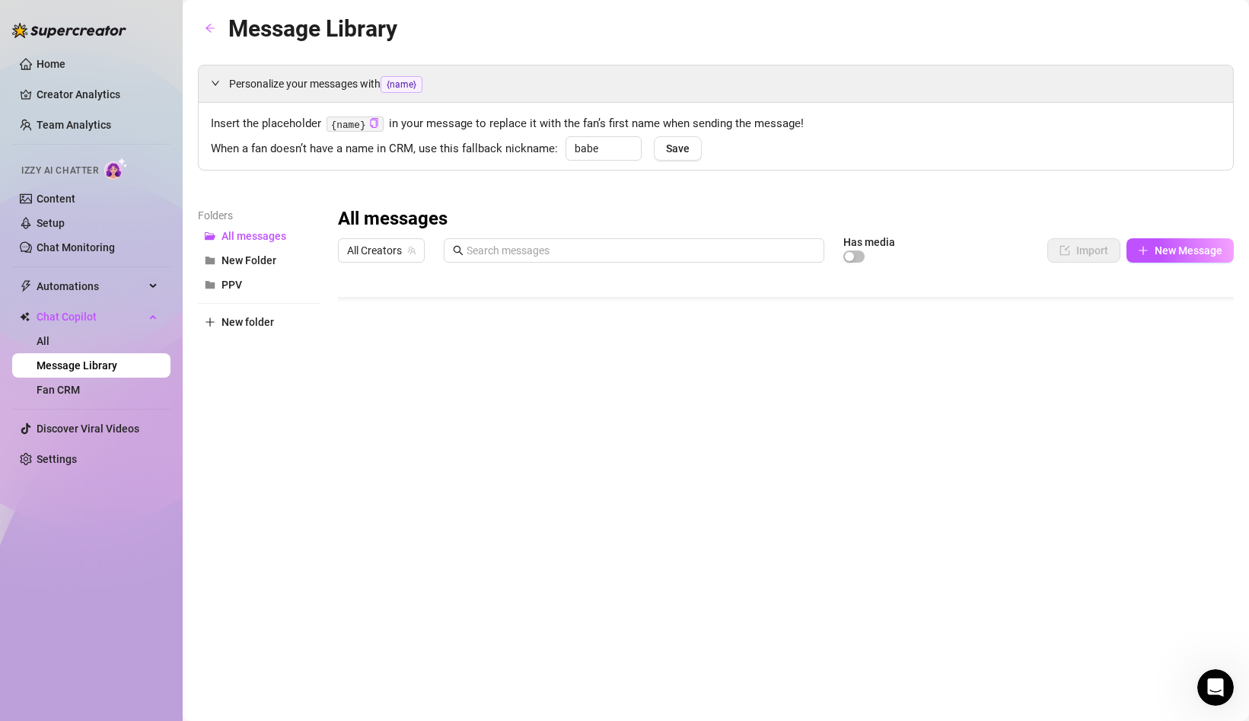
scroll to position [0, 1]
click at [75, 205] on link "Content" at bounding box center [56, 198] width 39 height 12
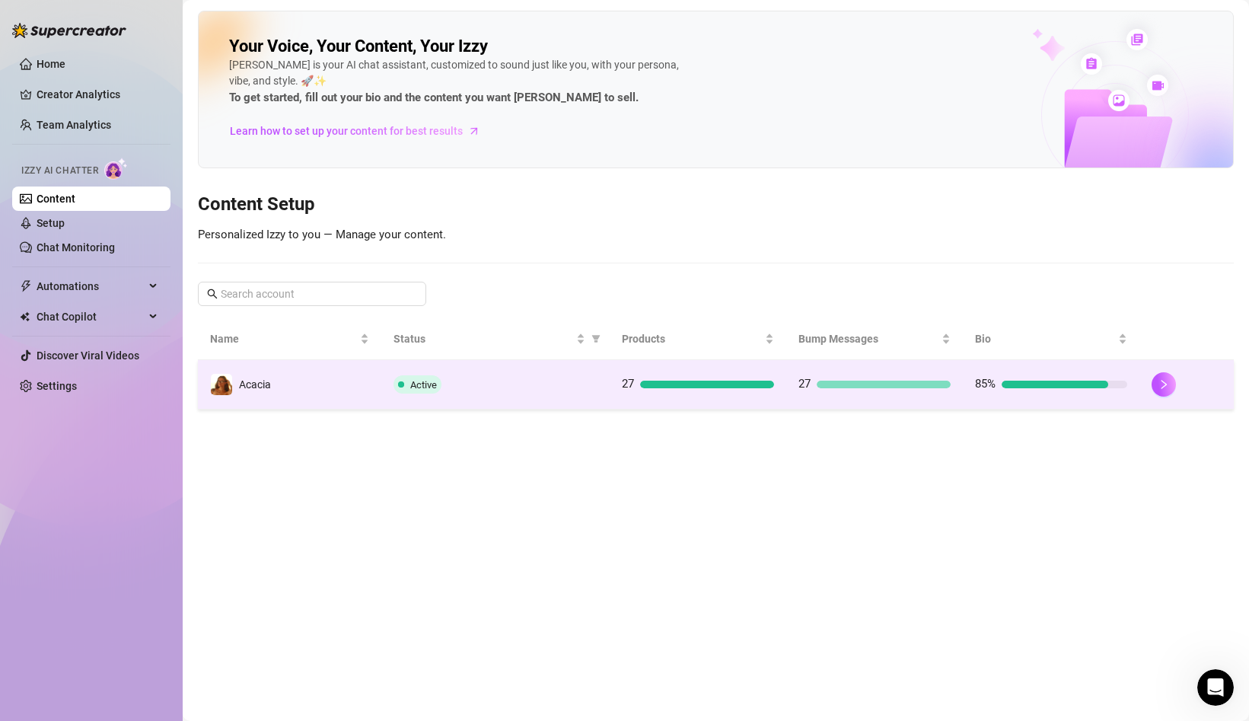
click at [345, 374] on td "Acacia" at bounding box center [289, 384] width 183 height 49
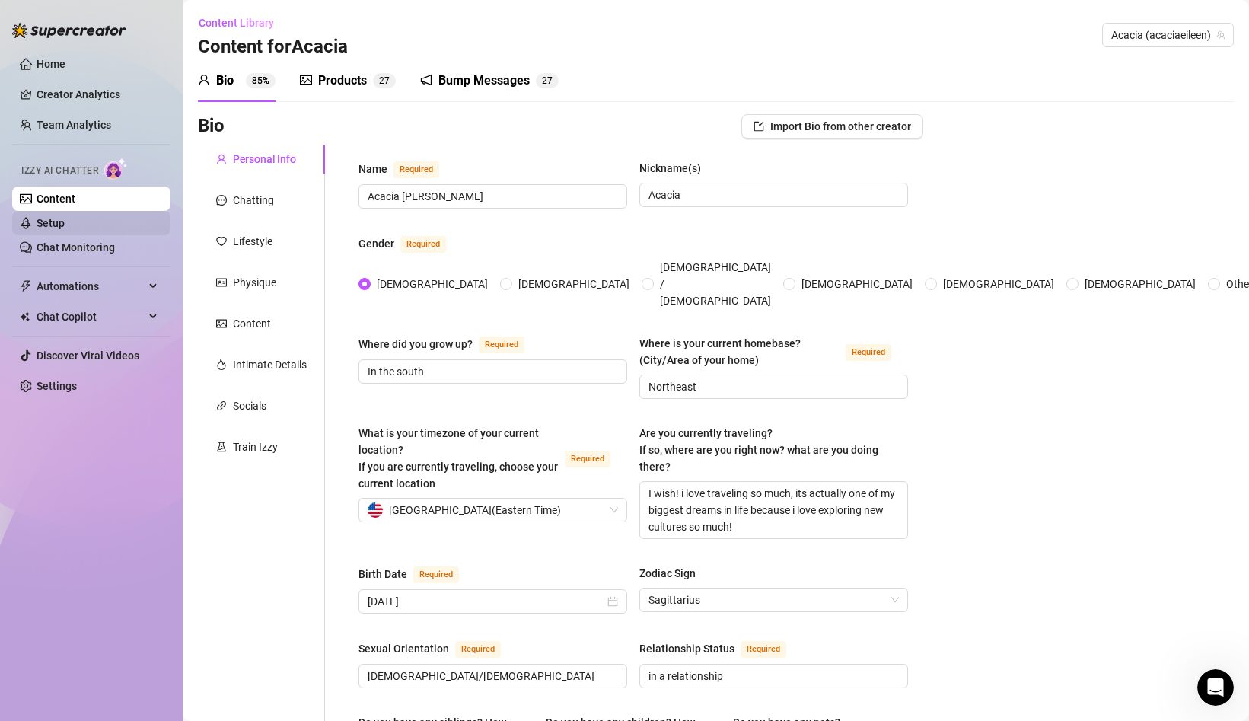
click at [65, 225] on link "Setup" at bounding box center [51, 223] width 28 height 12
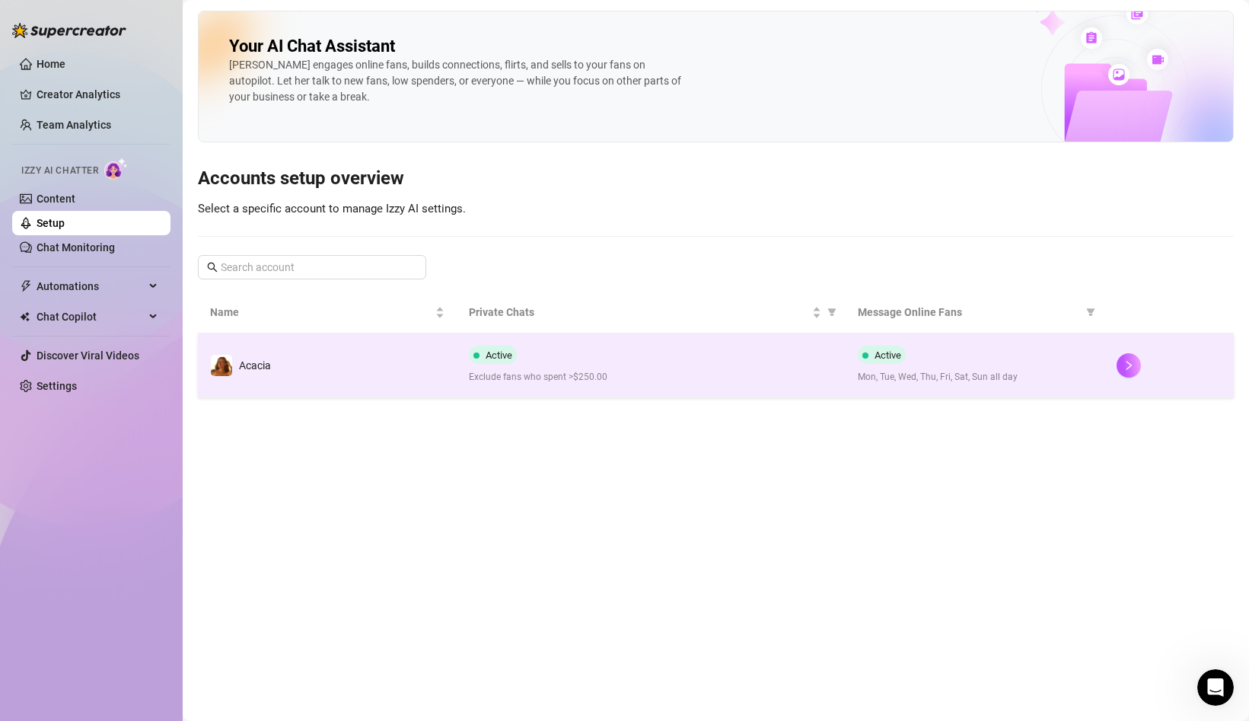
click at [400, 395] on td "Acacia" at bounding box center [327, 365] width 259 height 64
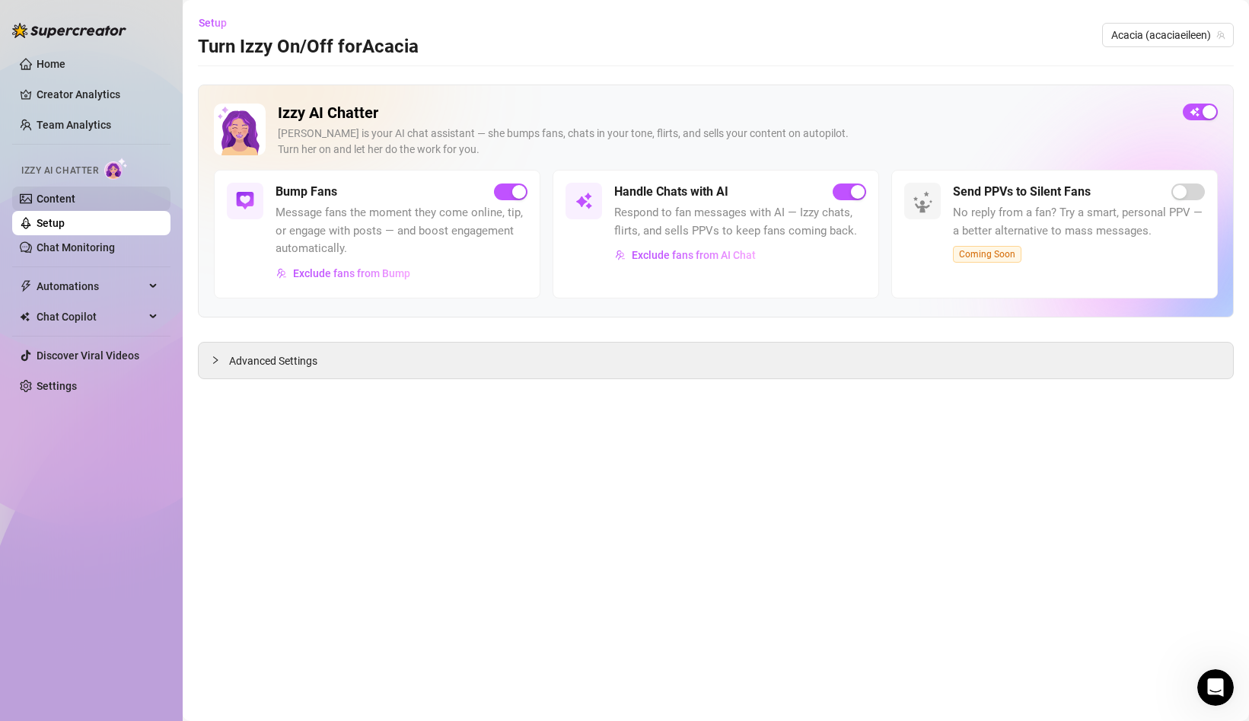
click at [75, 198] on link "Content" at bounding box center [56, 198] width 39 height 12
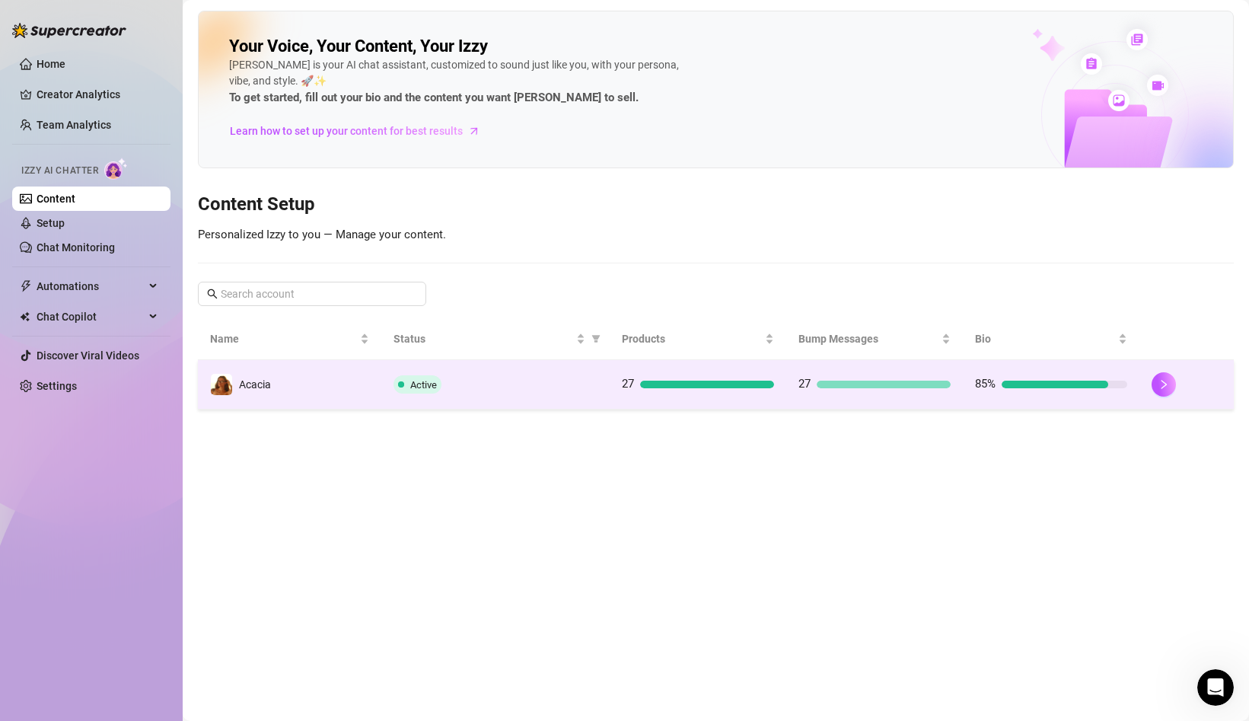
click at [390, 389] on td "Active" at bounding box center [495, 384] width 229 height 49
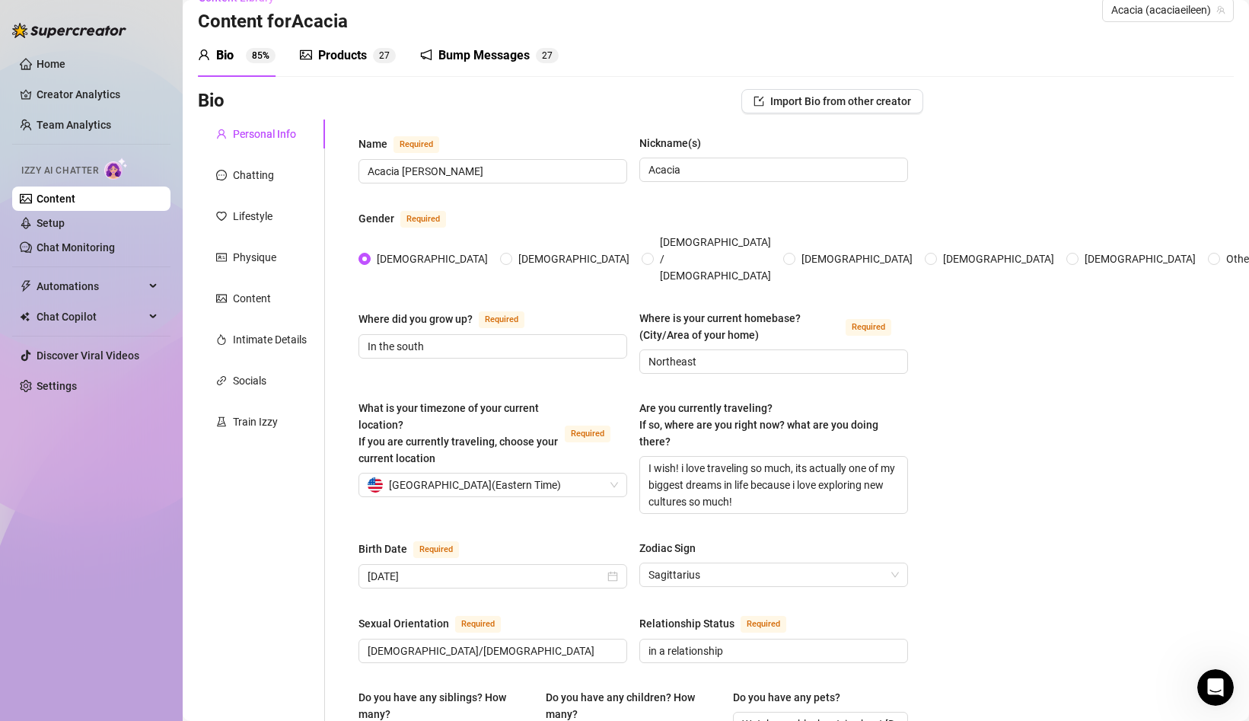
scroll to position [28, 0]
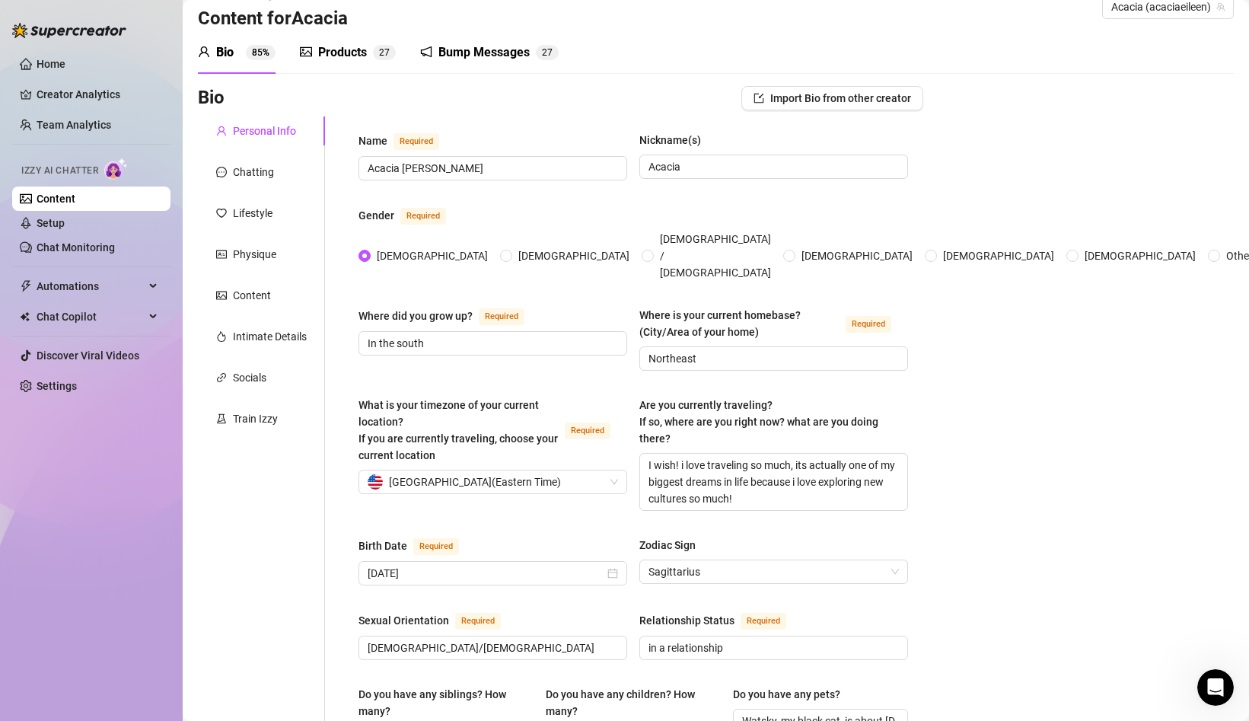
click at [342, 52] on div "Products" at bounding box center [342, 52] width 49 height 18
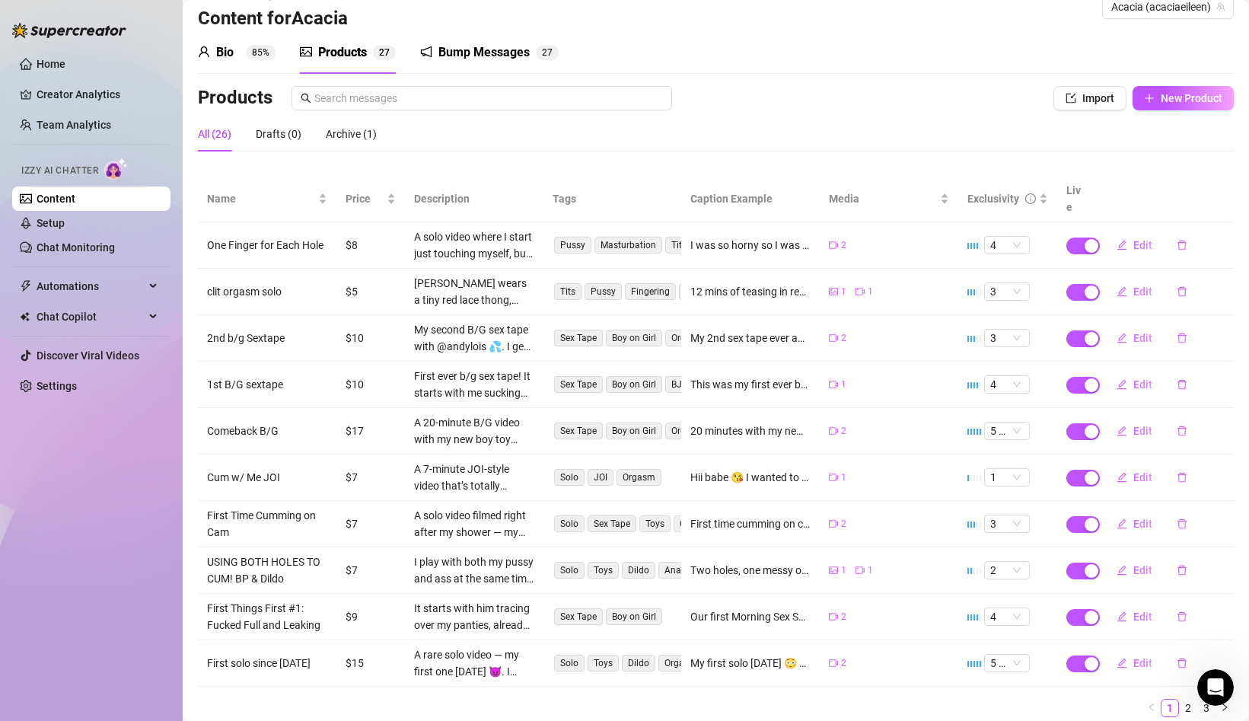
scroll to position [65, 0]
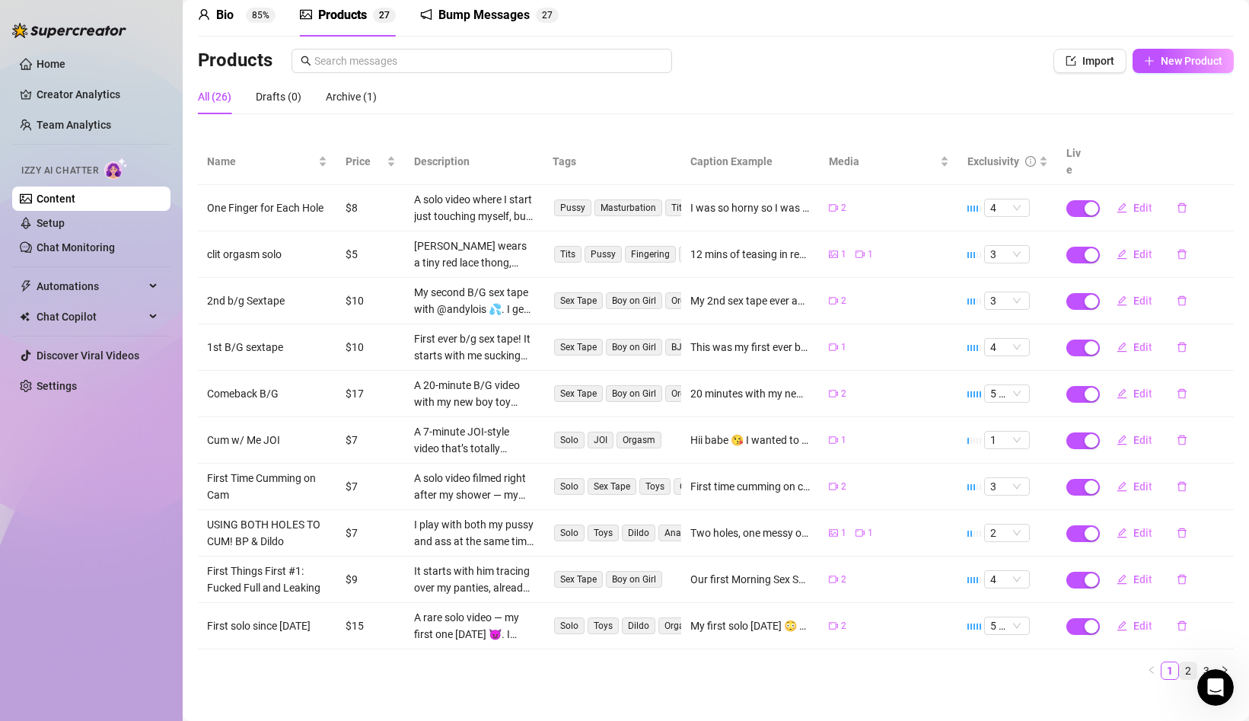
click at [1185, 662] on link "2" at bounding box center [1187, 670] width 17 height 17
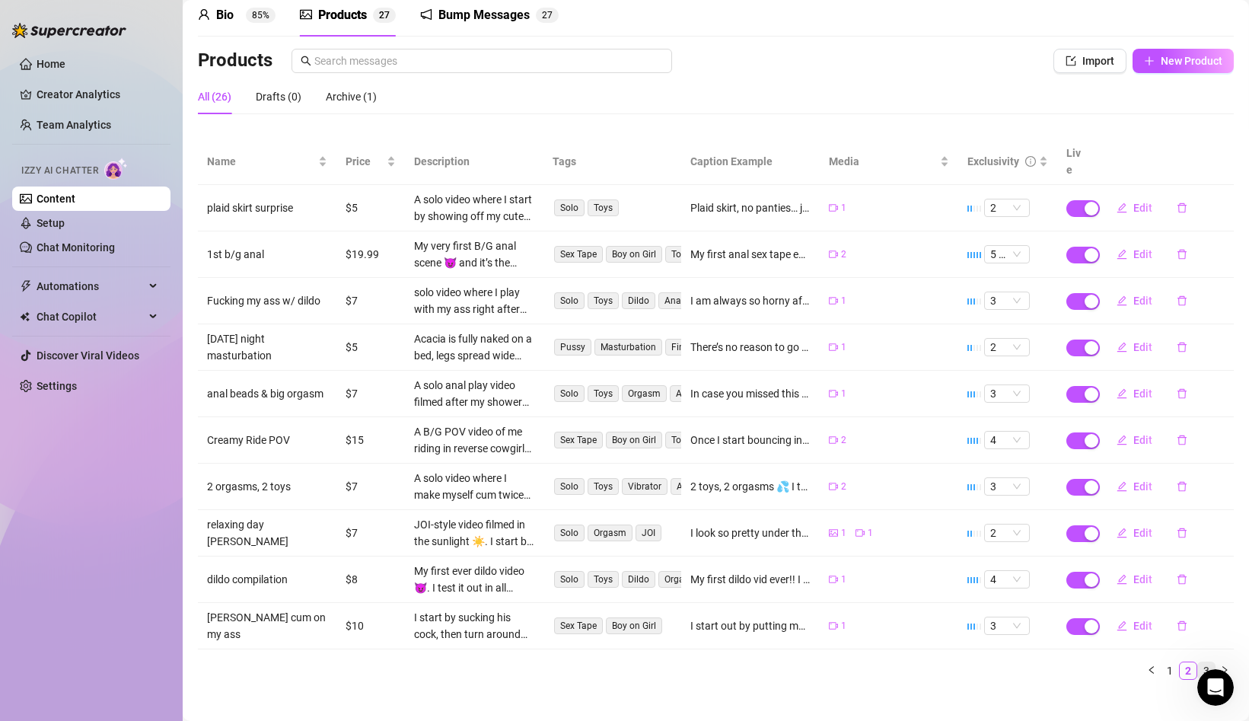
click at [1209, 662] on link "3" at bounding box center [1206, 670] width 17 height 17
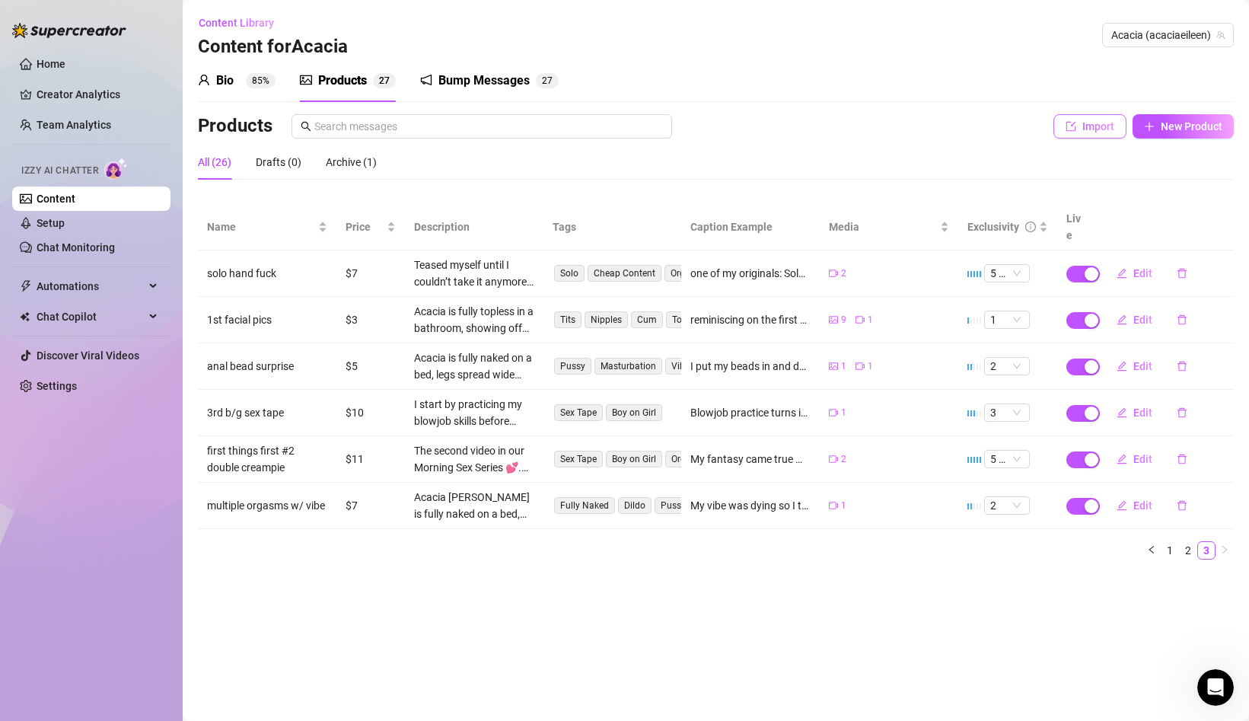
click at [1082, 122] on span "Import" at bounding box center [1098, 126] width 32 height 12
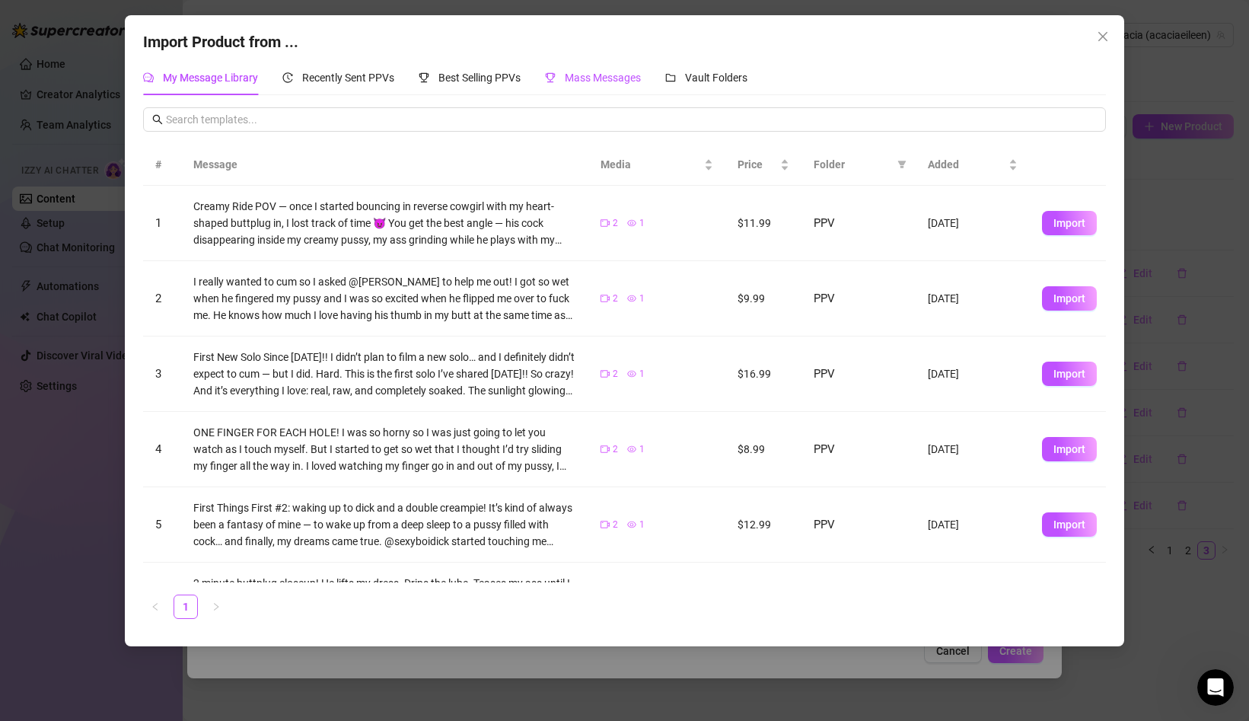
click at [571, 77] on span "Mass Messages" at bounding box center [603, 78] width 76 height 12
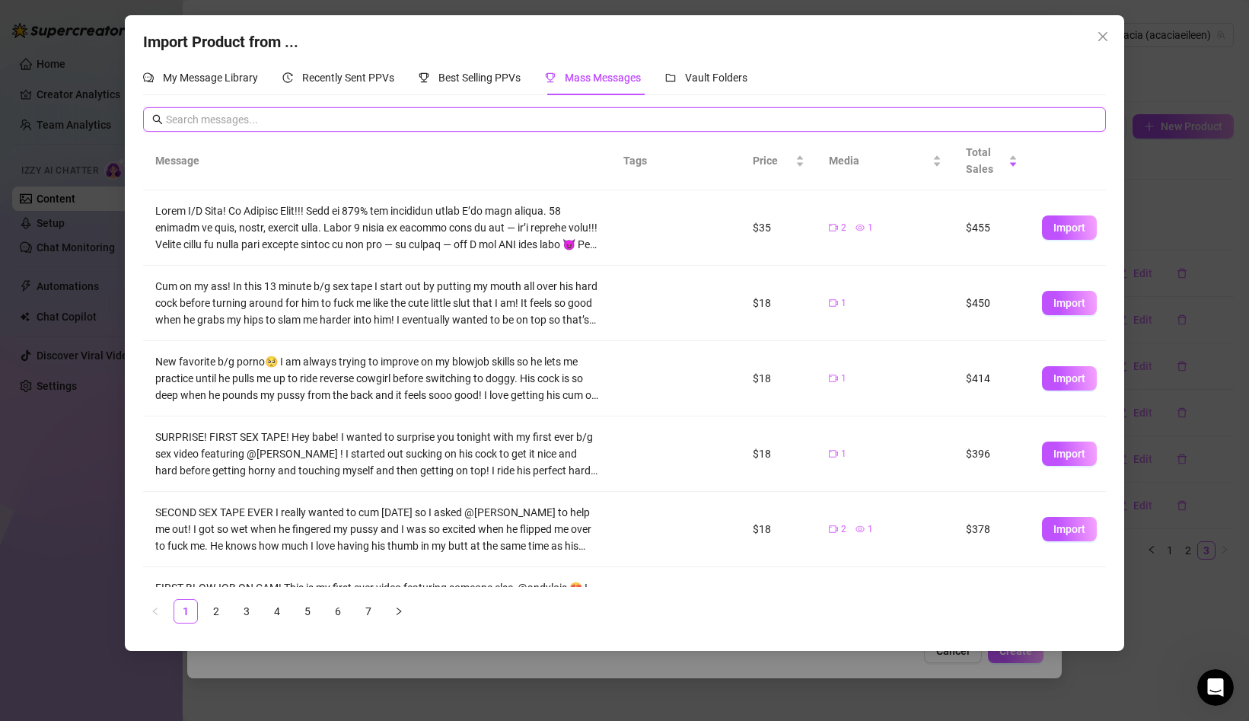
click at [491, 124] on input "text" at bounding box center [631, 119] width 930 height 17
click at [353, 67] on div "Recently Sent PPVs" at bounding box center [338, 77] width 112 height 35
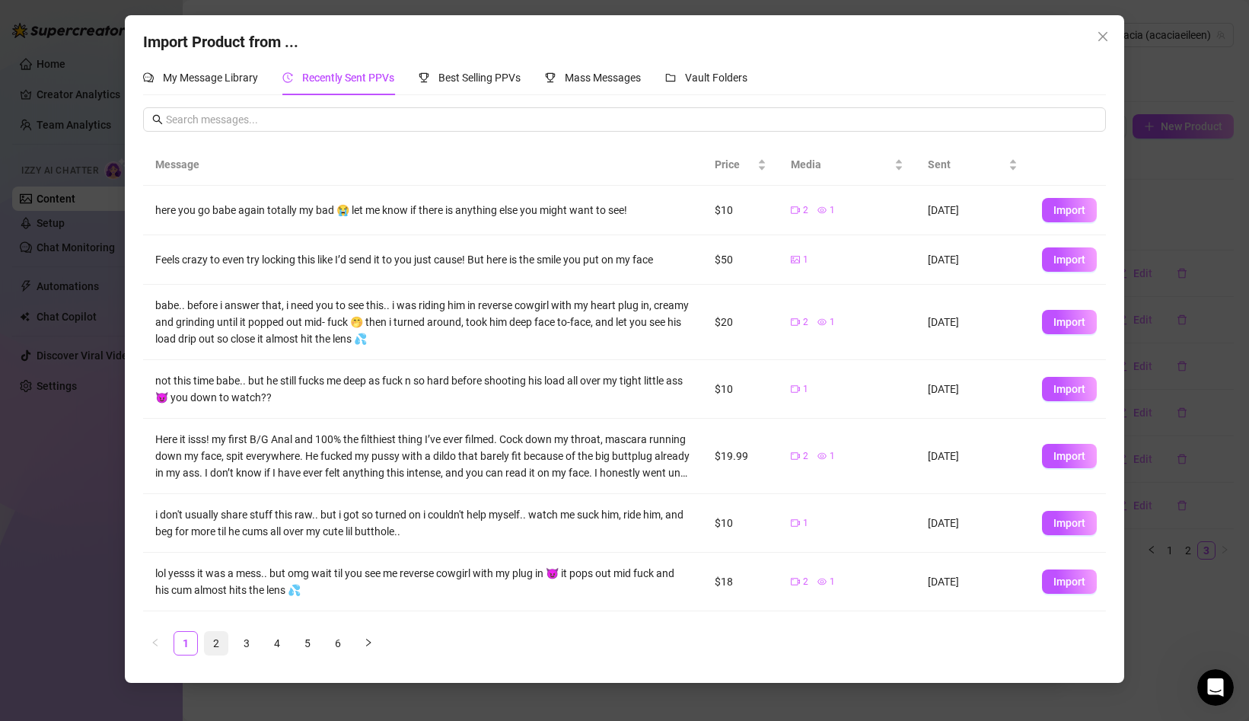
click at [212, 641] on link "2" at bounding box center [216, 642] width 23 height 23
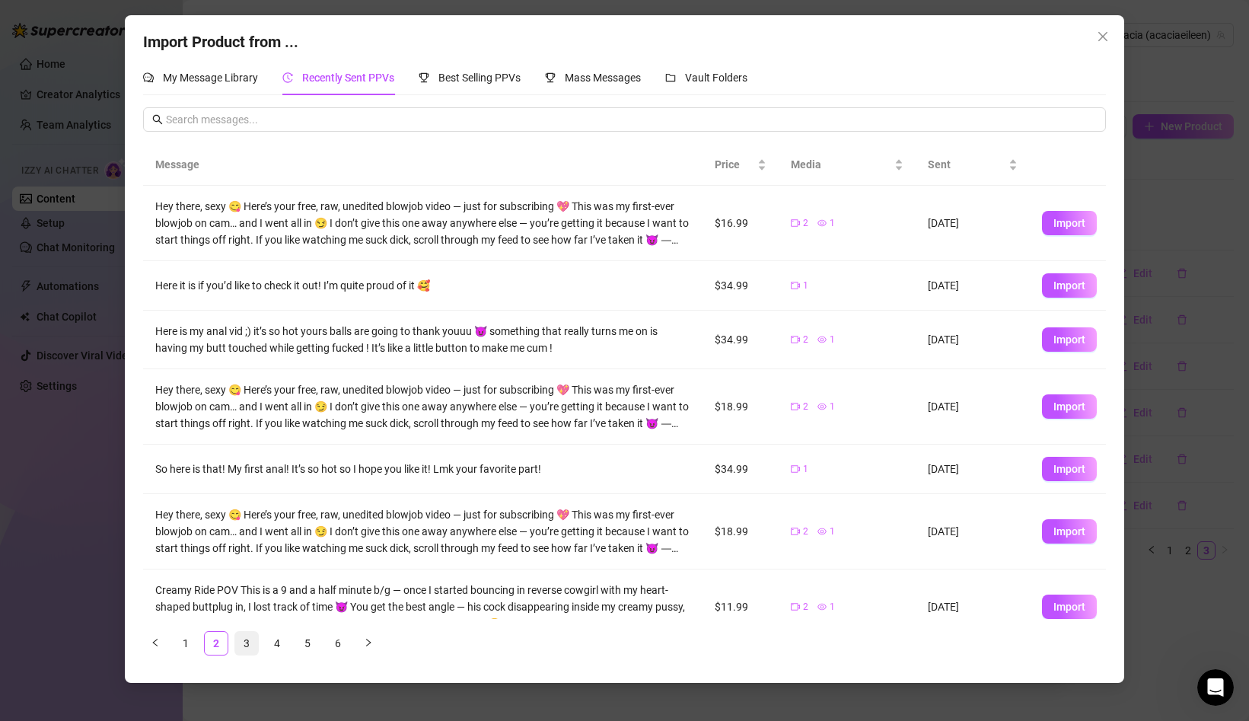
click at [235, 646] on link "3" at bounding box center [246, 642] width 23 height 23
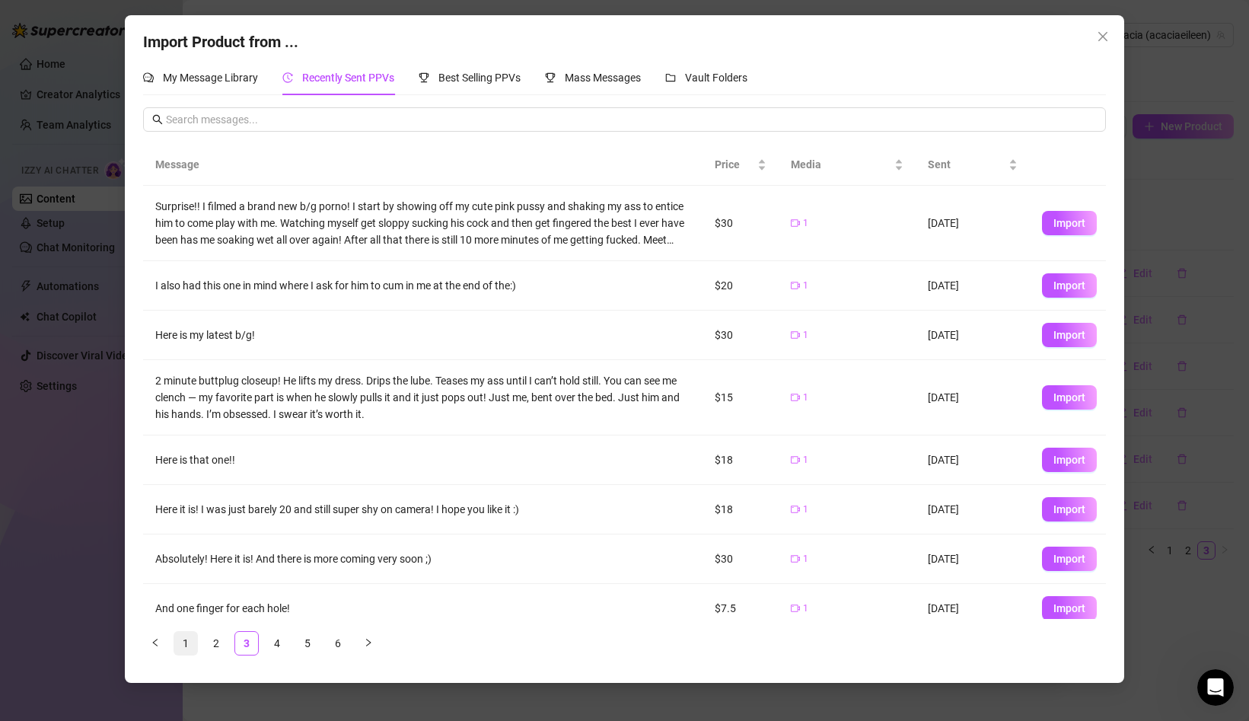
click at [192, 641] on link "1" at bounding box center [185, 642] width 23 height 23
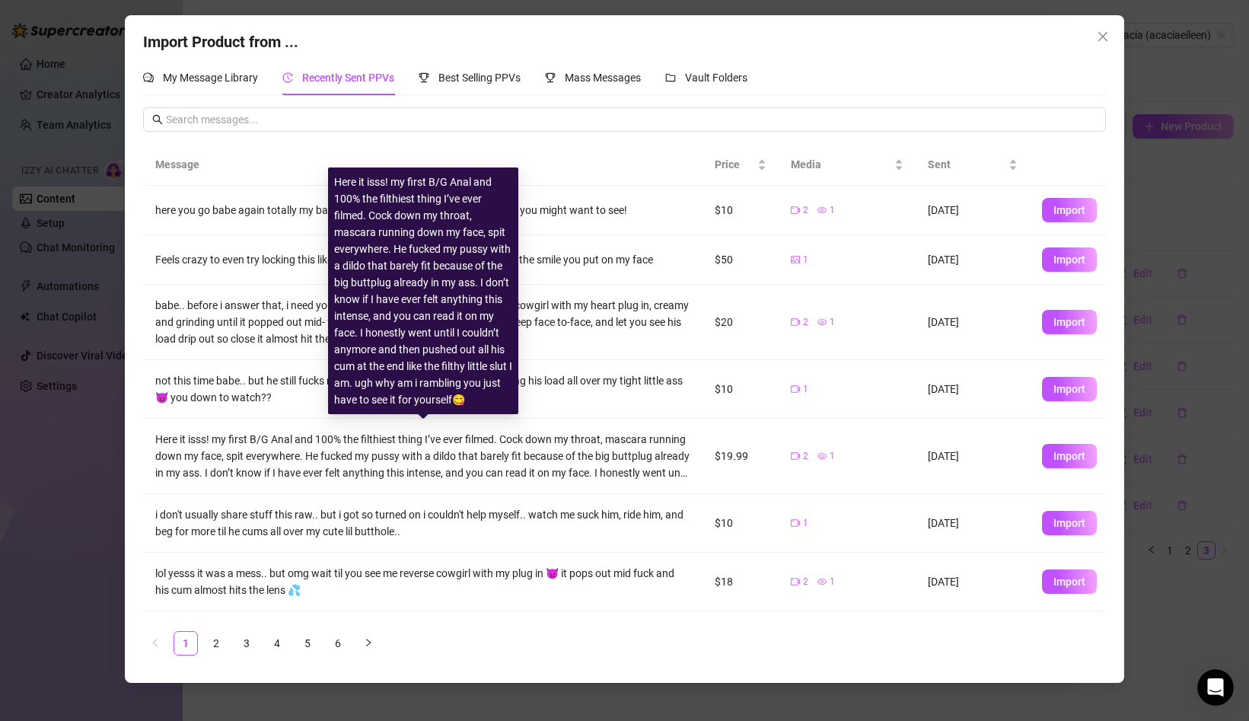
scroll to position [202, 0]
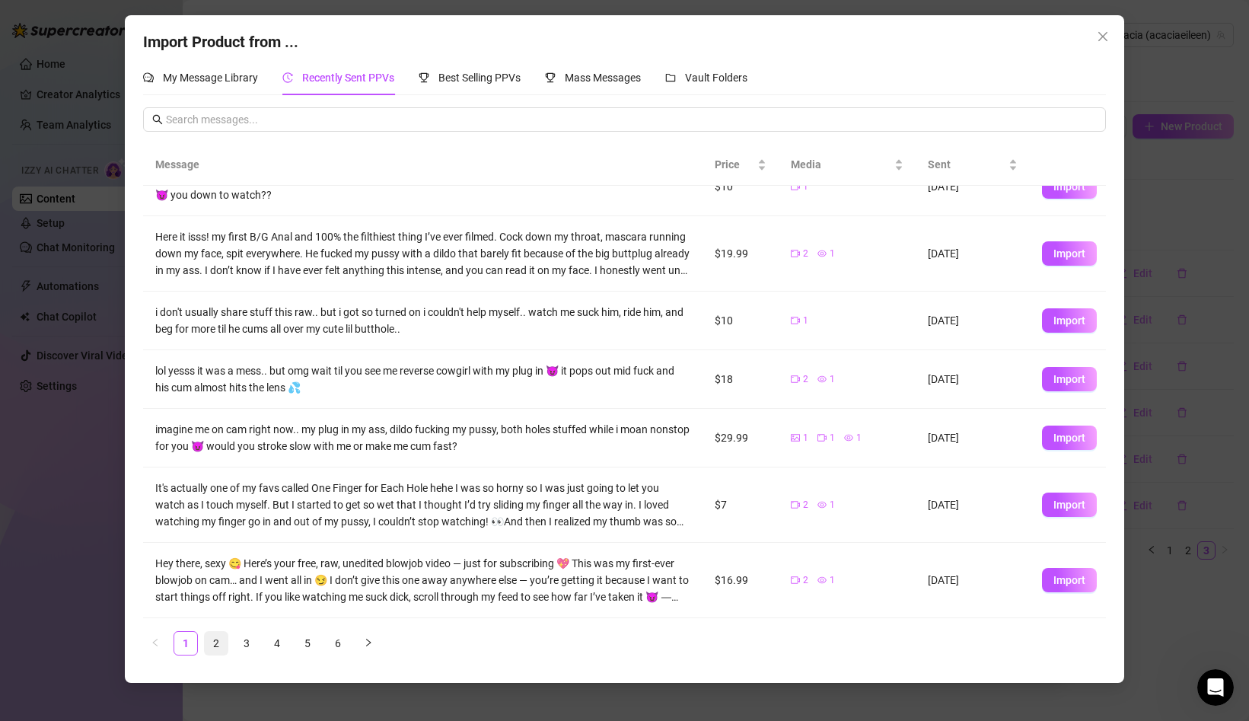
click at [216, 641] on link "2" at bounding box center [216, 642] width 23 height 23
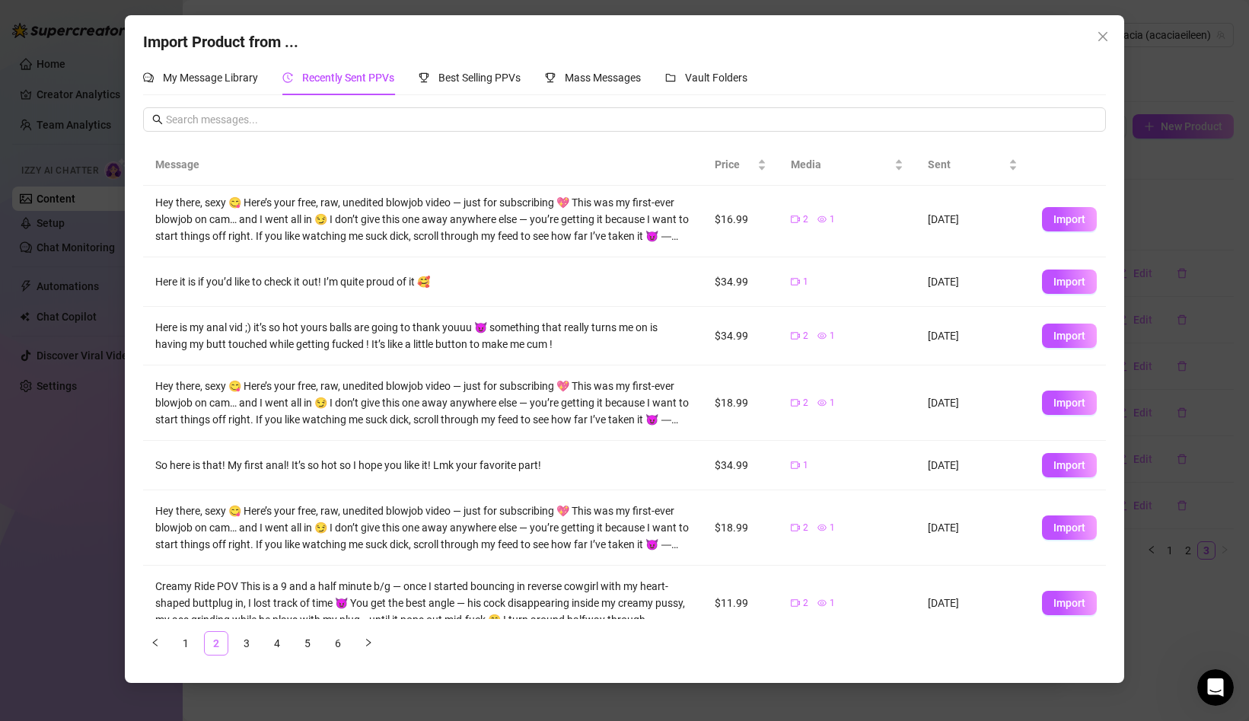
scroll to position [0, 0]
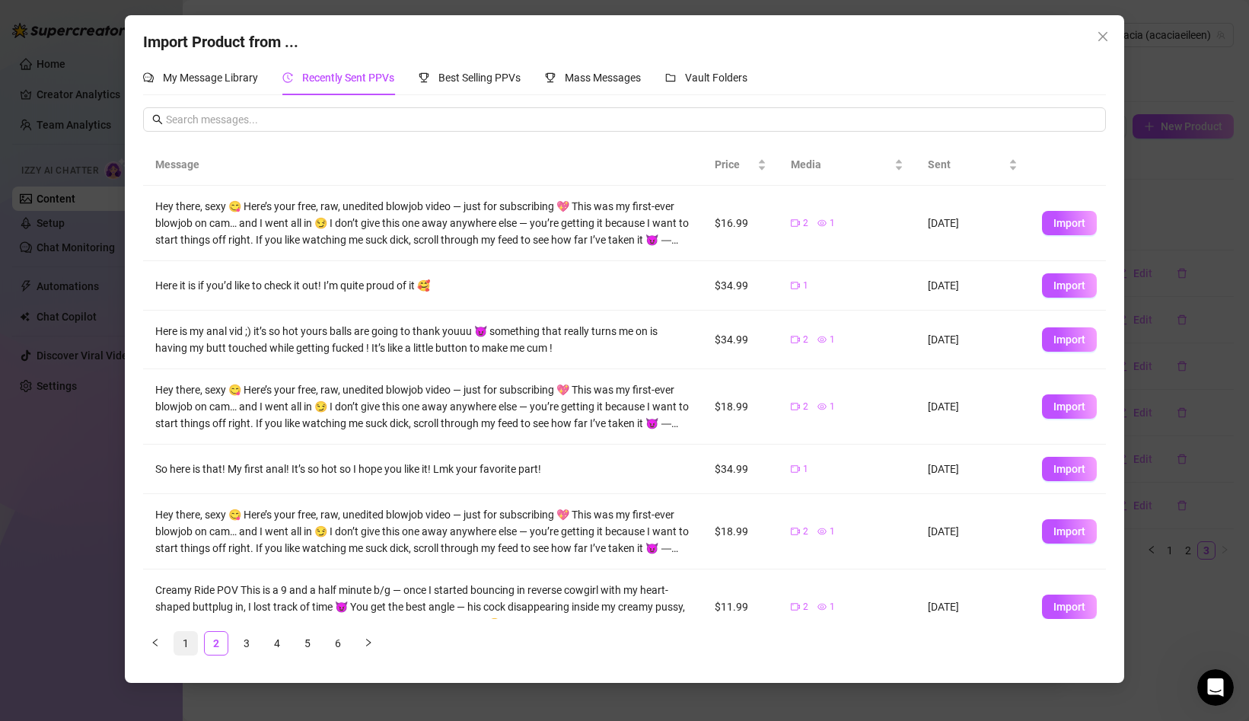
click at [197, 639] on li "1" at bounding box center [185, 643] width 24 height 24
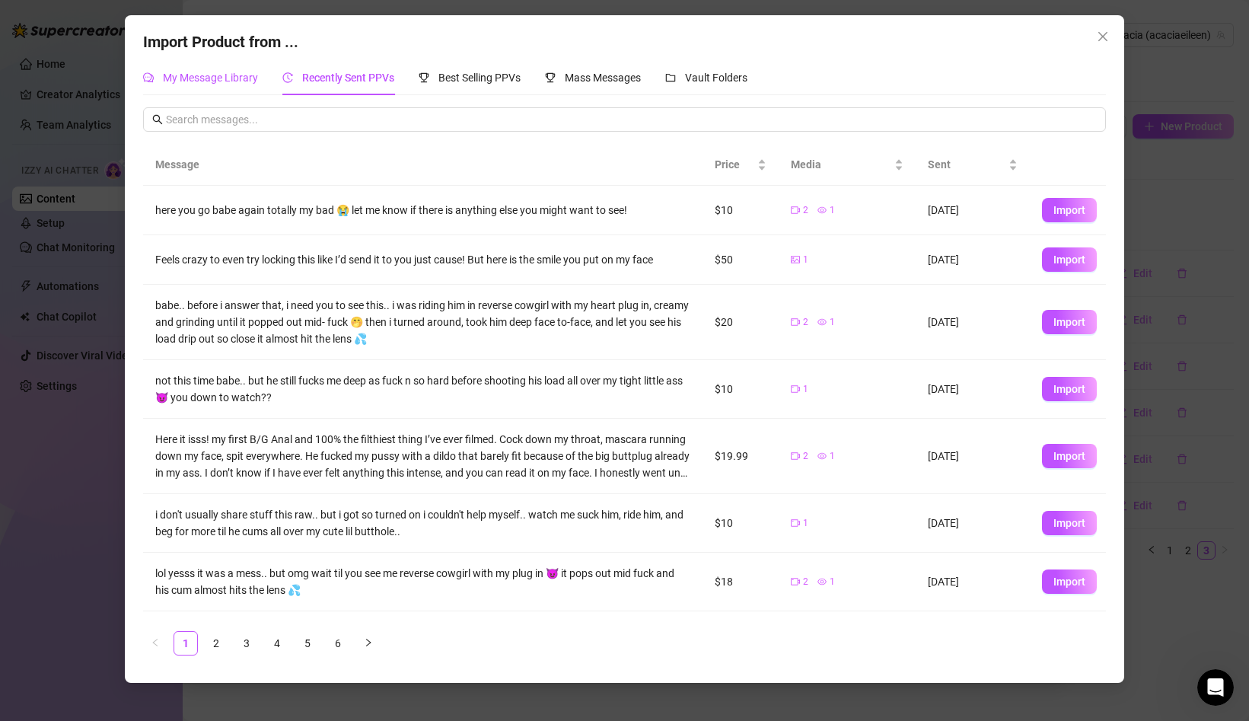
click at [178, 78] on span "My Message Library" at bounding box center [210, 78] width 95 height 12
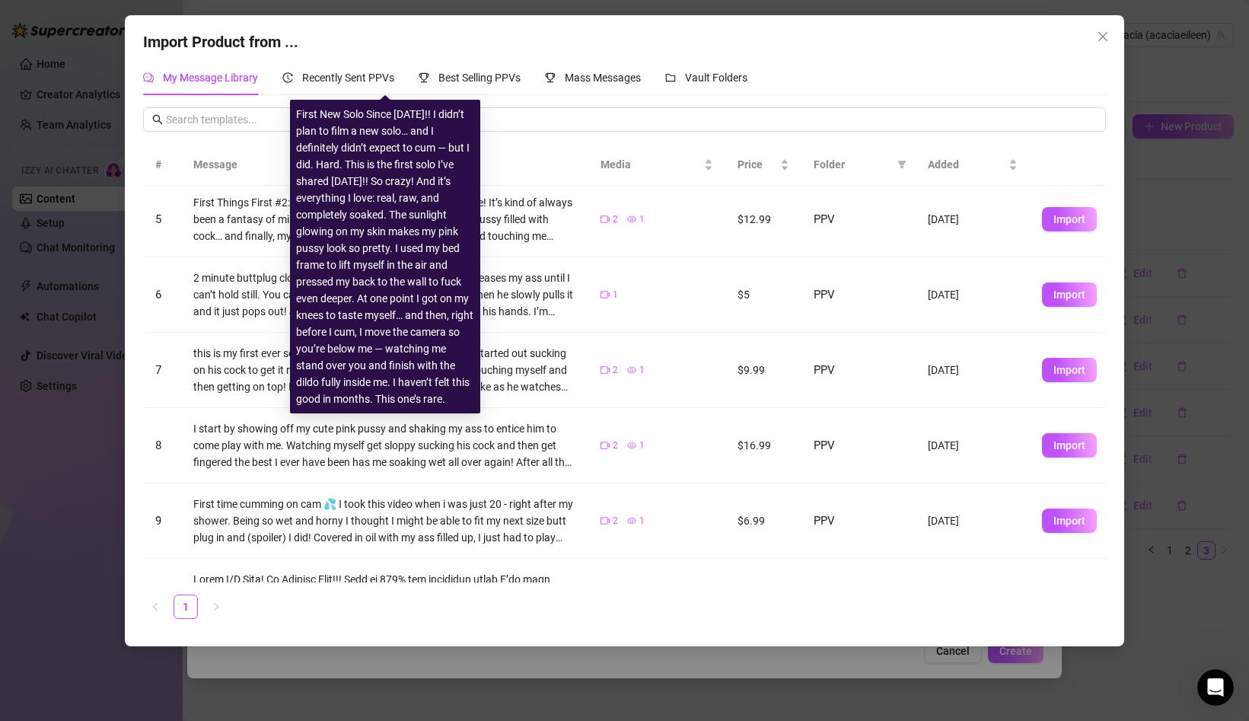
scroll to position [310, 0]
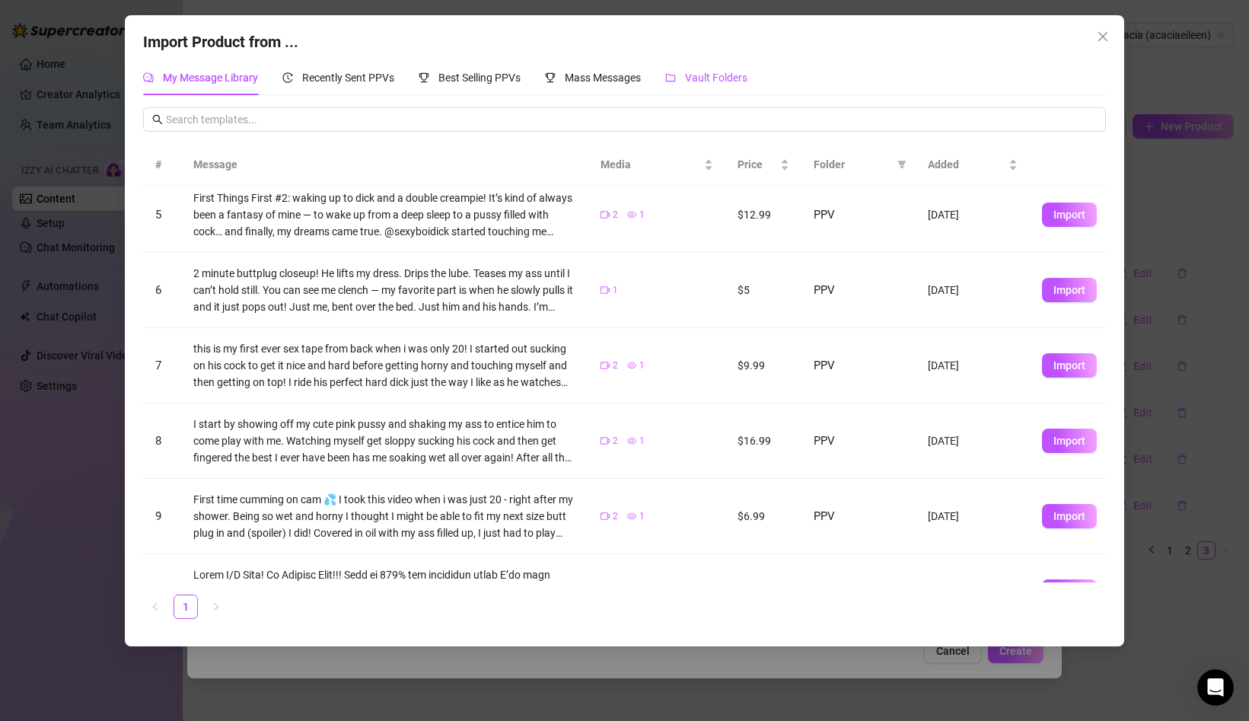
click at [698, 79] on span "Vault Folders" at bounding box center [716, 78] width 62 height 12
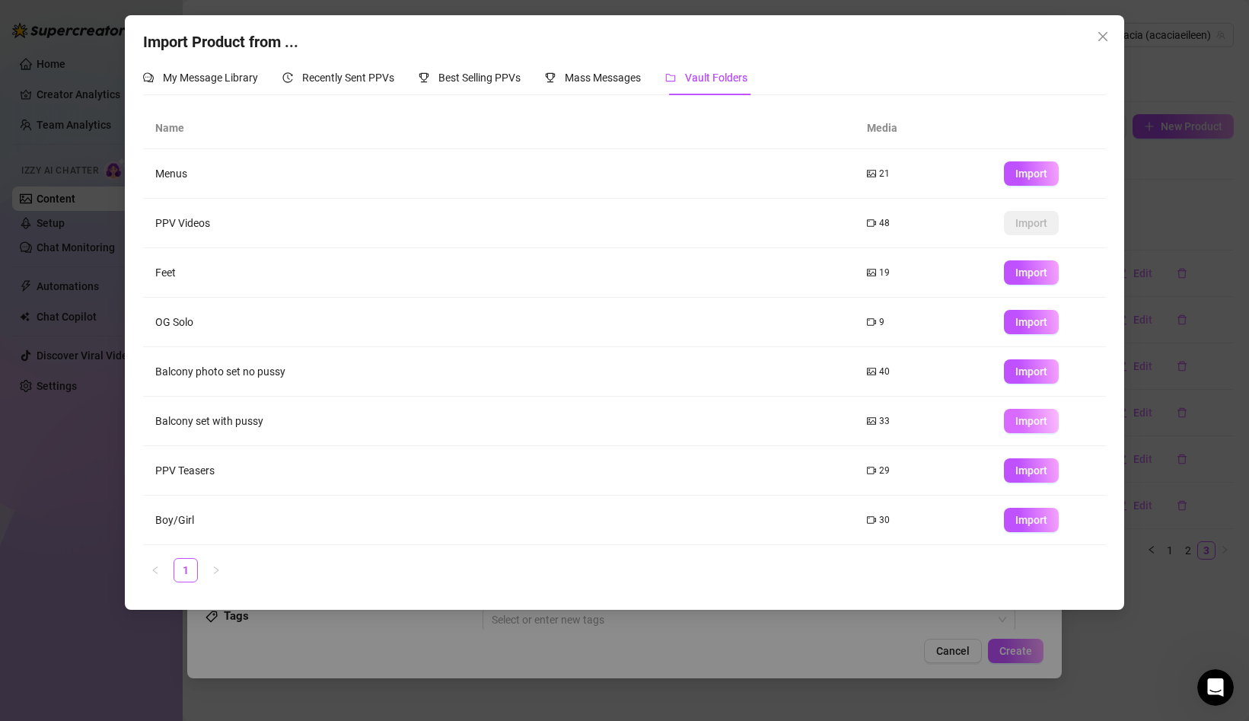
click at [1019, 420] on span "Import" at bounding box center [1031, 421] width 32 height 12
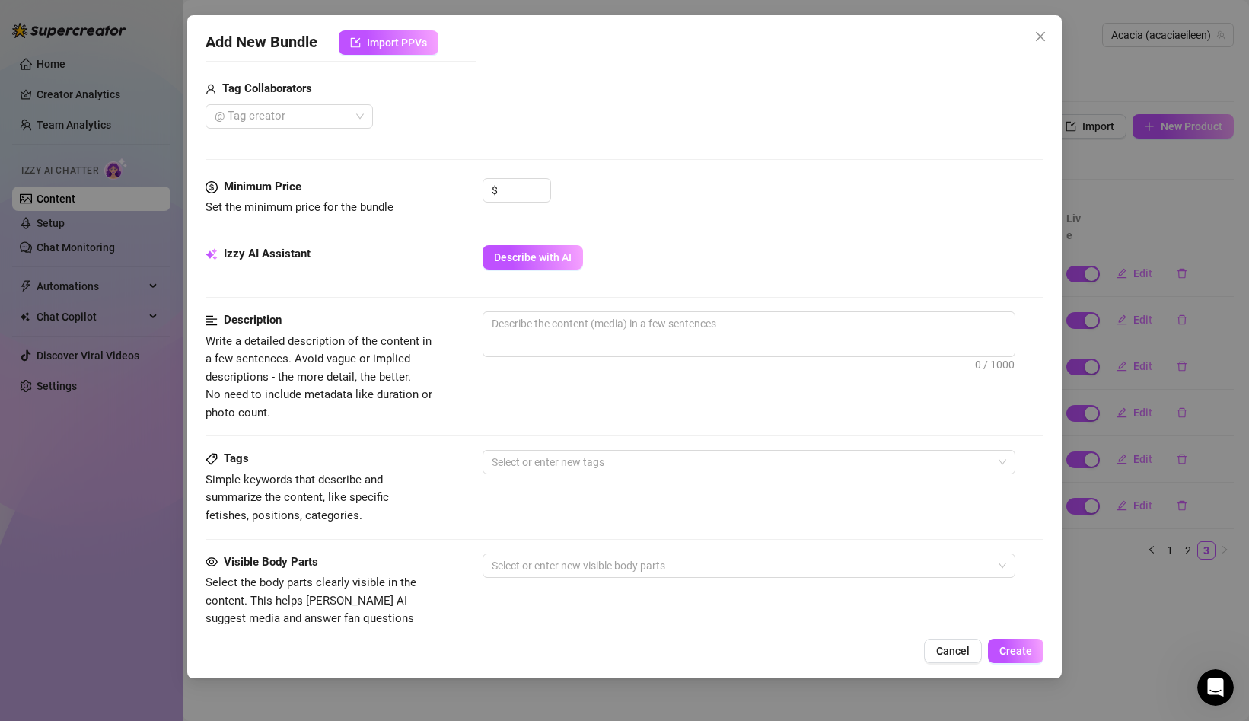
scroll to position [566, 0]
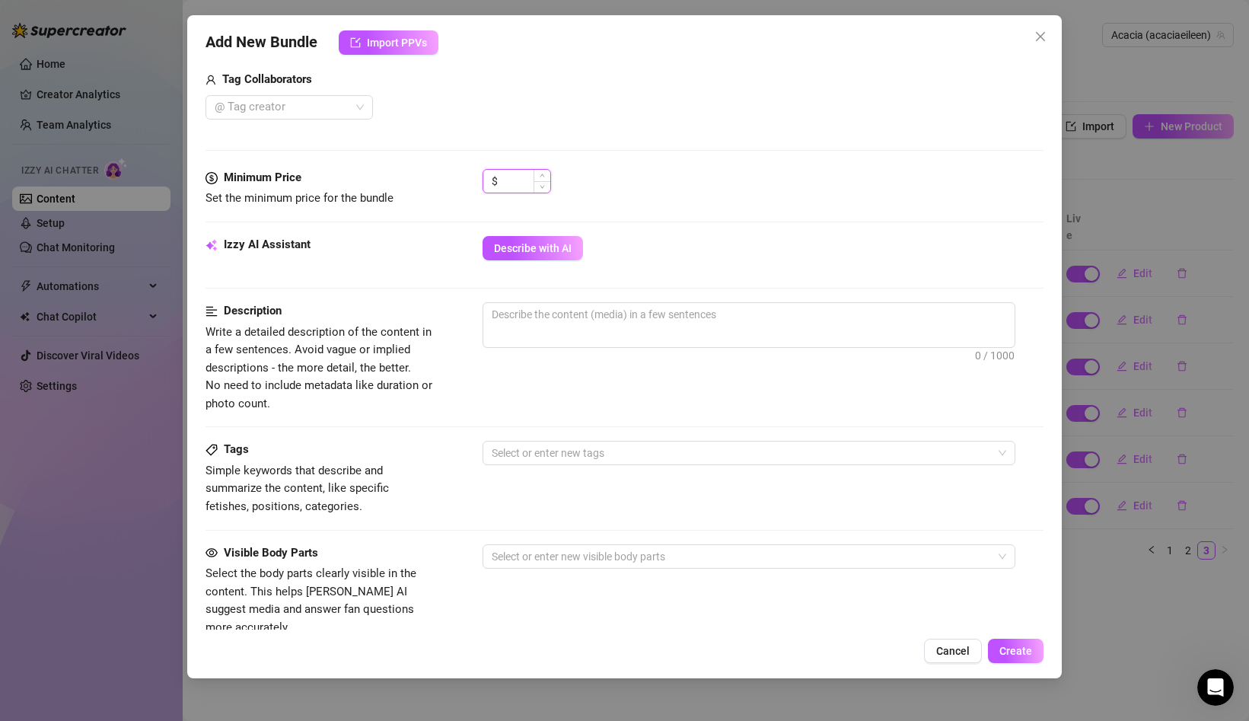
click at [511, 185] on input at bounding box center [525, 181] width 49 height 23
click at [352, 116] on div at bounding box center [280, 107] width 145 height 21
click at [355, 107] on div "@ Tag creator" at bounding box center [288, 107] width 167 height 24
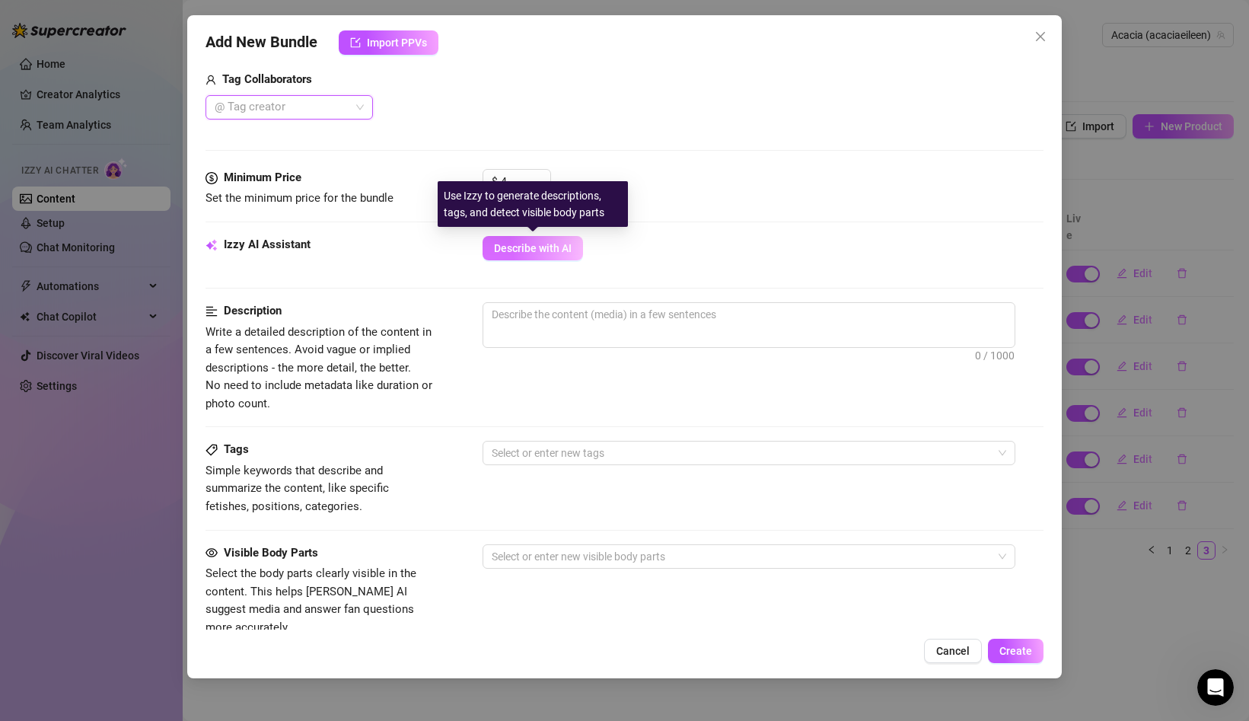
click at [526, 256] on button "Describe with AI" at bounding box center [532, 248] width 100 height 24
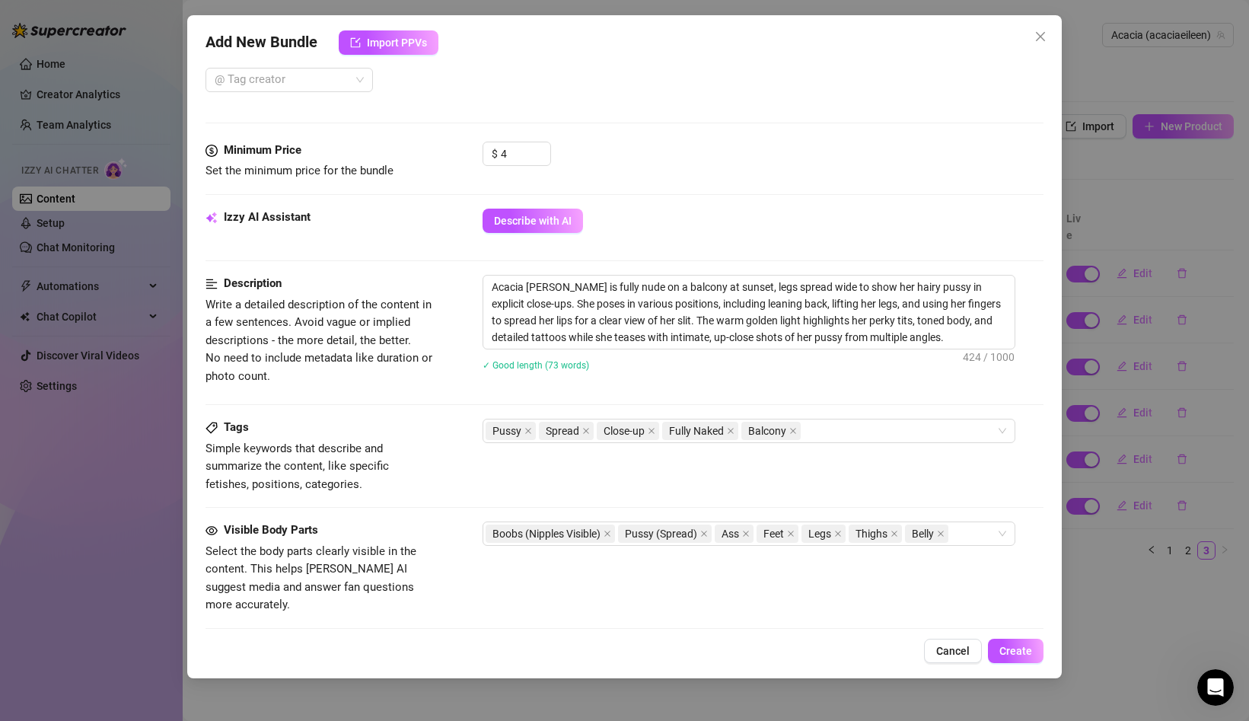
scroll to position [597, 0]
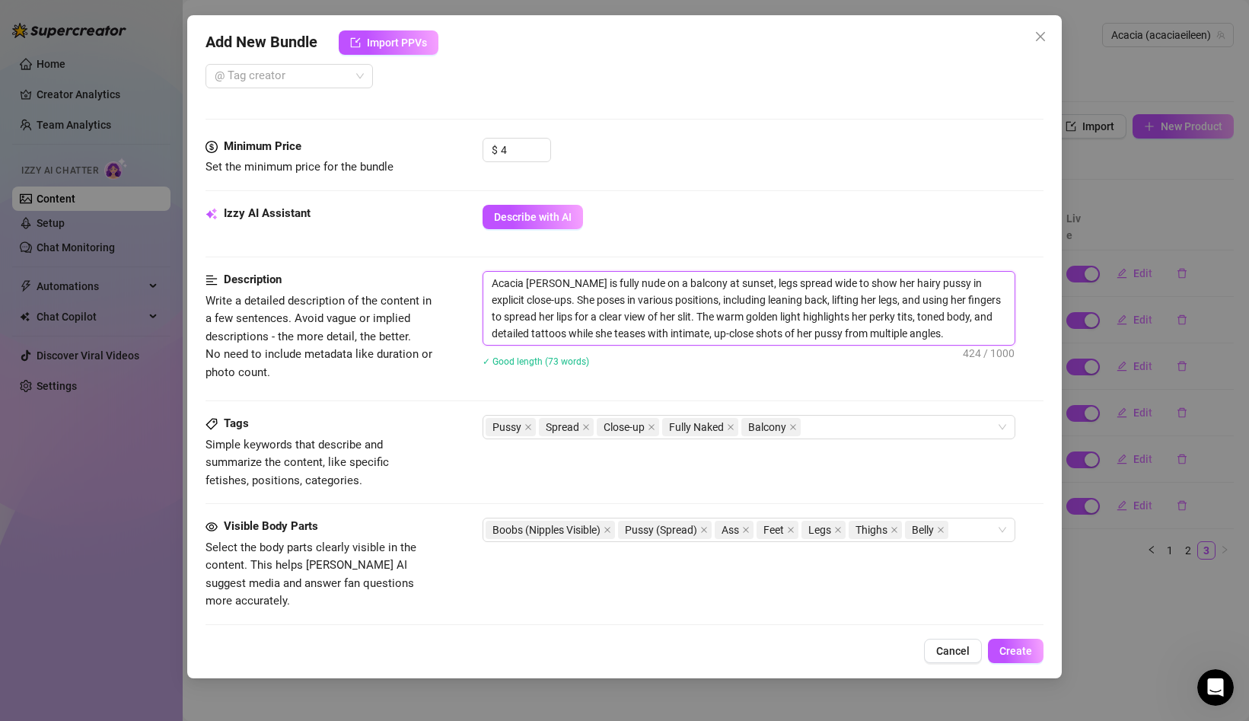
click at [719, 284] on textarea "Acacia [PERSON_NAME] is fully nude on a balcony at sunset, legs spread wide to …" at bounding box center [748, 308] width 531 height 73
click at [722, 284] on textarea "Acacia [PERSON_NAME] is fully nude on a balcony at sunset, legs spread wide to …" at bounding box center [748, 308] width 531 height 73
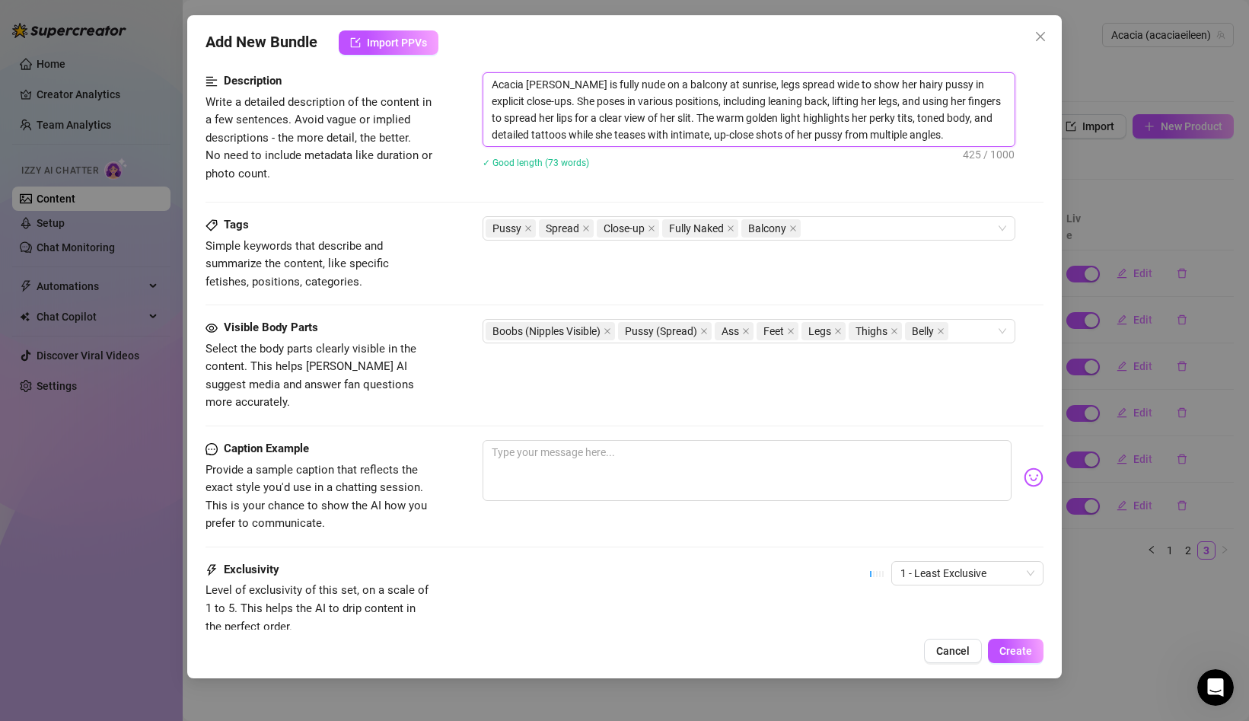
scroll to position [797, 0]
click at [507, 439] on textarea at bounding box center [746, 469] width 529 height 61
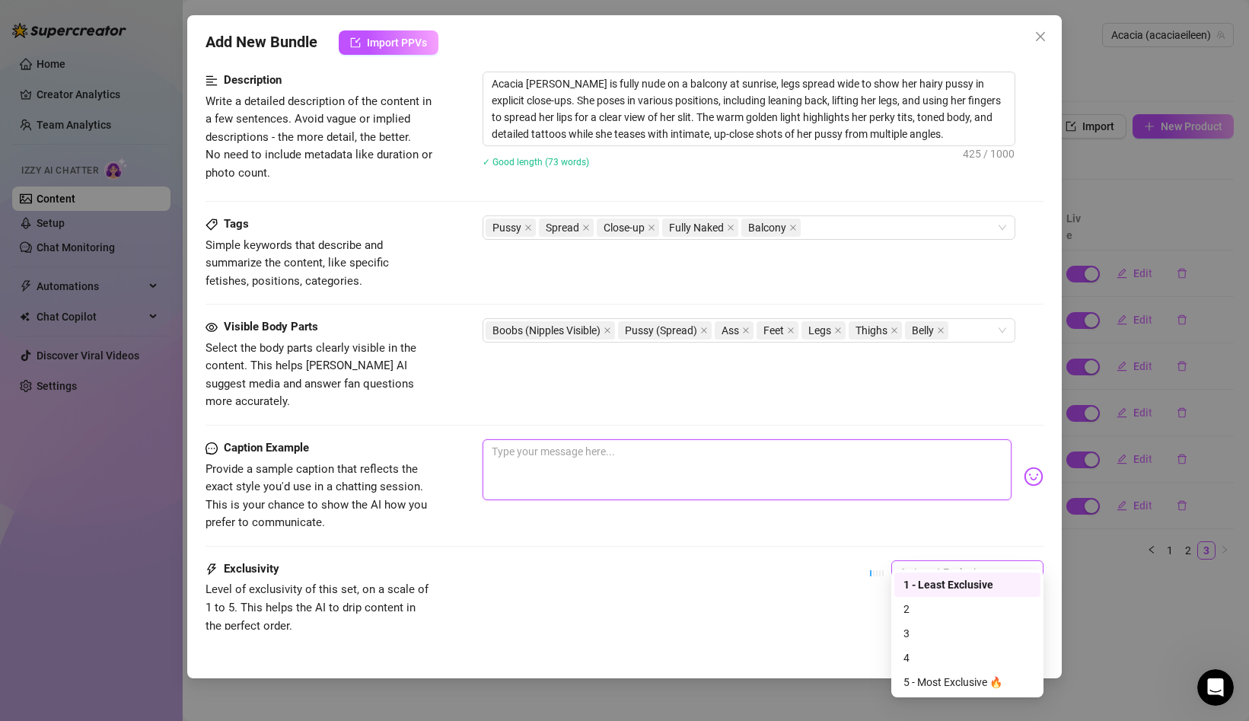
click at [1000, 561] on span "1 - Least Exclusive" at bounding box center [967, 572] width 134 height 23
click at [935, 631] on div "3" at bounding box center [967, 633] width 128 height 17
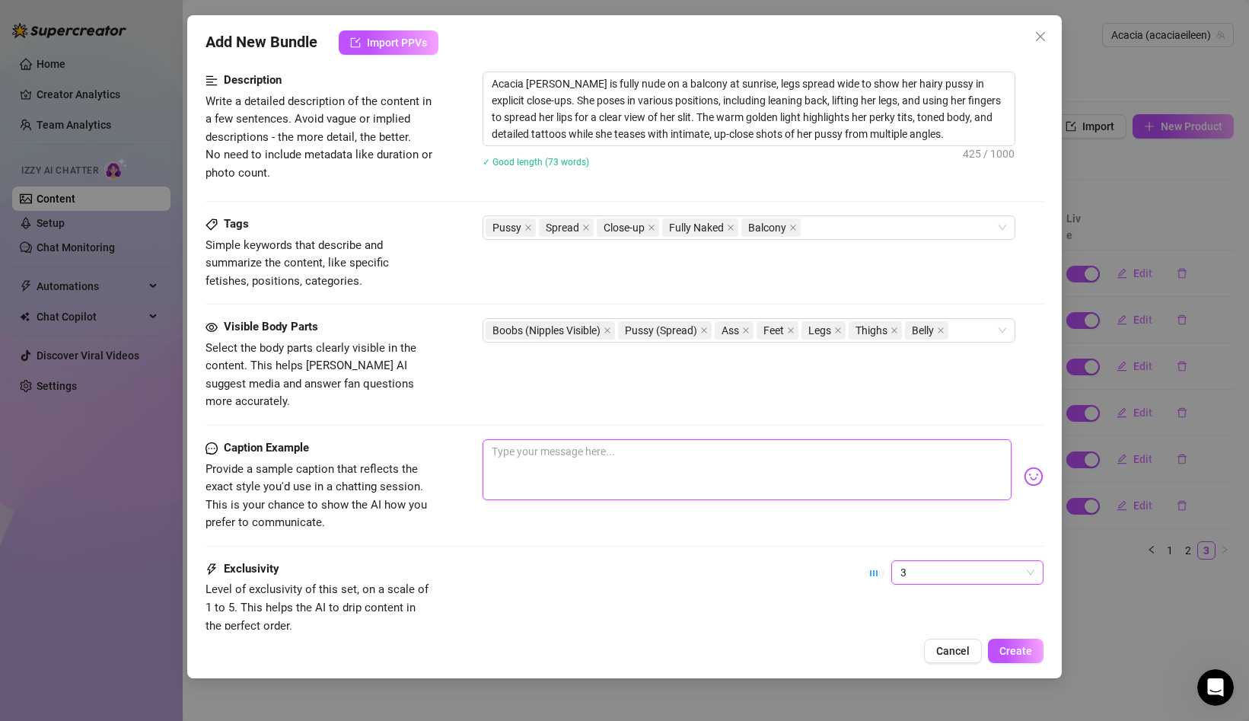
click at [562, 450] on textarea at bounding box center [746, 469] width 529 height 61
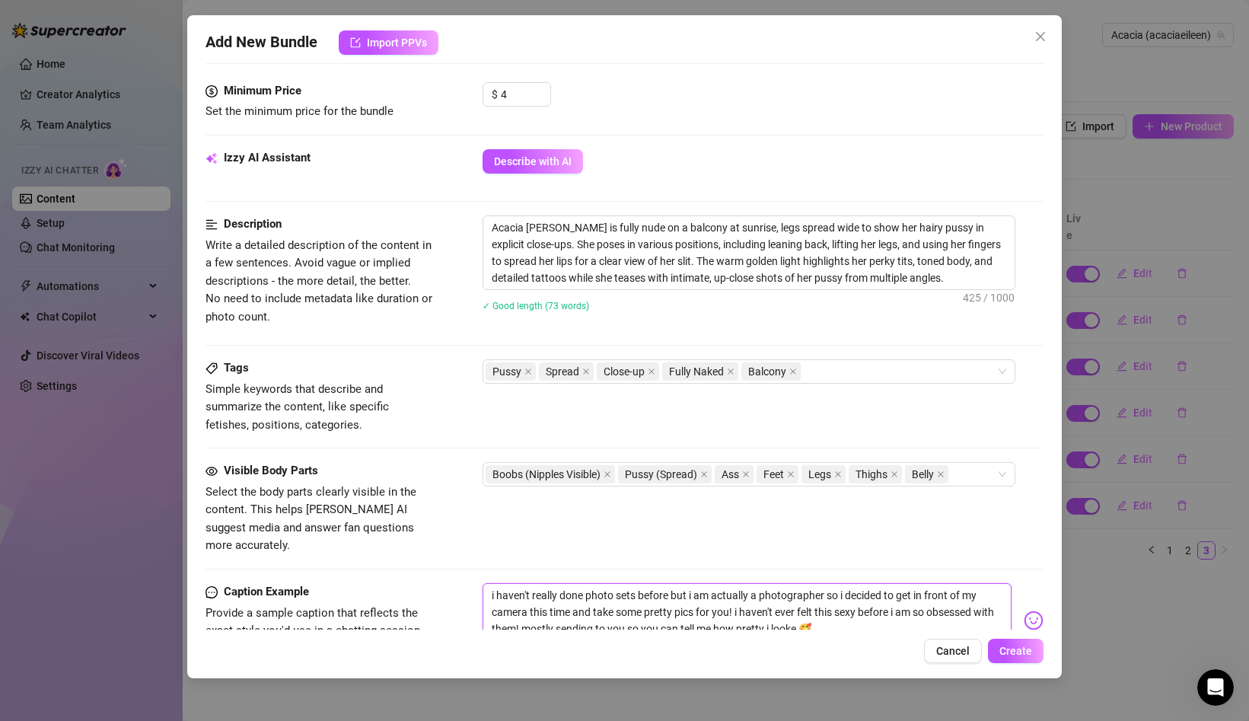
scroll to position [897, 0]
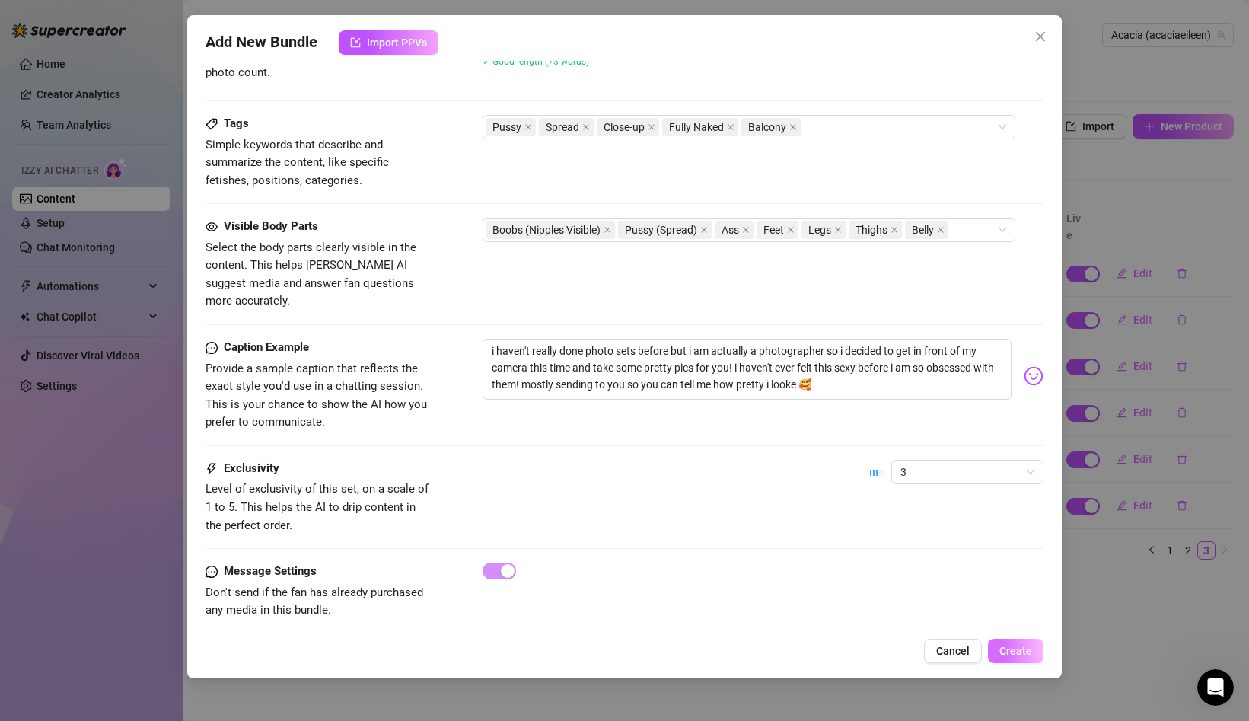
click at [1017, 641] on button "Create" at bounding box center [1016, 650] width 56 height 24
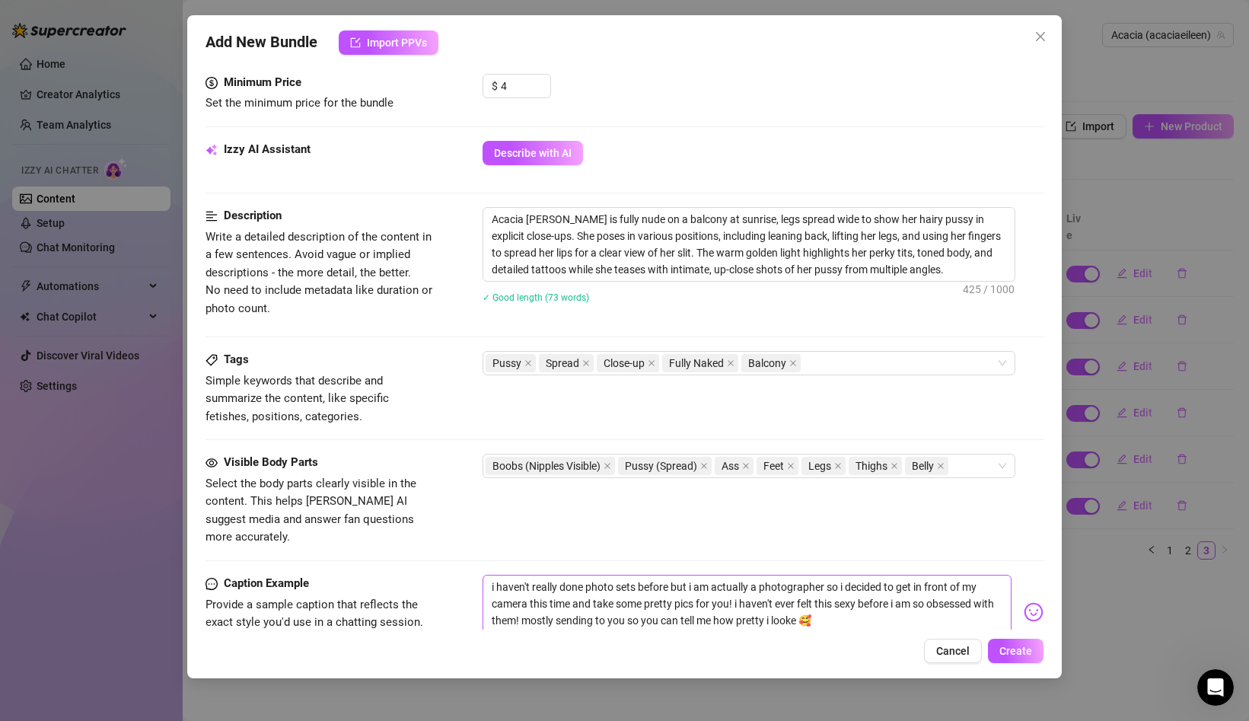
scroll to position [749, 0]
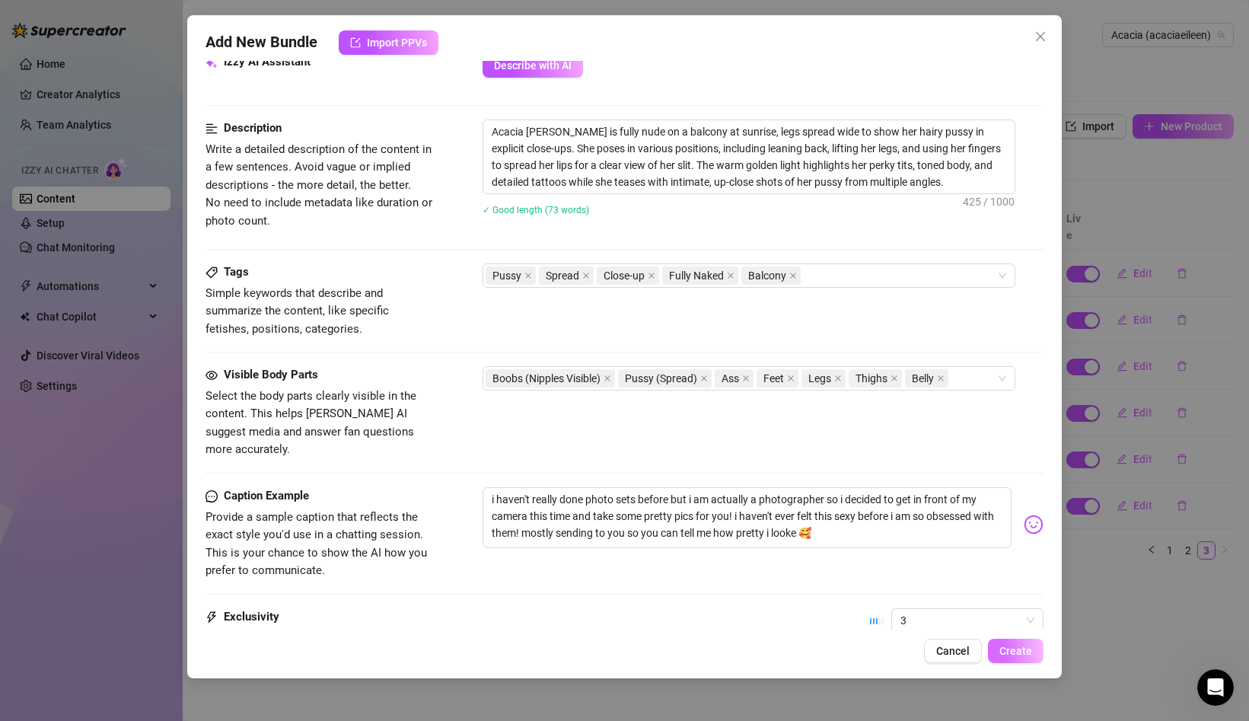
click at [1021, 649] on span "Create" at bounding box center [1015, 650] width 33 height 12
click at [734, 164] on textarea "Acacia [PERSON_NAME] is fully nude on a balcony at sunrise, legs spread wide to…" at bounding box center [748, 156] width 531 height 73
click at [1012, 641] on button "Create" at bounding box center [1016, 650] width 56 height 24
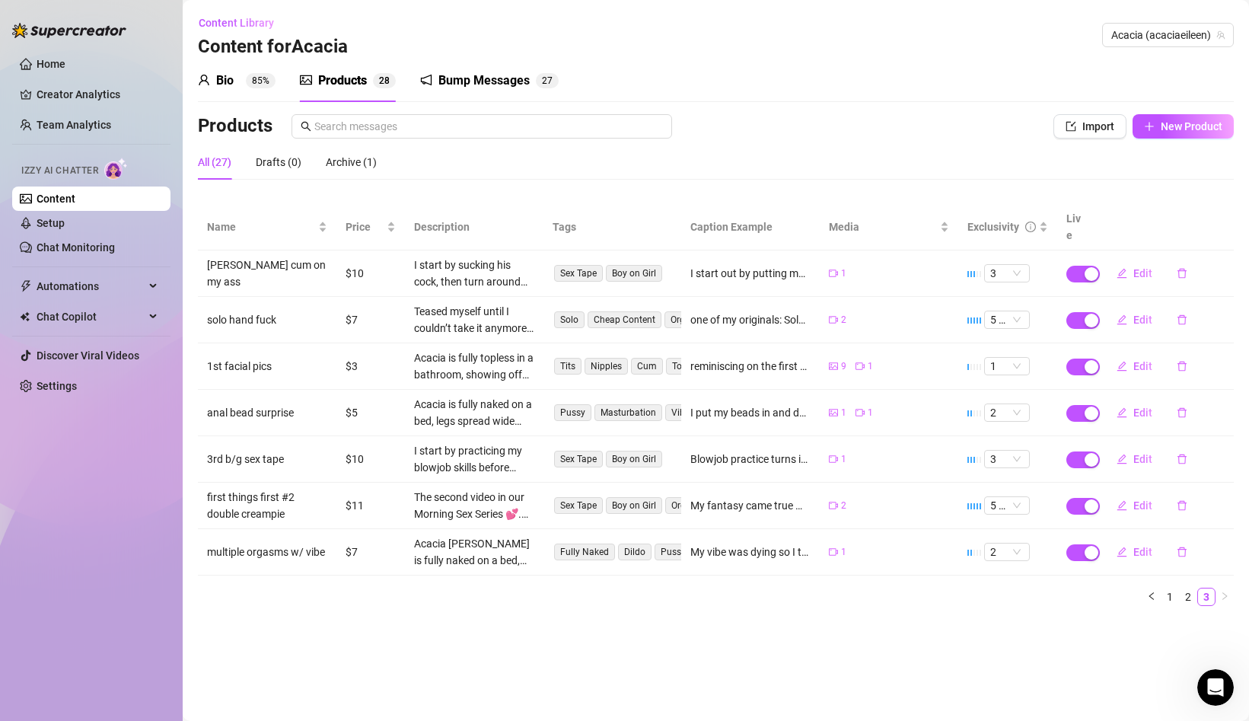
click at [493, 78] on div "Bump Messages" at bounding box center [483, 81] width 91 height 18
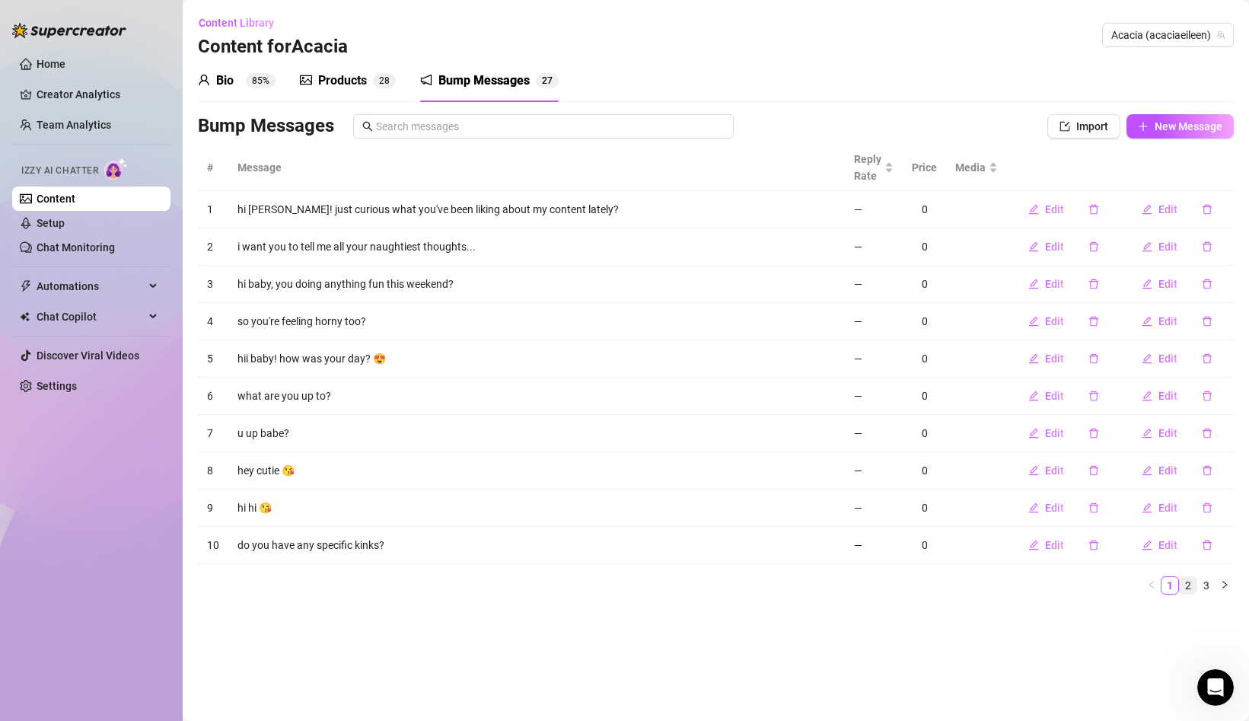
click at [1186, 585] on link "2" at bounding box center [1187, 585] width 17 height 17
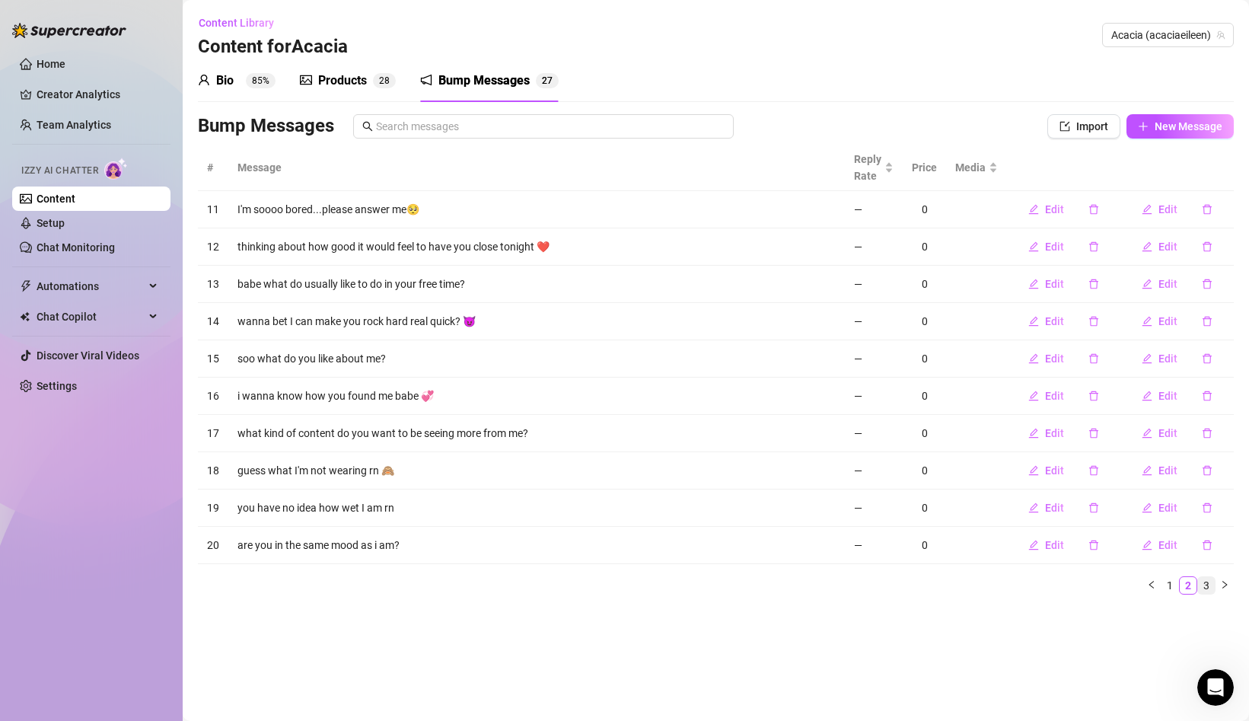
click at [1202, 585] on link "3" at bounding box center [1206, 585] width 17 height 17
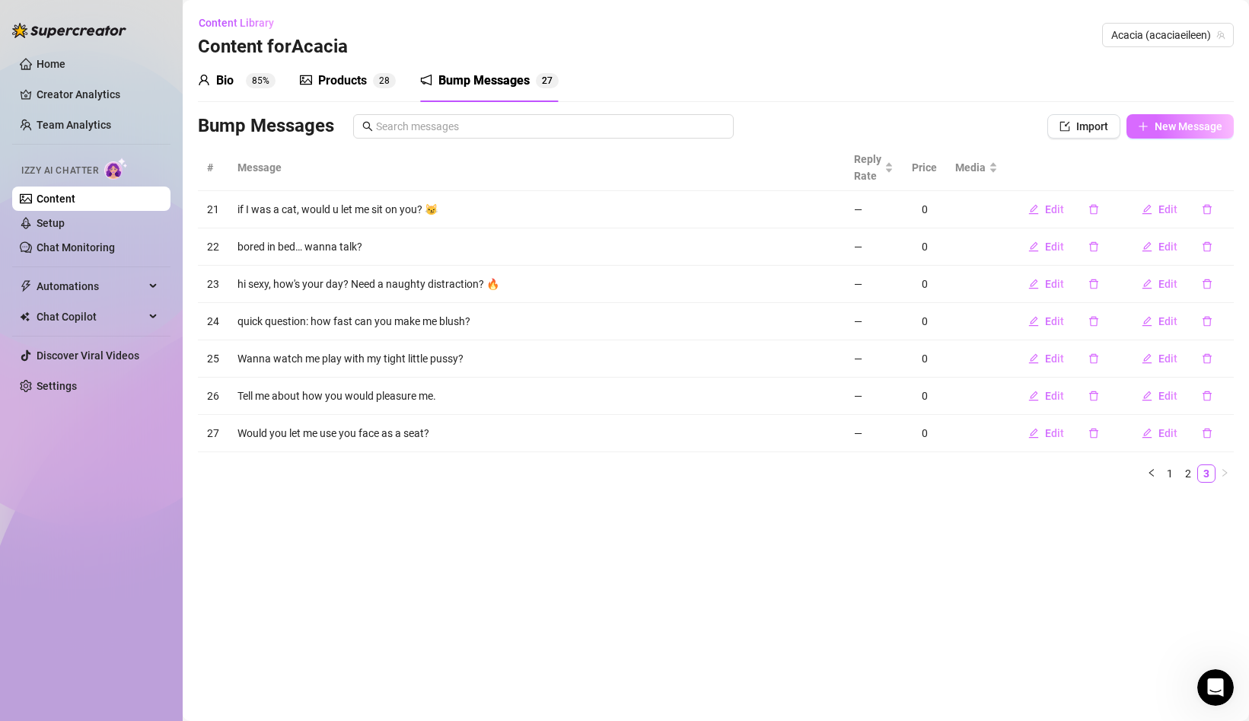
click at [1153, 135] on button "New Message" at bounding box center [1179, 126] width 107 height 24
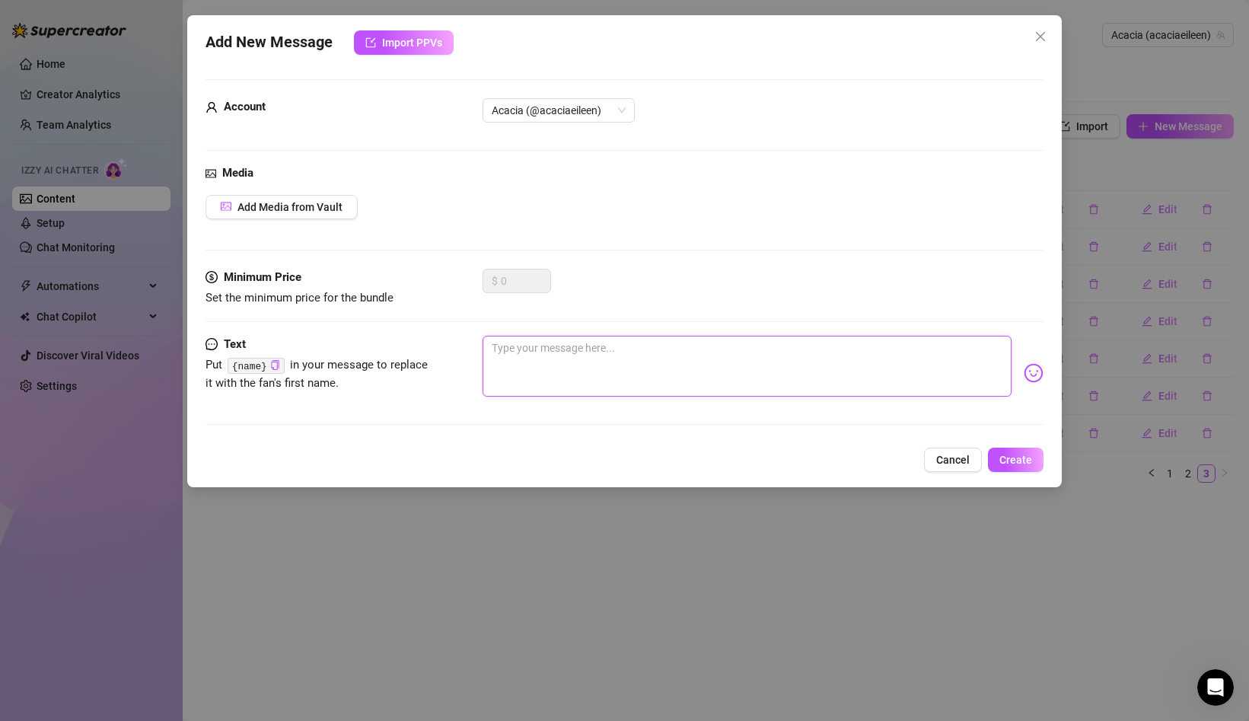
click at [512, 342] on textarea at bounding box center [746, 366] width 529 height 61
click at [1013, 455] on span "Create" at bounding box center [1015, 459] width 33 height 12
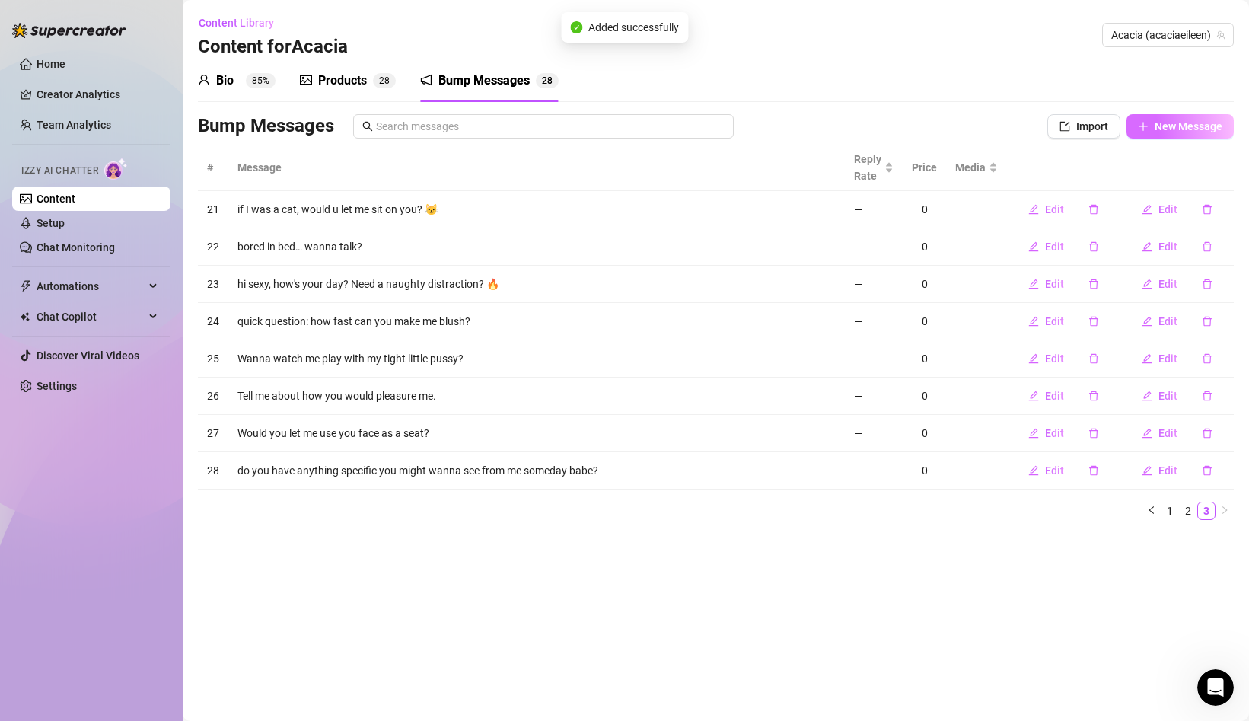
click at [1150, 126] on button "New Message" at bounding box center [1179, 126] width 107 height 24
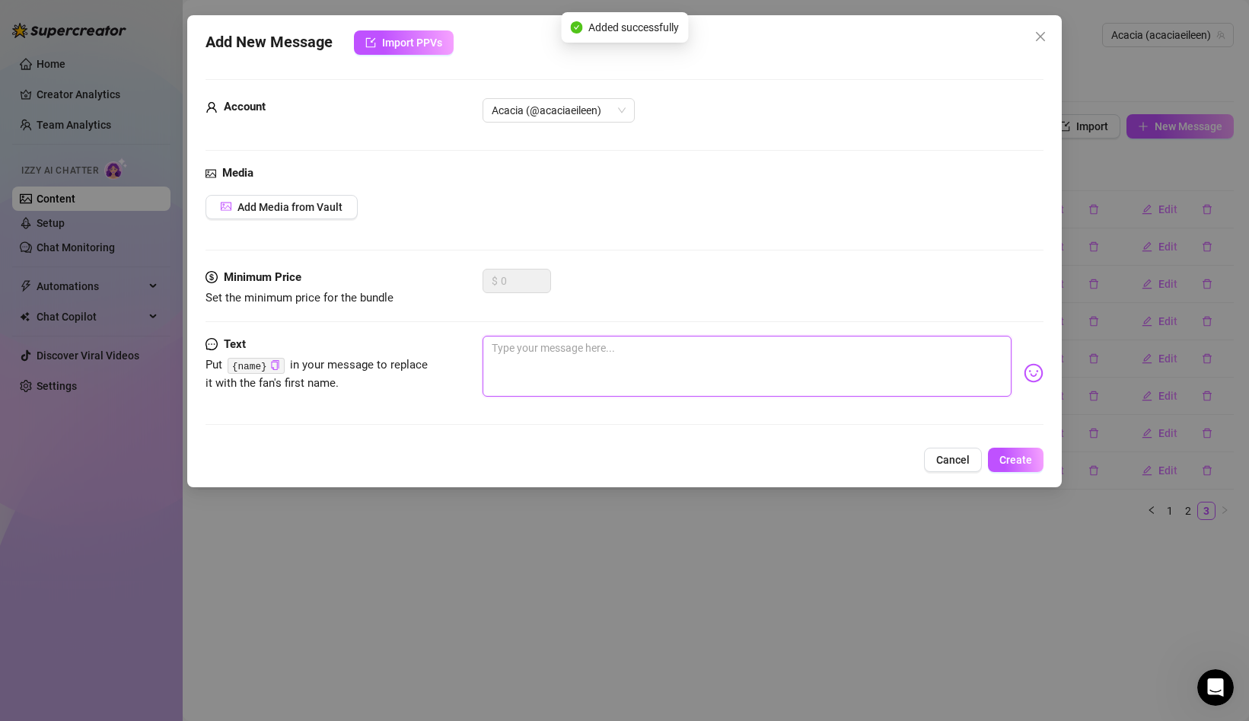
click at [542, 357] on textarea at bounding box center [746, 366] width 529 height 61
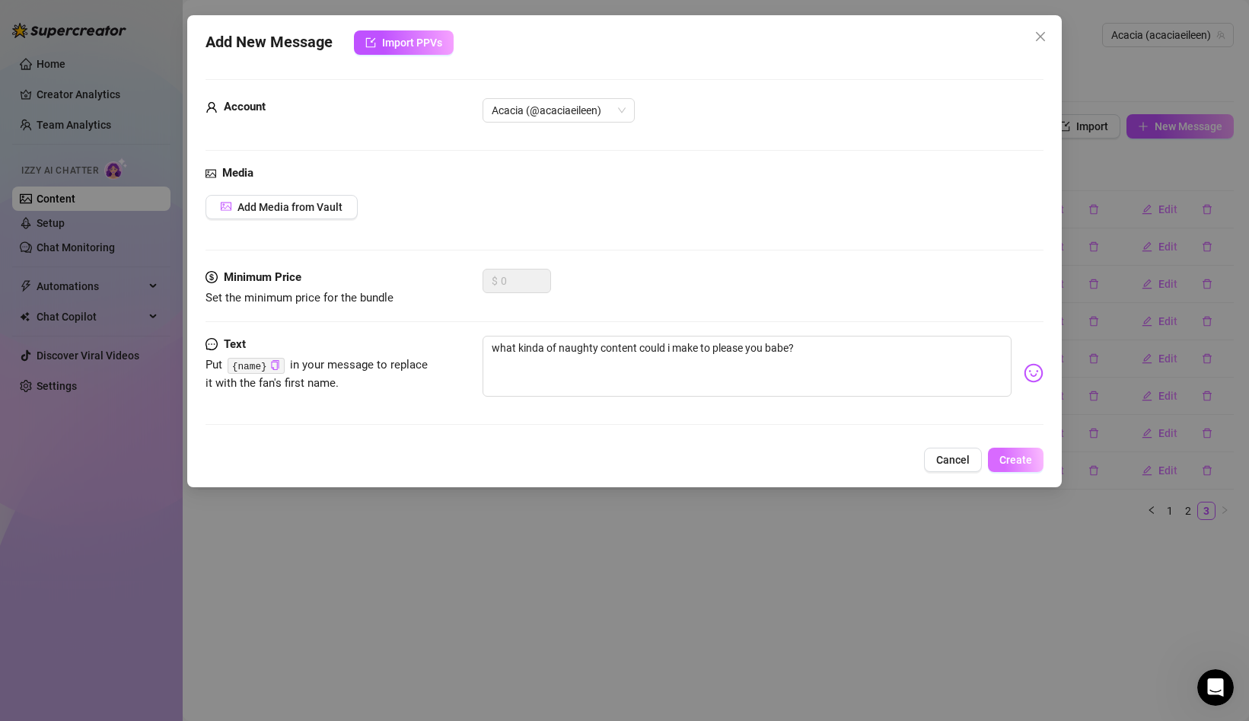
click at [1029, 452] on button "Create" at bounding box center [1016, 459] width 56 height 24
